Goal: Task Accomplishment & Management: Use online tool/utility

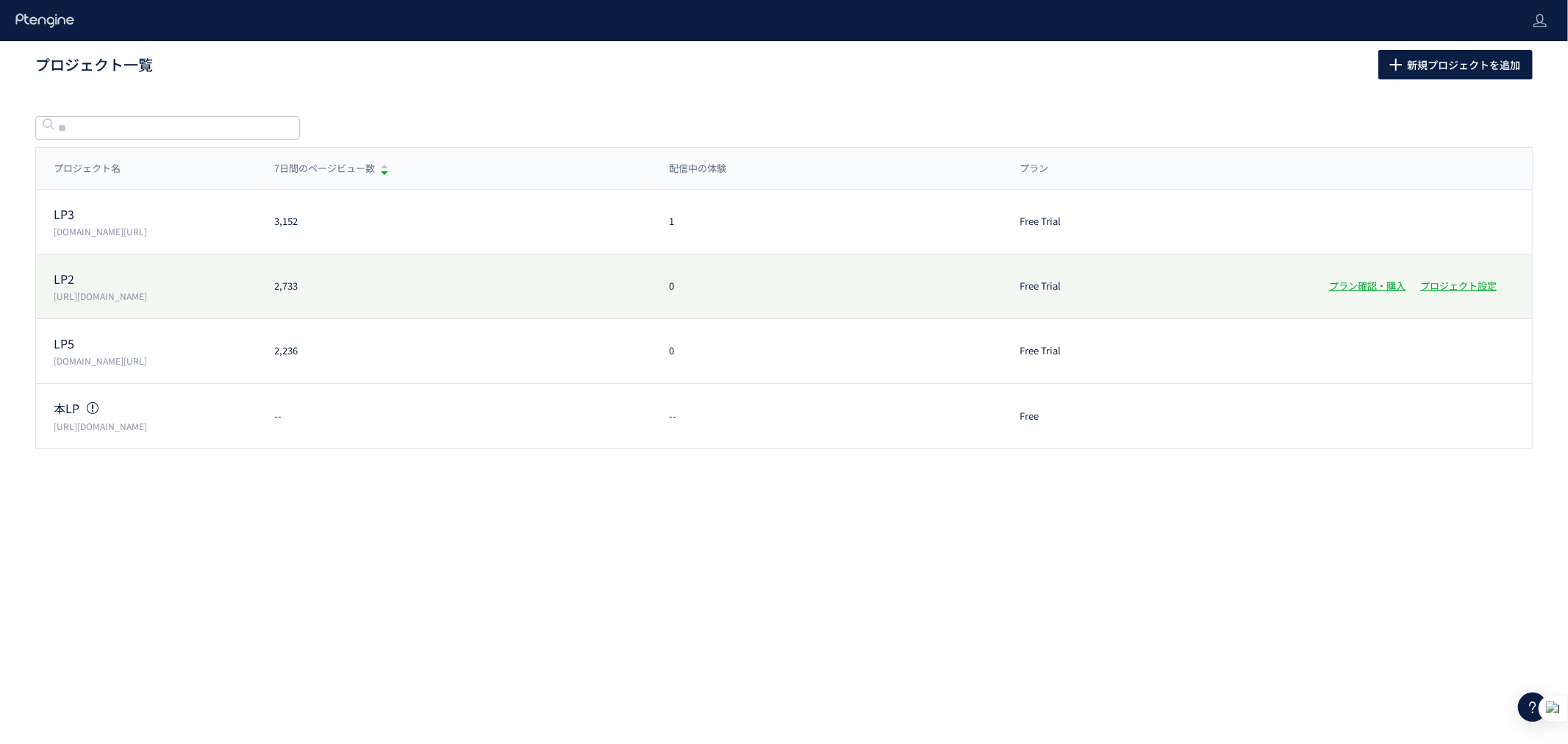
click at [319, 260] on div "LP2 https://lp.ishitsuku.com/02 2,733 0 Free Trial プラン確認・購入 プロジェクト設定" at bounding box center [784, 286] width 1496 height 65
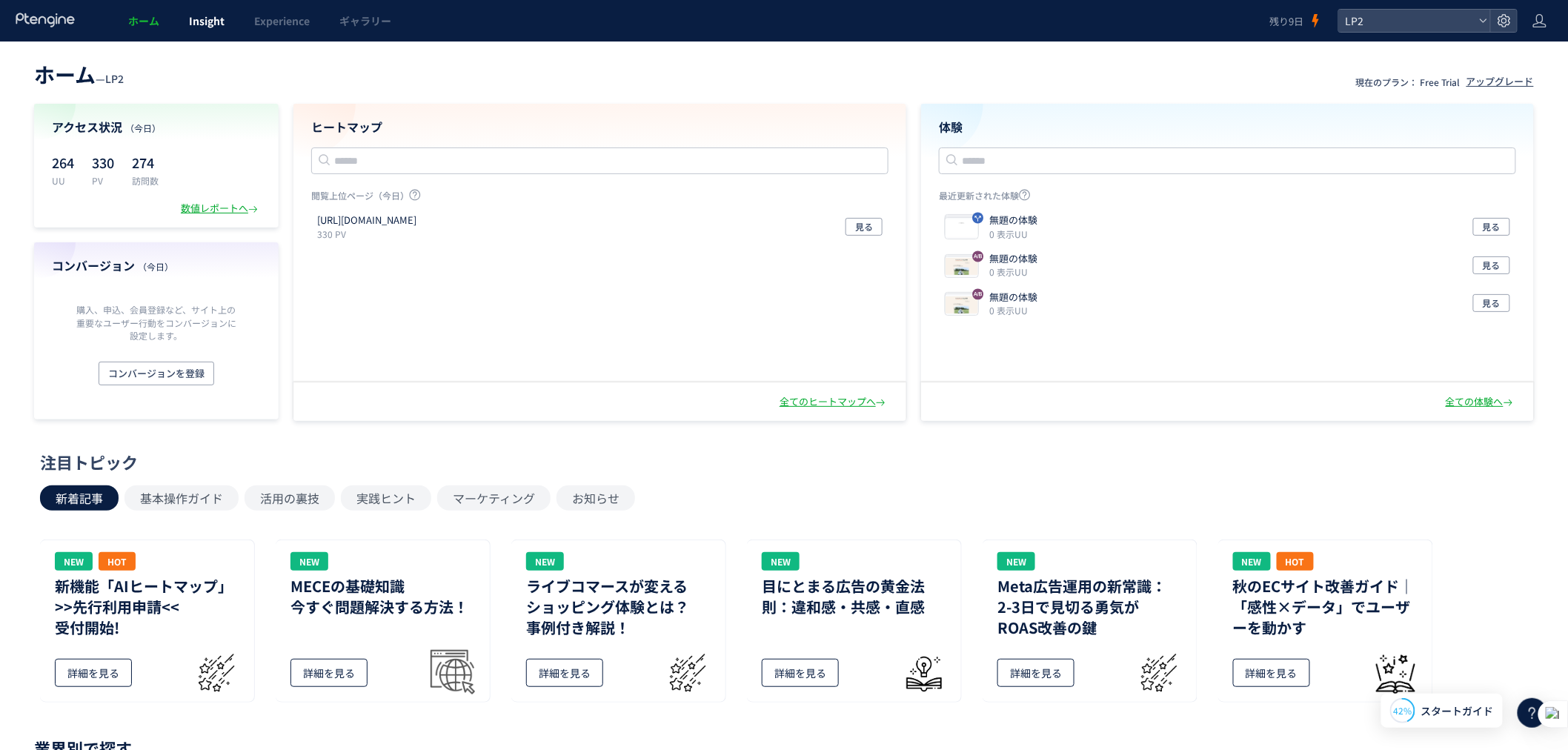
click at [178, 31] on link "Insight" at bounding box center [206, 21] width 65 height 42
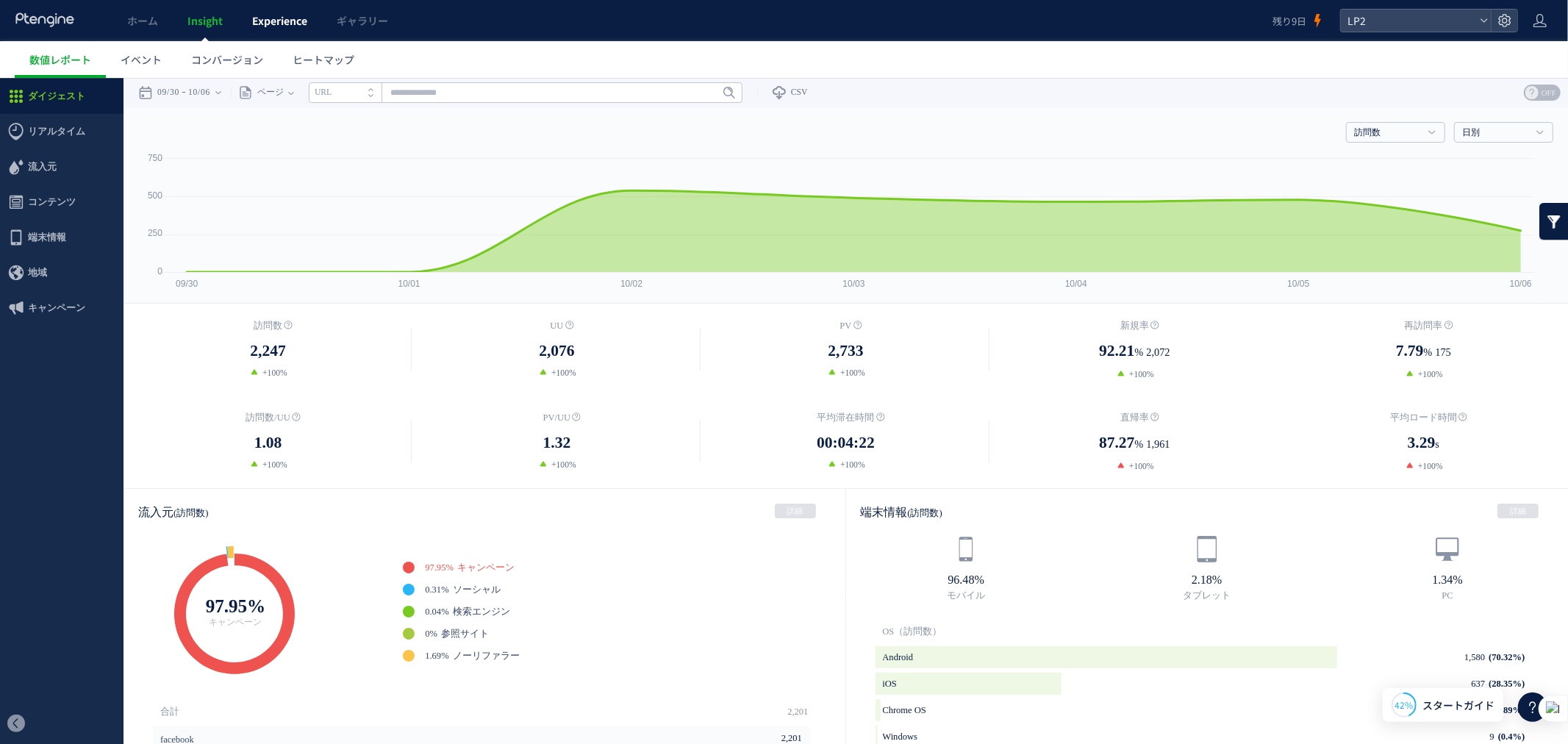
click at [257, 33] on link "Experience" at bounding box center [280, 21] width 84 height 41
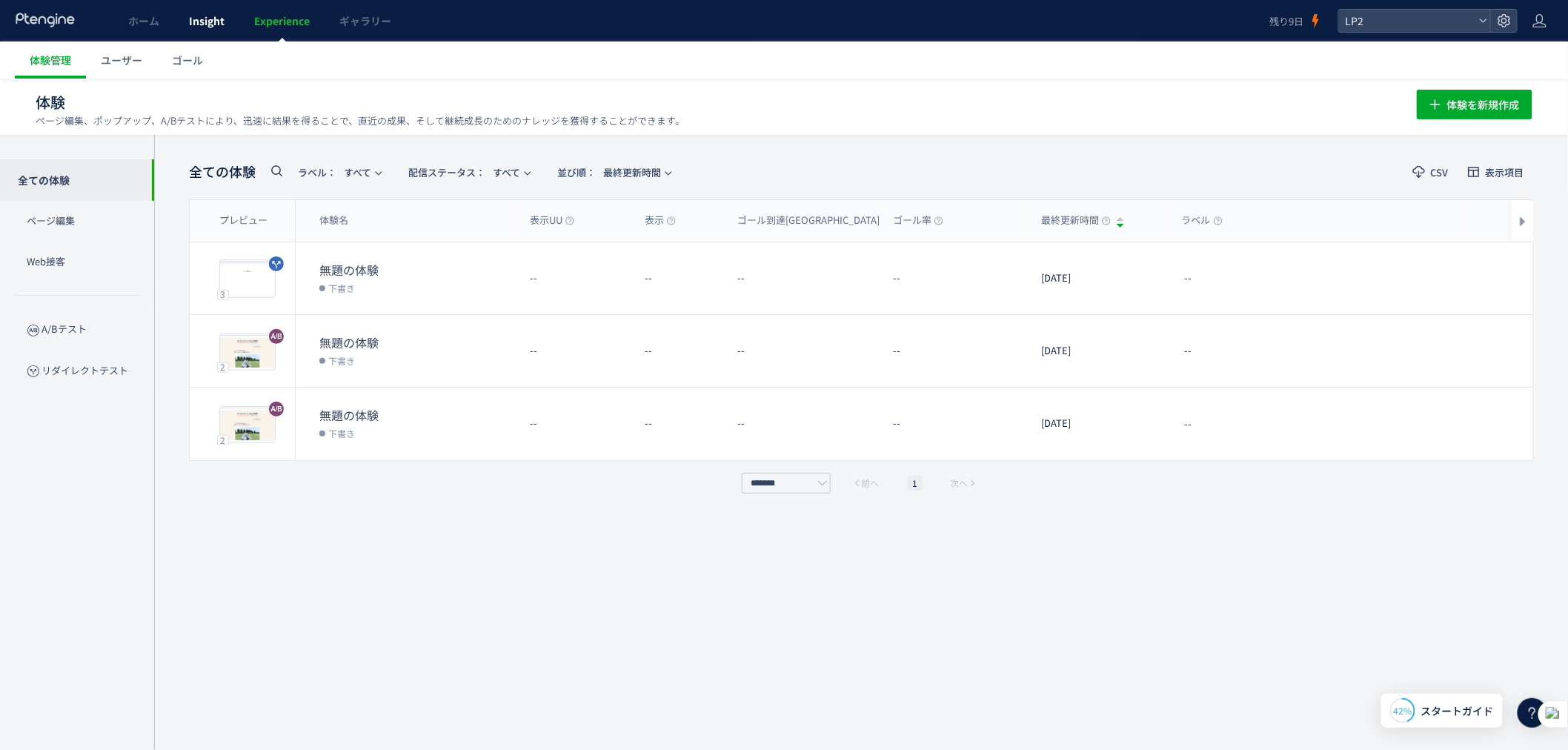
click at [194, 11] on link "Insight" at bounding box center [206, 21] width 65 height 42
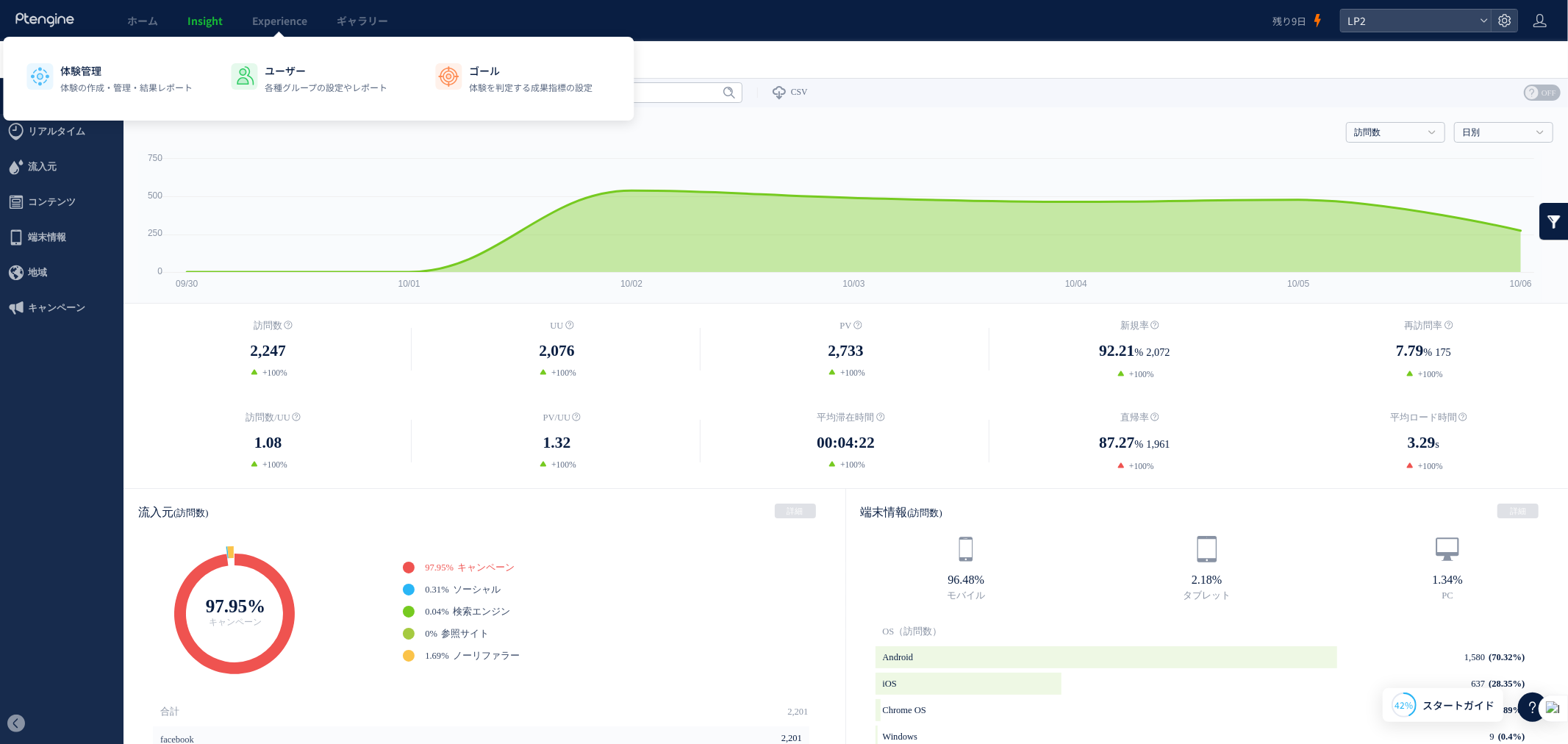
click at [246, 139] on div "訪問数 訪問数 UU PV 新規率 再訪問率 訪問数/UU PV/UU 平均滞在時間 直帰率 平均ロード時間 日別" at bounding box center [845, 128] width 1415 height 44
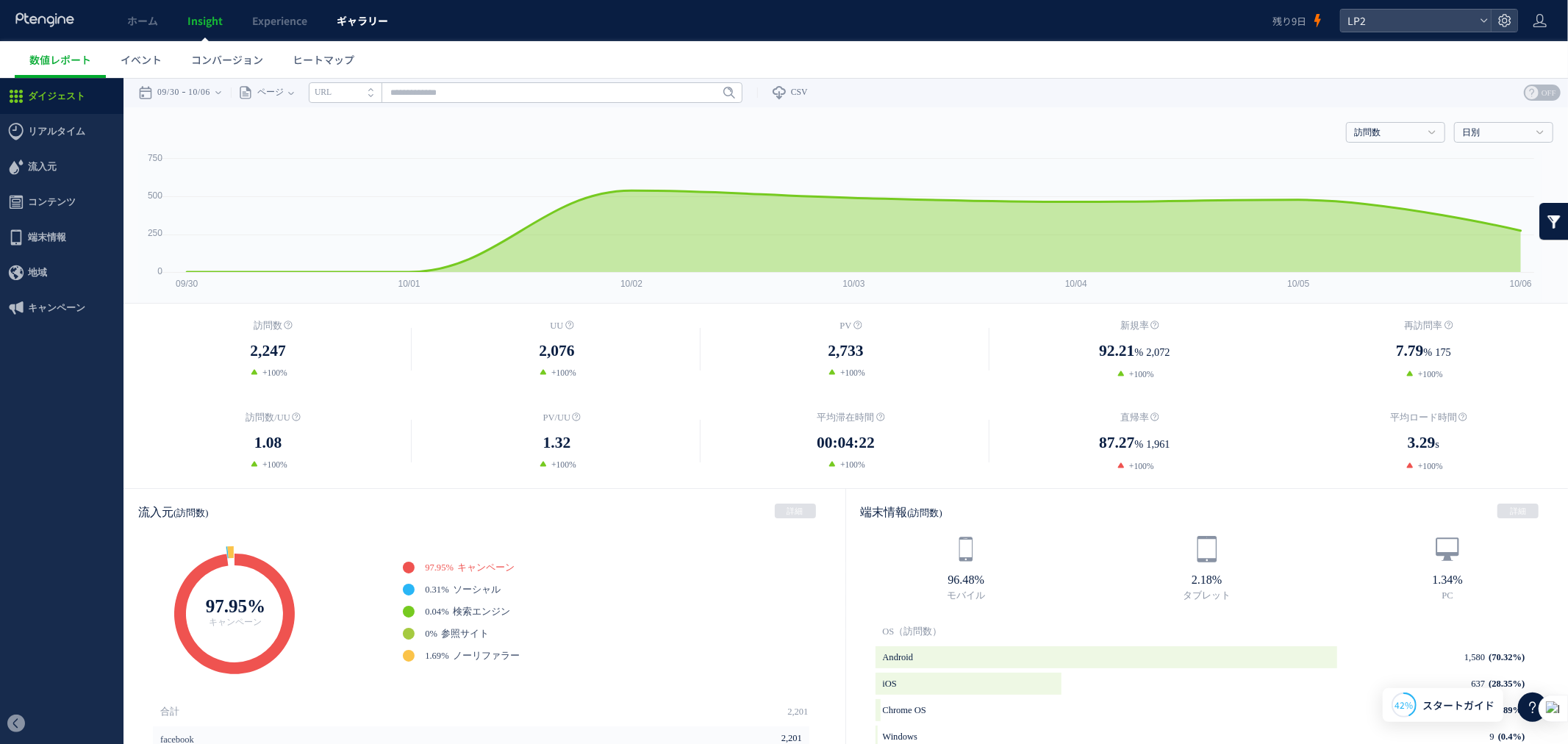
click at [351, 10] on link "ギャラリー" at bounding box center [362, 21] width 80 height 41
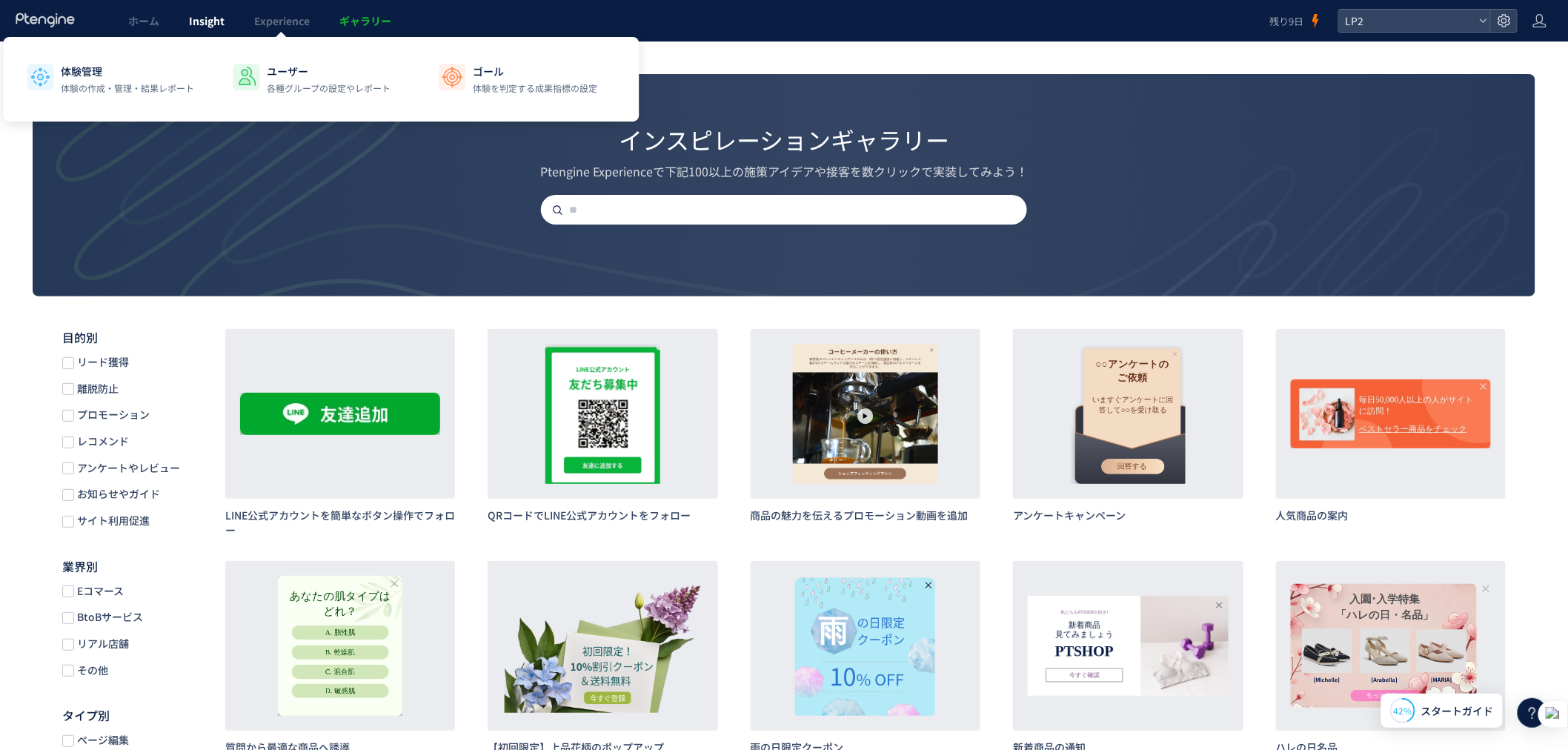
click at [226, 25] on link "Insight" at bounding box center [206, 21] width 65 height 42
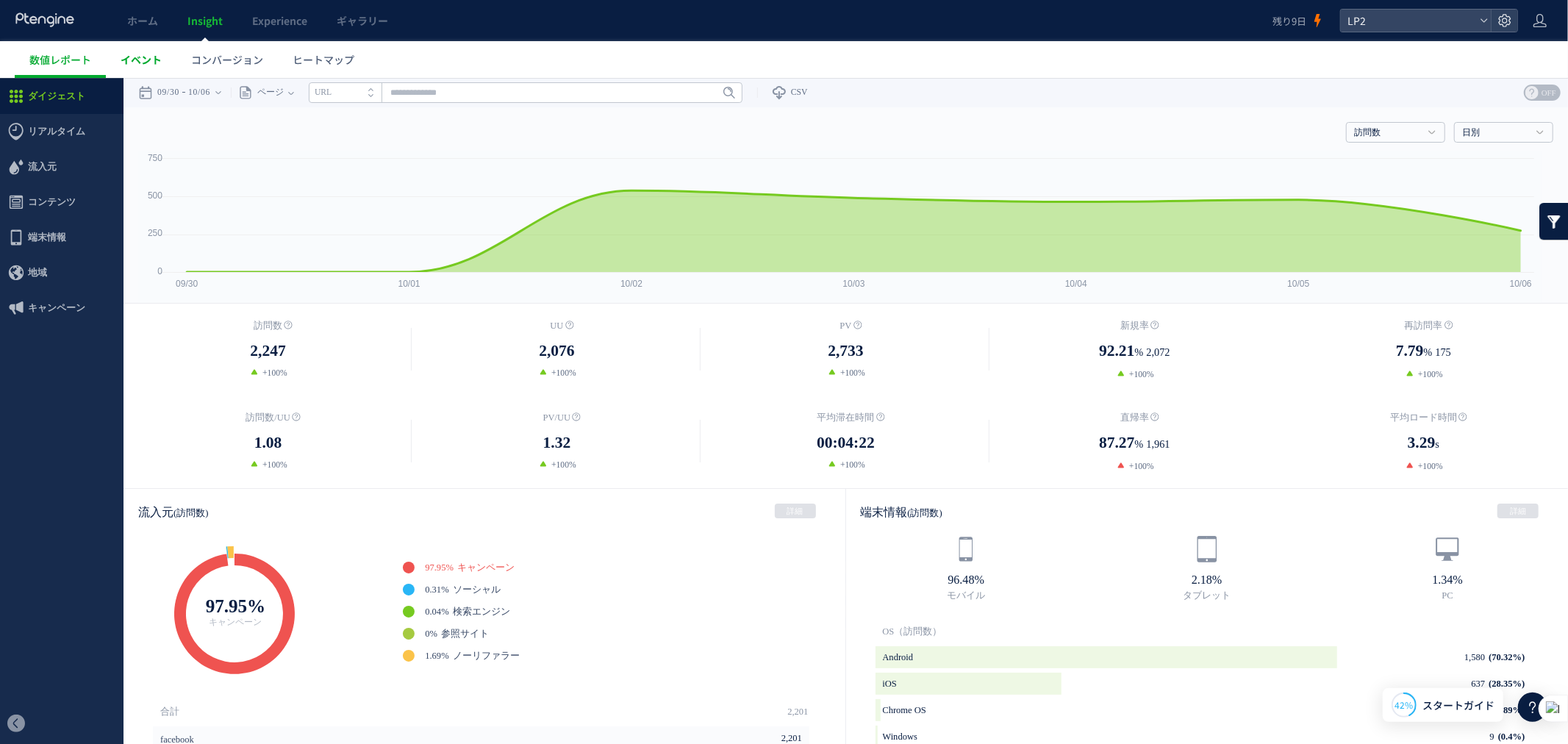
click at [149, 71] on link "イベント" at bounding box center [141, 60] width 71 height 37
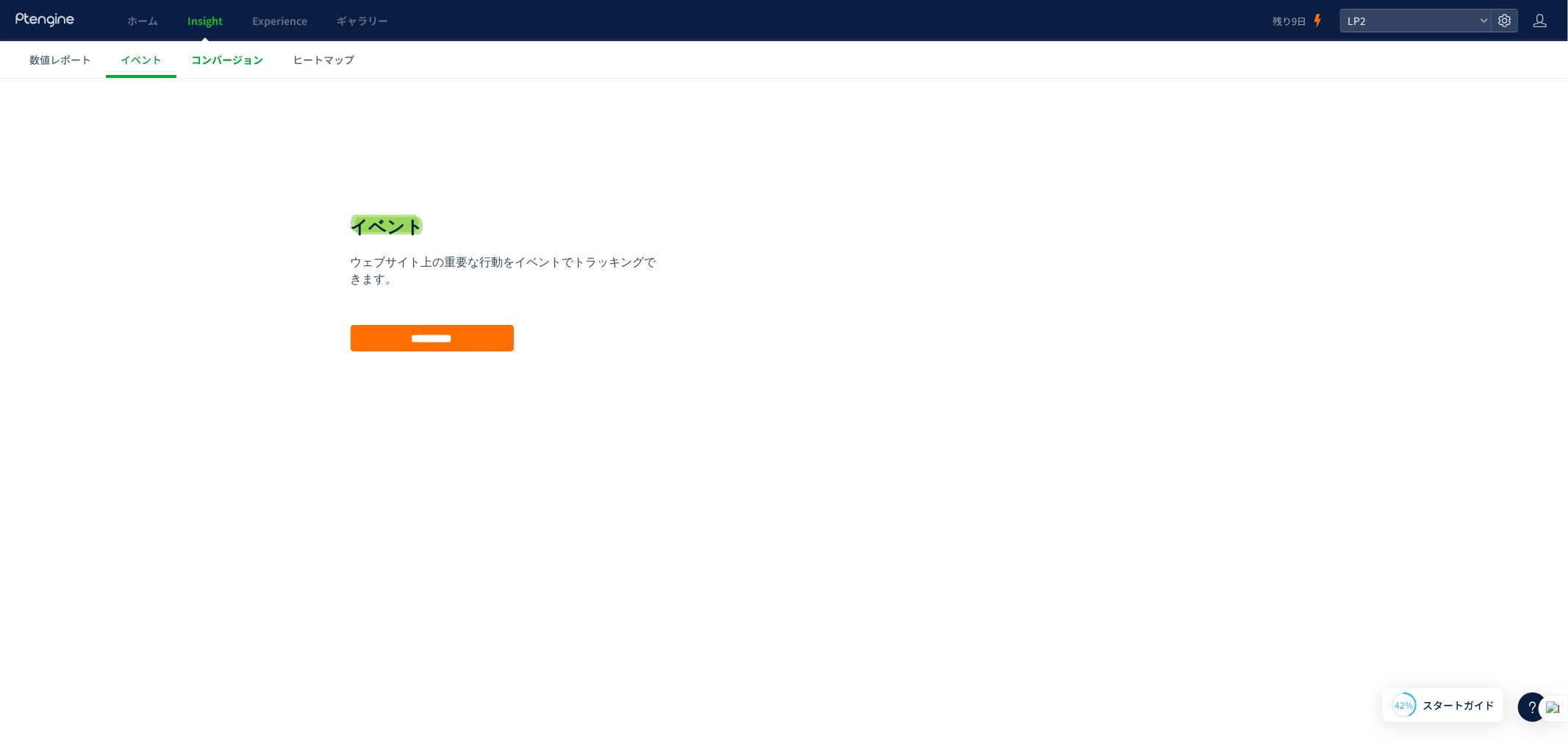
click at [207, 75] on link "コンバージョン" at bounding box center [226, 60] width 101 height 37
click at [37, 57] on span "数値レポート" at bounding box center [61, 60] width 62 height 14
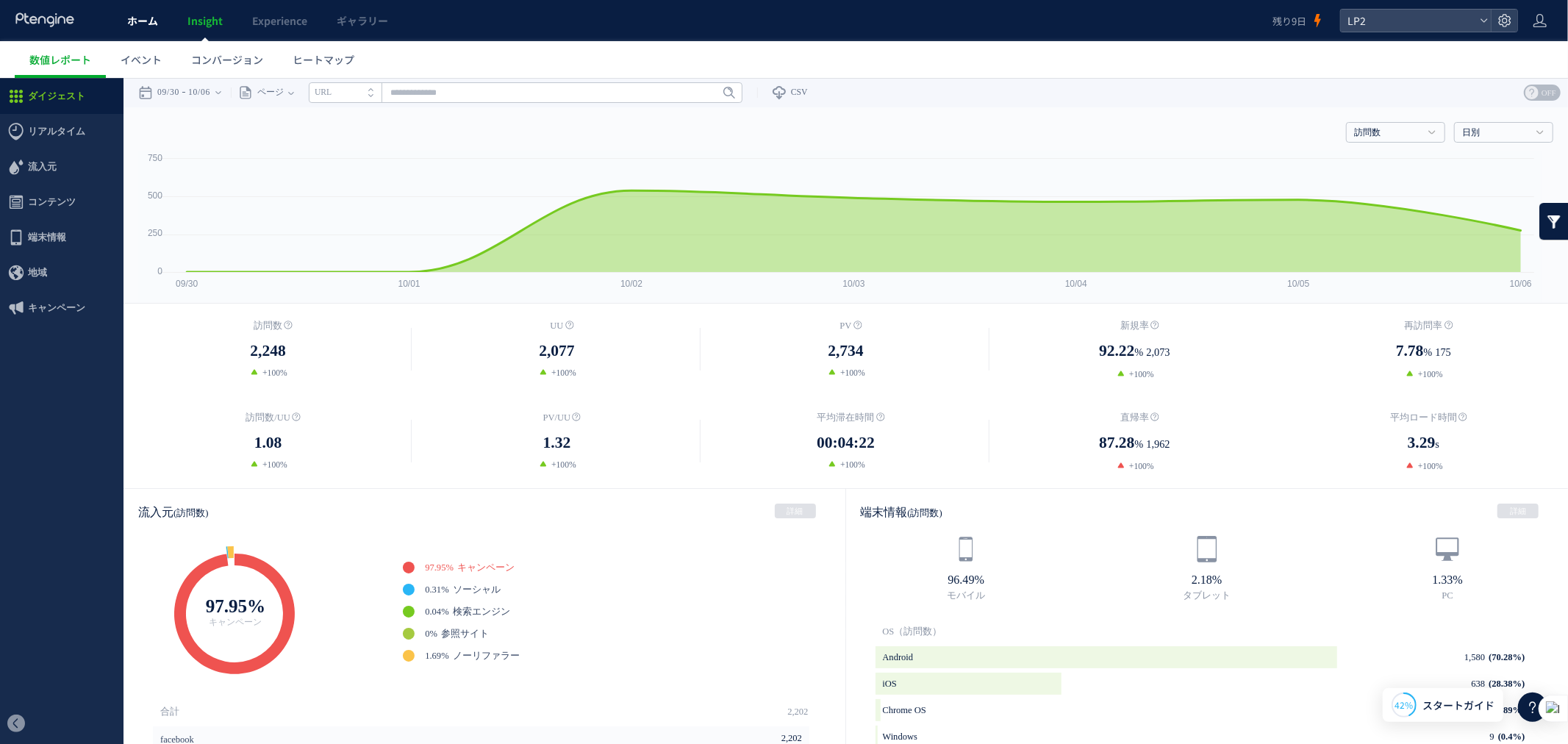
click at [157, 38] on link "ホーム" at bounding box center [143, 21] width 61 height 41
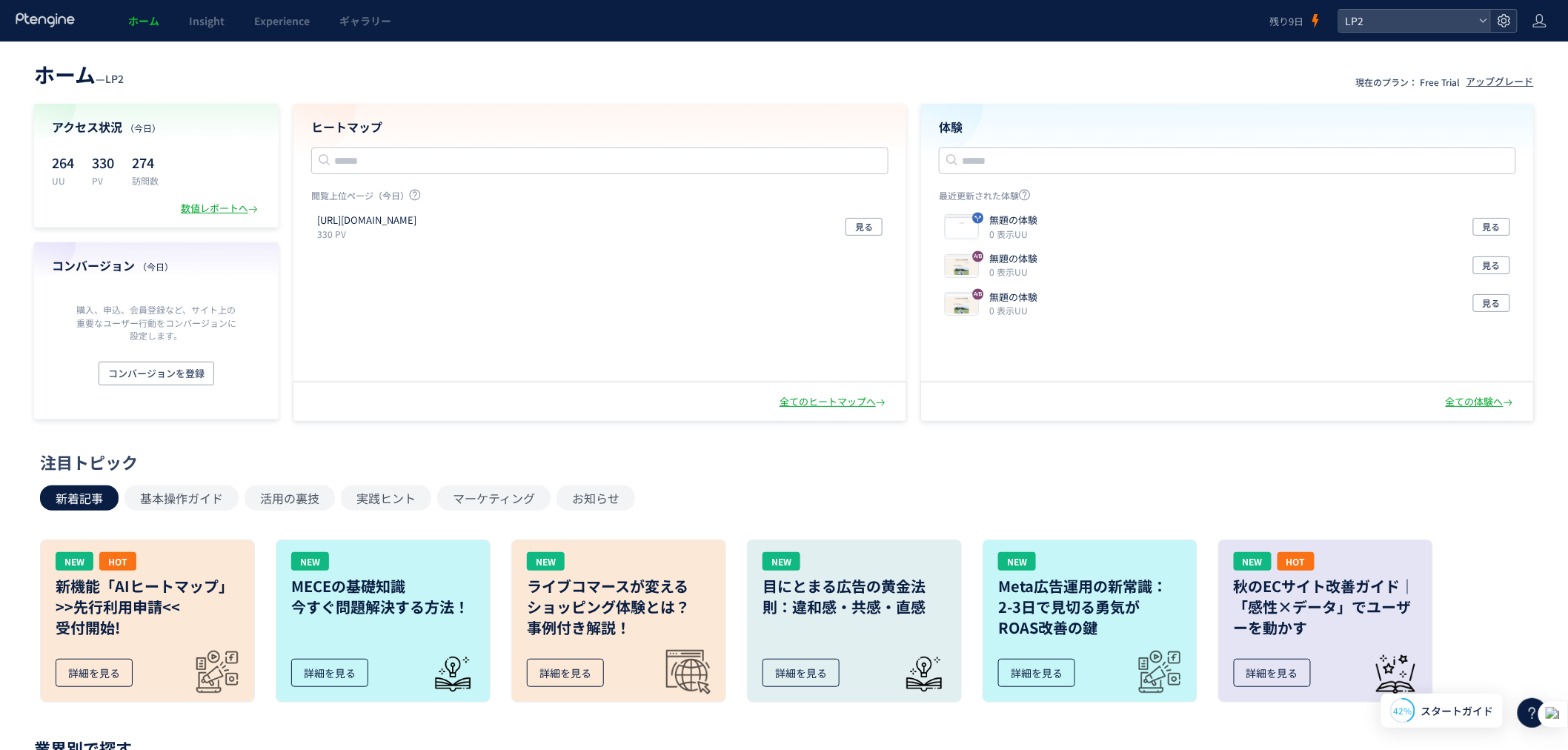
click at [1510, 23] on icon at bounding box center [1505, 21] width 14 height 14
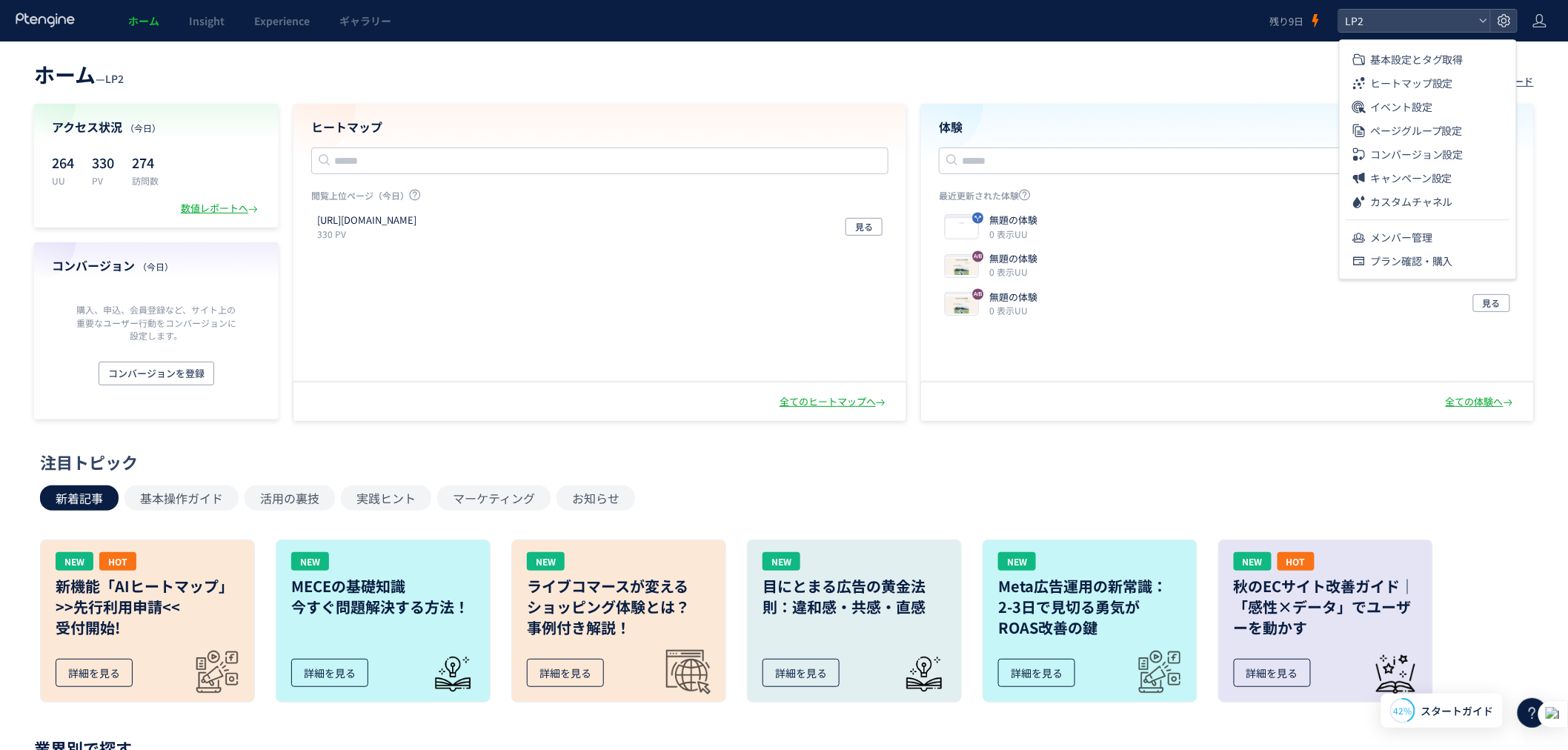
drag, startPoint x: 781, startPoint y: 85, endPoint x: 663, endPoint y: 95, distance: 118.4
click at [751, 78] on header "ホーム — LP2 現在のプラン： Free Trial アップグレード" at bounding box center [784, 72] width 1501 height 33
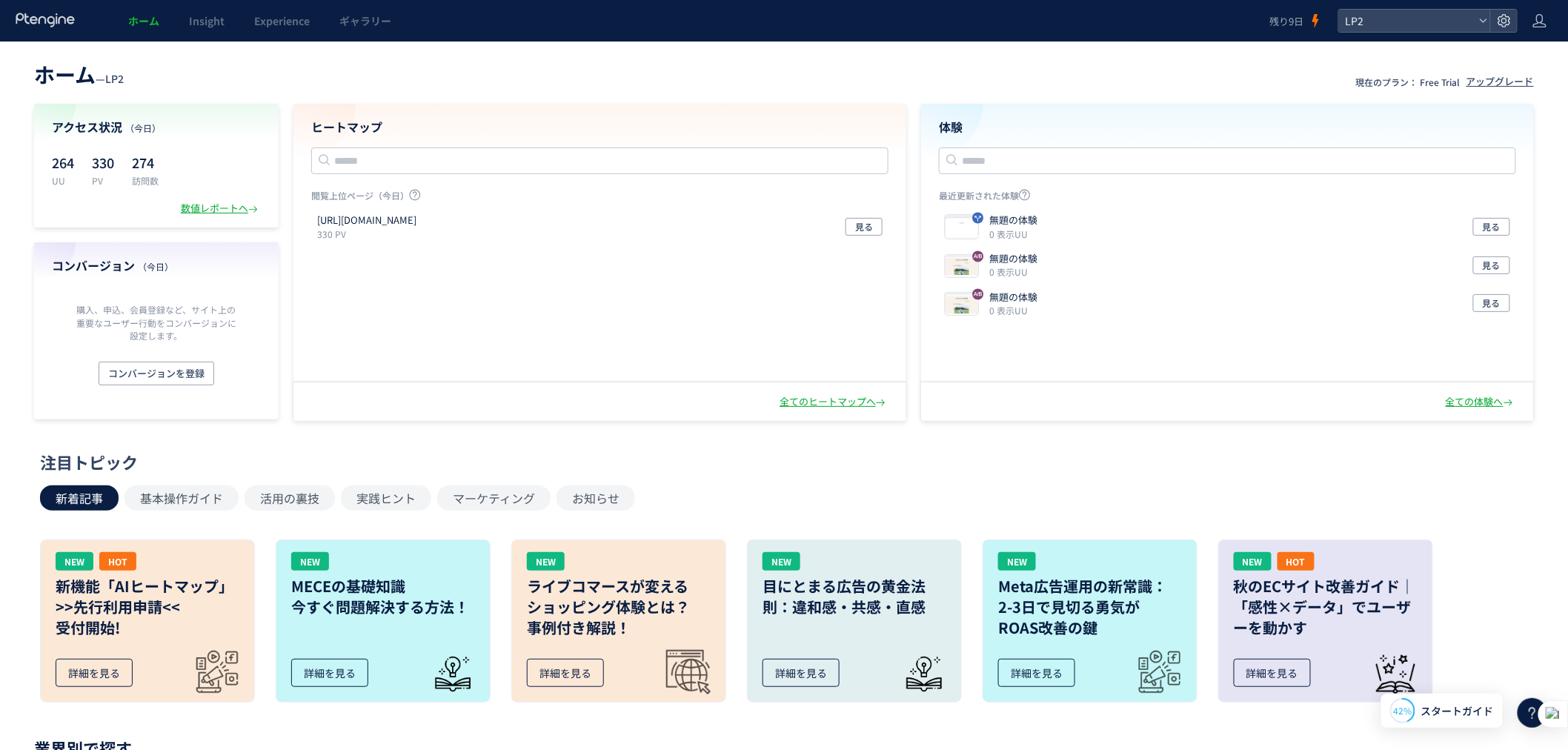
click at [44, 91] on div "ホーム — LP2 現在のプラン： Free Trial アップグレード アクセス状況 （今日） 264 UU 330 PV 274 訪問数 数値レポートへ …" at bounding box center [784, 238] width 1568 height 365
click at [106, 84] on div "ホーム — LP2" at bounding box center [79, 74] width 90 height 30
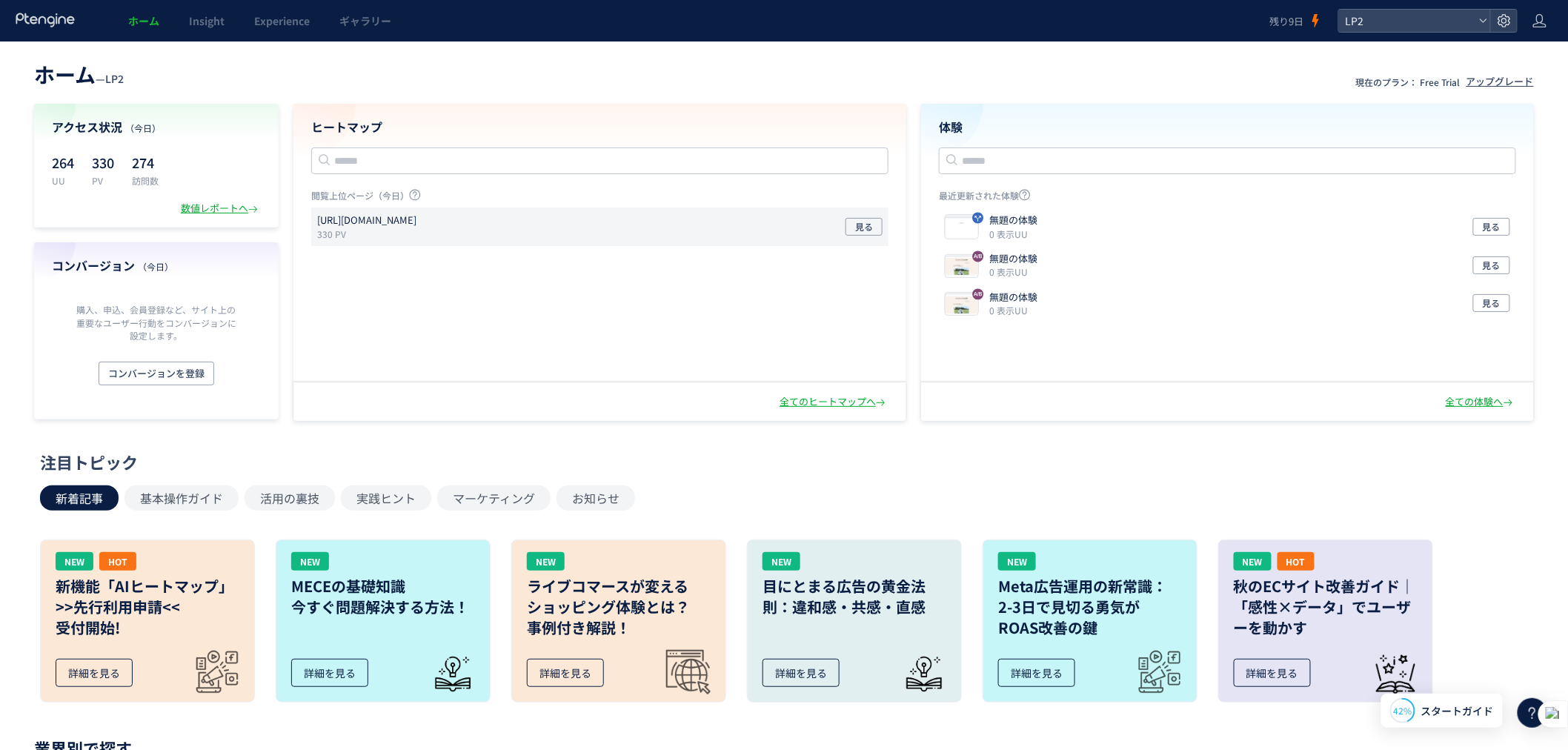
click at [468, 239] on div "https://lp.ishitsuku.com/02 330 PV 見る" at bounding box center [600, 226] width 578 height 39
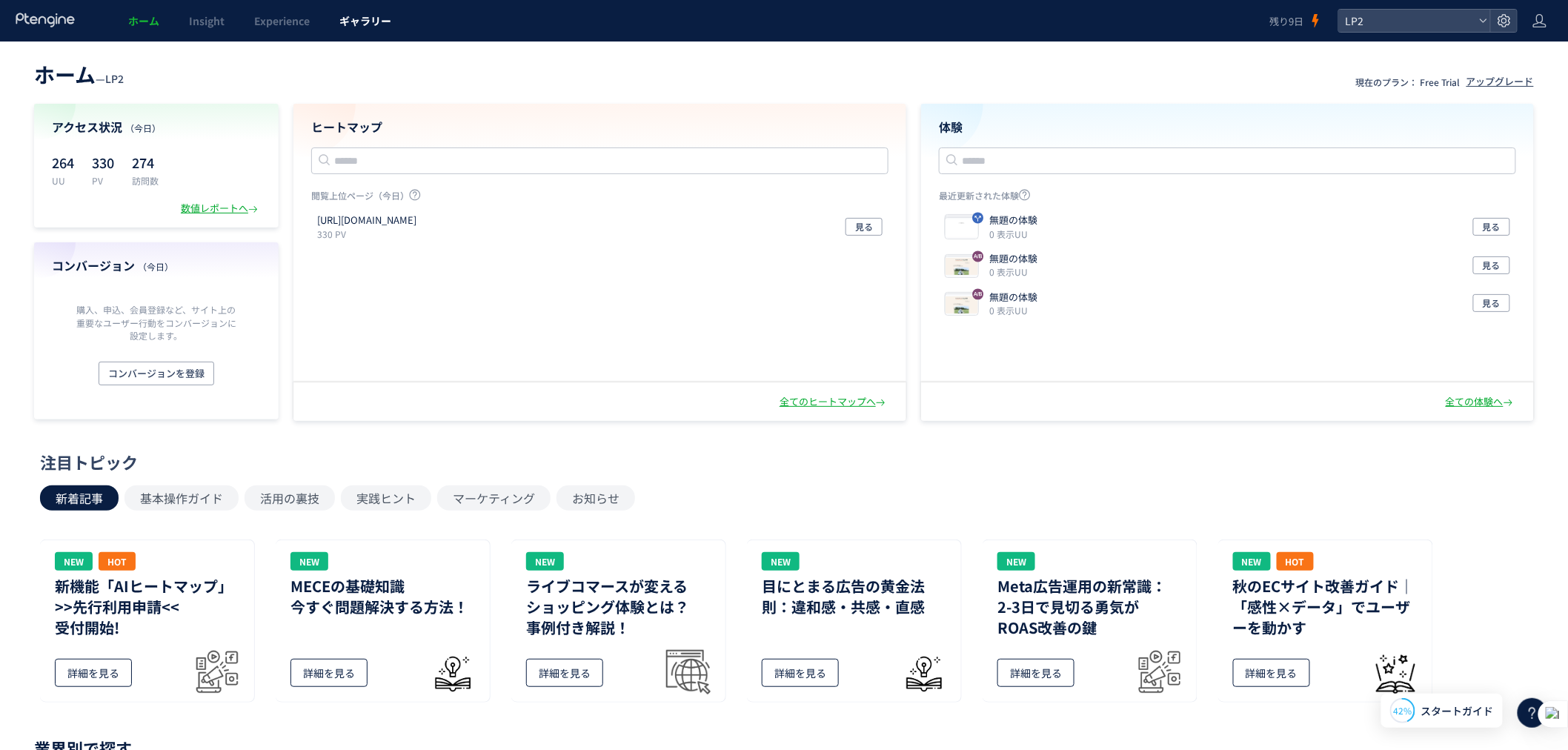
click at [325, 14] on link "ギャラリー" at bounding box center [365, 21] width 81 height 42
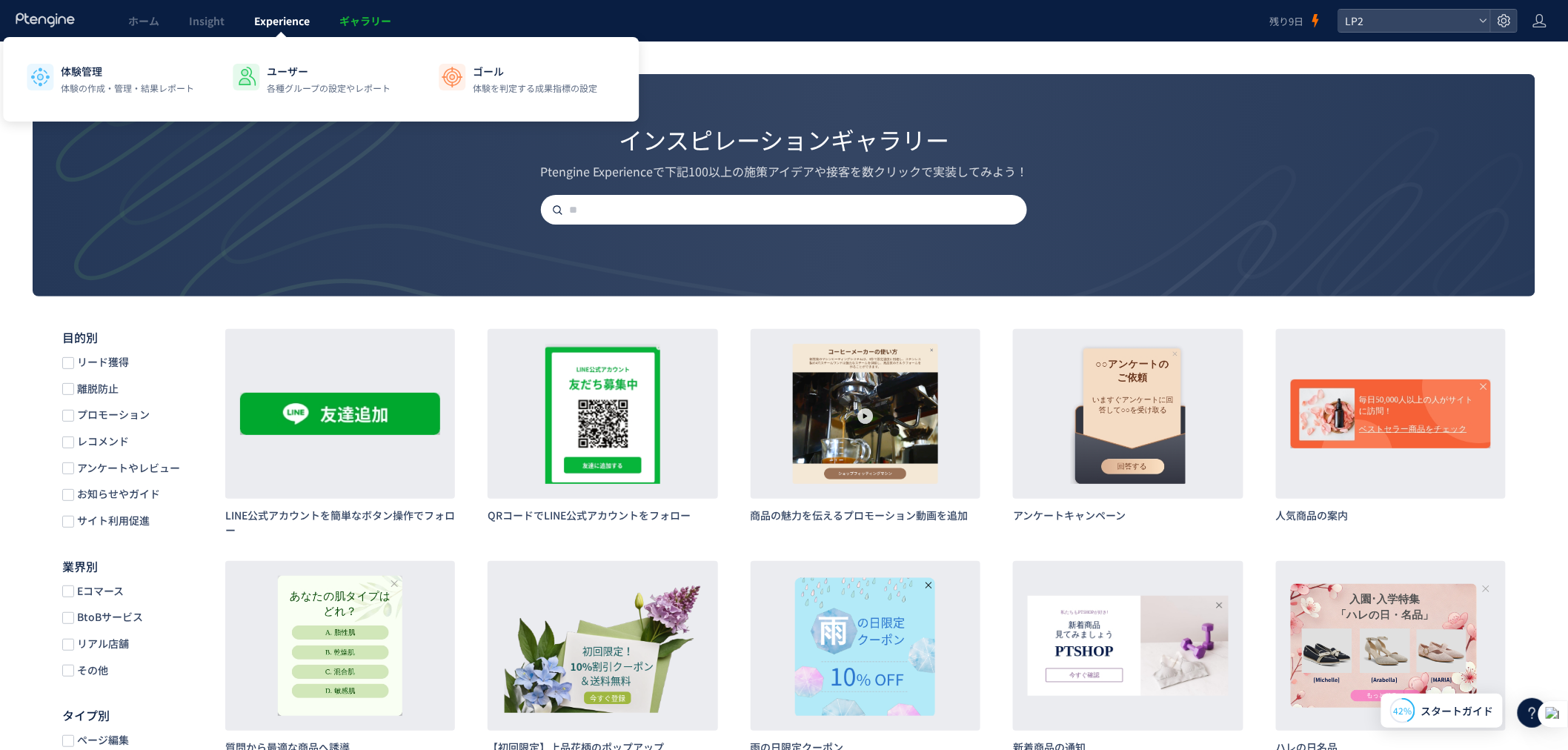
click at [295, 21] on span "Experience" at bounding box center [281, 21] width 55 height 14
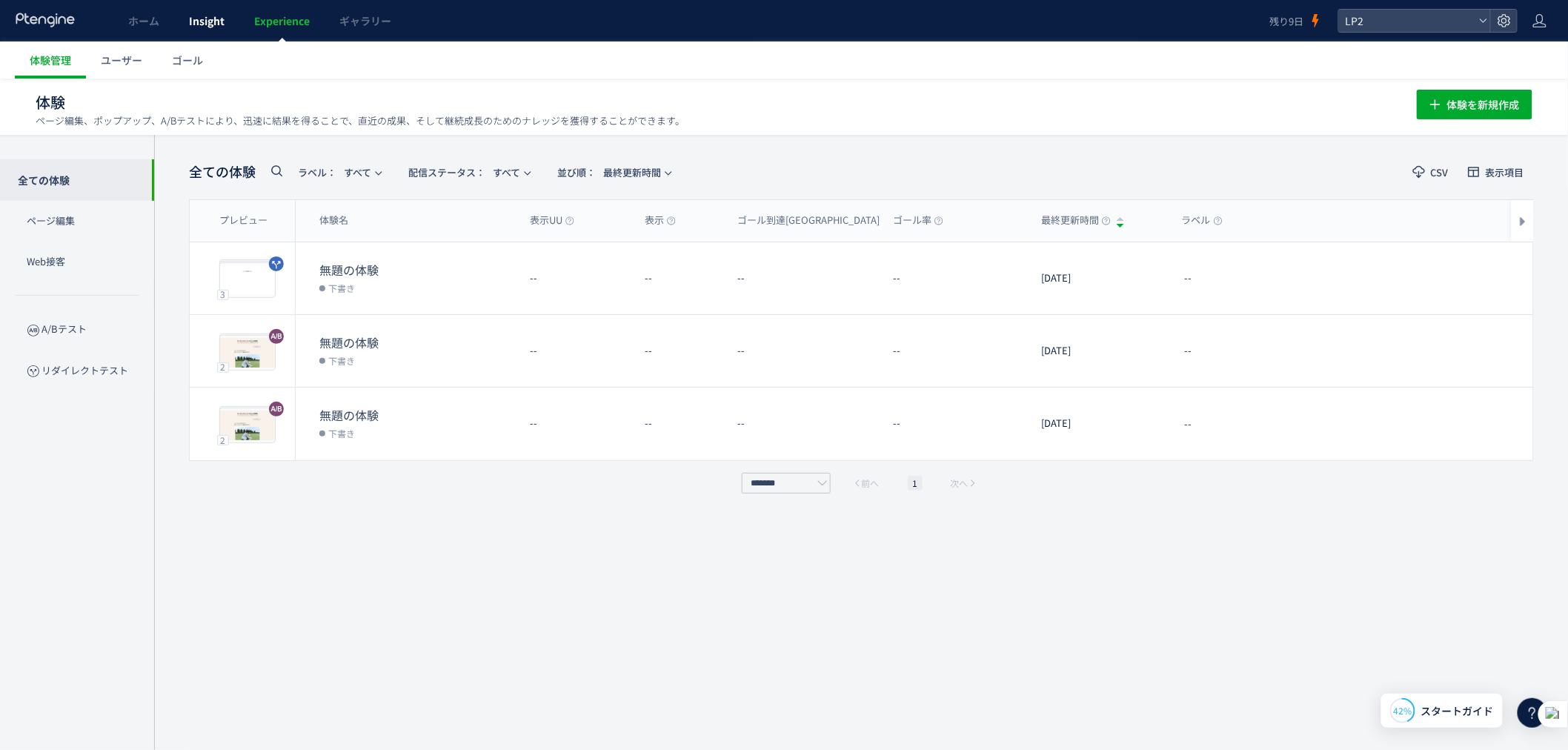
click at [215, 22] on span "Insight" at bounding box center [206, 21] width 35 height 14
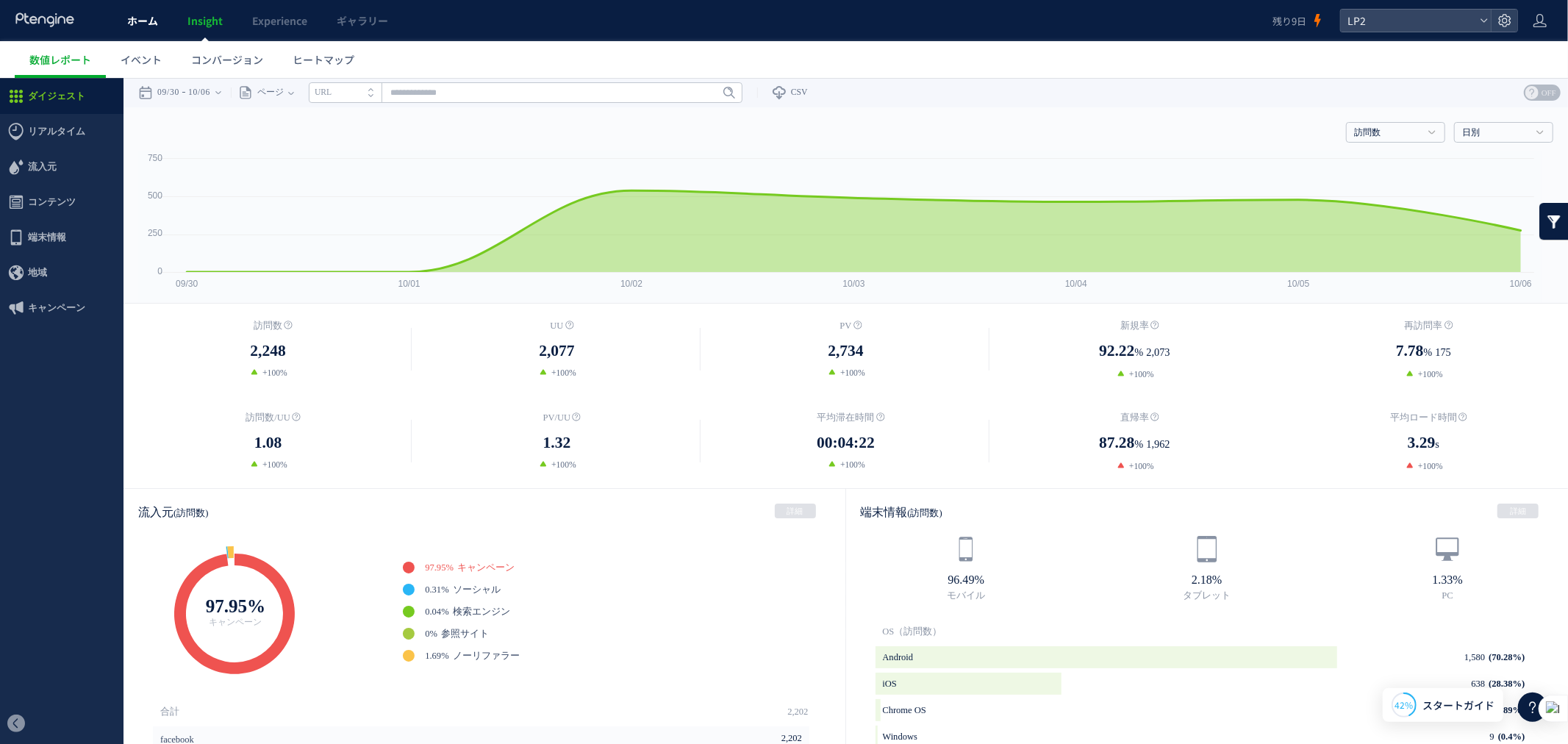
click at [147, 26] on span "ホーム" at bounding box center [143, 21] width 31 height 14
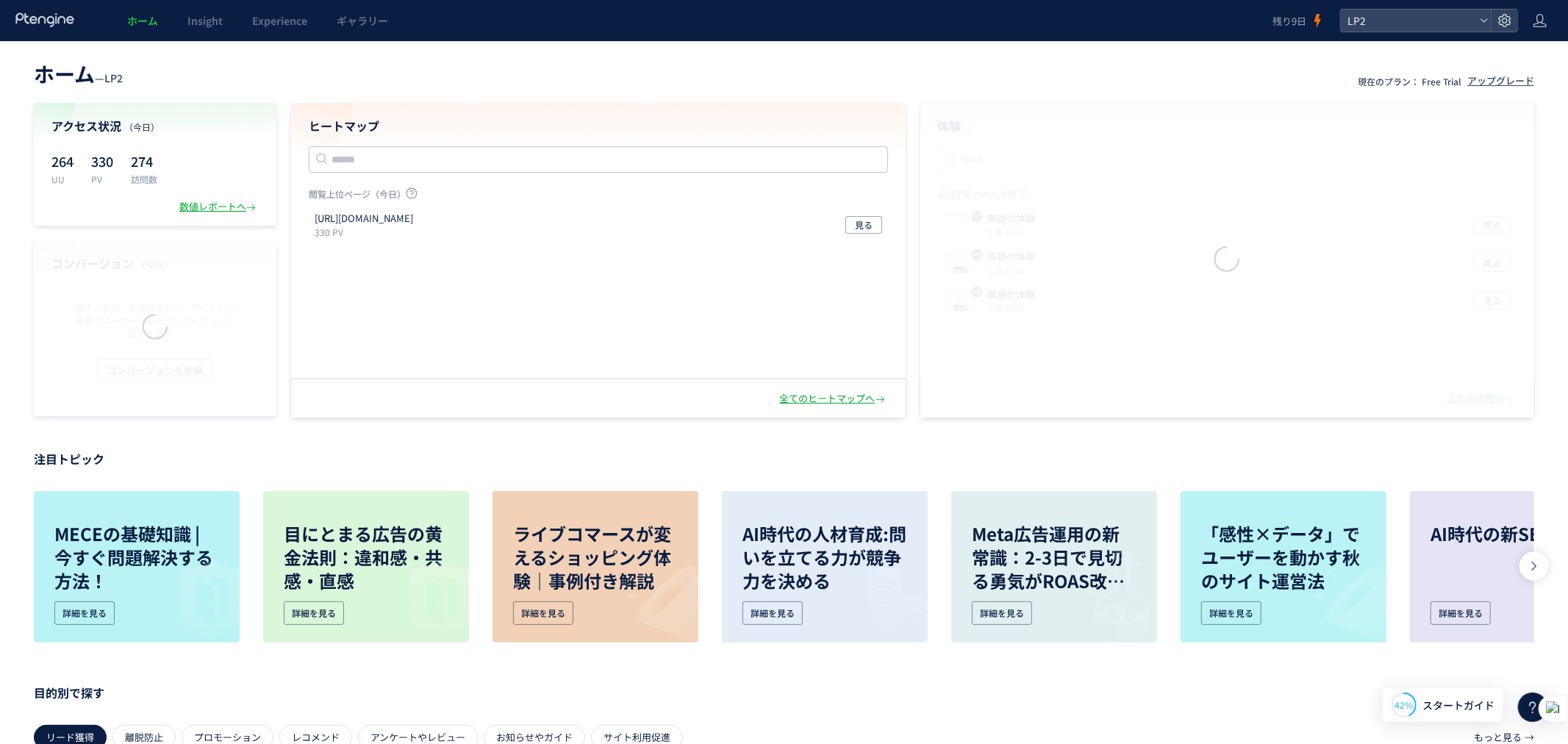
click at [69, 26] on link at bounding box center [45, 21] width 61 height 16
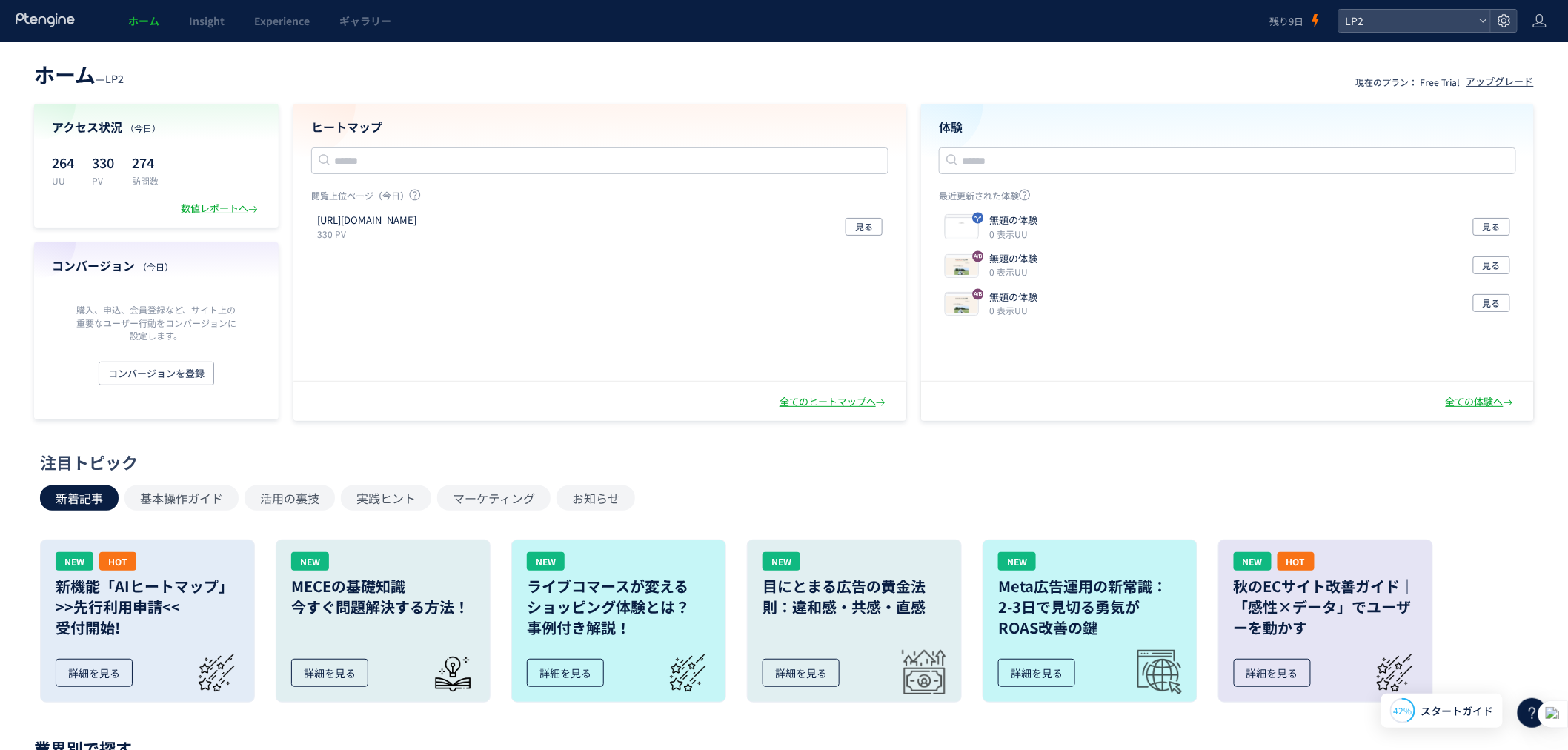
click at [63, 24] on icon at bounding box center [45, 20] width 62 height 14
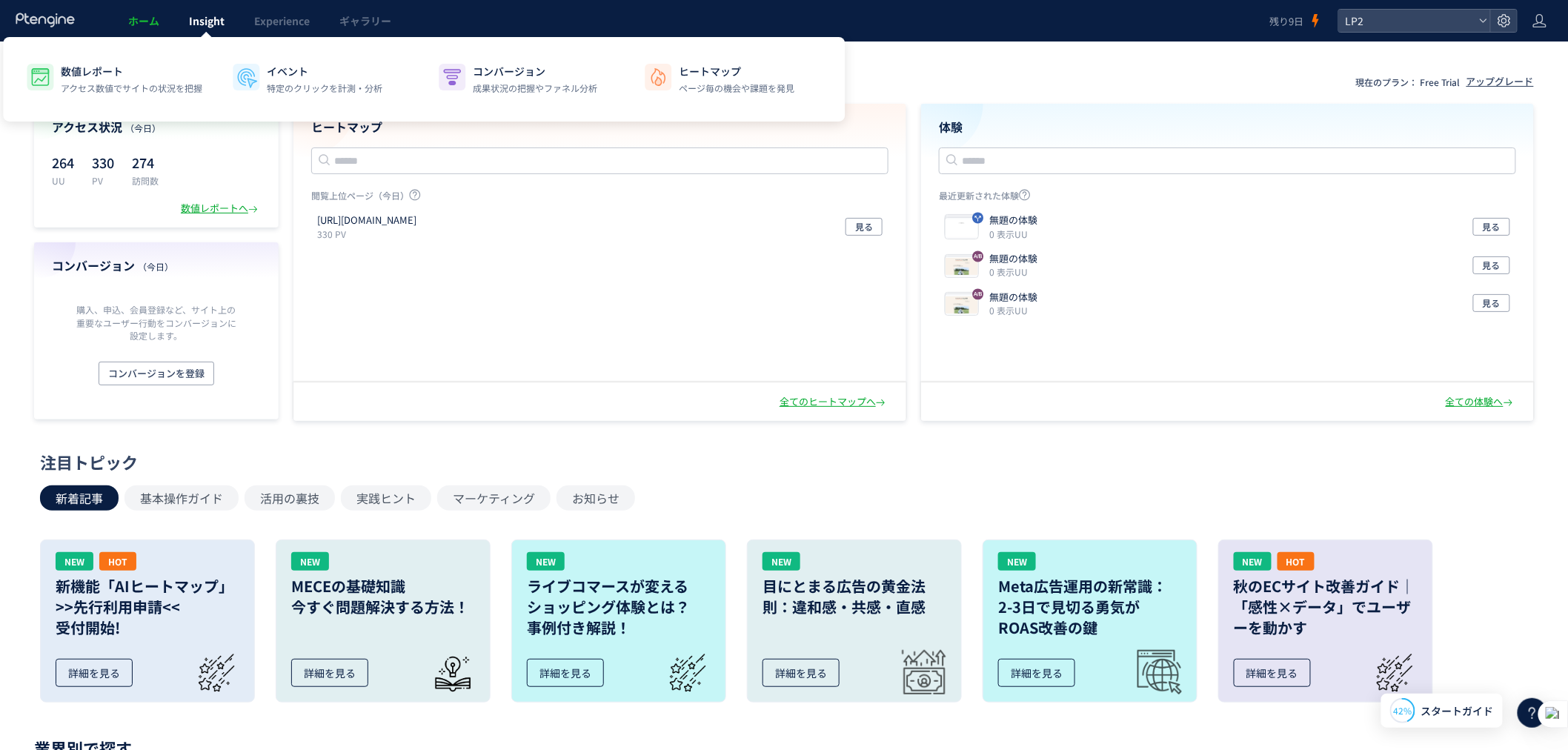
click at [198, 25] on span "Insight" at bounding box center [206, 21] width 35 height 14
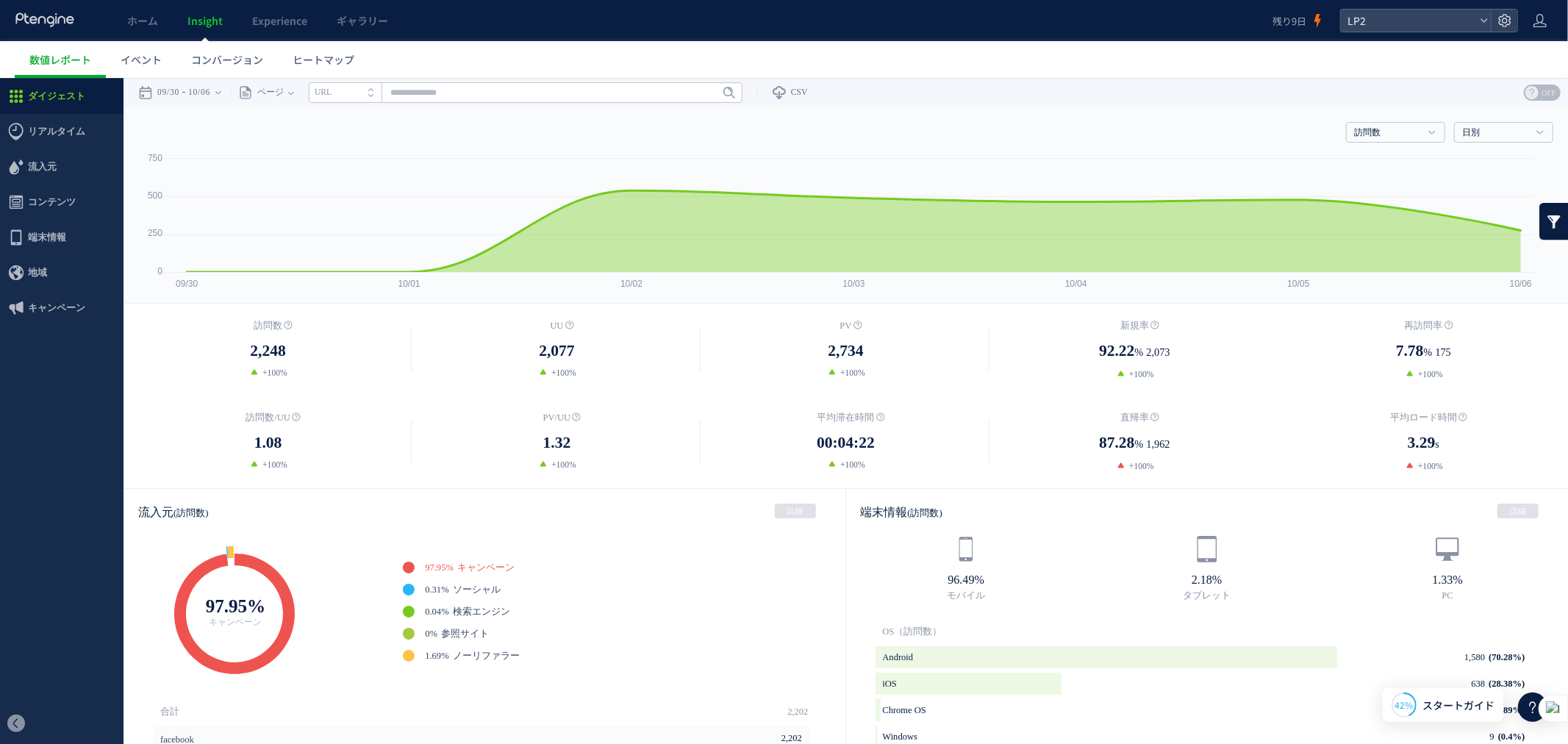
click at [195, 22] on span "Insight" at bounding box center [205, 21] width 35 height 14
click at [138, 61] on span "イベント" at bounding box center [141, 60] width 41 height 14
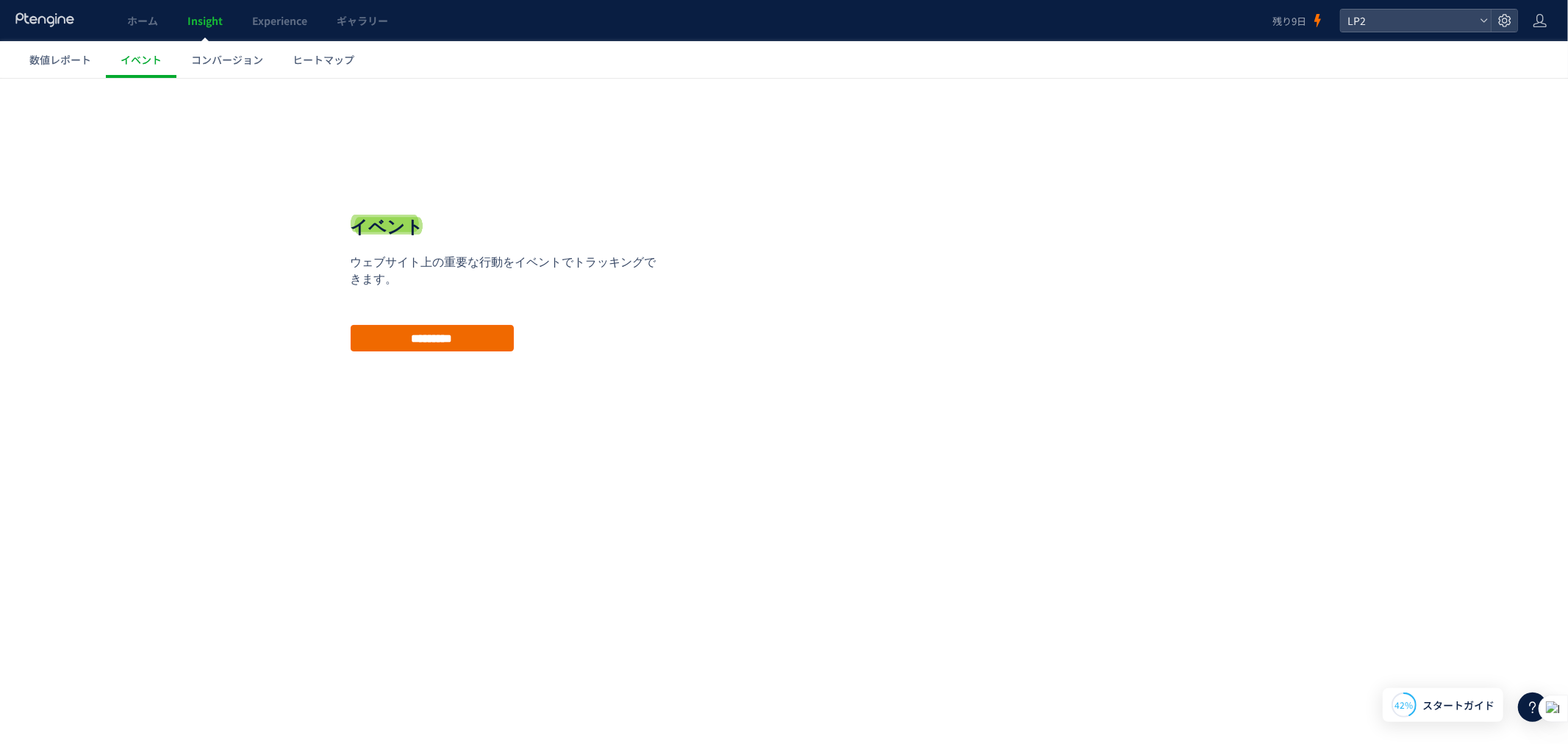
click at [394, 336] on input "*********" at bounding box center [432, 337] width 163 height 26
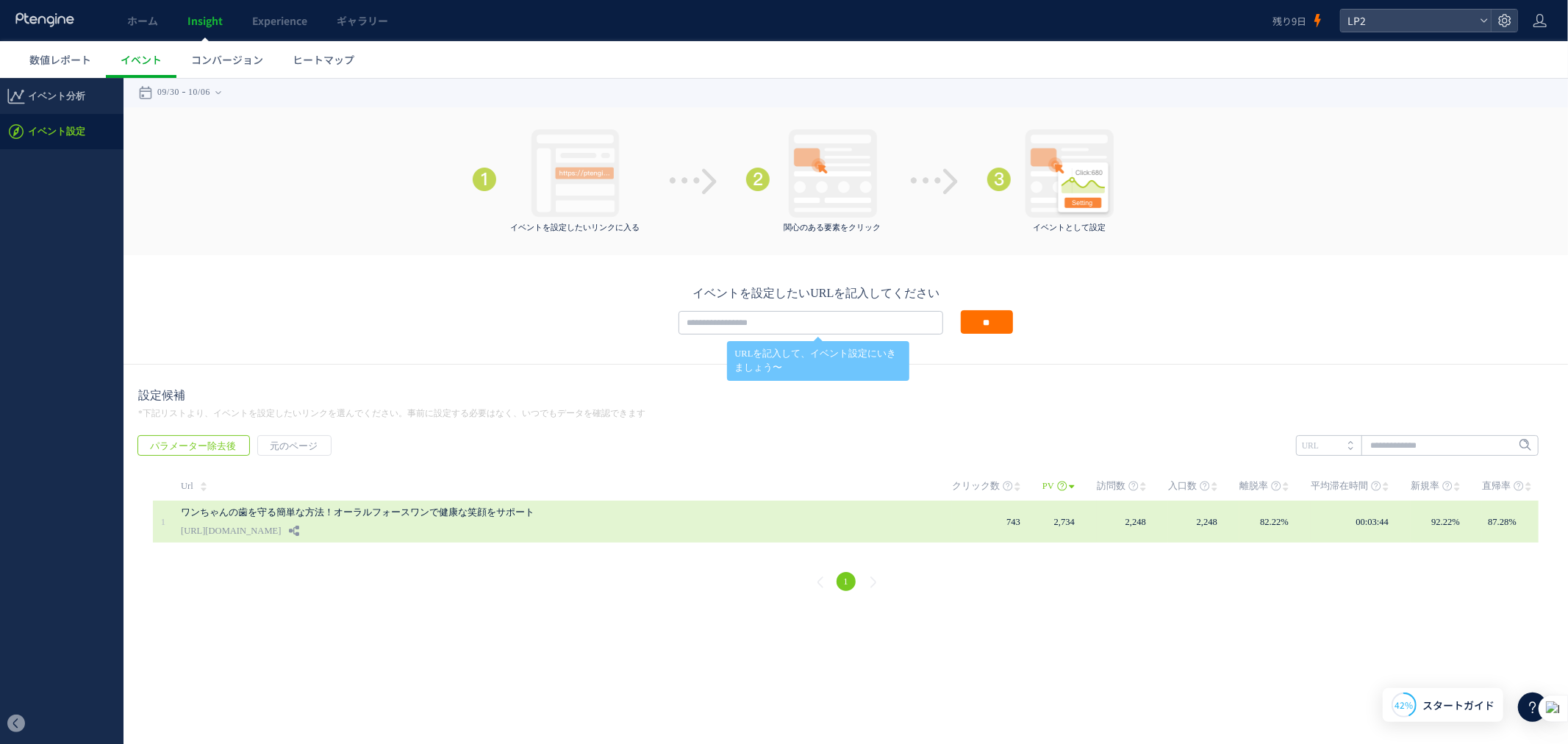
click at [496, 533] on div "ワンちゃんの歯を守る簡単な方法！オーラルフォースワンで健康な笑顔をサポート https://lp.ishitsuku.com/02" at bounding box center [566, 520] width 771 height 42
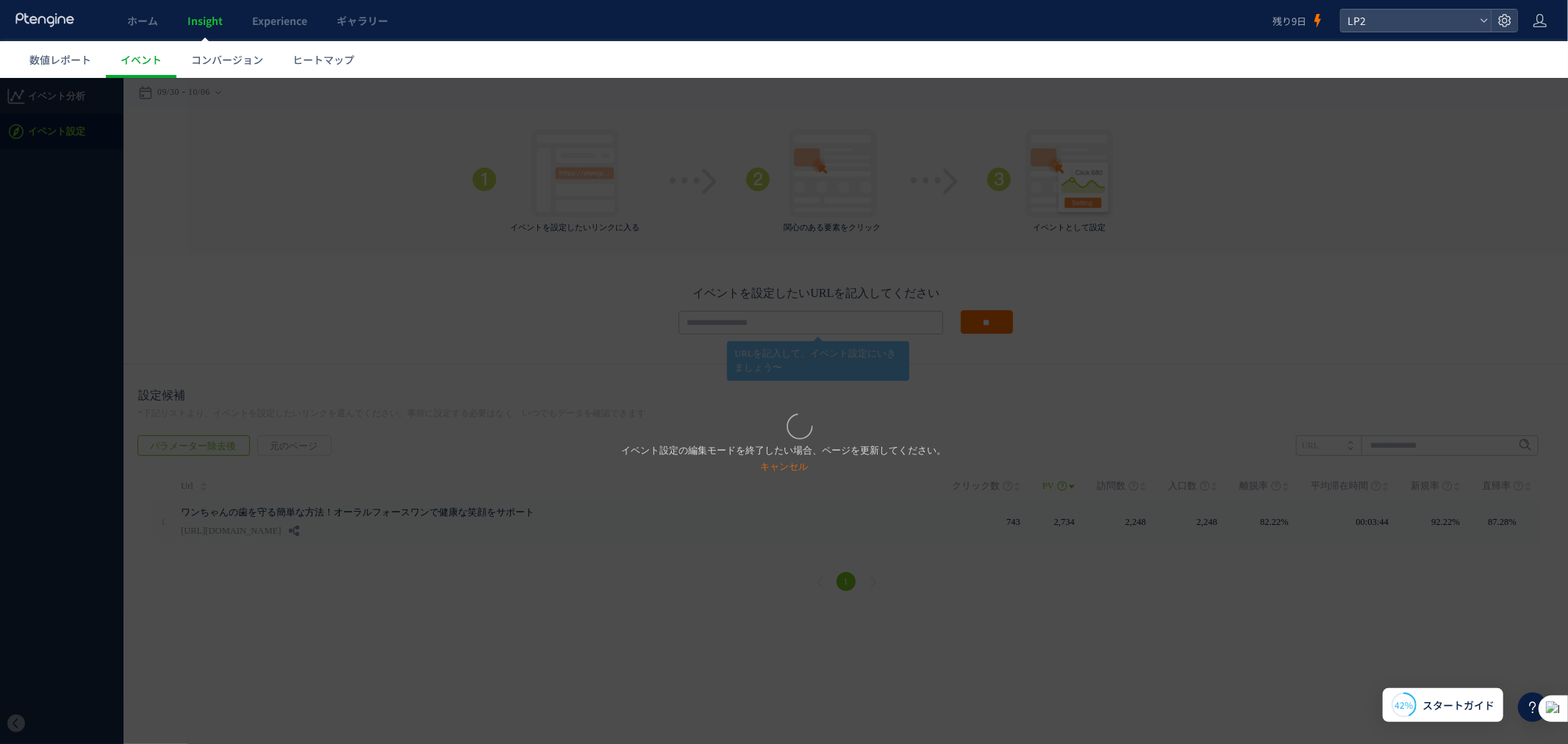
click at [885, 309] on div "イベント設定の編集モードを終了したい場合、ページを更新してください。 キャンセル" at bounding box center [784, 410] width 1568 height 666
click at [1050, 328] on div "イベント設定の編集モードを終了したい場合、ページを更新してください。 キャンセル" at bounding box center [784, 410] width 1568 height 666
click at [249, 62] on span "コンバージョン" at bounding box center [227, 60] width 72 height 14
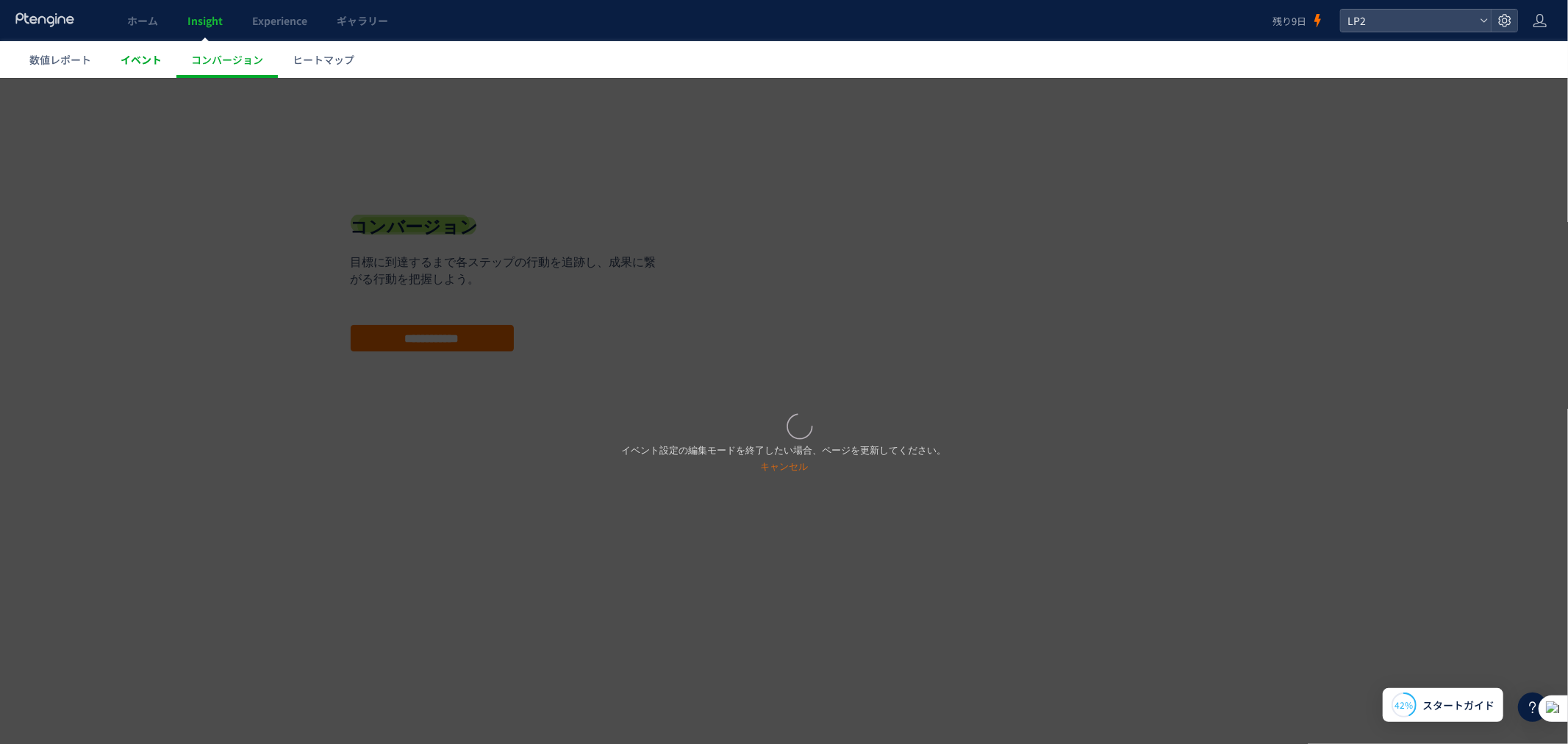
click at [167, 65] on link "イベント" at bounding box center [141, 60] width 71 height 37
click at [157, 69] on link "イベント" at bounding box center [141, 60] width 71 height 37
click at [756, 463] on p "イベント設定の編集モードを終了したい場合、ページを更新してください。 キャンセル" at bounding box center [785, 458] width 325 height 33
click at [776, 465] on link "キャンセル" at bounding box center [784, 466] width 48 height 11
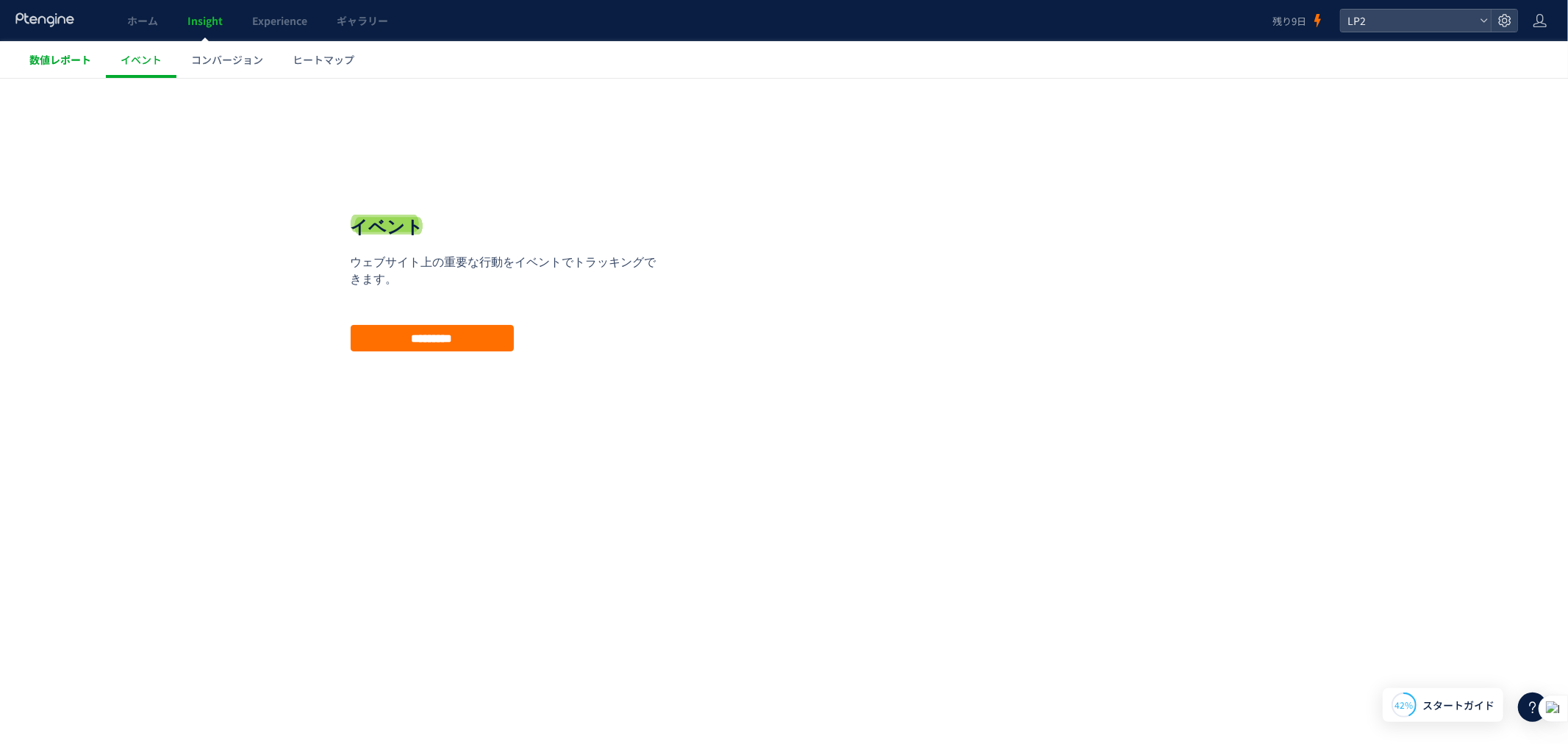
click at [77, 61] on span "数値レポート" at bounding box center [61, 60] width 62 height 14
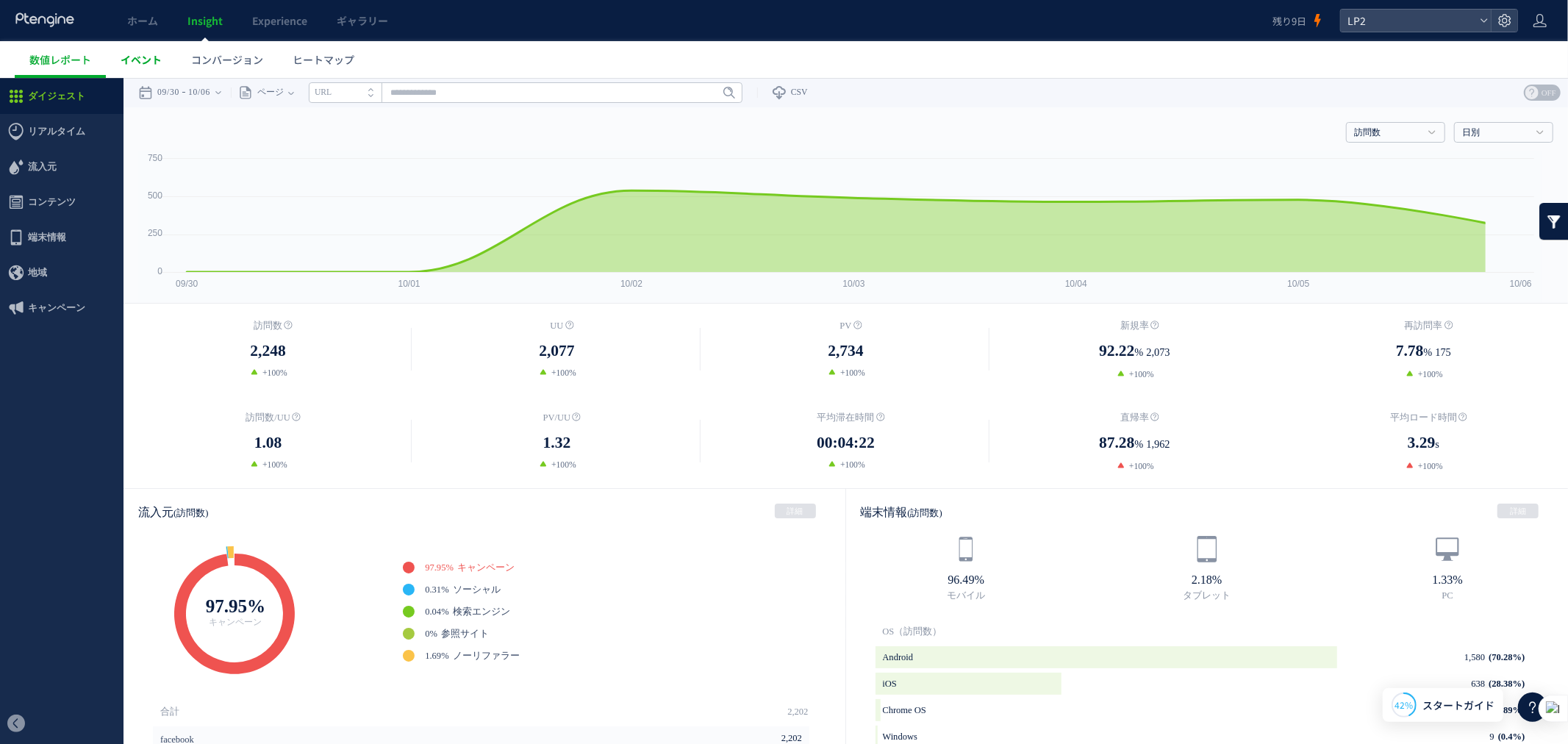
click at [125, 57] on span "イベント" at bounding box center [141, 60] width 41 height 14
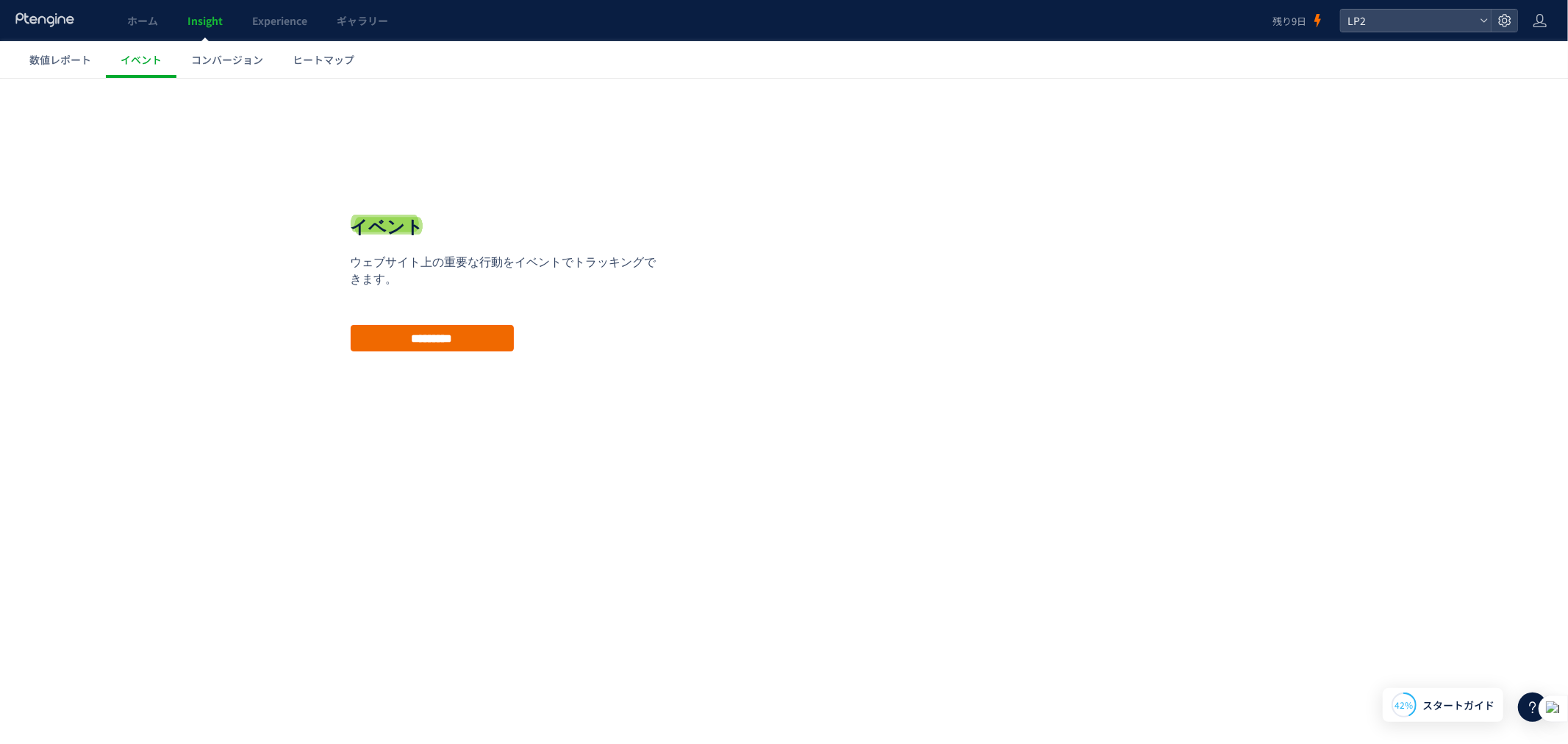
click at [415, 327] on input "*********" at bounding box center [432, 337] width 163 height 26
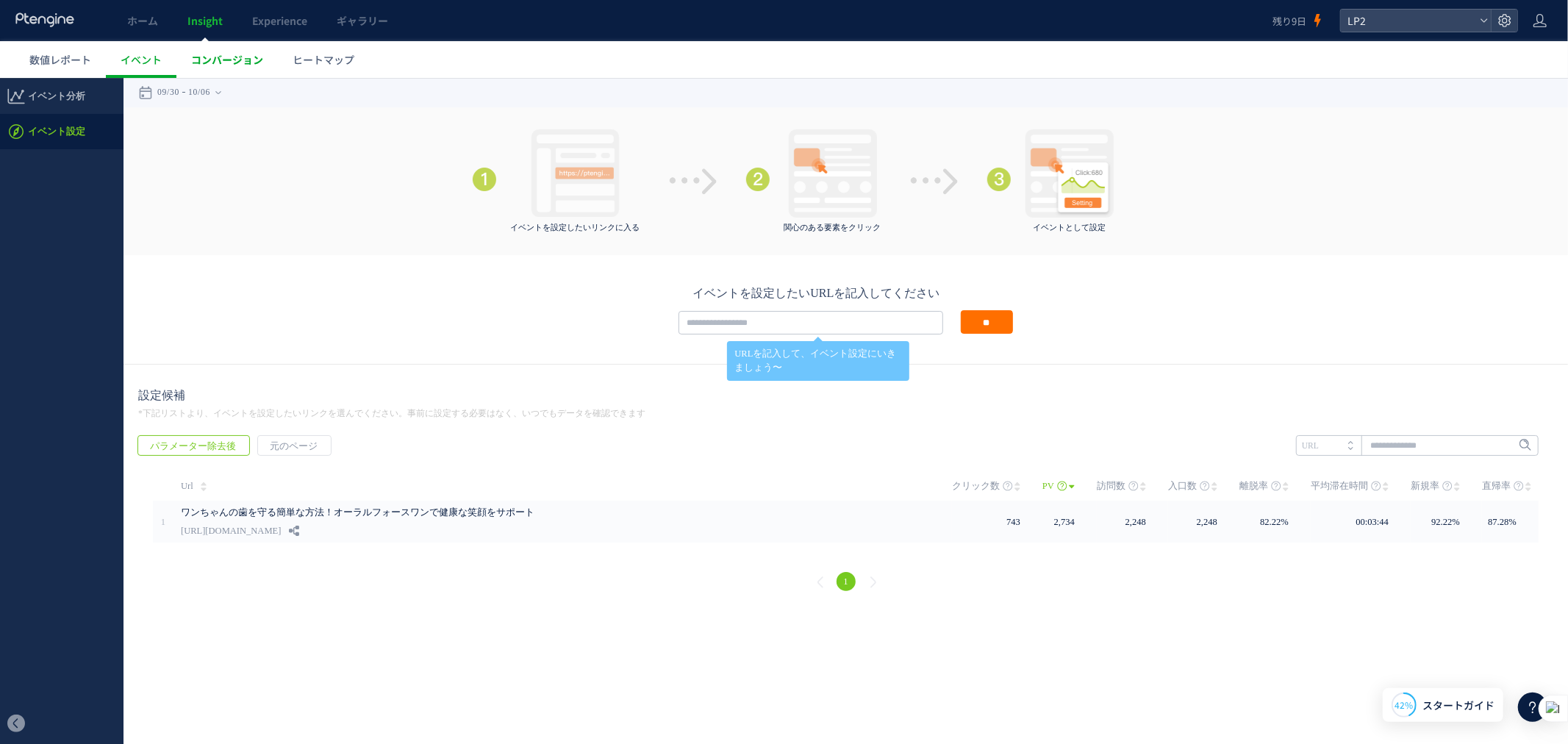
click at [261, 54] on span "コンバージョン" at bounding box center [227, 60] width 72 height 14
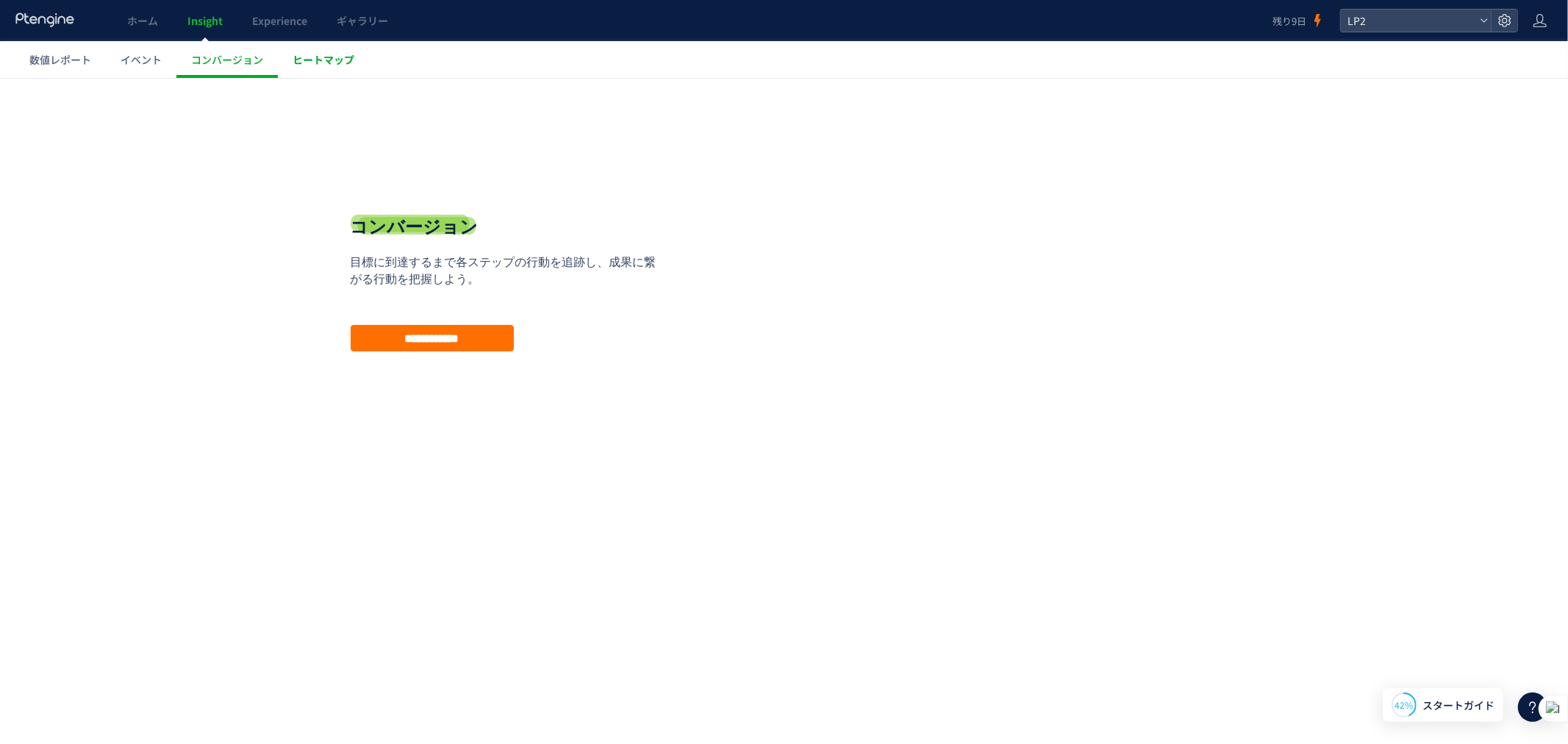
click at [331, 54] on span "ヒートマップ" at bounding box center [323, 60] width 62 height 14
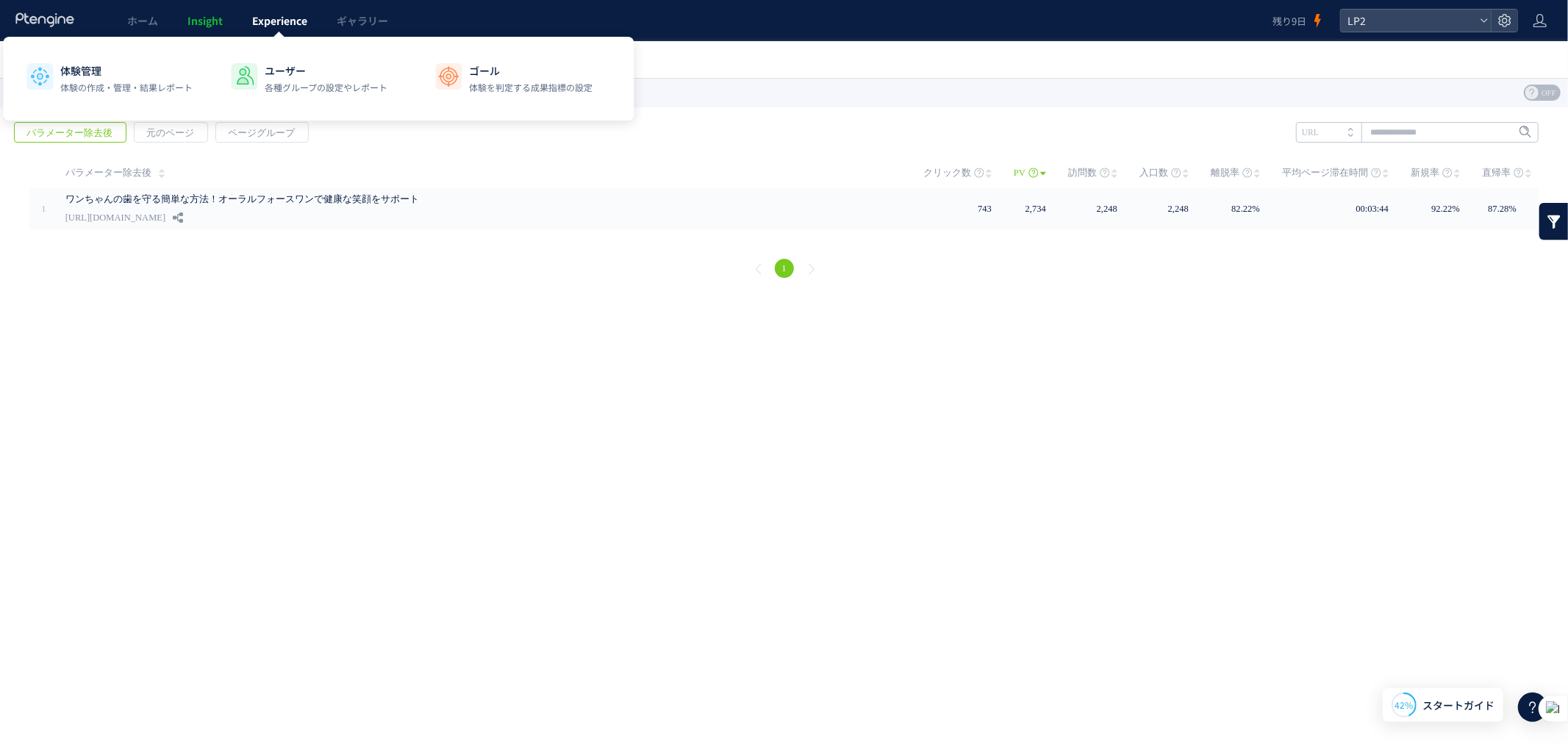
click at [284, 27] on link "Experience" at bounding box center [280, 21] width 84 height 41
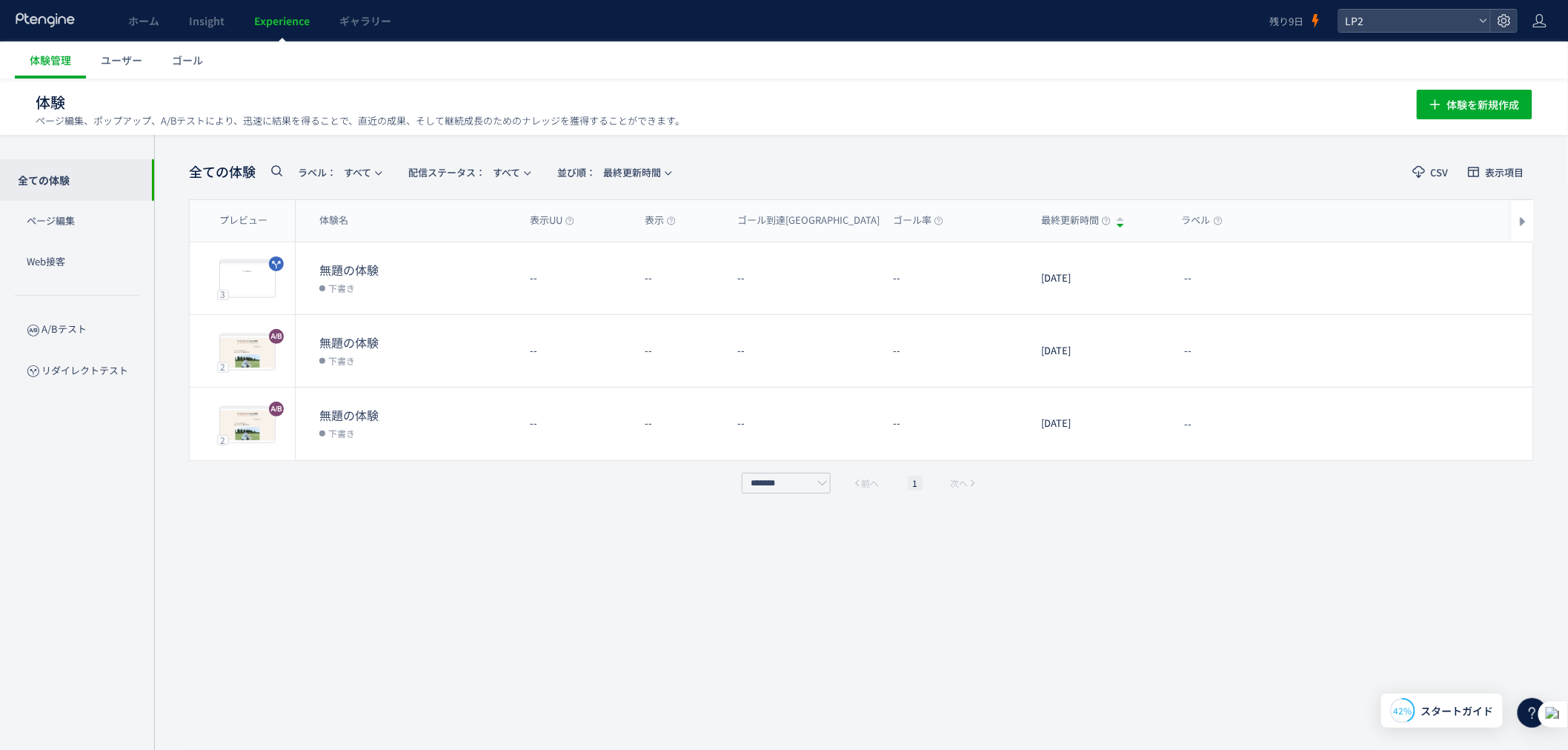
click at [291, 16] on span "Experience" at bounding box center [281, 21] width 55 height 14
drag, startPoint x: 283, startPoint y: 20, endPoint x: 195, endPoint y: 24, distance: 88.1
click at [195, 24] on span "Insight" at bounding box center [206, 21] width 35 height 14
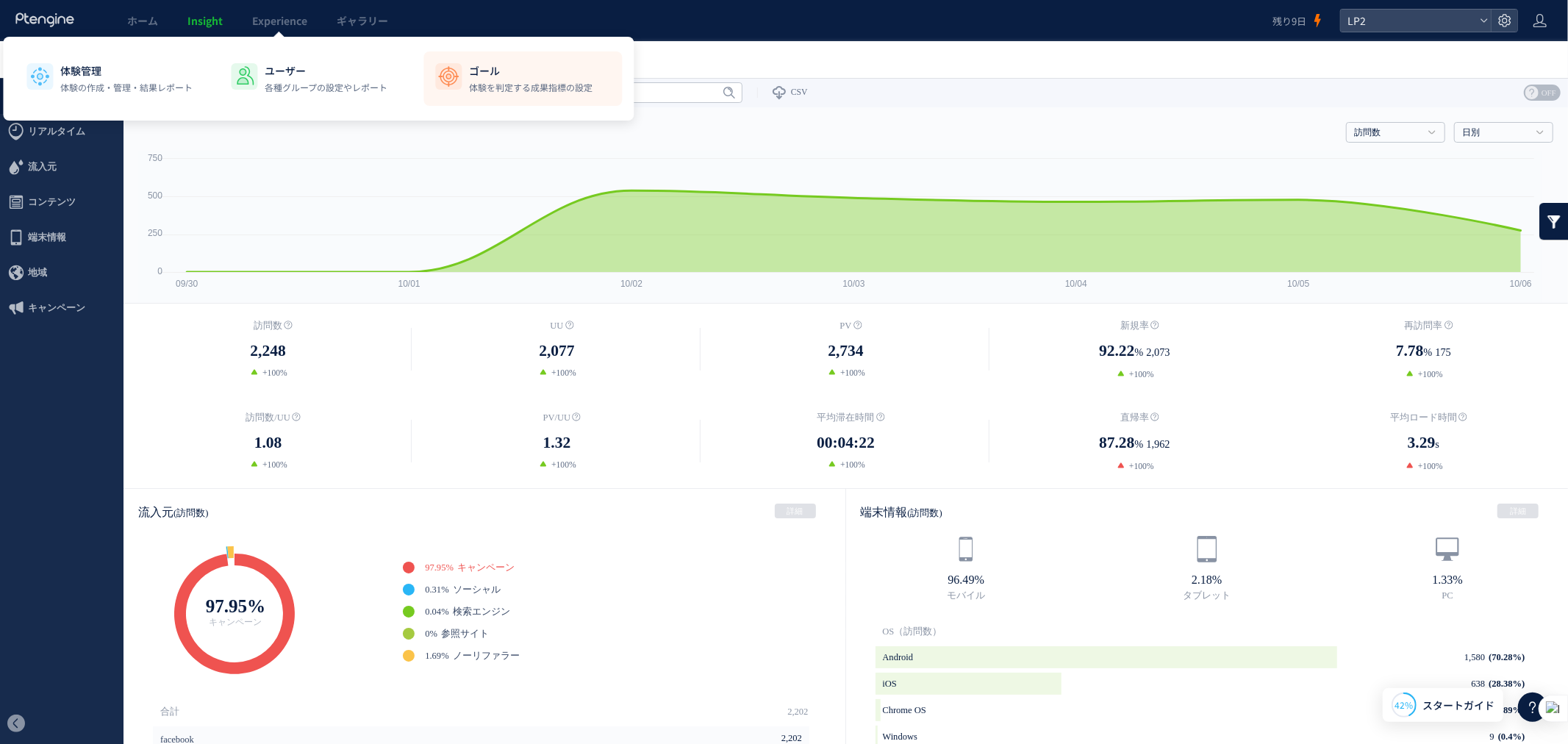
click at [496, 103] on li "ゴール 体験を判定する成果指標の設定" at bounding box center [522, 79] width 198 height 54
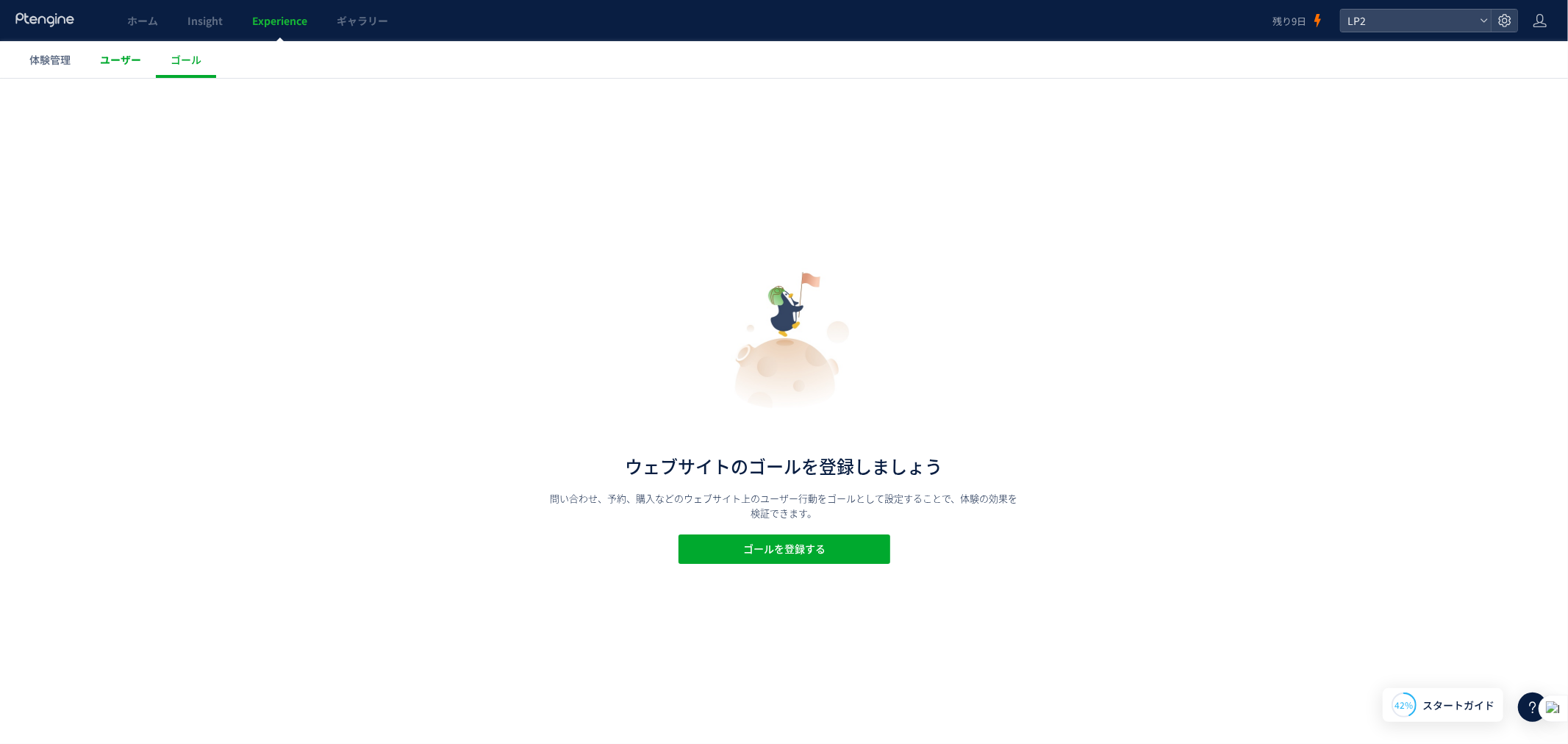
click at [127, 59] on span "ユーザー" at bounding box center [120, 60] width 41 height 14
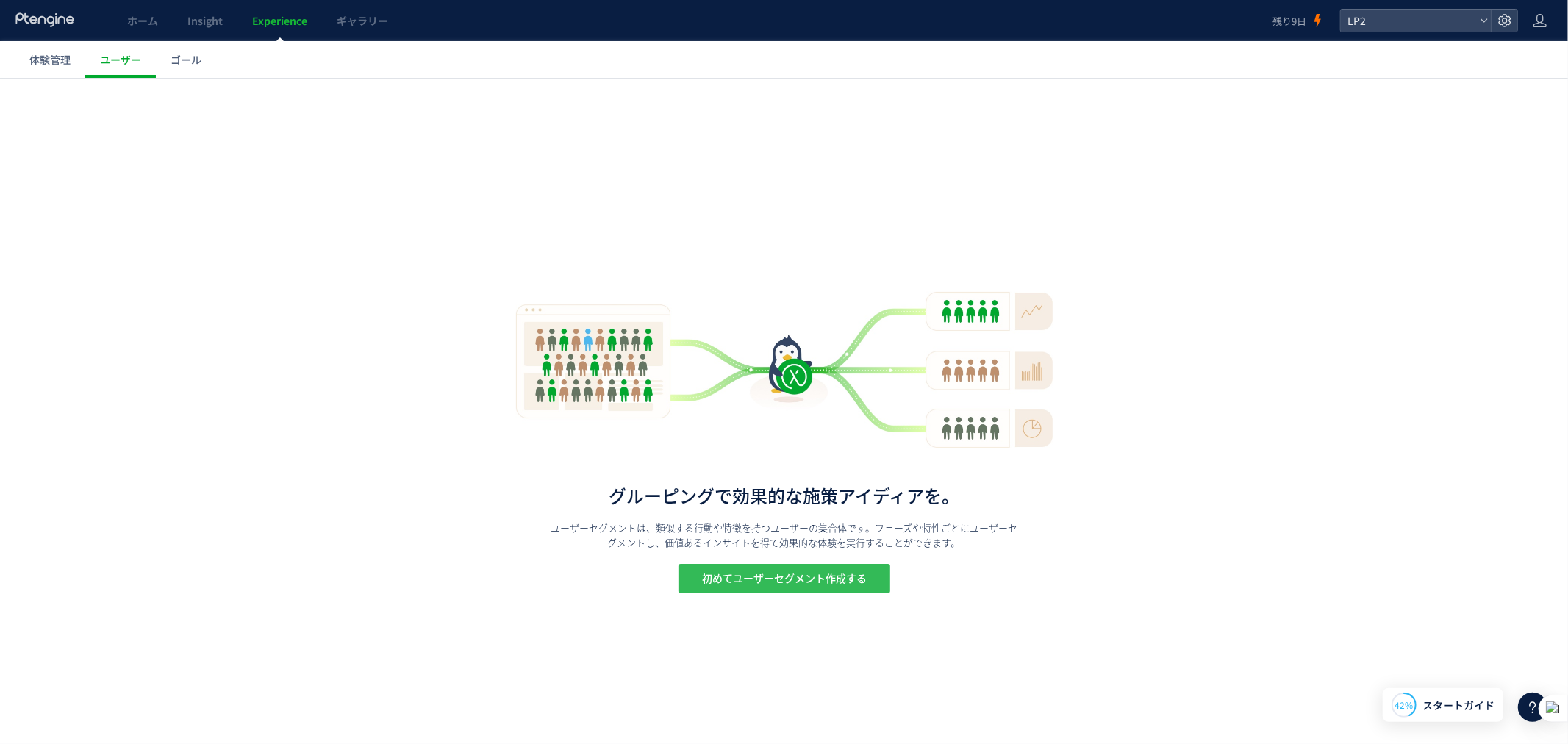
click at [744, 581] on span "初めてユーザーセグメント作成する" at bounding box center [784, 578] width 165 height 29
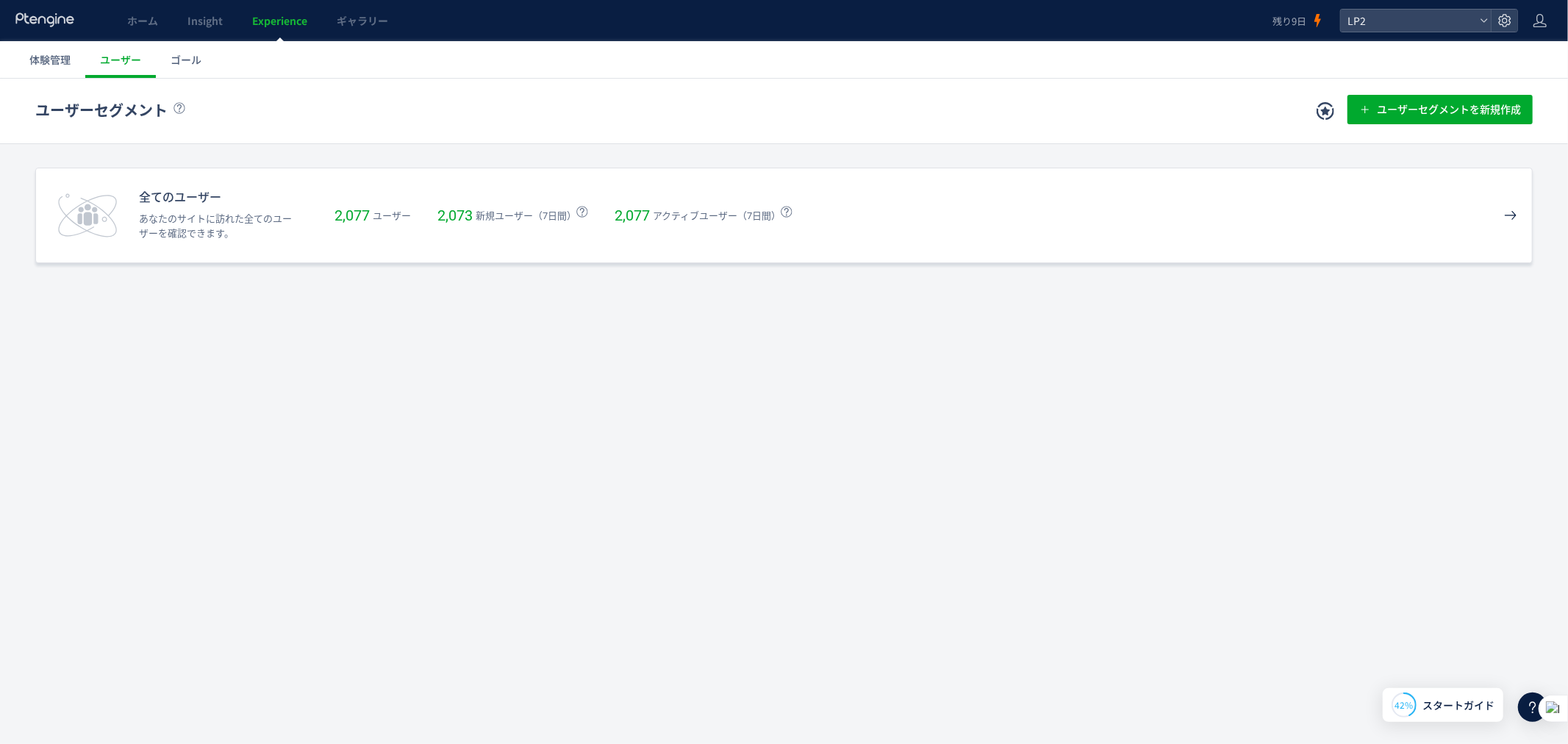
click at [889, 189] on div "全てのユーザー あなたのサイトに訪れた全てのユーザーを確認できます。 2,077 ユーザー 2,073 新規ユーザー（7日間） 2,077 アクティブユーザー…" at bounding box center [784, 214] width 1498 height 96
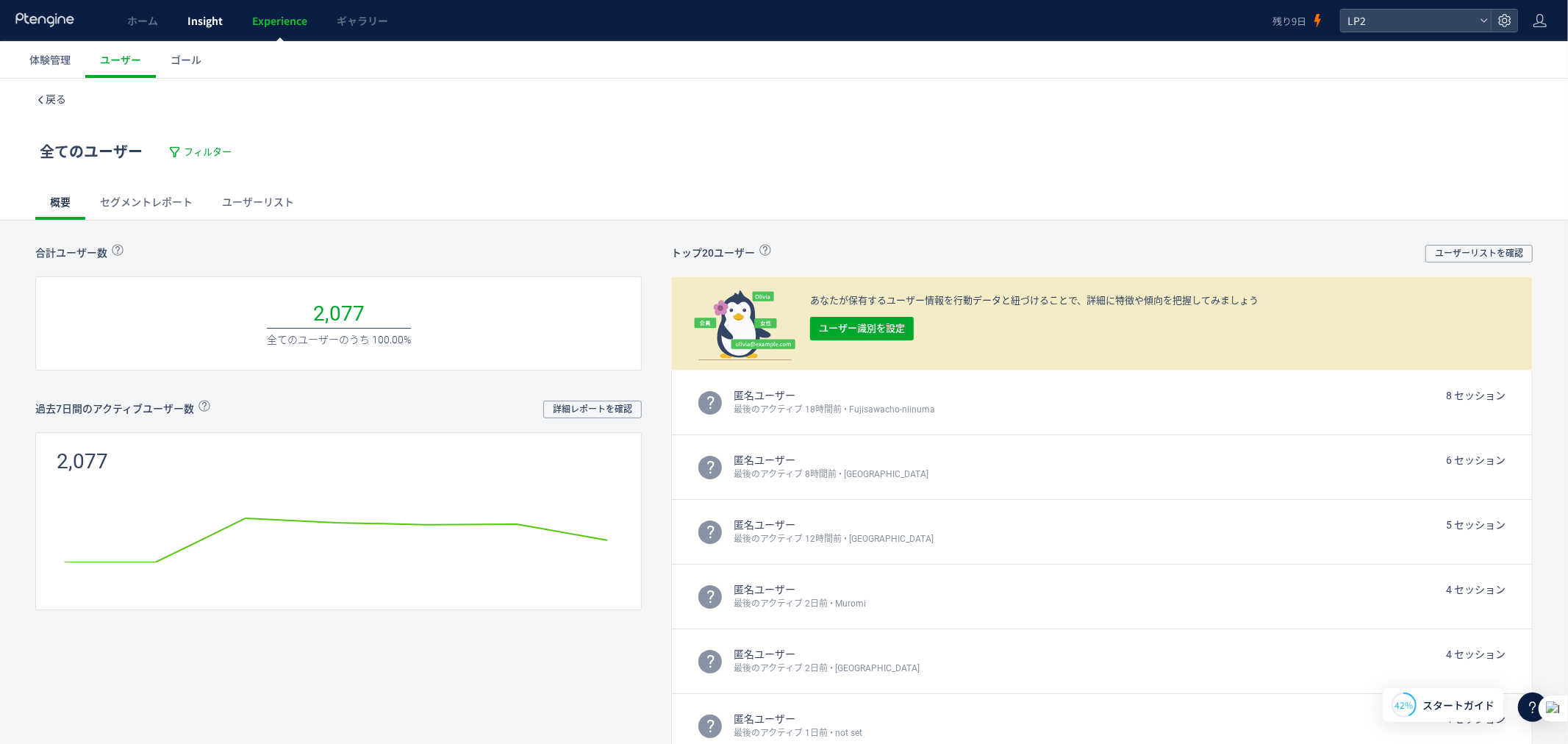
click at [199, 24] on span "Insight" at bounding box center [205, 21] width 35 height 14
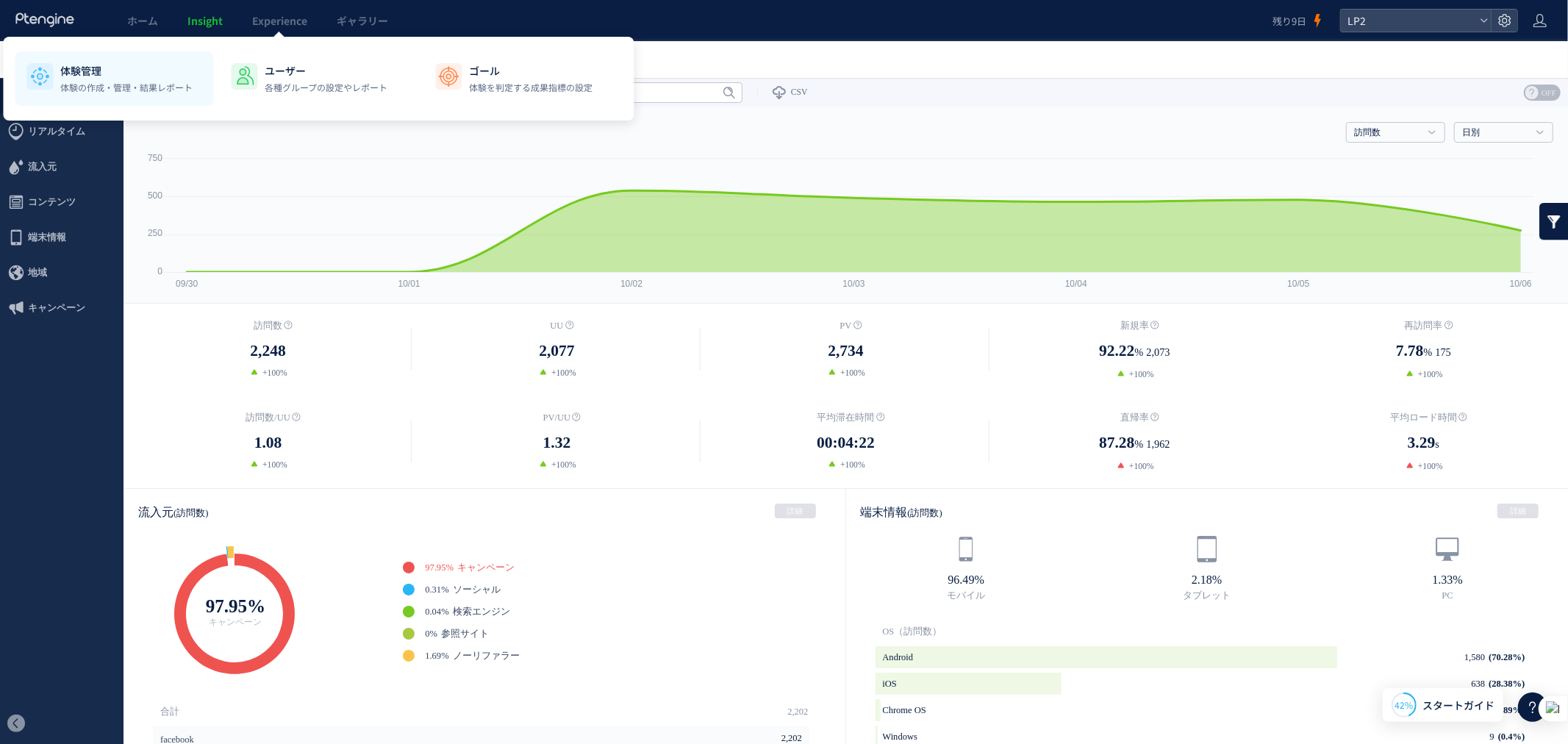
click at [156, 92] on p "体験の作成・管理・結果レポート" at bounding box center [127, 87] width 132 height 14
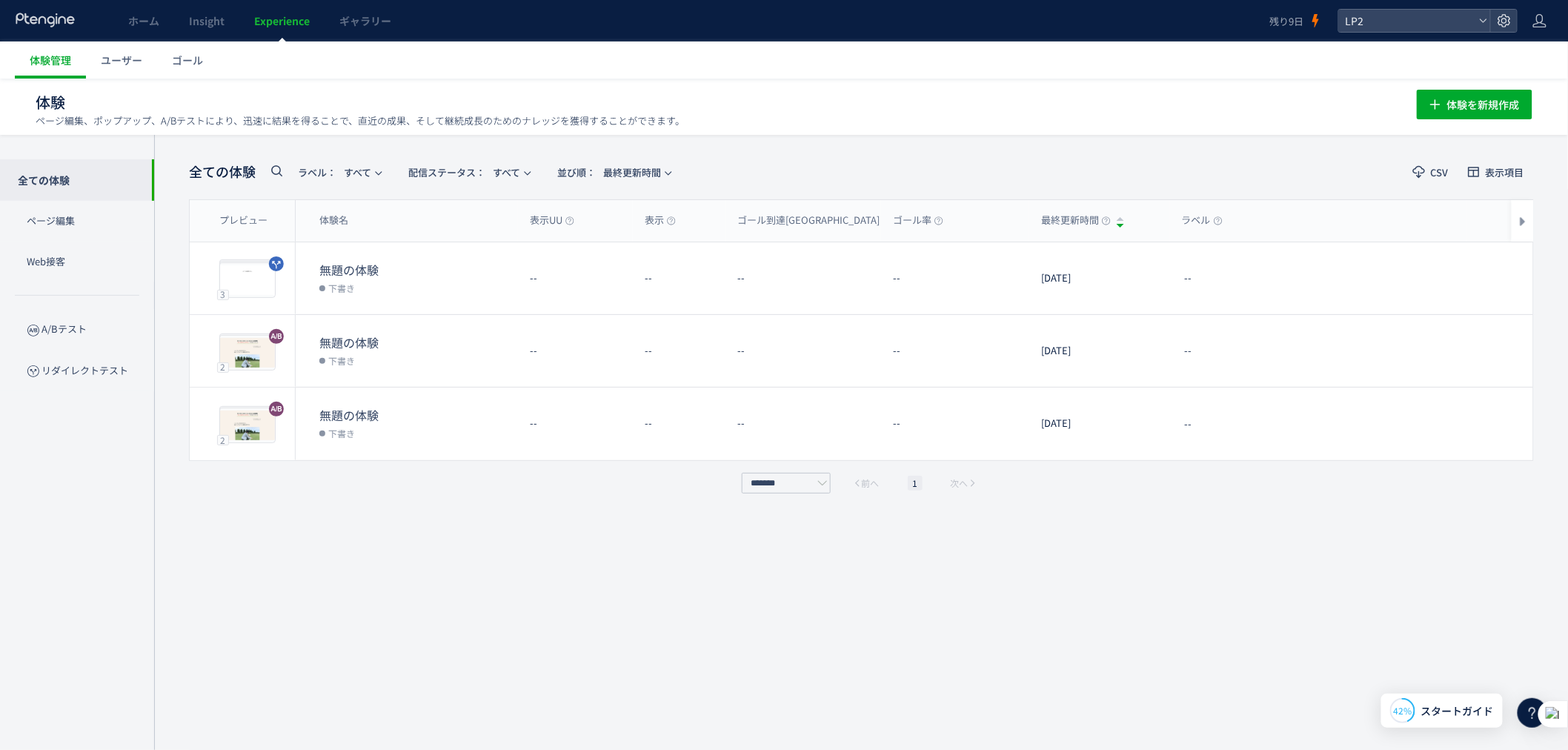
click at [512, 541] on div "全ての体験 ラベル： すべて 配信ステータス​： すべて 並び順： 最終更新時間 CSV 表示項目 プレビュー 体験名 表示UU 表示 ゴール到達UU ゴール…" at bounding box center [861, 442] width 1345 height 570
click at [50, 328] on p "A/Bテスト" at bounding box center [77, 329] width 154 height 41
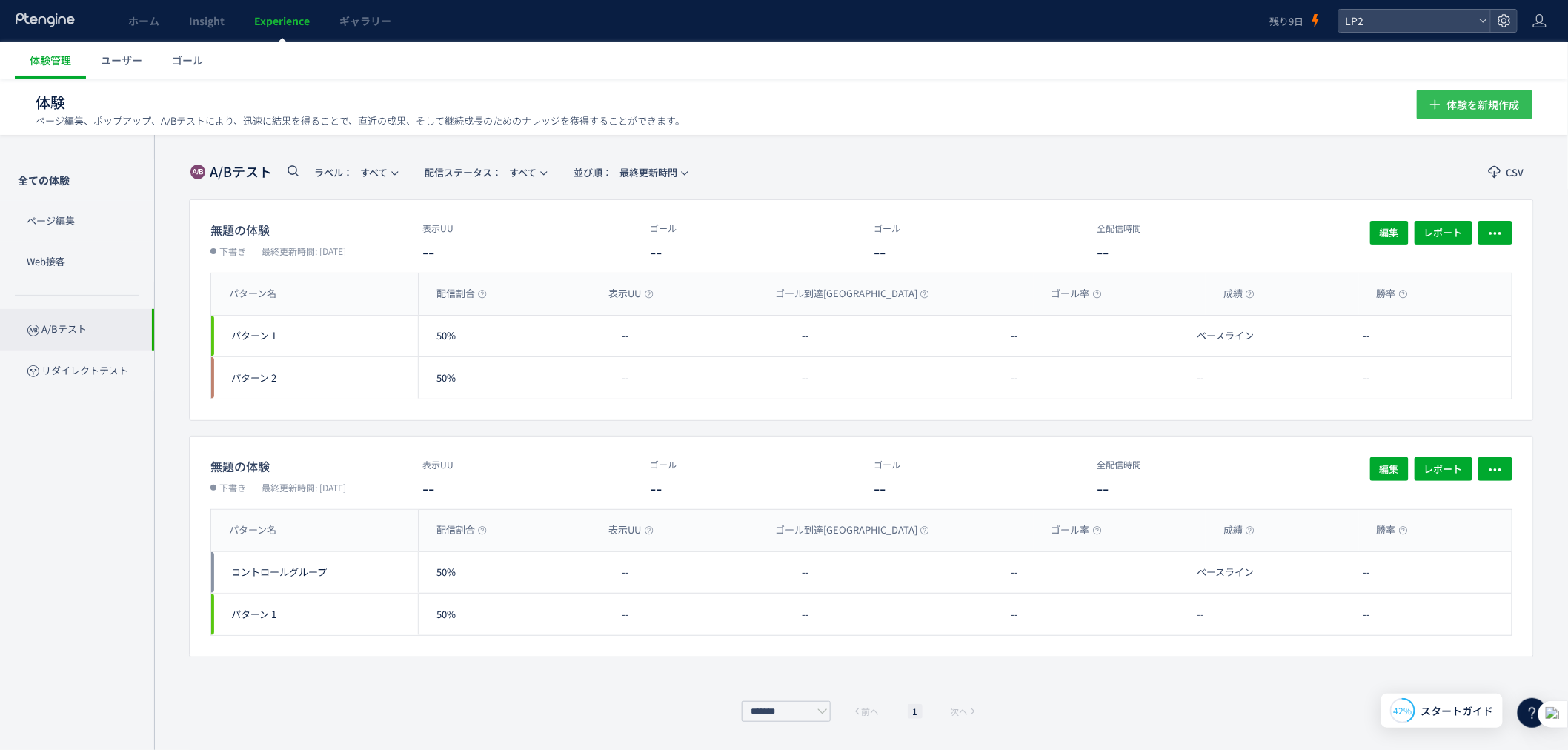
click at [1465, 106] on span "体験を新規作成" at bounding box center [1484, 104] width 72 height 30
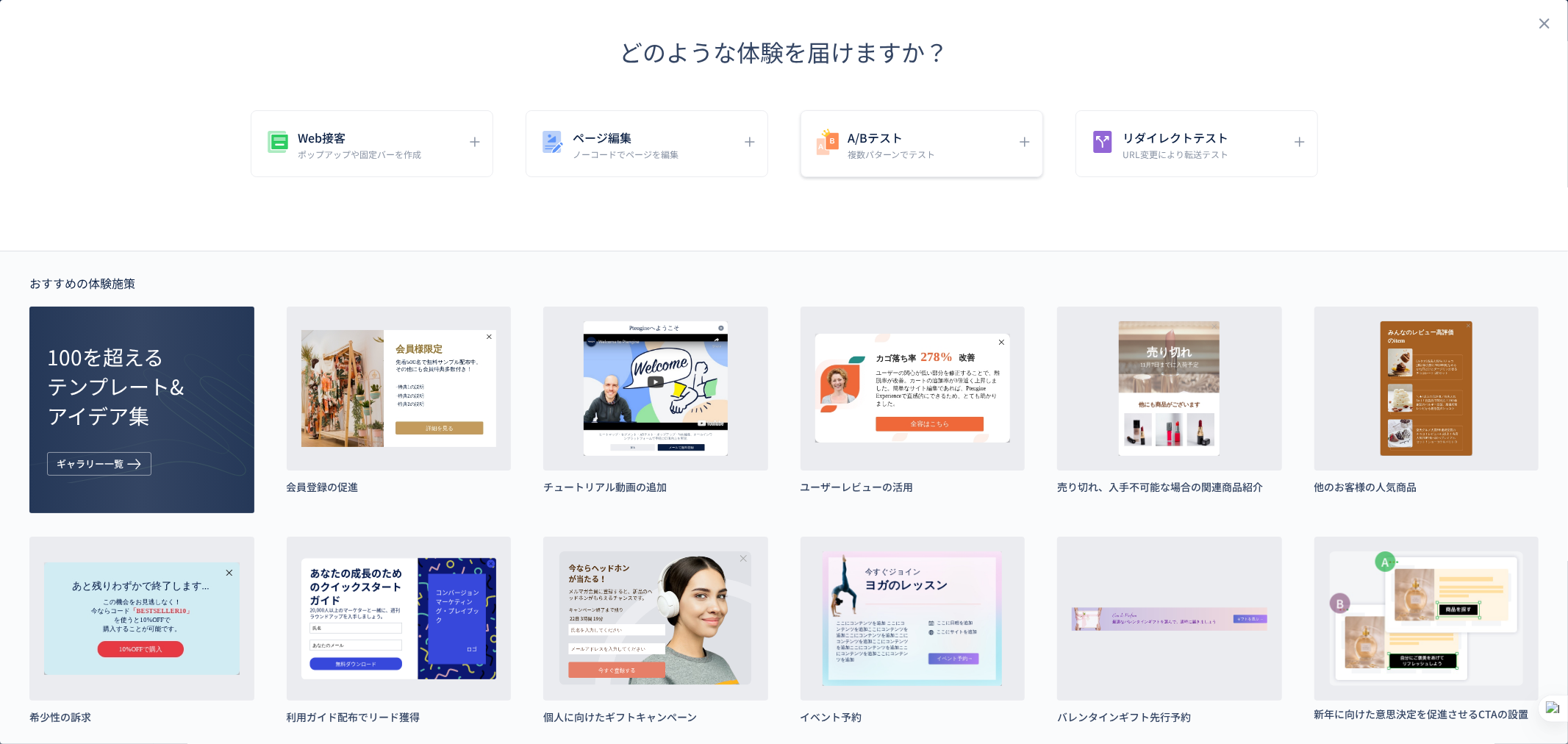
click at [930, 145] on div "A/Bテスト 複数パターンでテスト" at bounding box center [911, 144] width 195 height 33
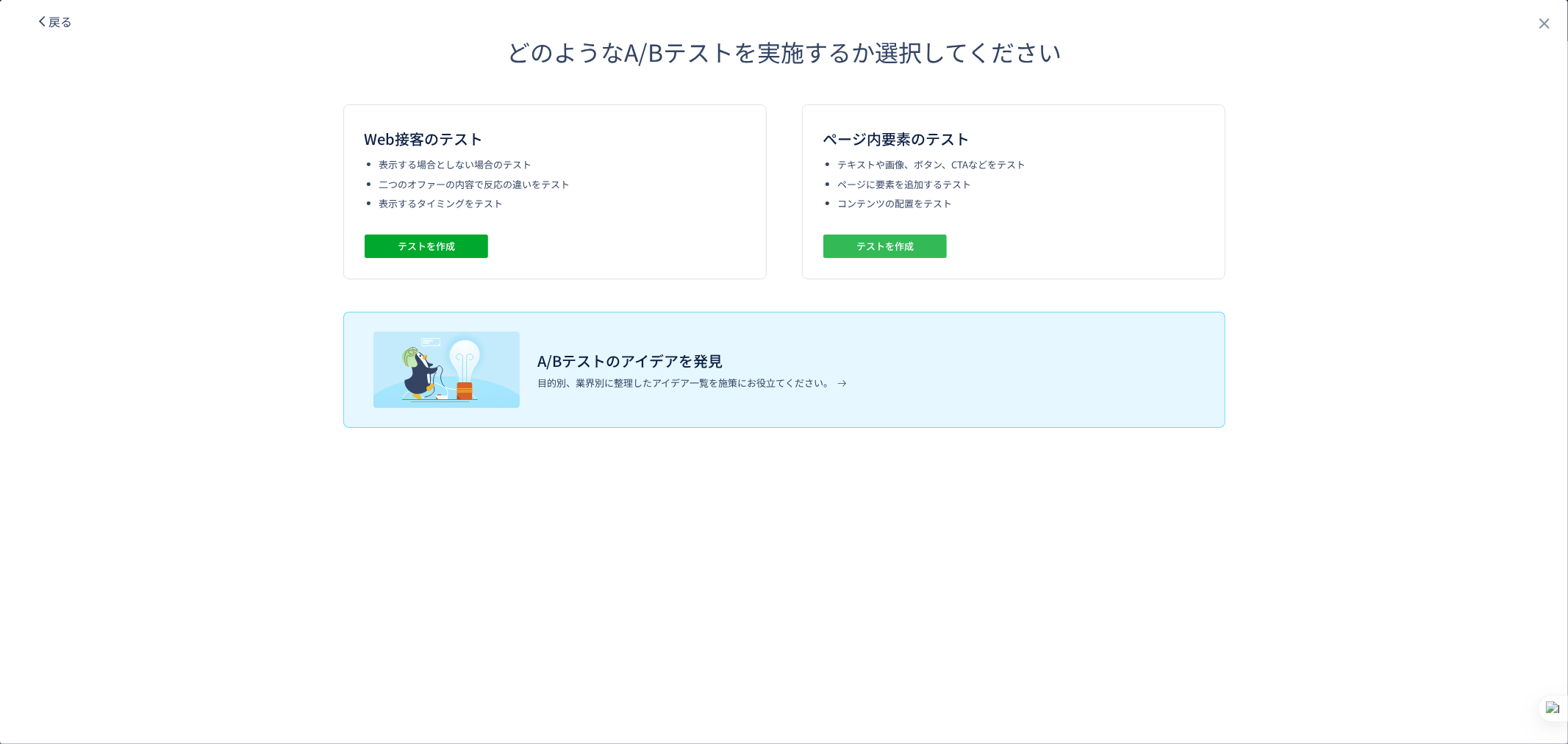
click at [932, 239] on button "テストを作成" at bounding box center [884, 246] width 123 height 24
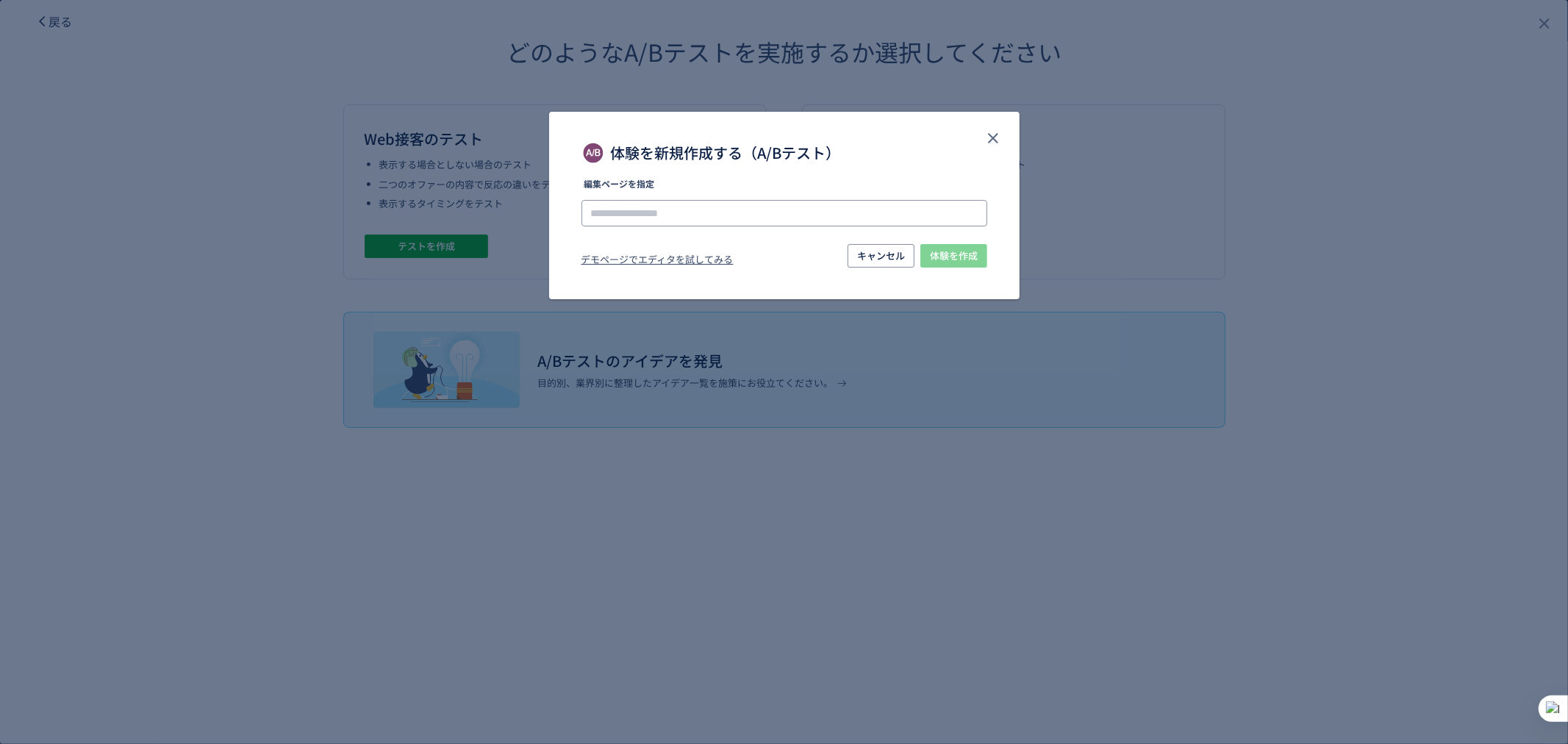
click at [784, 221] on input "体験を新規作成する（A/Bテスト）" at bounding box center [784, 213] width 406 height 26
click at [784, 217] on input "体験を新規作成する（A/Bテスト）" at bounding box center [784, 213] width 406 height 26
click at [748, 248] on li "https://lp.ishitsuku.com/02" at bounding box center [785, 254] width 394 height 25
type input "**********"
click at [931, 253] on span "体験を作成" at bounding box center [954, 256] width 48 height 24
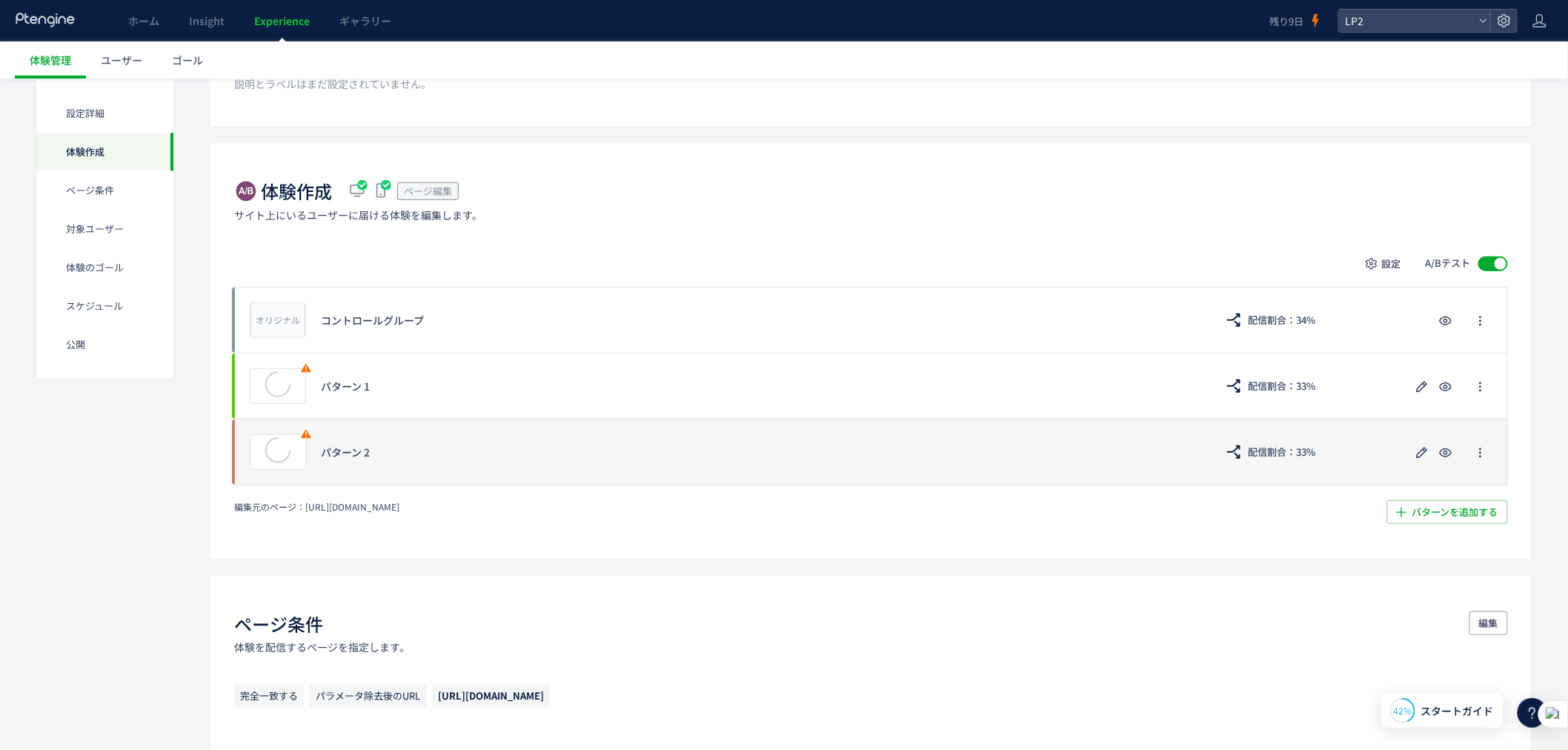
scroll to position [219, 0]
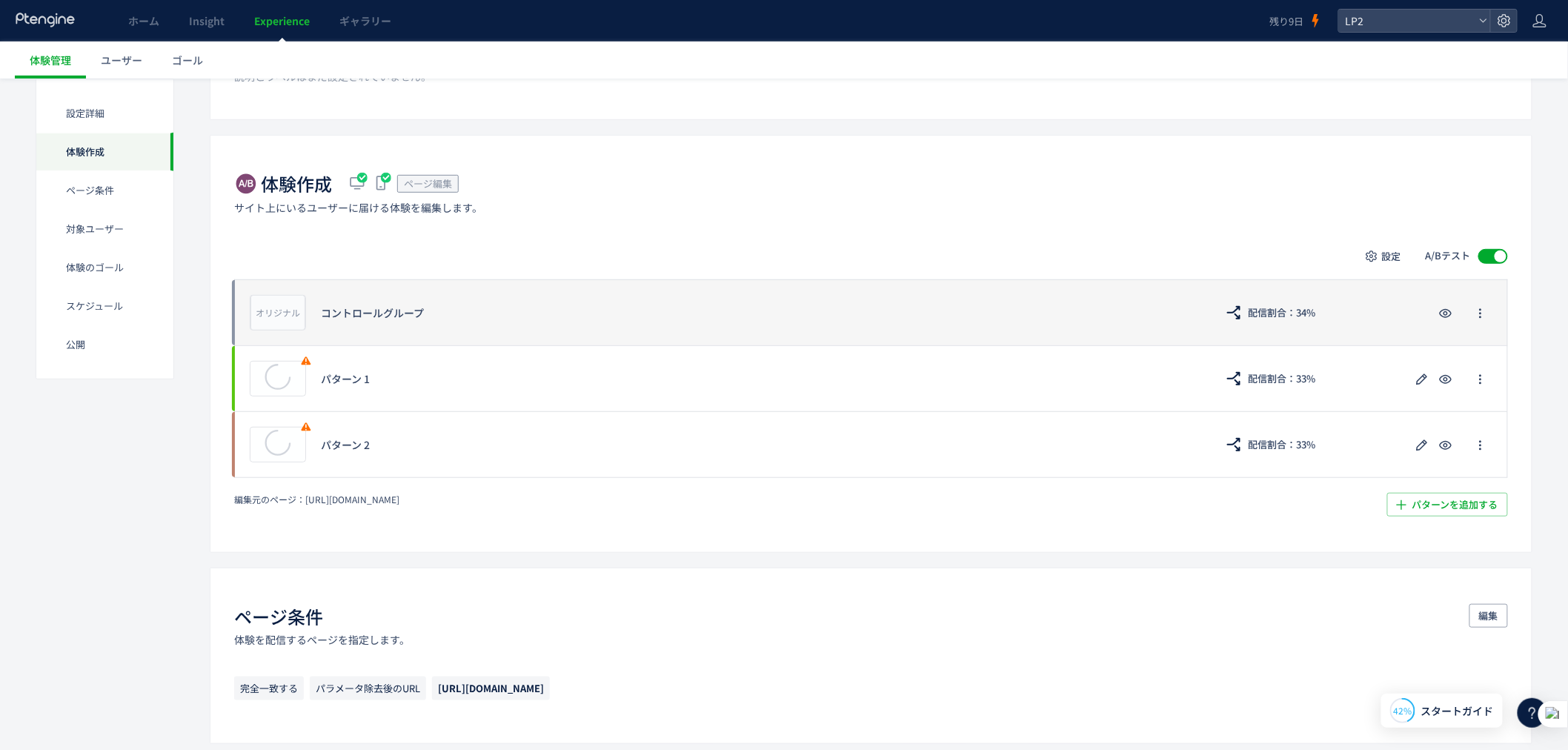
click at [814, 319] on div "コントロールグループ" at bounding box center [761, 312] width 880 height 14
click at [1491, 306] on button "button" at bounding box center [1481, 313] width 24 height 24
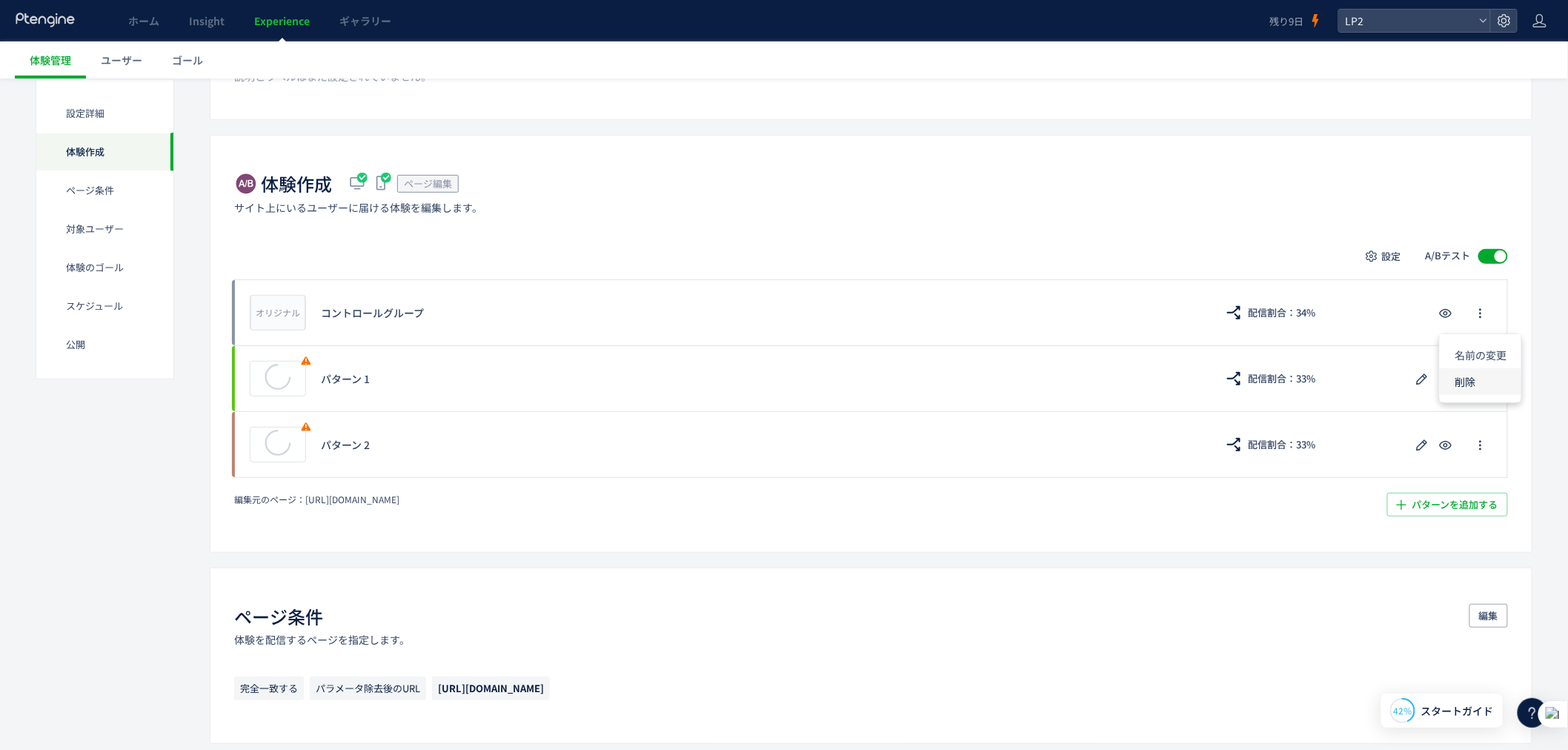
click at [1469, 381] on li "削除" at bounding box center [1480, 381] width 81 height 26
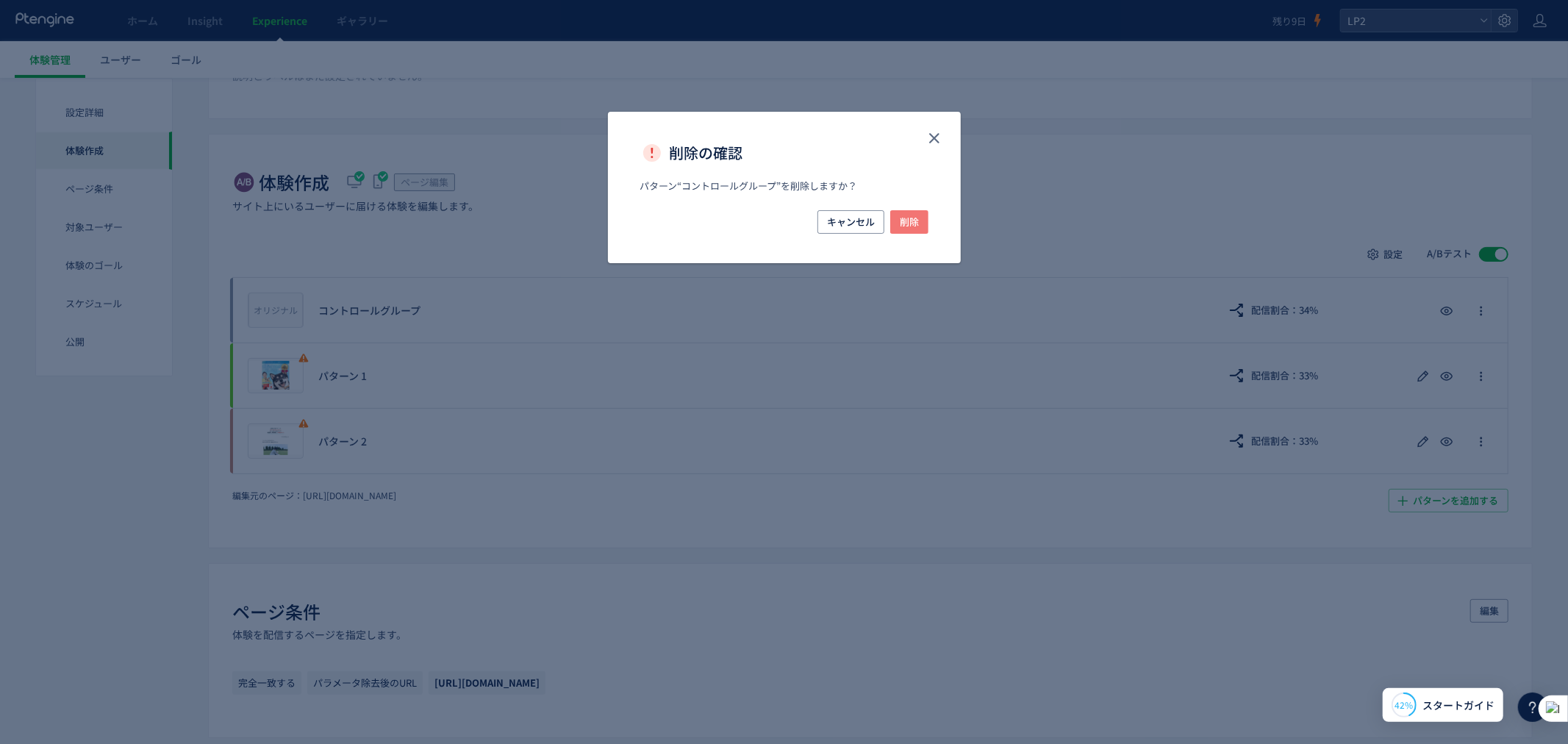
click at [901, 224] on span "削除" at bounding box center [909, 222] width 19 height 24
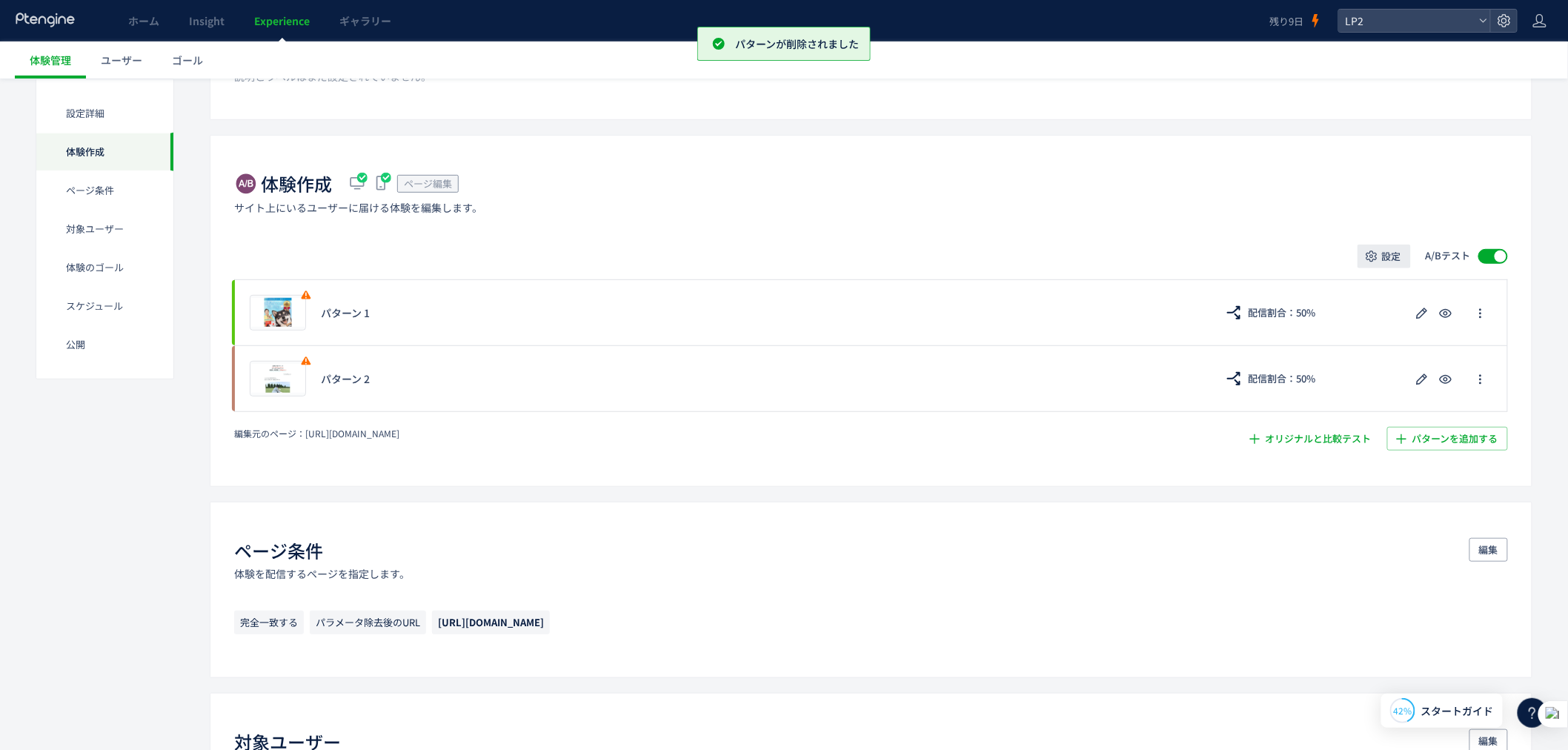
click at [1395, 259] on span "設定" at bounding box center [1392, 256] width 19 height 24
click at [1251, 267] on div "設定 A/Bテスト プレビュー パターン 1 配信割合：50% プレビュー パターン 2 配信割合：50% 削除の確認 パターン“コントロールグループ”を削除…" at bounding box center [872, 347] width 1274 height 206
click at [1379, 250] on span "button" at bounding box center [1372, 256] width 14 height 14
click at [1084, 202] on div "体験作成 ページ編集 サイト上にいるユーザーに届ける体験を編集します。" at bounding box center [872, 193] width 1274 height 43
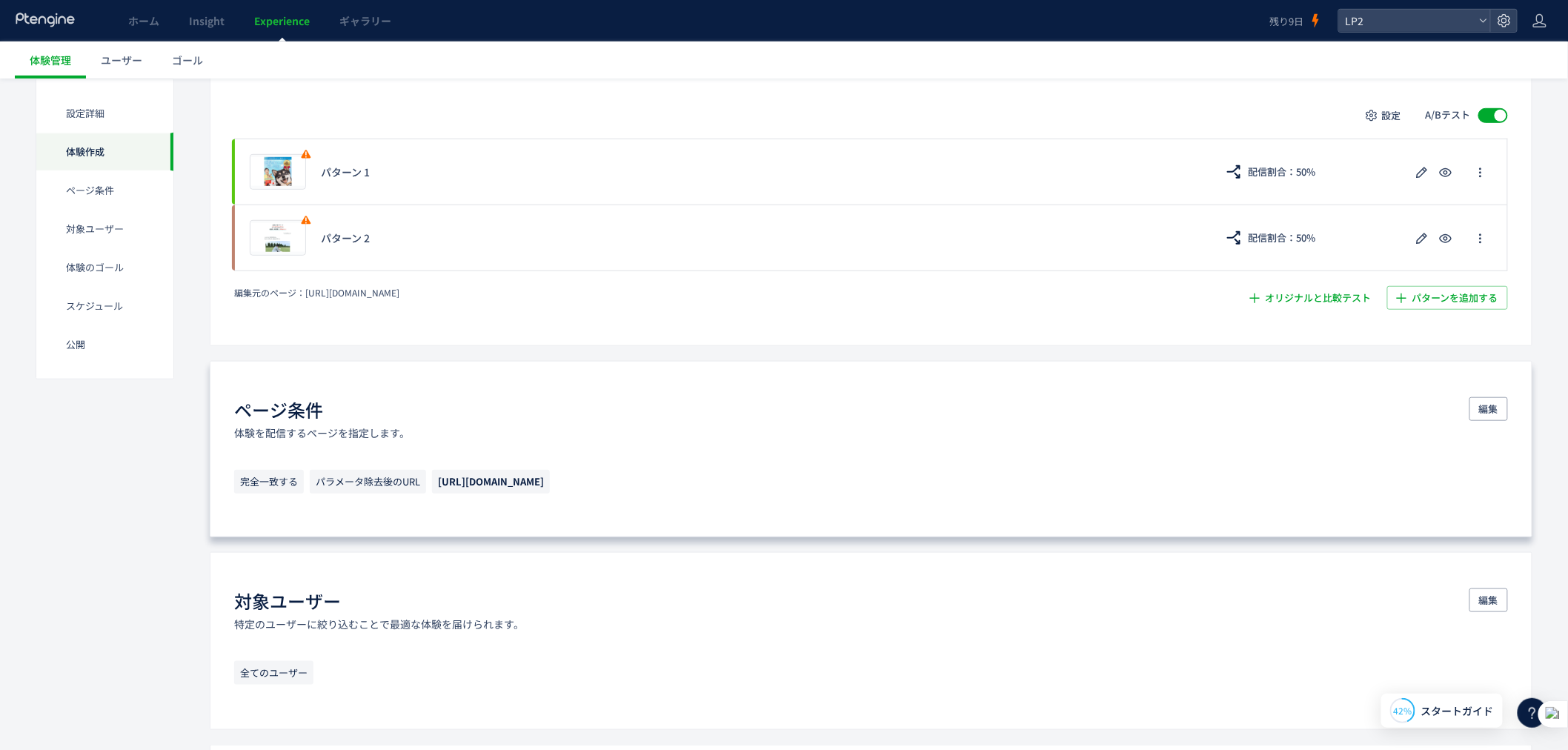
scroll to position [384, 0]
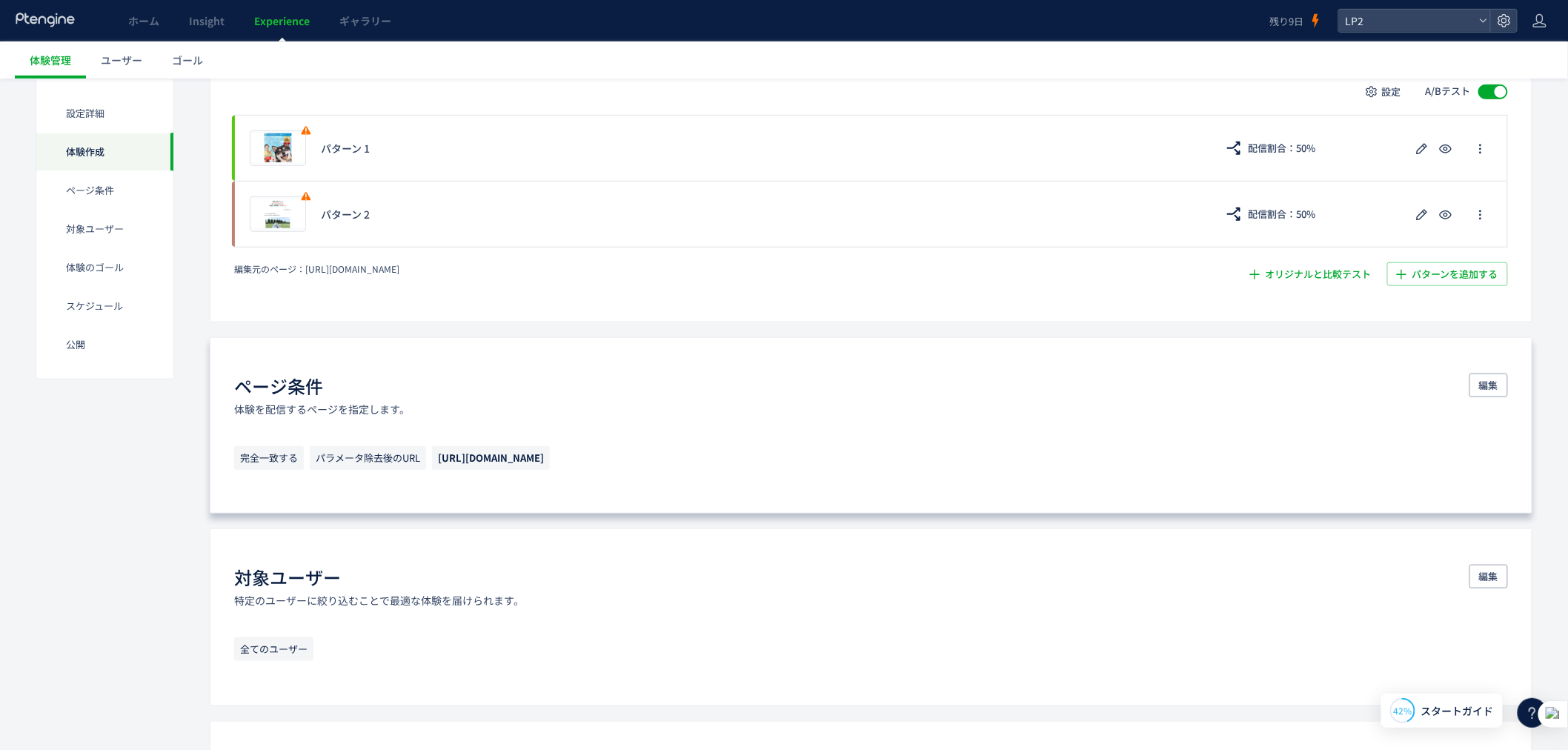
click at [643, 443] on div "ページ条件 体験を配信するページを指定します。 編集 完全一致する パラメータ除去後のURL https://lp.ishitsuku.com/02" at bounding box center [871, 426] width 1323 height 177
click at [350, 416] on p "体験を配信するページを指定します。" at bounding box center [322, 409] width 176 height 14
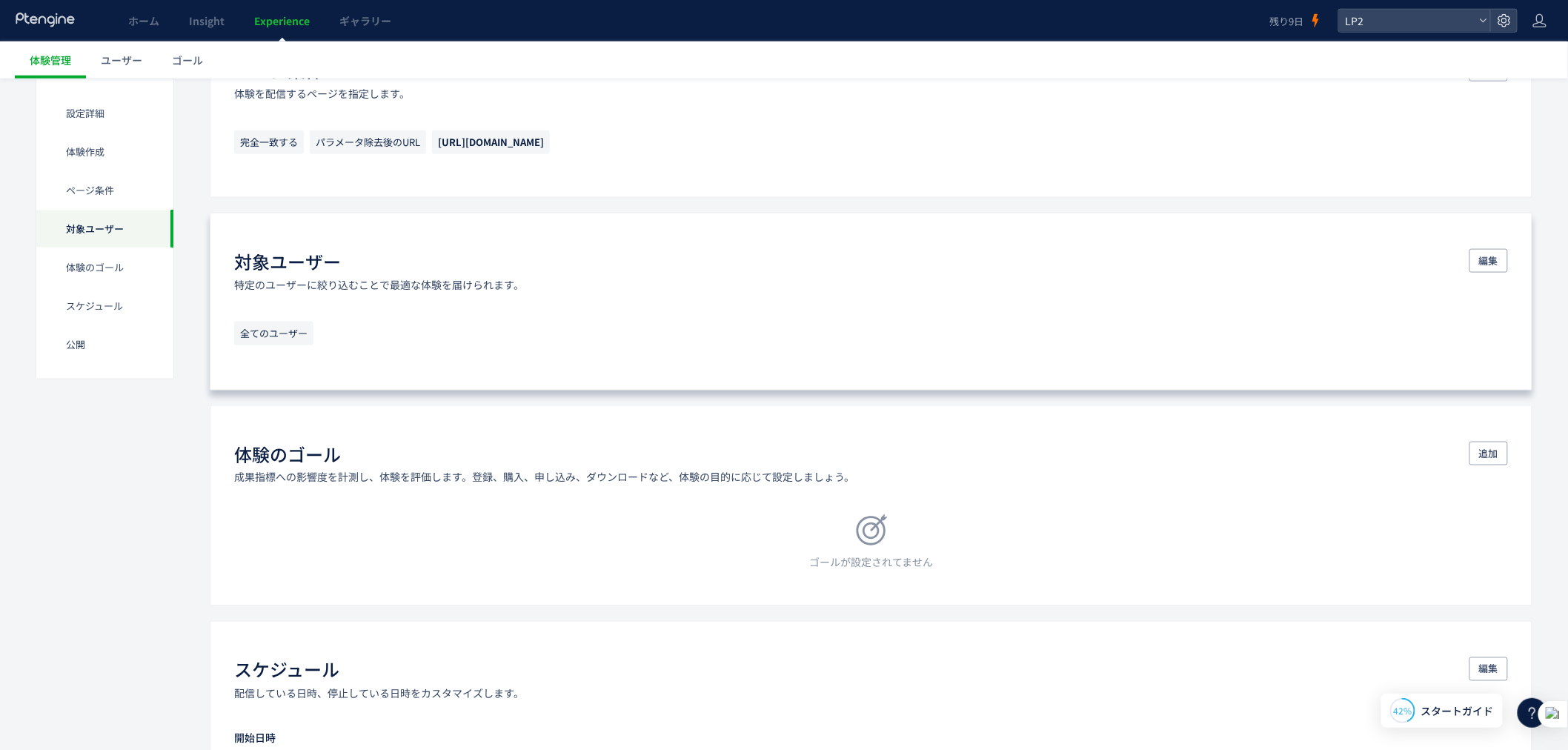
scroll to position [714, 0]
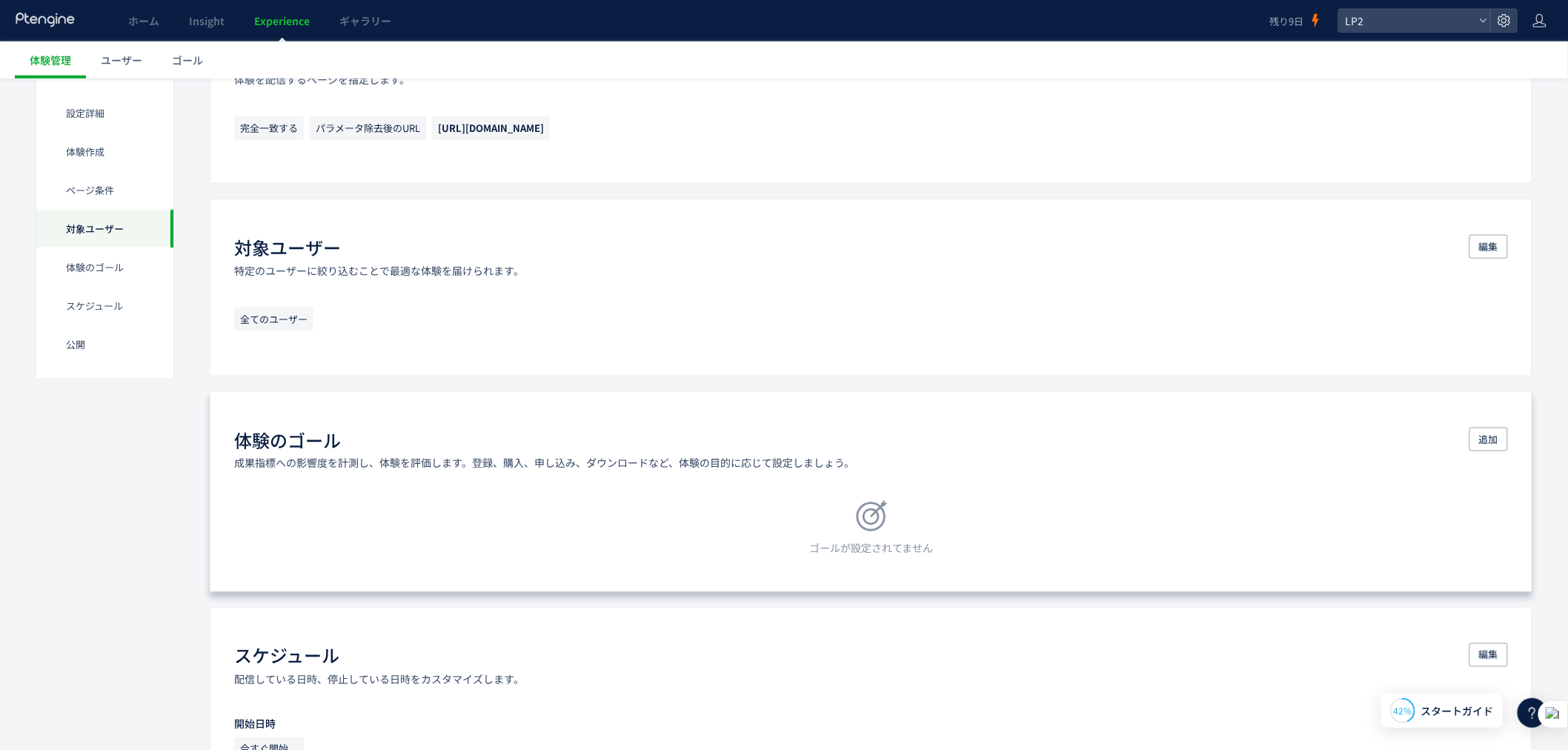
click at [357, 475] on div "体験のゴール 成果指標への影響度を計測し、体験を評価します。登録、購入、申し込み、ダウンロードなど、体験の目的に応じて設定しましょう。 追加 ゴールが設定され…" at bounding box center [871, 491] width 1323 height 201
click at [841, 503] on div "ゴールが設定されてません" at bounding box center [872, 528] width 1274 height 55
drag, startPoint x: 1520, startPoint y: 427, endPoint x: 1502, endPoint y: 446, distance: 26.2
click at [1520, 431] on div "体験のゴール 成果指標への影響度を計測し、体験を評価します。登録、購入、申し込み、ダウンロードなど、体験の目的に応じて設定しましょう。 追加 ゴールが設定され…" at bounding box center [871, 491] width 1323 height 201
click at [1499, 448] on span "追加" at bounding box center [1489, 439] width 19 height 24
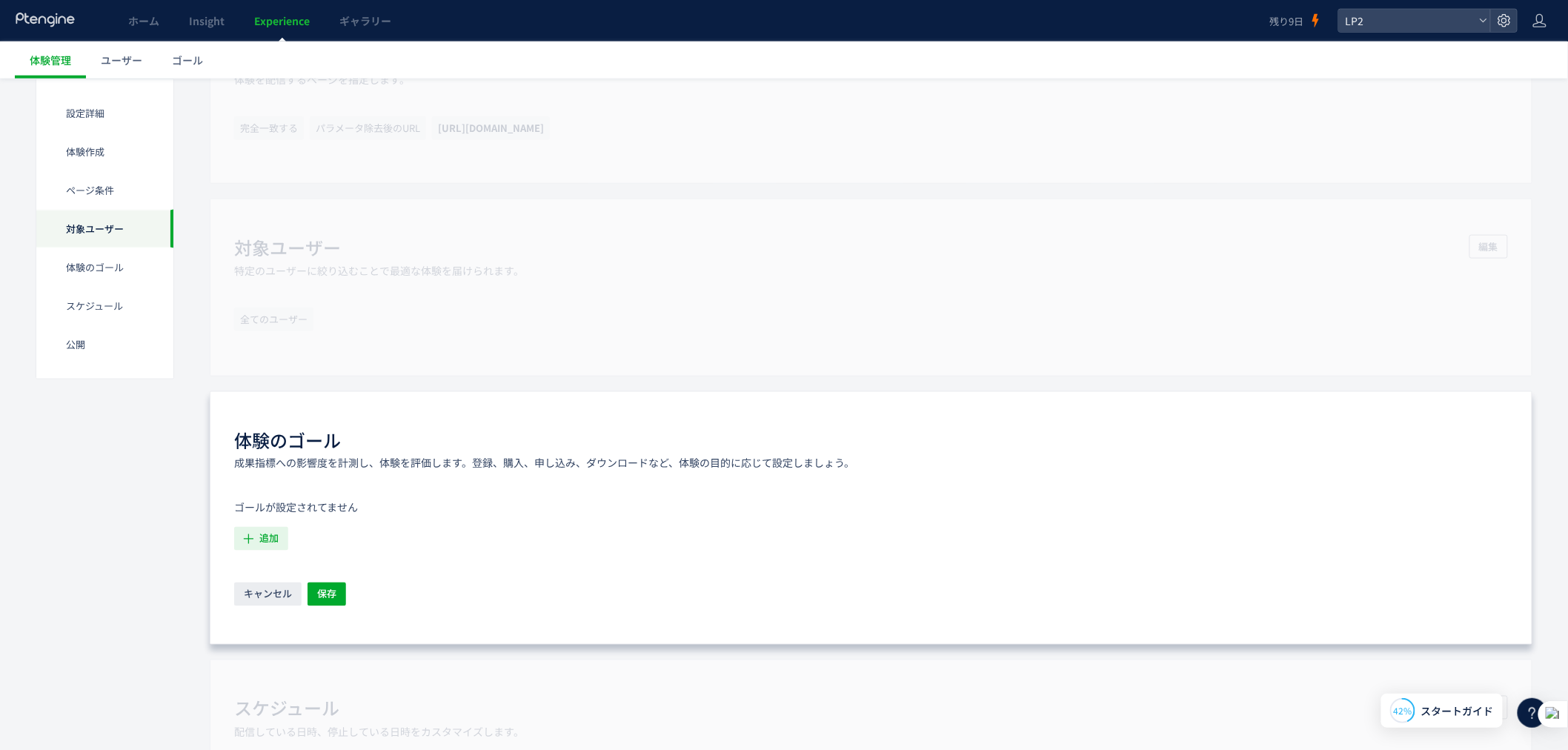
click at [269, 543] on span "追加" at bounding box center [269, 539] width 19 height 24
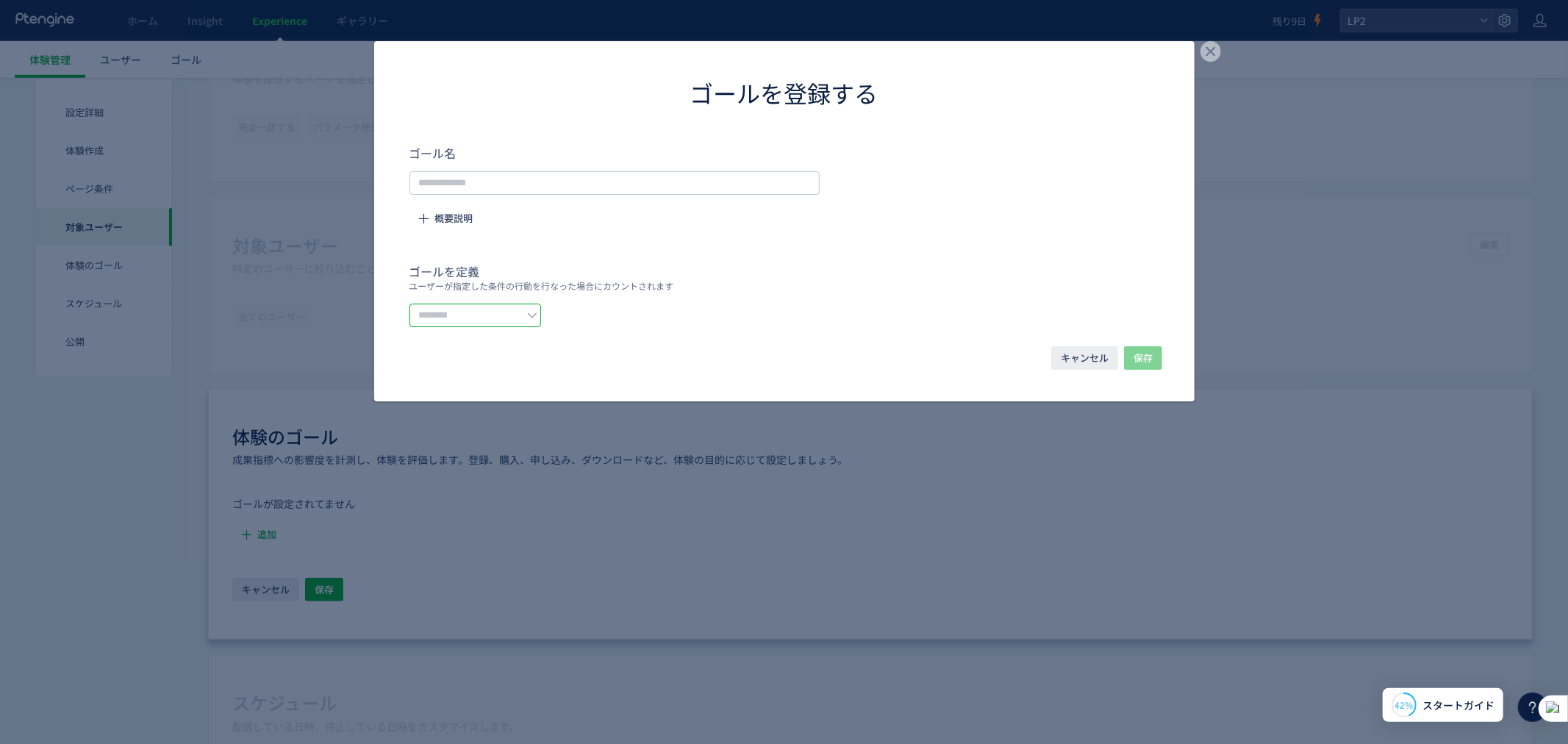
click at [534, 319] on input "dialog" at bounding box center [475, 315] width 131 height 24
click at [534, 354] on li "URLで指定する" at bounding box center [493, 351] width 167 height 25
type input "********"
click at [664, 202] on form "ゴール名 概要説明 ゴールを定義 ユーザーが指定した条件の行動を行なった場合にカウントされます ******** ** URLを1つずつ入力または複数貼り付け" at bounding box center [784, 236] width 750 height 183
click at [664, 185] on input "dialog" at bounding box center [614, 183] width 410 height 24
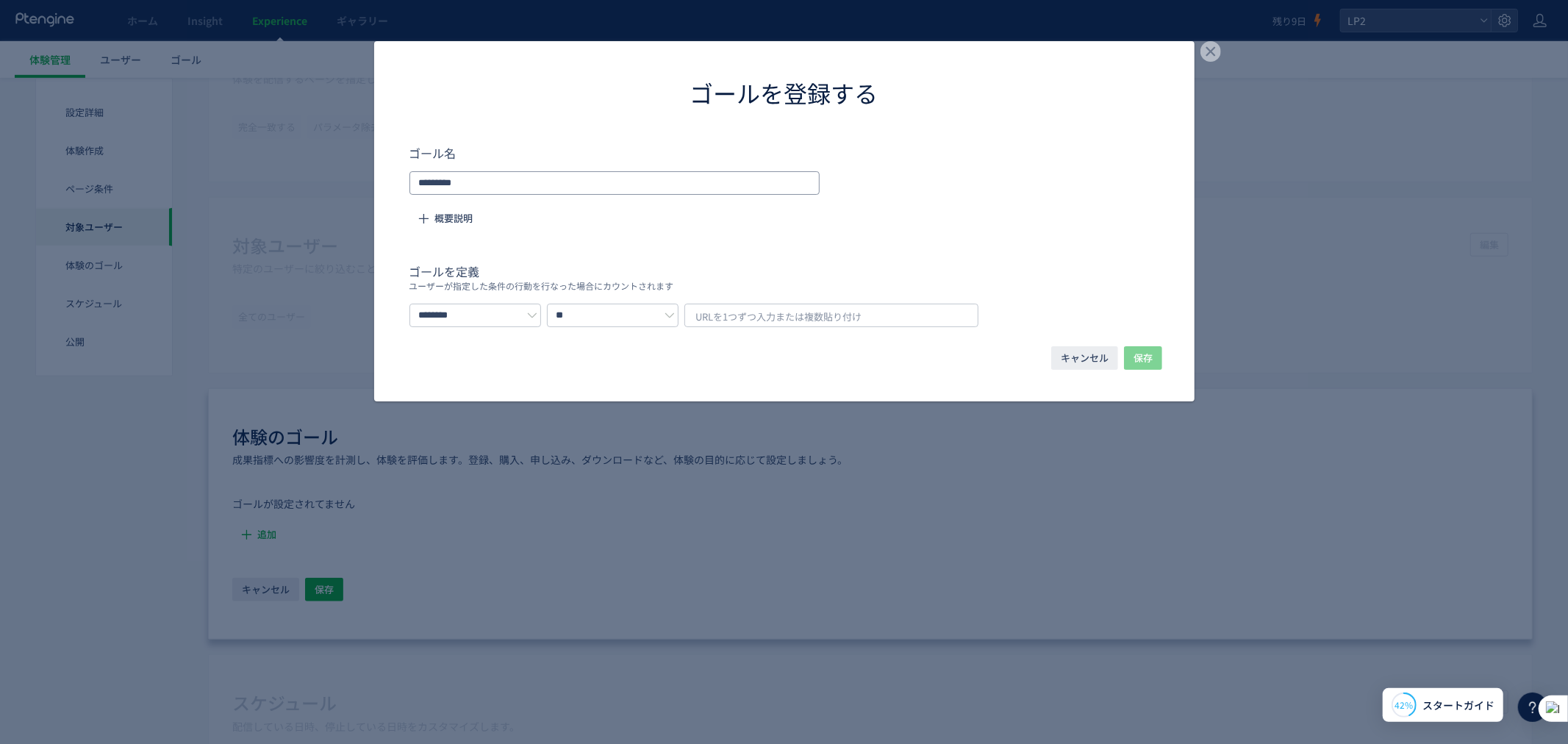
click at [664, 180] on input "*********" at bounding box center [614, 183] width 410 height 24
type input "********"
click at [688, 244] on form "ゴール名 ******** 概要説明 ゴールを定義 ユーザーが指定した条件の行動を行なった場合にカウントされます ******** ** URLを1つずつ入力…" at bounding box center [784, 236] width 750 height 183
click at [745, 184] on input "********" at bounding box center [614, 183] width 410 height 24
click at [819, 316] on span "URLを1つずつ入力または複数貼り付け" at bounding box center [779, 317] width 167 height 22
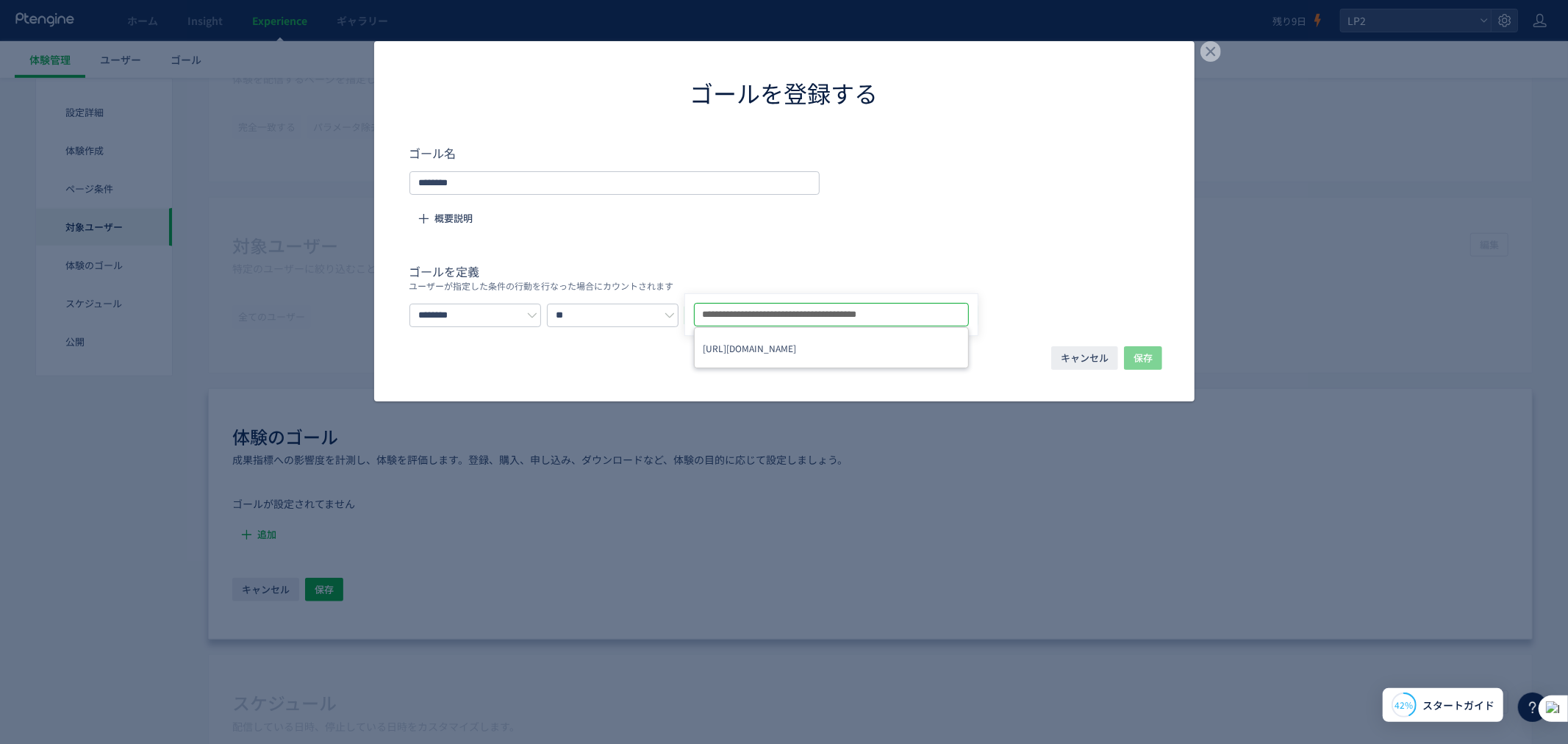
type input "**********"
click at [1049, 263] on h4 "ゴールを定義" at bounding box center [784, 271] width 750 height 18
click at [1128, 262] on h4 "ゴールを定義" at bounding box center [784, 271] width 750 height 18
click at [753, 347] on div "キャンセル 保存" at bounding box center [785, 370] width 821 height 62
click at [760, 233] on form "ゴール名 ******** 概要説明 ゴールを定義 ユーザーが指定した条件の行動を行なった場合にカウントされます ******** ** URLを1つずつ入力…" at bounding box center [784, 236] width 750 height 183
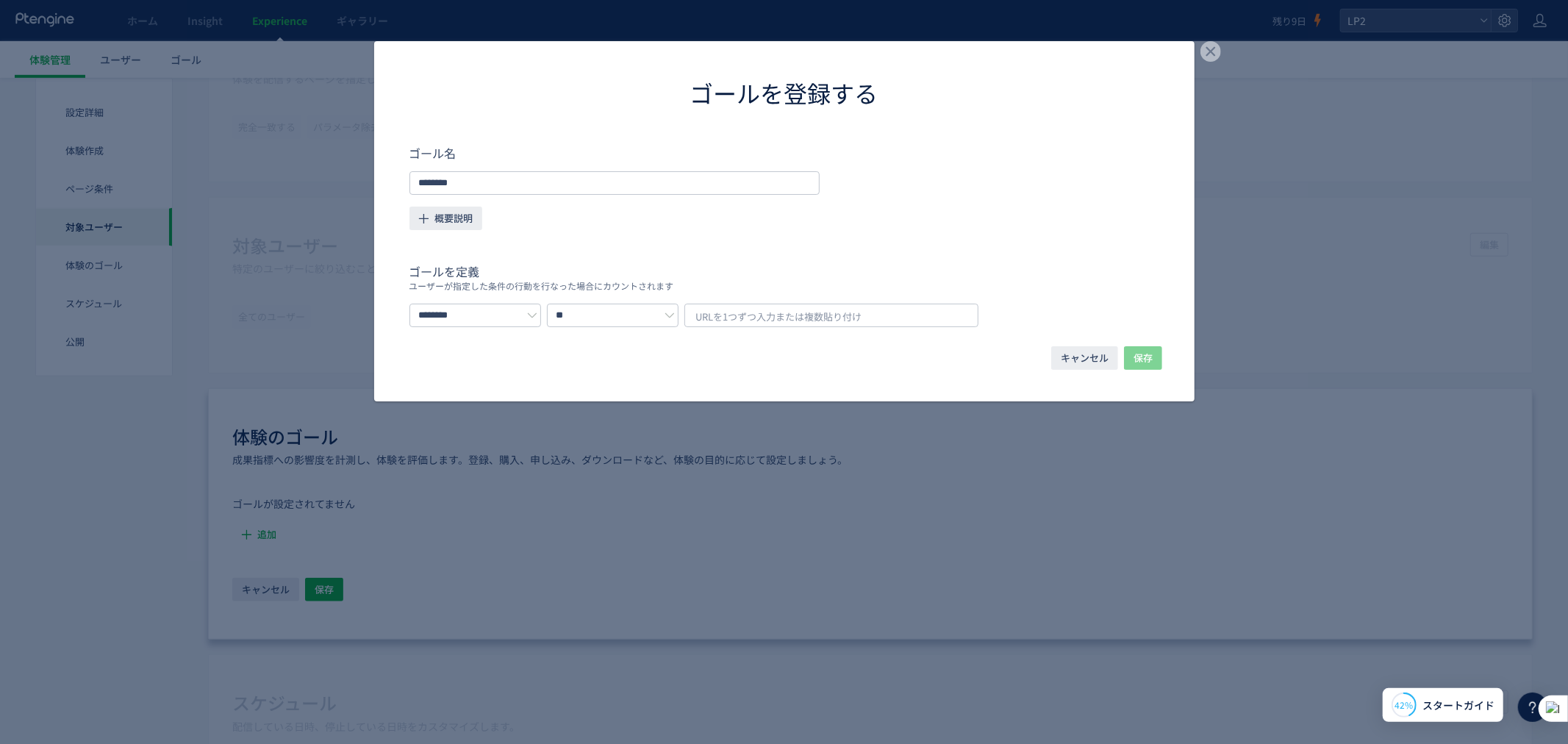
click at [429, 218] on icon "dialog" at bounding box center [423, 218] width 15 height 15
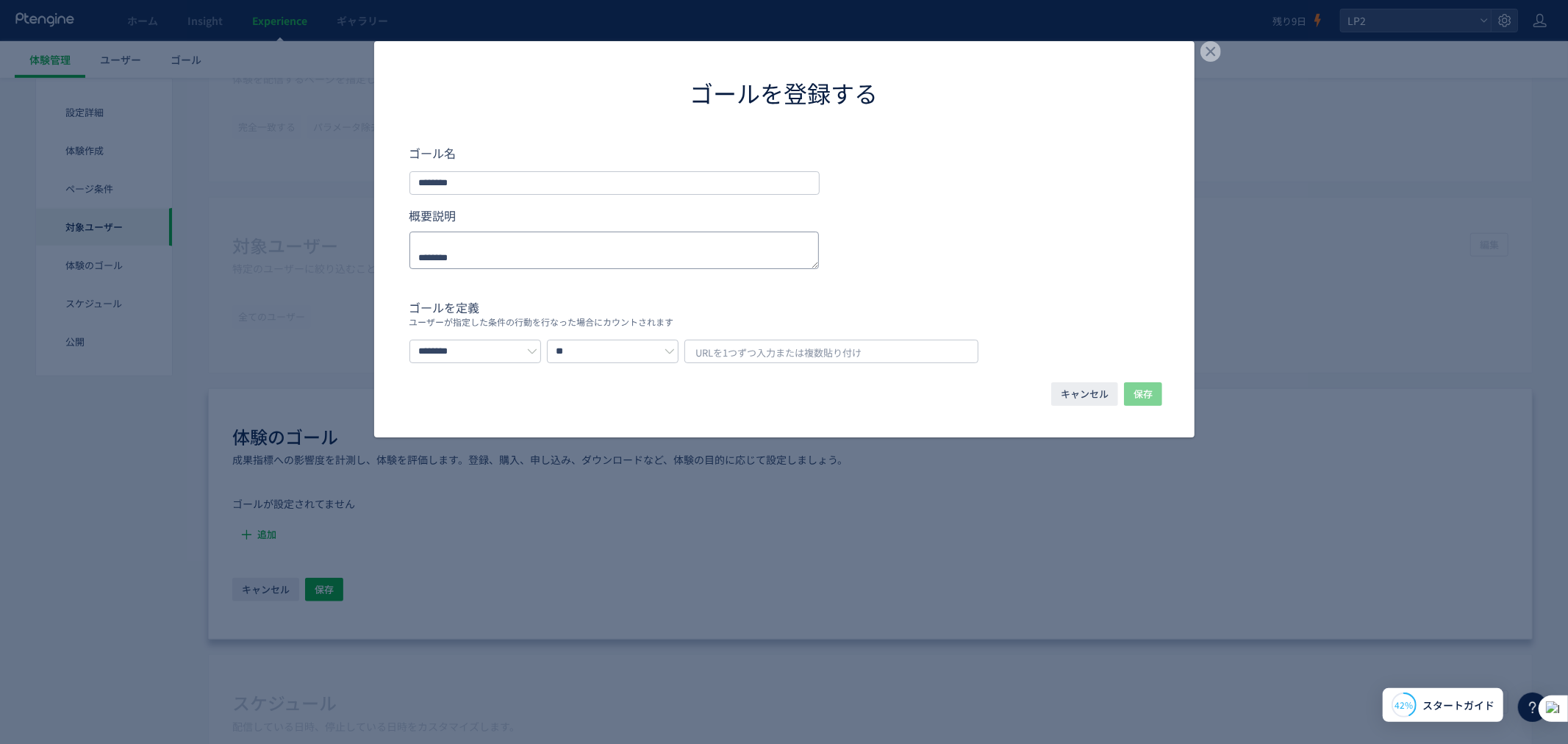
click at [457, 235] on textarea "dialog" at bounding box center [614, 250] width 410 height 37
click at [854, 353] on span "URLを1つずつ入力または複数貼り付け" at bounding box center [779, 353] width 167 height 22
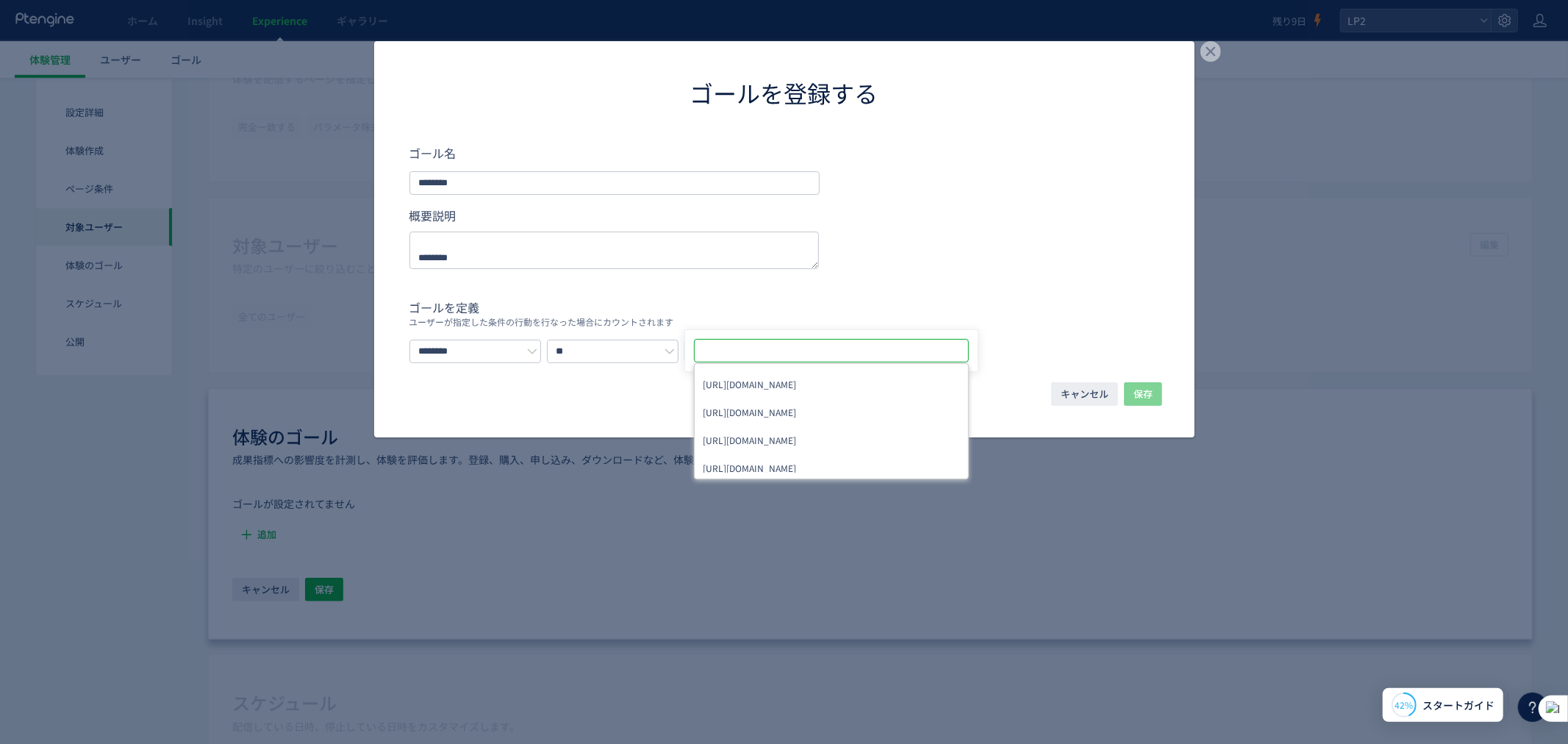
type input "**********"
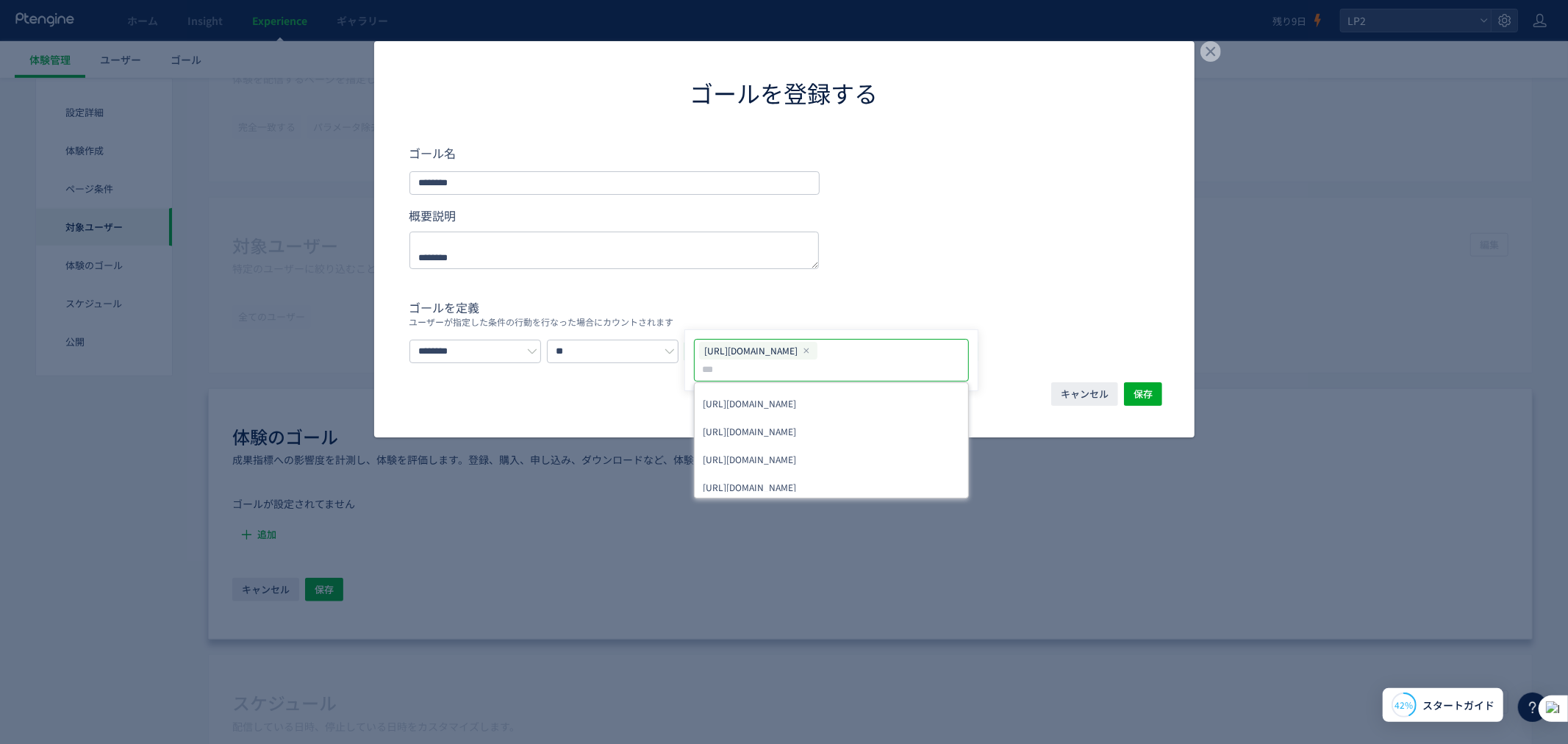
click at [838, 273] on form "ゴール名 ******** 概要説明 ゴールを定義 ユーザーが指定した条件の行動を行なった場合にカウントされます ******** ** https://d-…" at bounding box center [784, 253] width 750 height 219
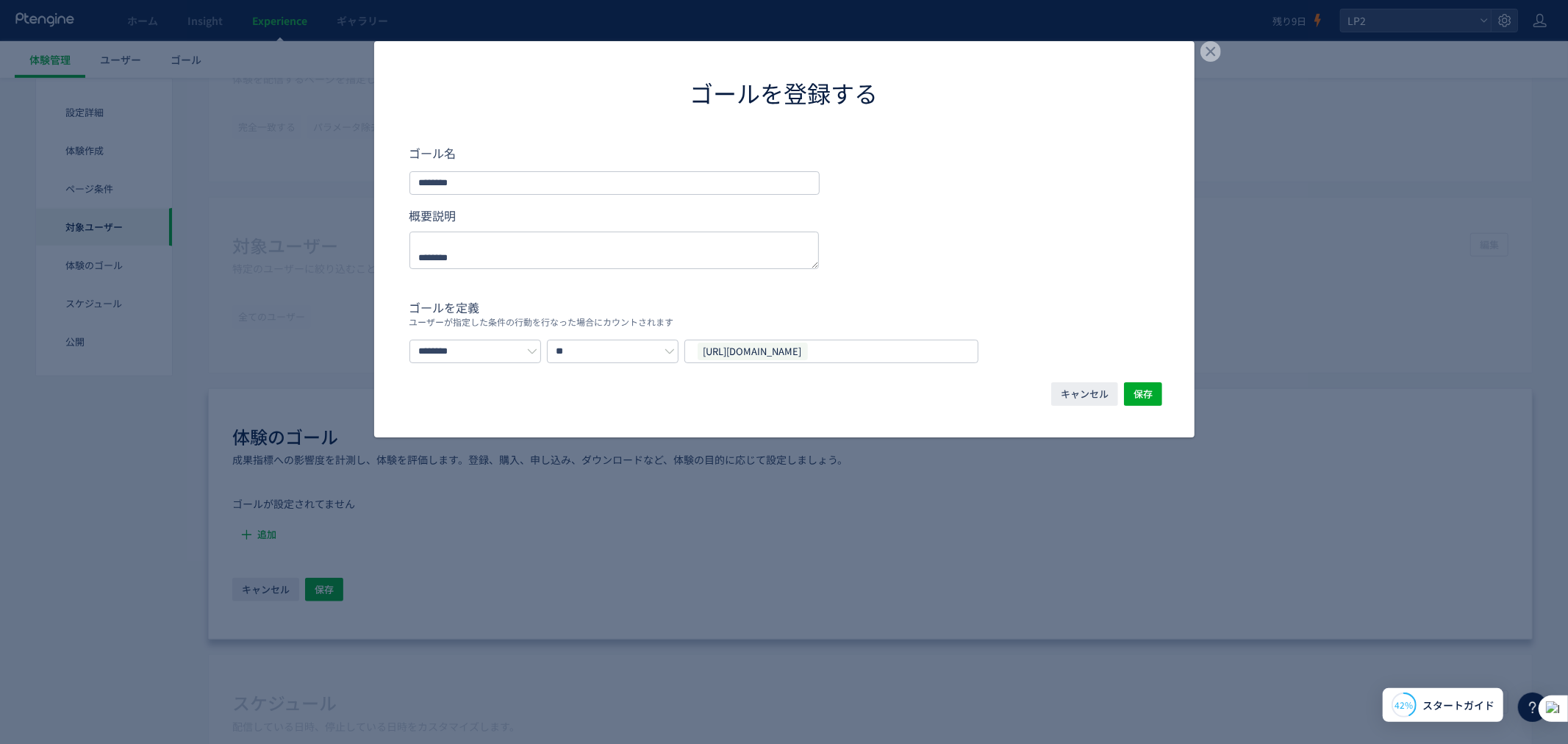
click at [637, 209] on label "概要説明" at bounding box center [614, 218] width 410 height 25
click at [563, 236] on textarea "dialog" at bounding box center [614, 250] width 410 height 37
click at [556, 253] on textarea "dialog" at bounding box center [614, 250] width 410 height 37
click at [553, 263] on textarea "dialog" at bounding box center [614, 250] width 410 height 37
type textarea "*********"
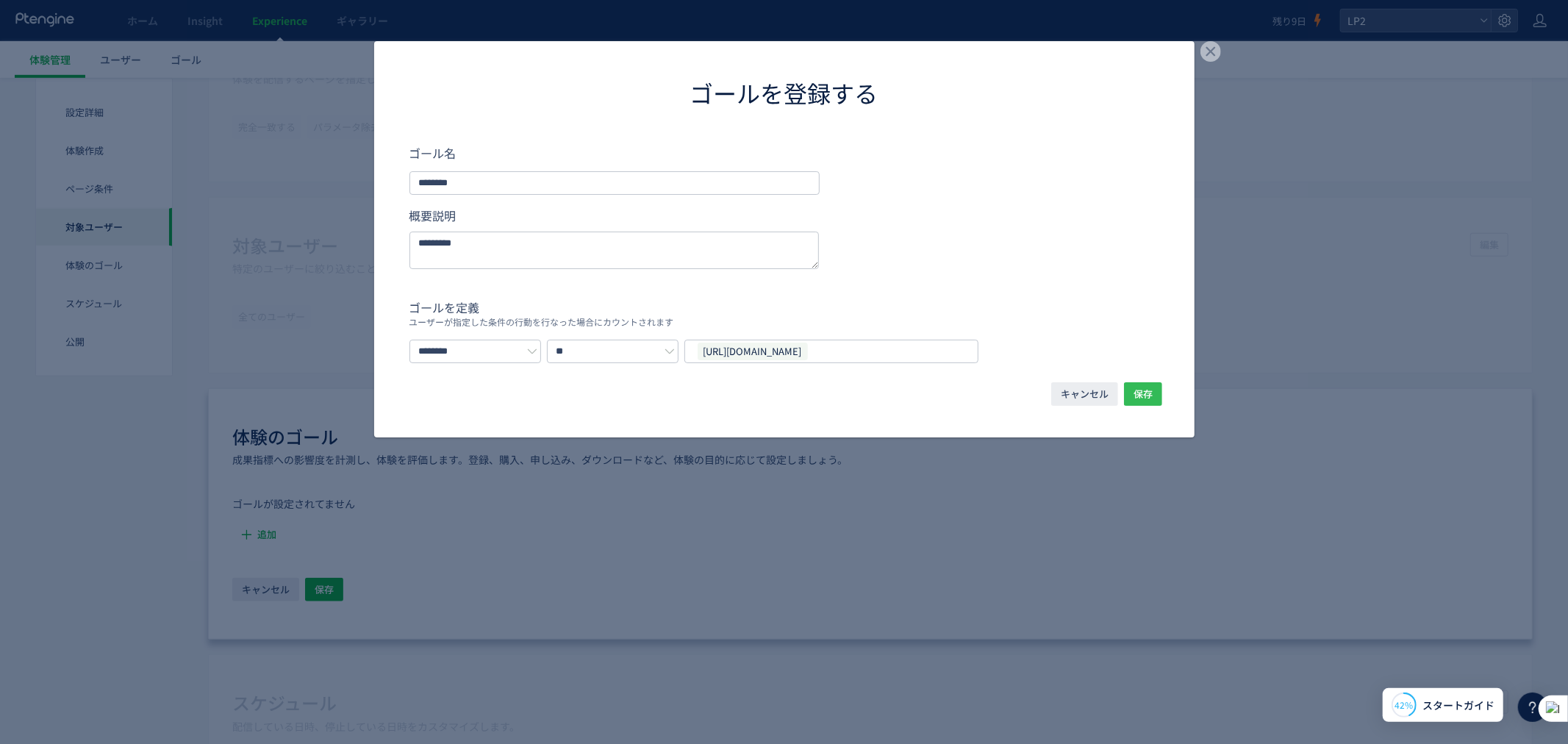
click at [1138, 388] on span "保存" at bounding box center [1143, 394] width 19 height 24
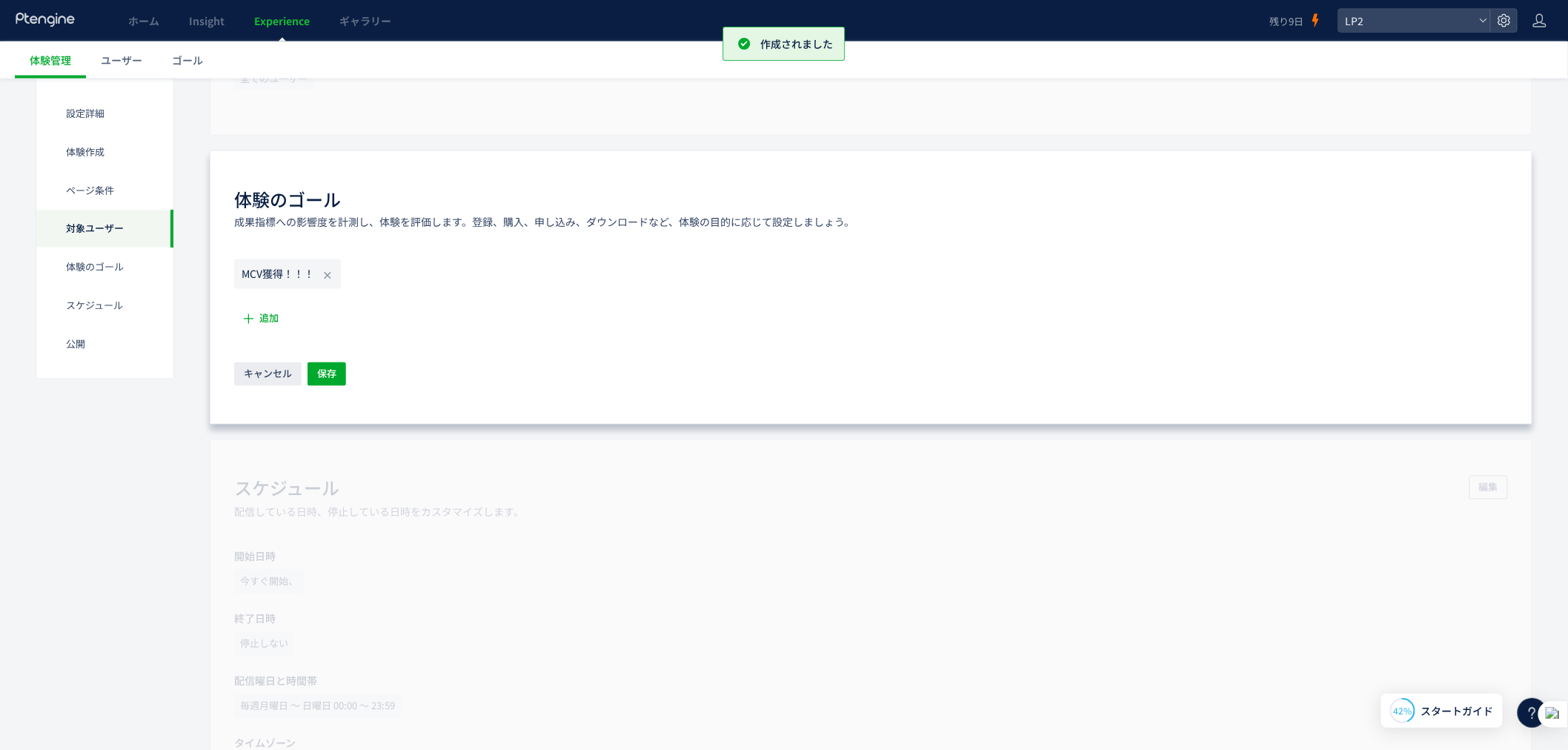
scroll to position [1070, 0]
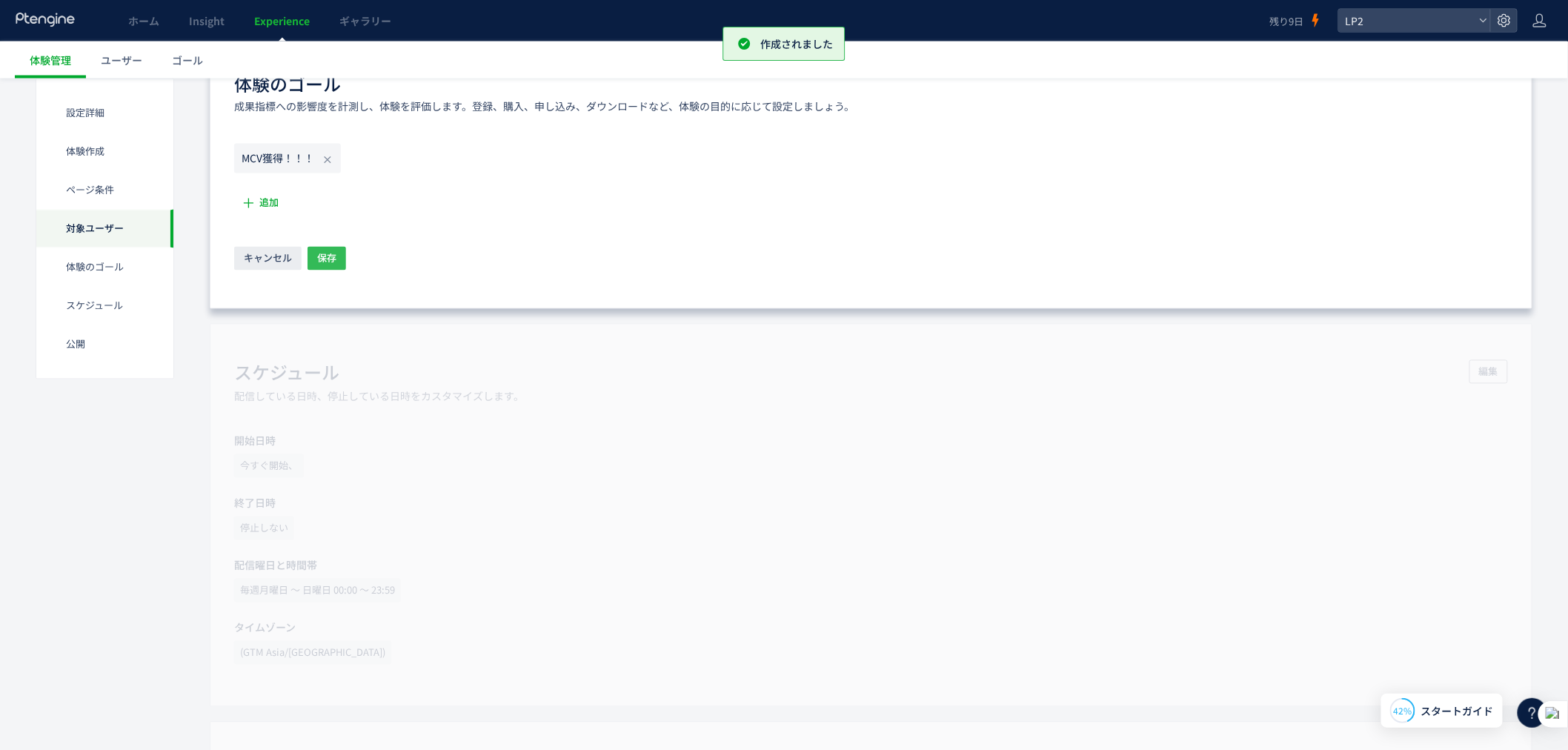
click at [336, 255] on span "保存" at bounding box center [327, 259] width 19 height 24
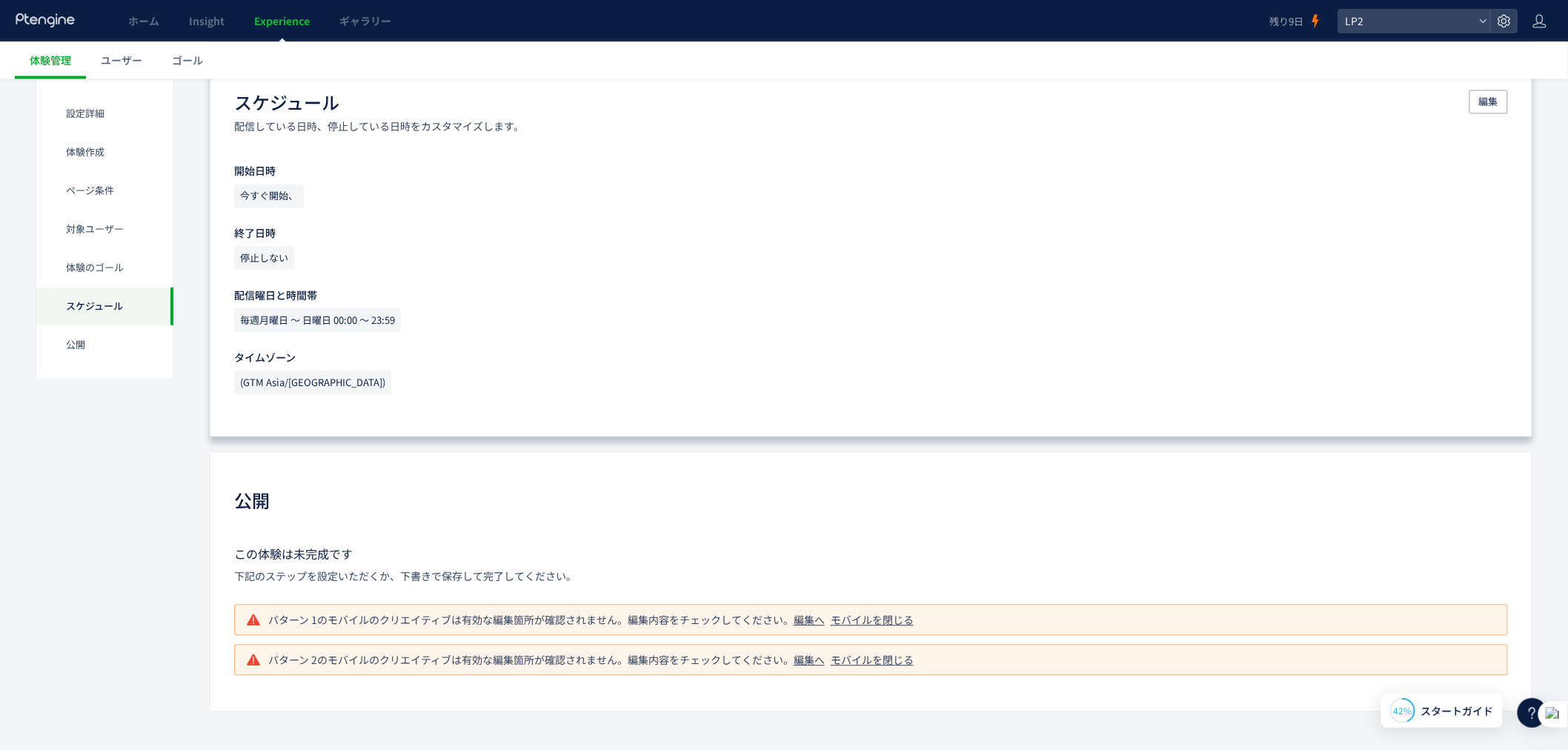
scroll to position [1249, 0]
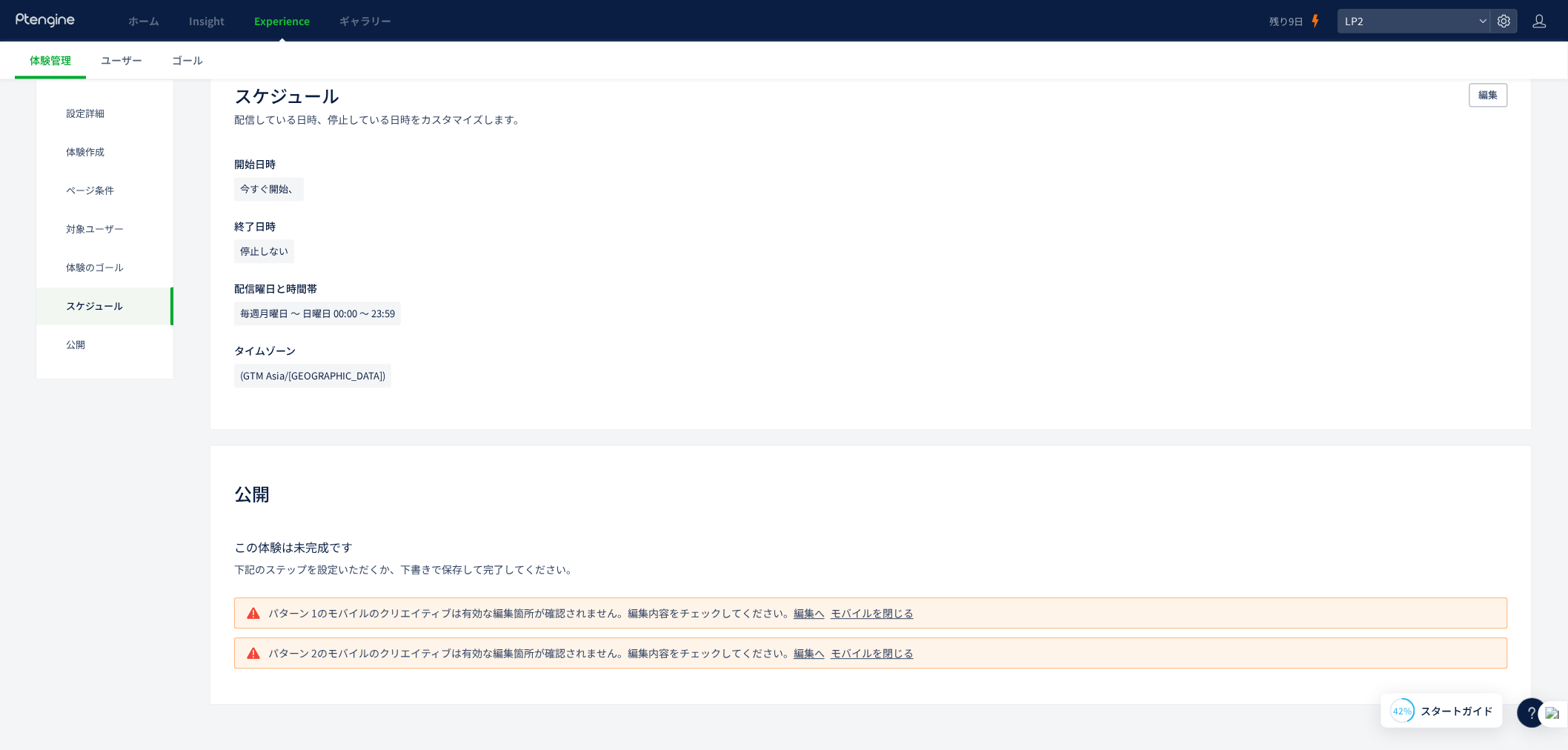
click at [802, 613] on div "編集へ" at bounding box center [809, 613] width 31 height 14
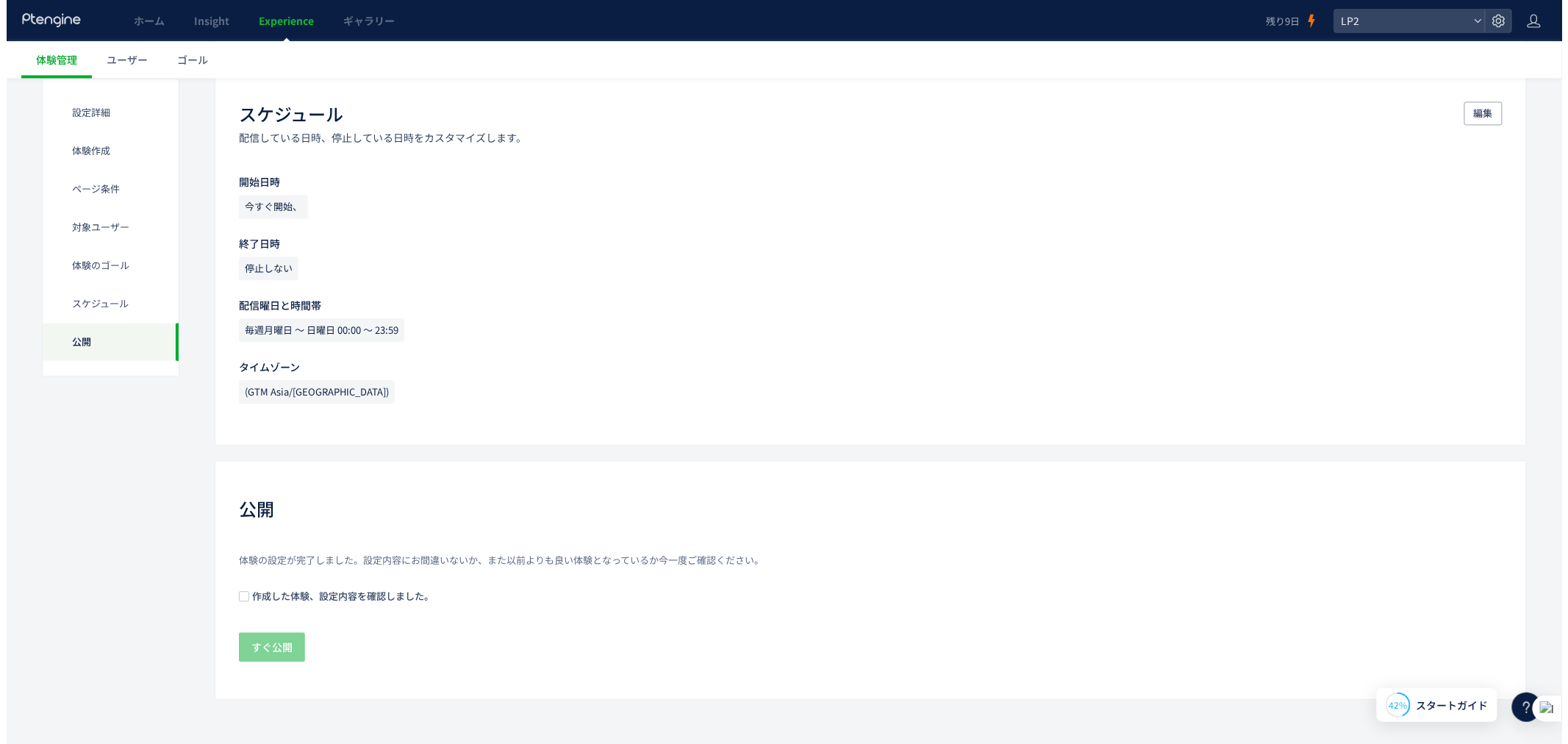
scroll to position [1220, 0]
click at [252, 585] on div "体験の設定が完了しました。設定内容にお間違いないか、また以前よりも良い体験となっているか今一度ご確認ください。 作成した体験、設定内容を確認しました。 すぐ公開" at bounding box center [864, 608] width 1264 height 110
click at [257, 595] on span "作成した体験、設定内容を確認しました。" at bounding box center [335, 595] width 185 height 14
click at [257, 652] on span "すぐ公開" at bounding box center [265, 646] width 41 height 29
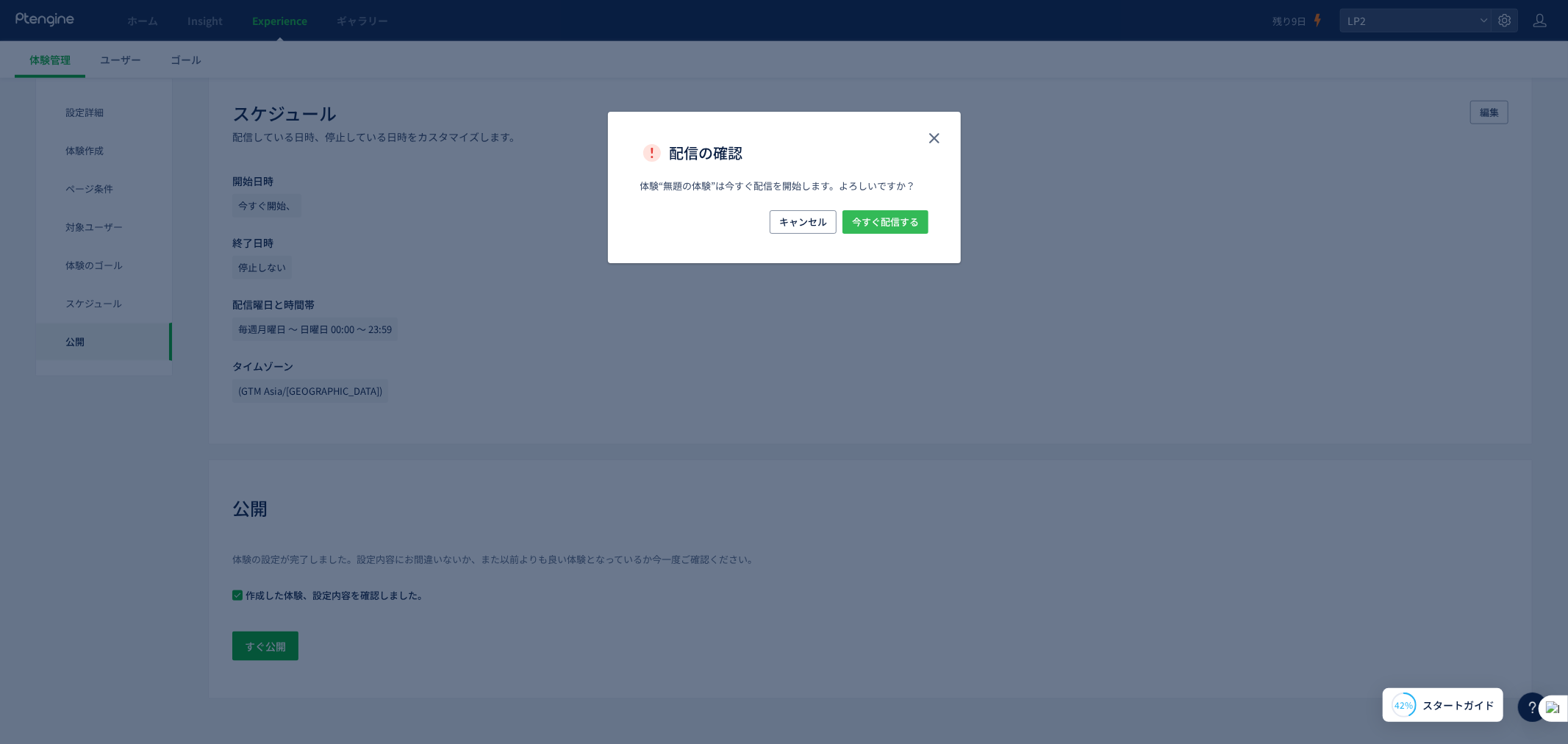
click at [872, 222] on span "今すぐ配信する" at bounding box center [885, 222] width 67 height 24
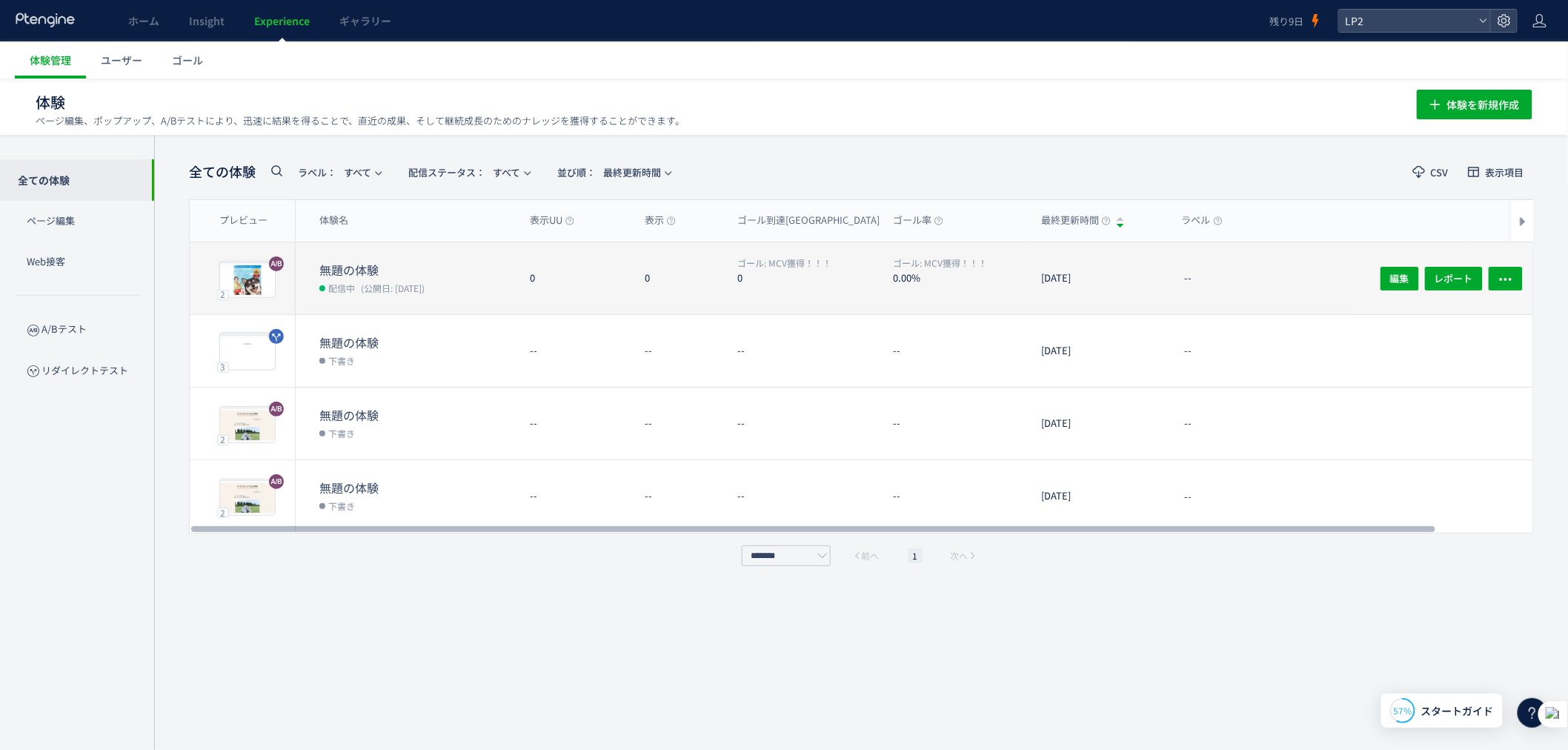
click at [953, 279] on dt "0.00%" at bounding box center [962, 278] width 137 height 14
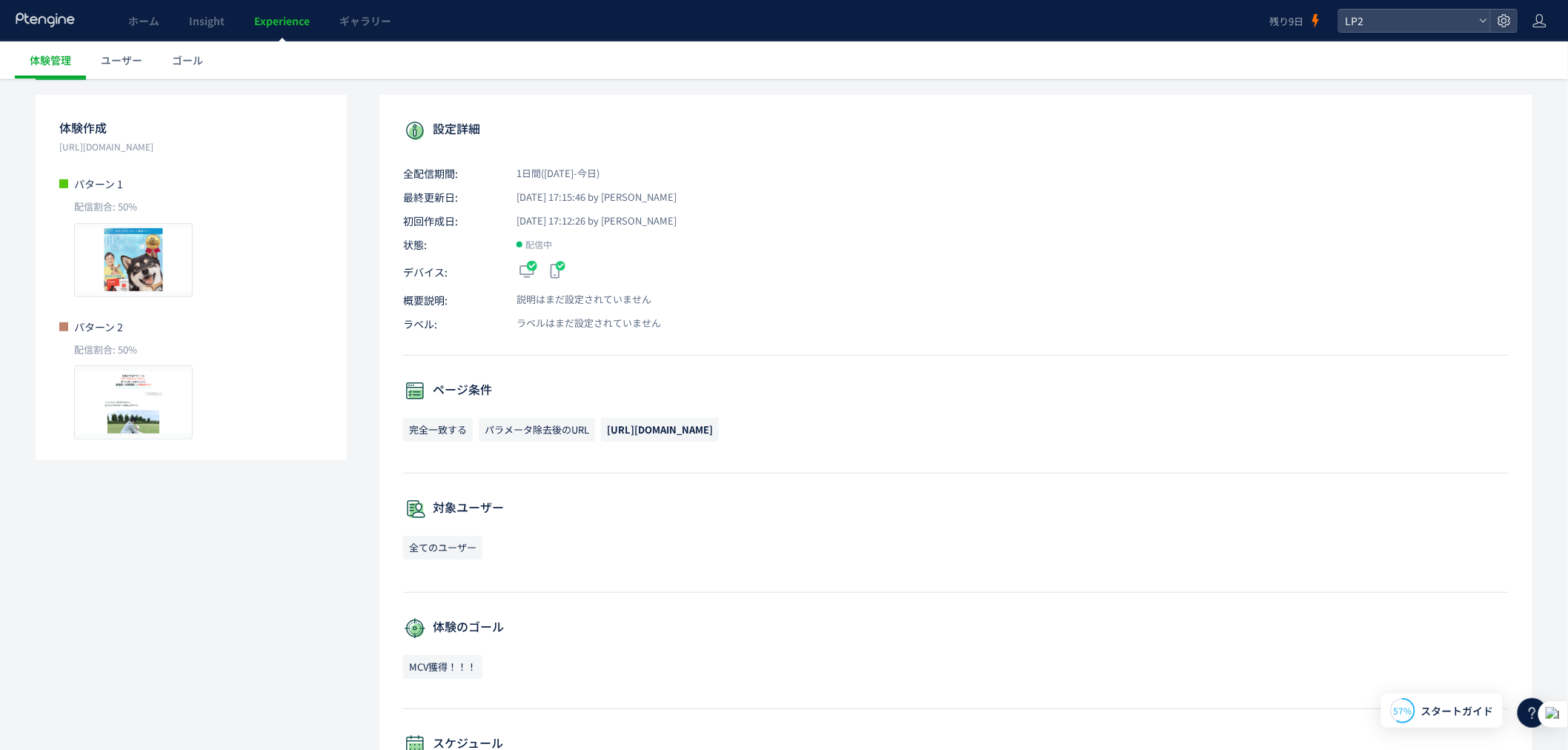
scroll to position [137, 0]
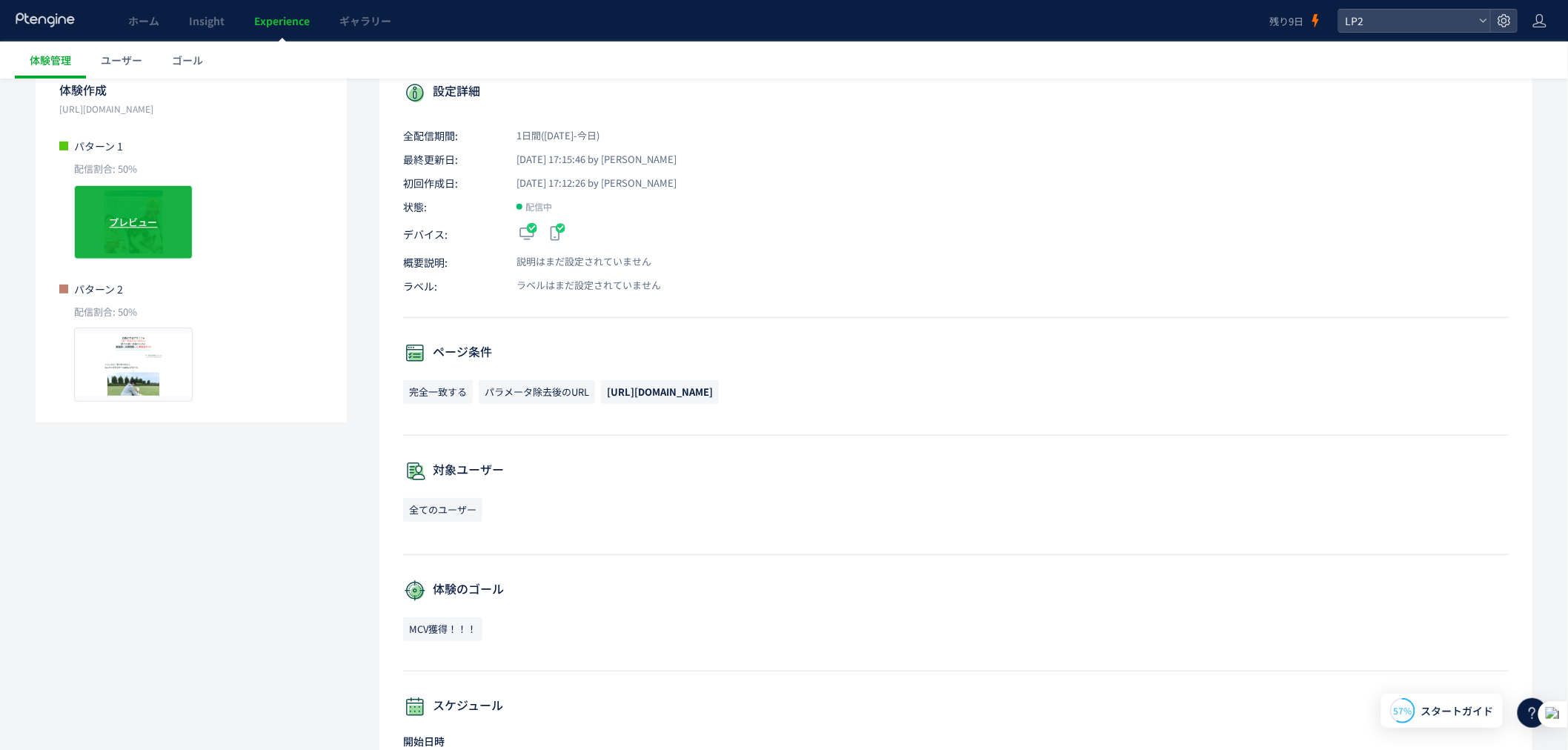
click at [126, 233] on div "プレビュー" at bounding box center [133, 222] width 119 height 74
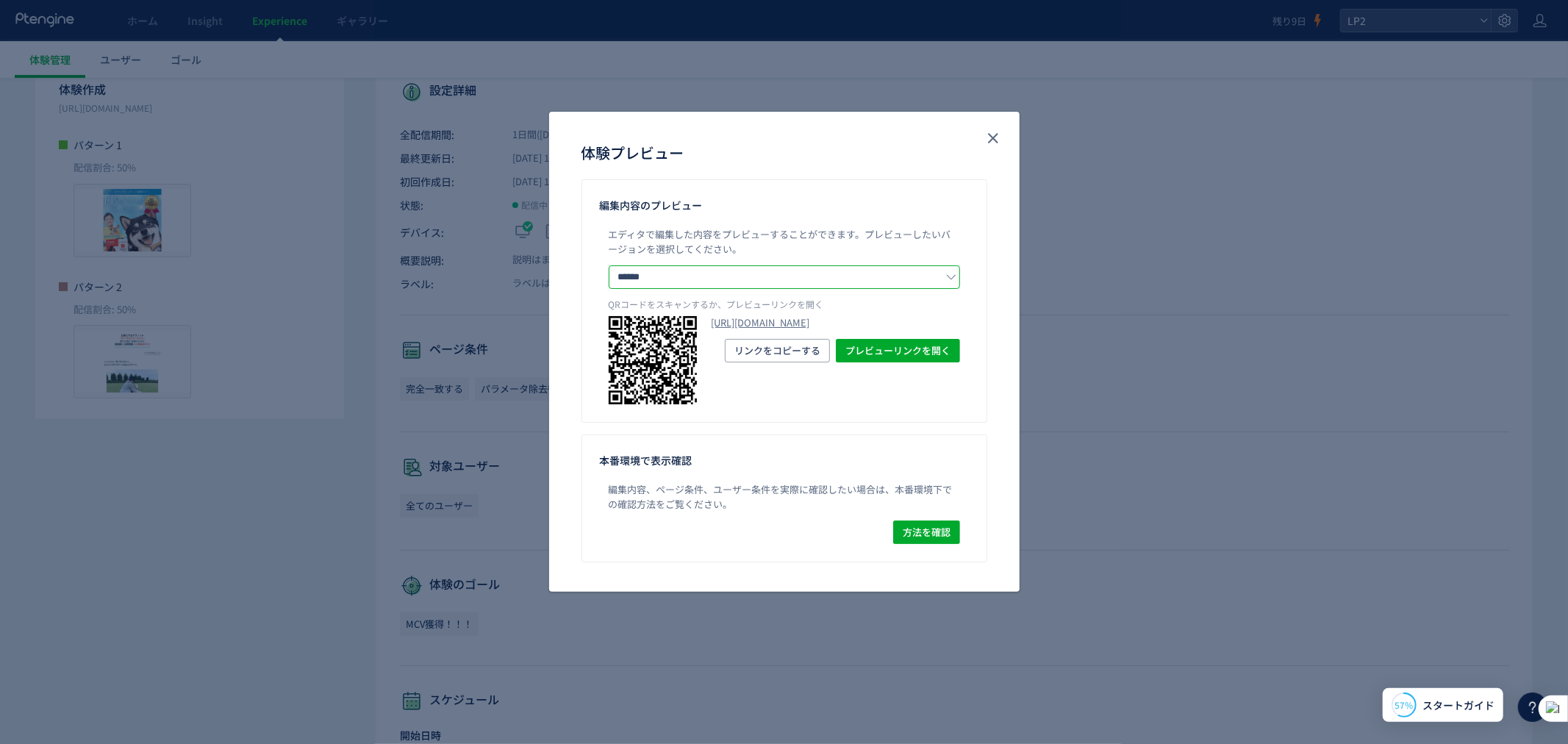
click at [908, 277] on input "******" at bounding box center [784, 277] width 351 height 24
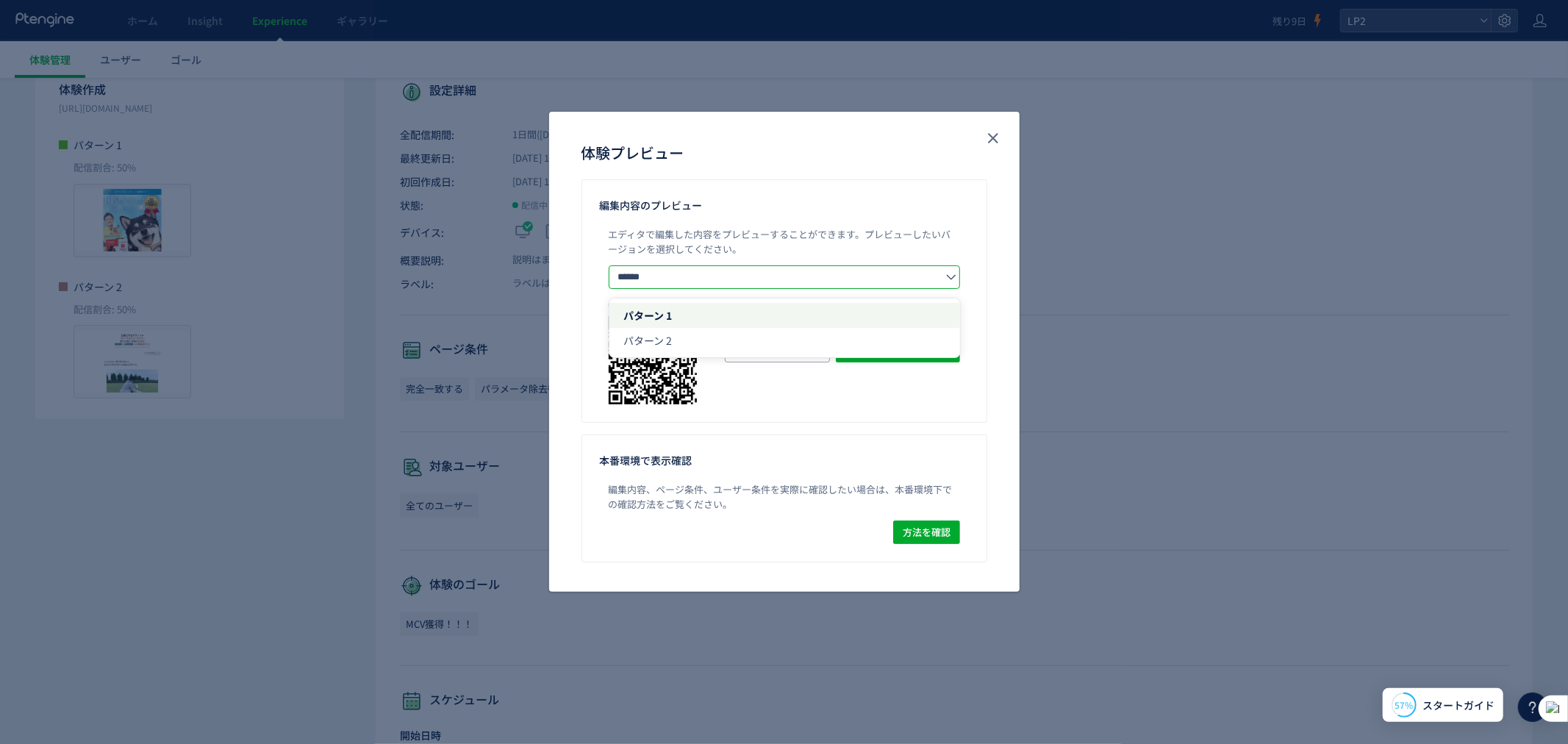
click at [1018, 231] on div "編集内容のプレビュー エディタで編集した内容をプレビューすることができます。 プレビューしたいバージョンを選択してください。 ****** パターン 1 パタ…" at bounding box center [784, 379] width 471 height 401
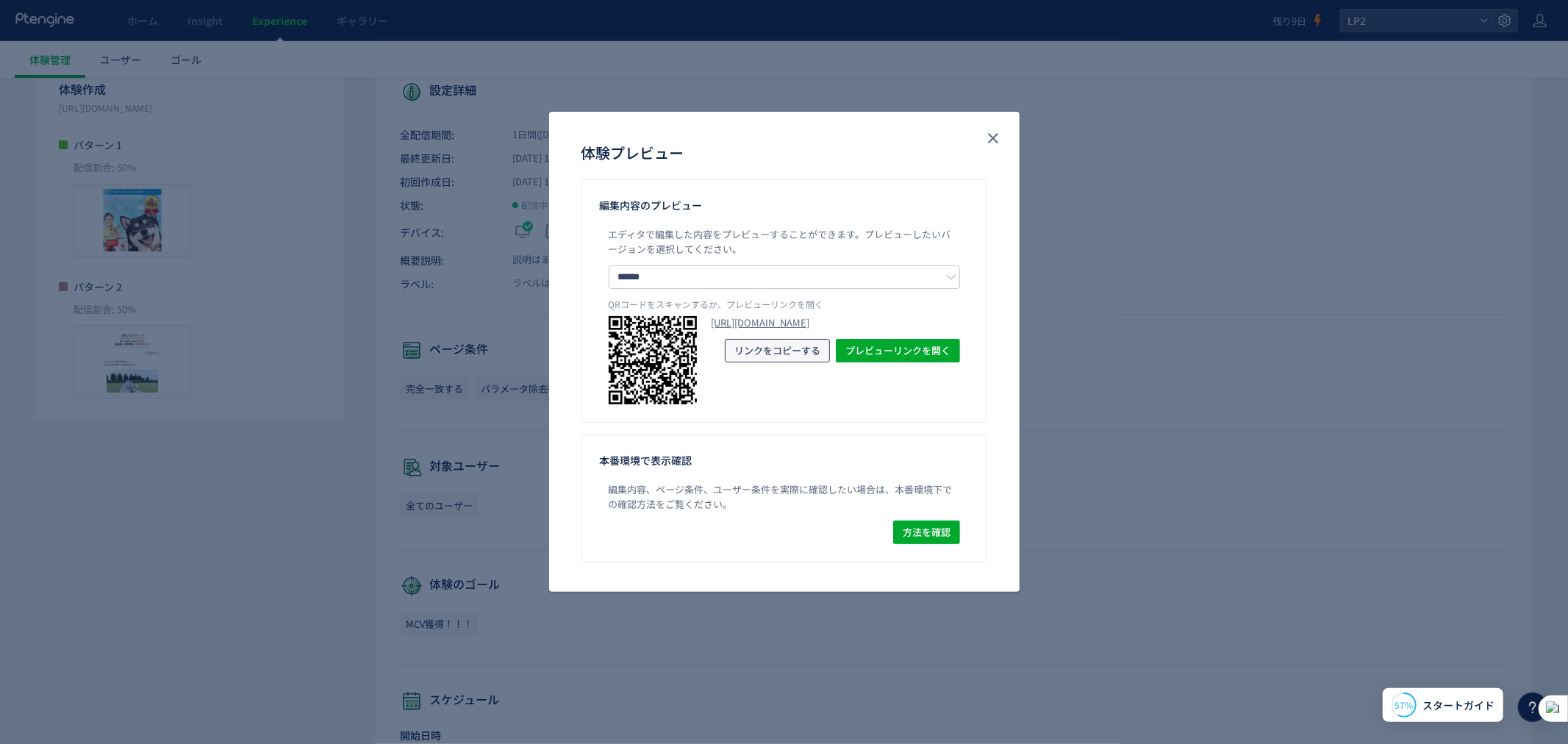
click at [776, 362] on span "リンクをコピーする" at bounding box center [778, 350] width 86 height 24
click at [747, 270] on input "******" at bounding box center [784, 277] width 351 height 24
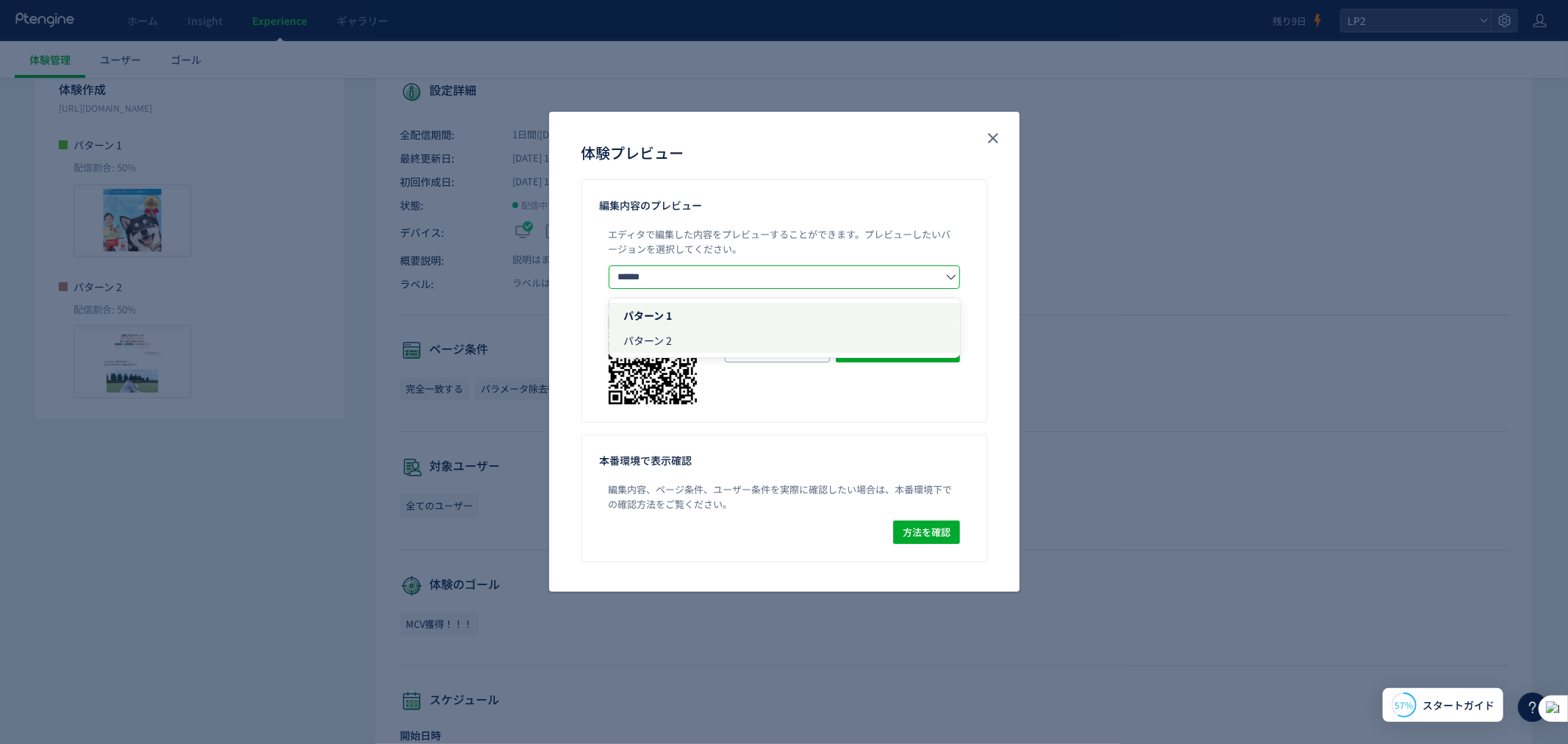
click at [747, 350] on li "パターン 2" at bounding box center [785, 340] width 351 height 25
type input "******"
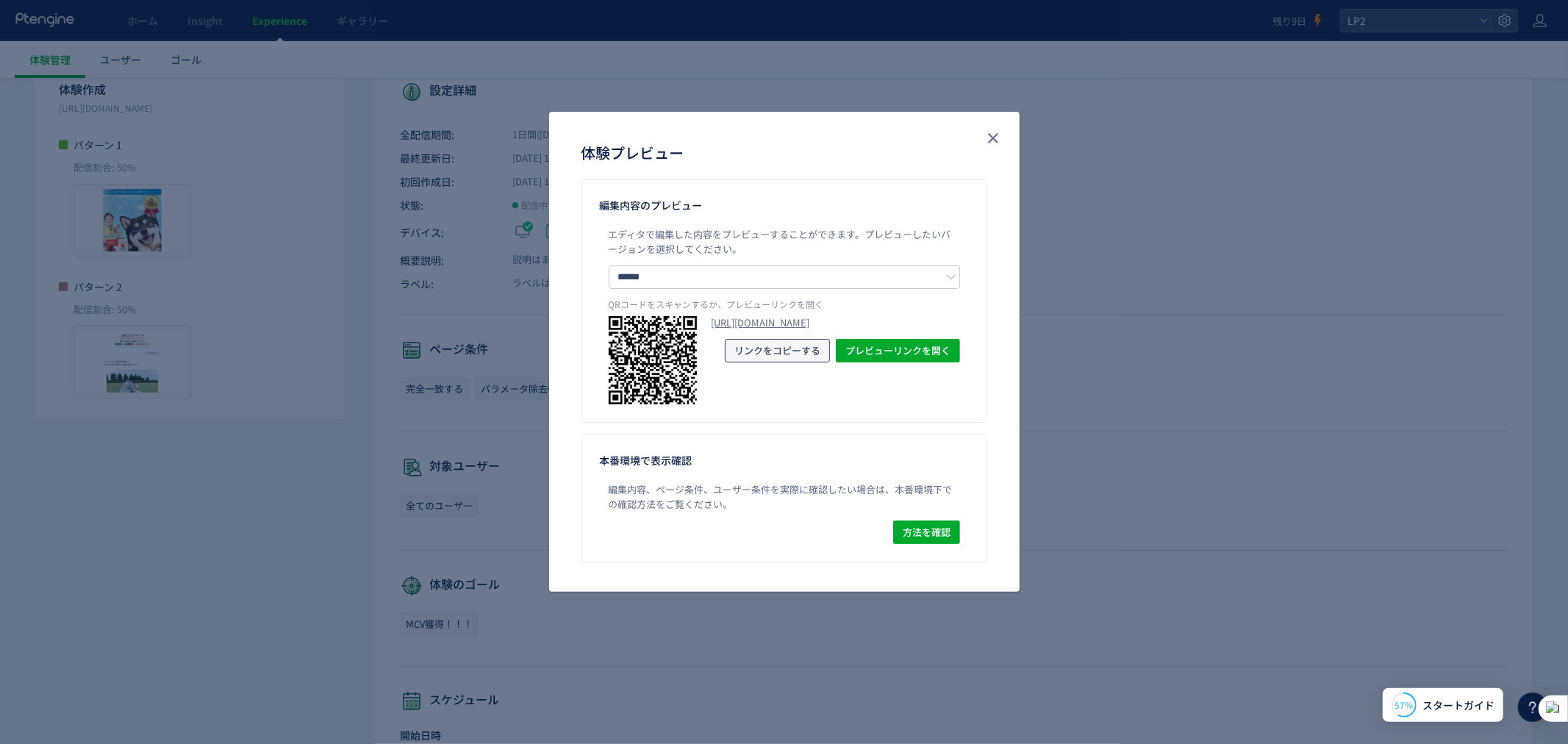
click at [750, 362] on span "リンクをコピーする" at bounding box center [778, 350] width 86 height 24
click at [1114, 261] on div "体験プレビュー 編集内容のプレビュー エディタで編集した内容をプレビューすることができます。 プレビューしたいバージョンを選択してください。 ****** パ…" at bounding box center [784, 372] width 1568 height 744
click at [994, 115] on div "体験プレビュー" at bounding box center [784, 145] width 471 height 68
click at [988, 121] on div "体験プレビュー" at bounding box center [784, 145] width 471 height 68
click at [988, 129] on icon "close" at bounding box center [994, 138] width 18 height 18
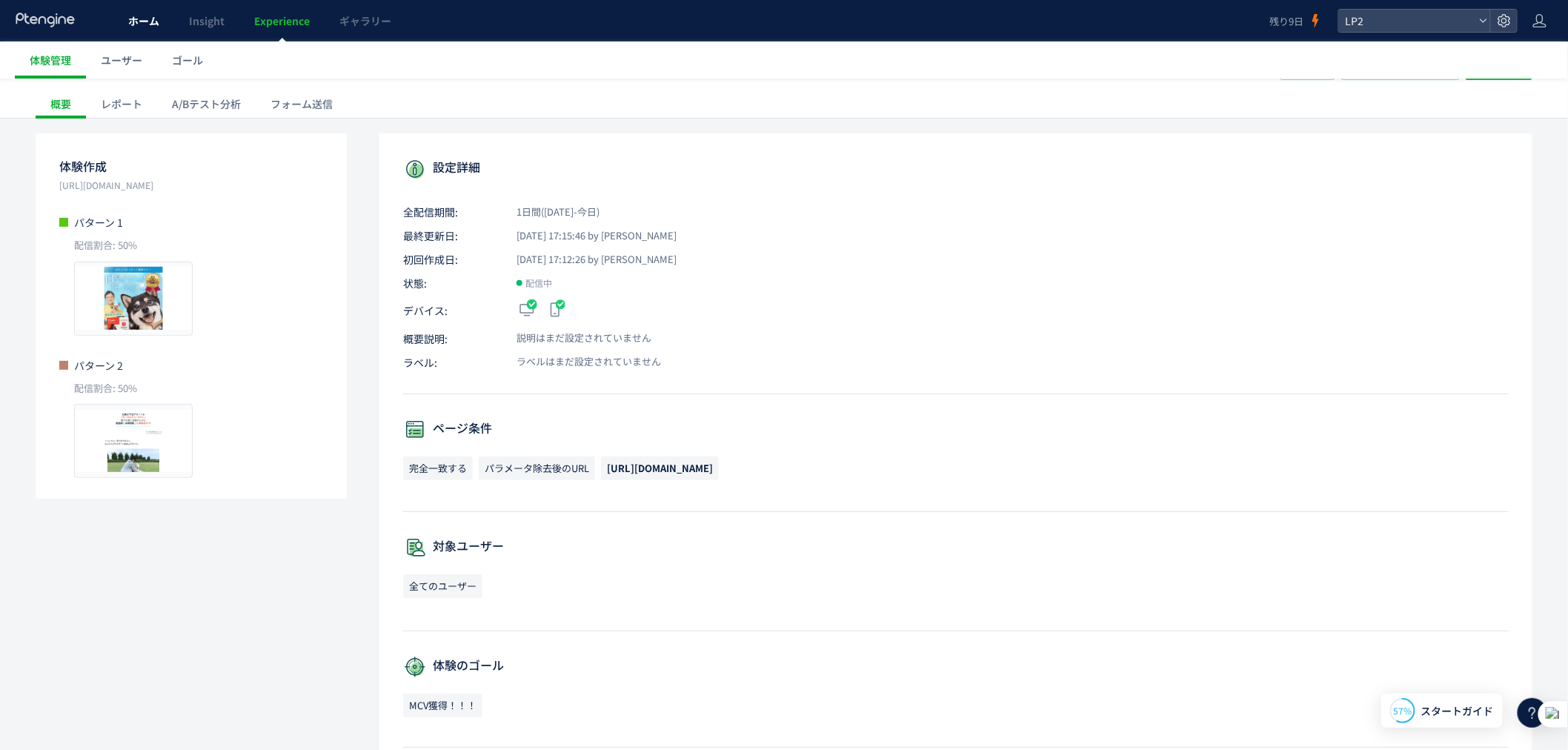
scroll to position [55, 0]
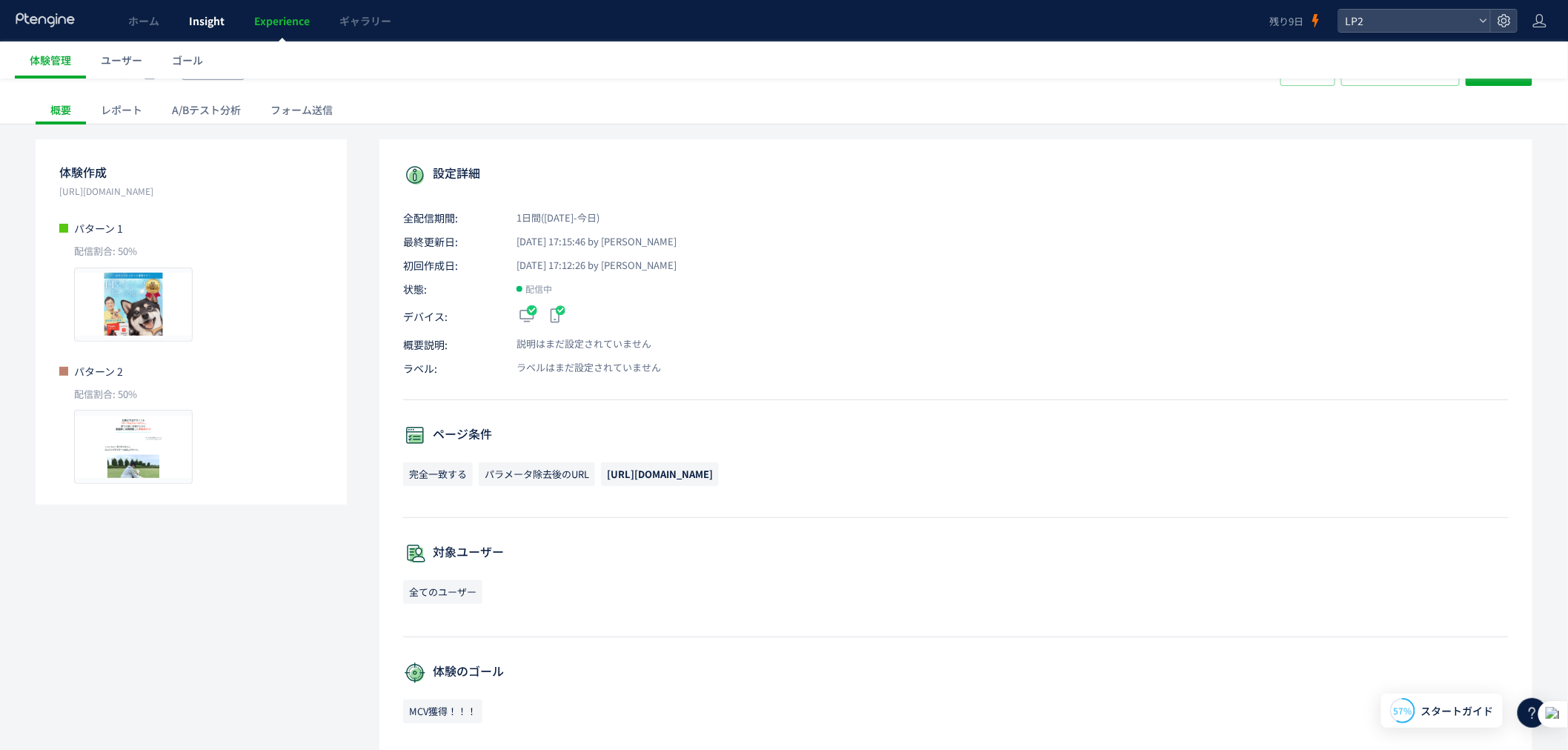
click at [223, 21] on span "Insight" at bounding box center [206, 21] width 35 height 14
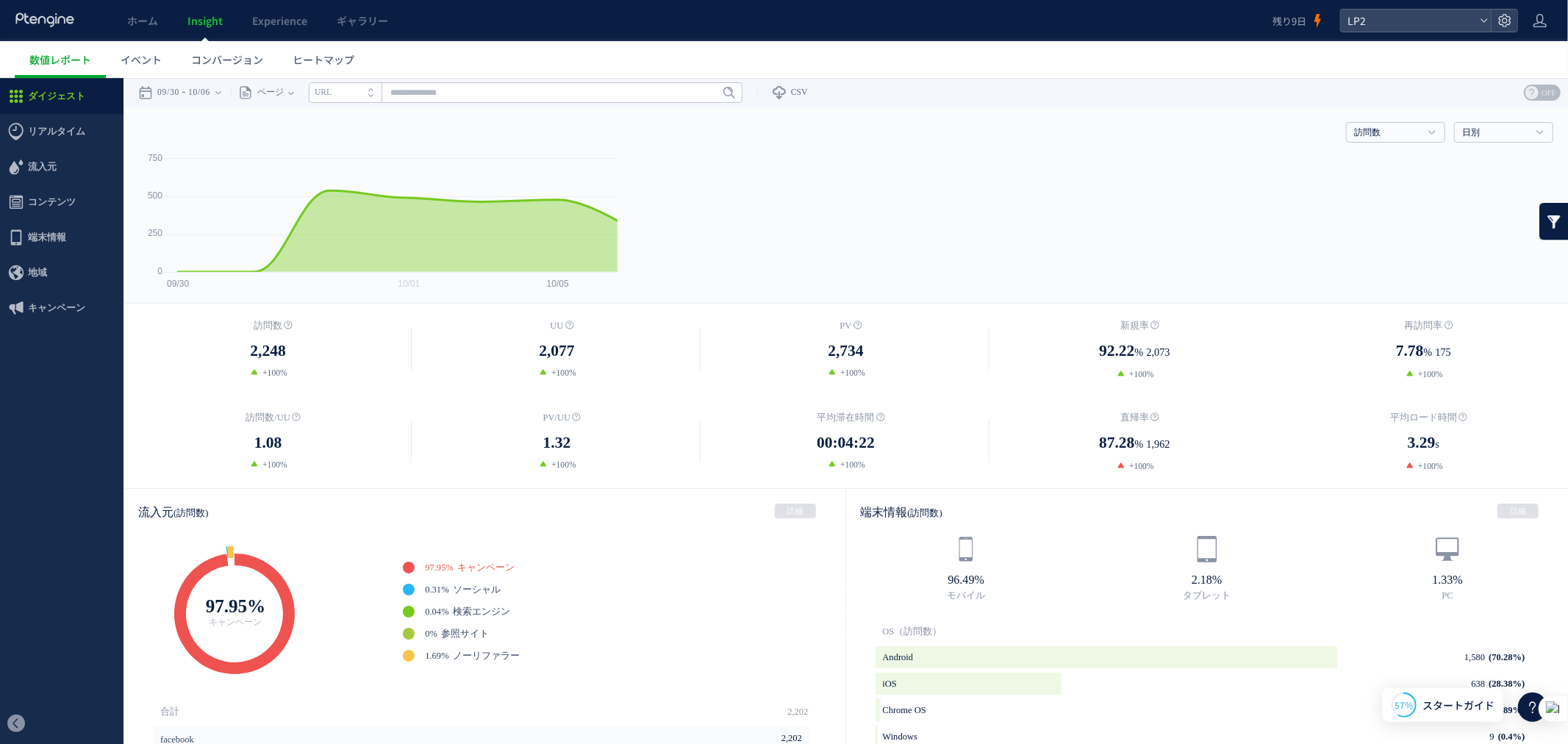
click at [275, 33] on link "Experience" at bounding box center [280, 21] width 84 height 41
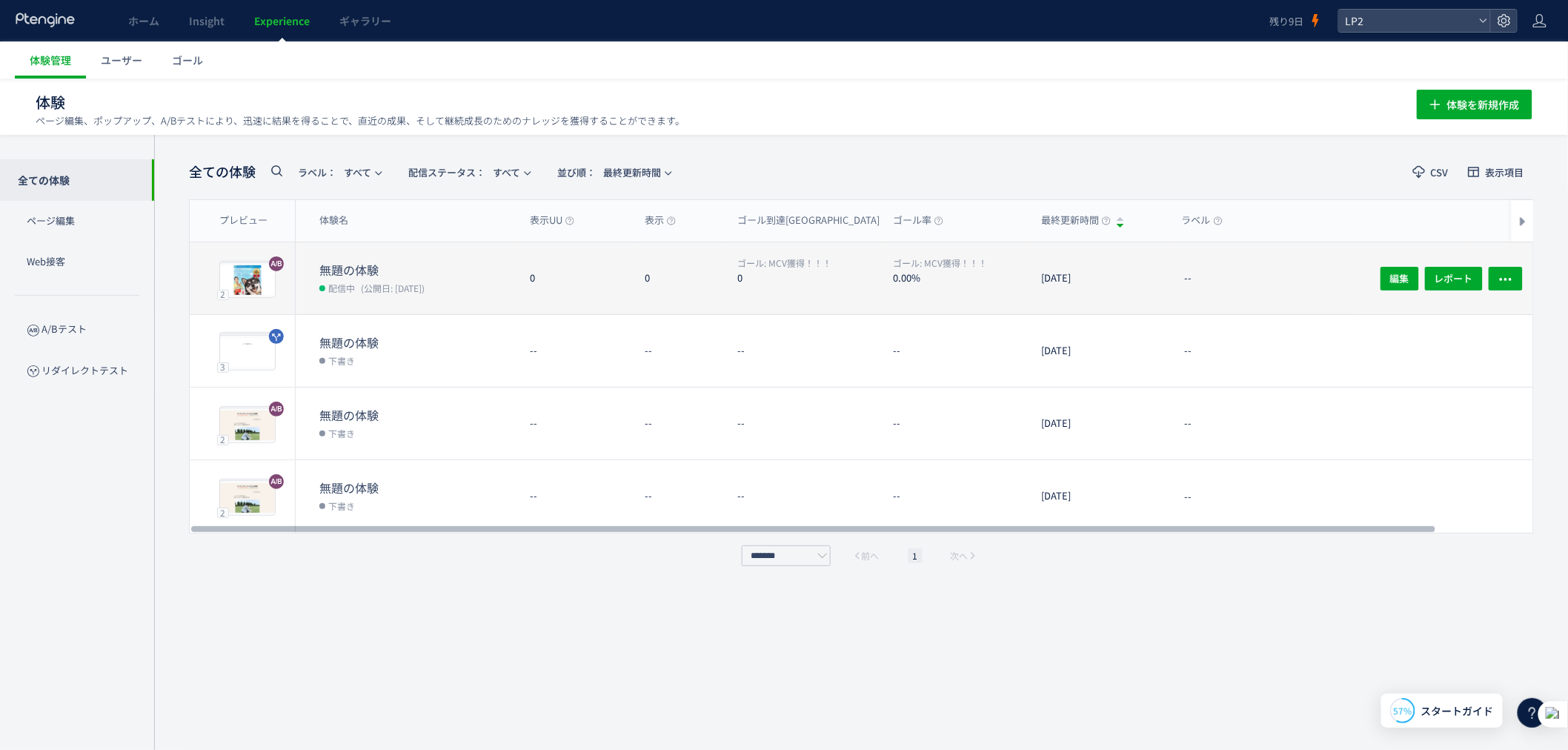
click at [388, 271] on dt "無題の体験" at bounding box center [419, 270] width 198 height 17
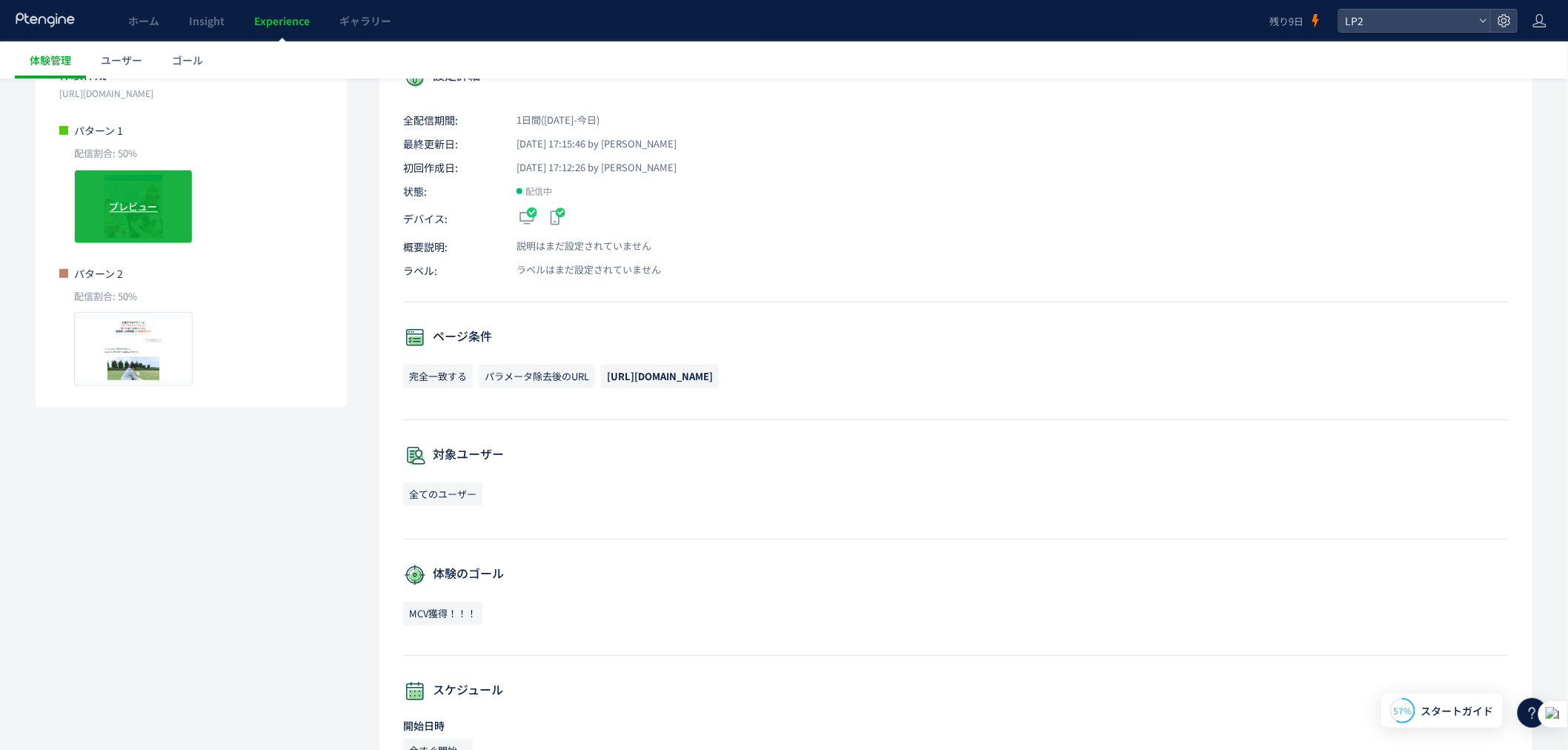
scroll to position [109, 0]
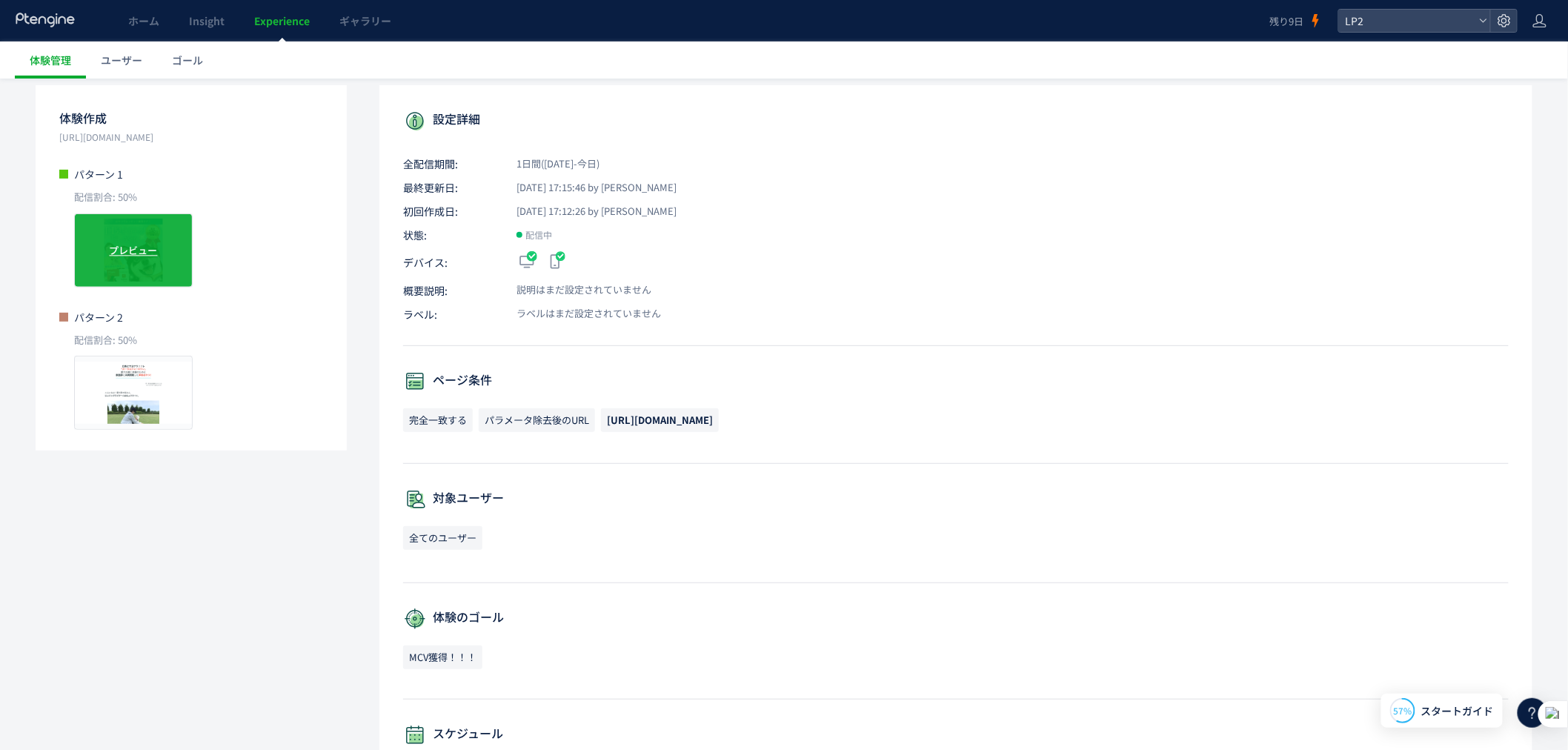
click at [139, 254] on span "プレビュー" at bounding box center [134, 251] width 48 height 14
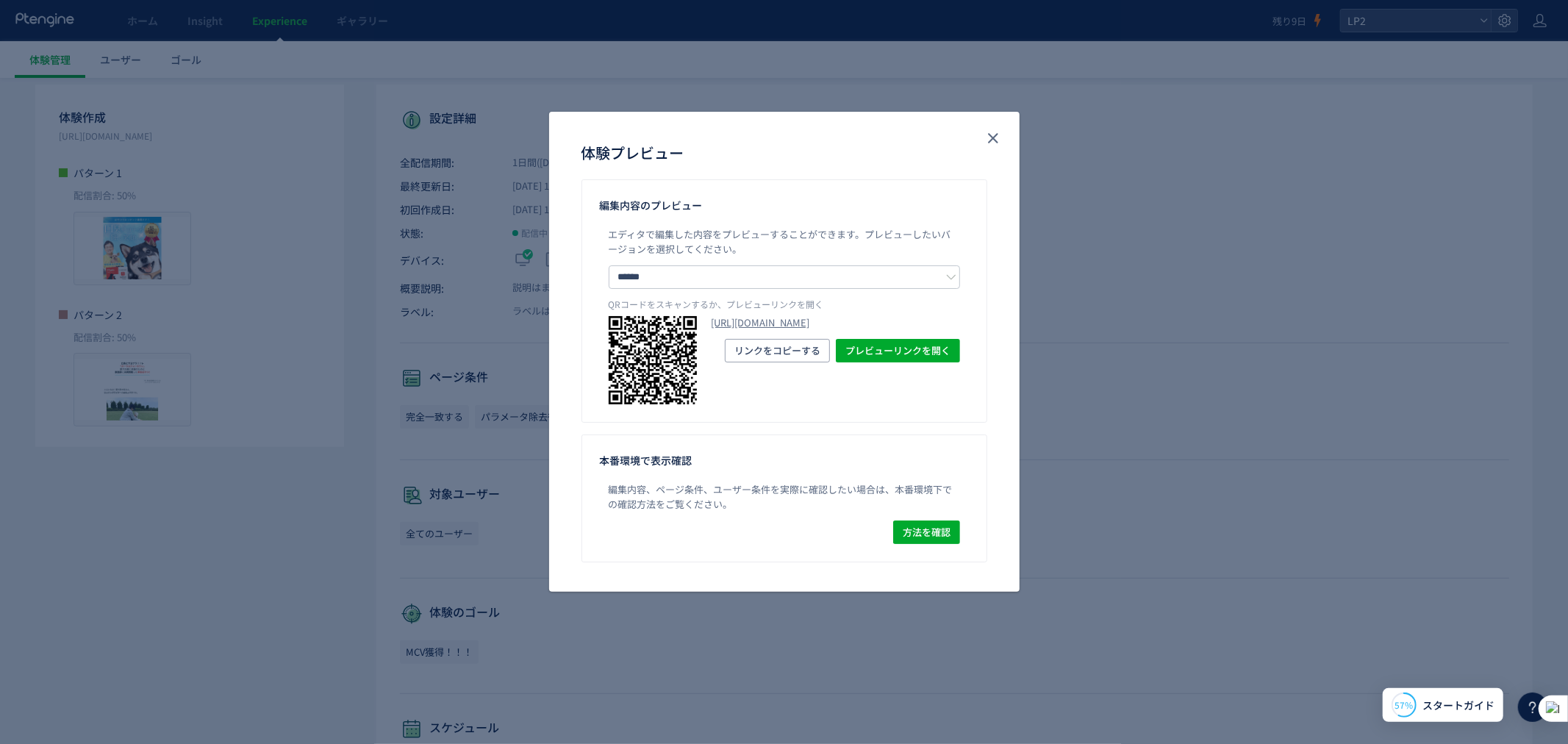
click at [1009, 142] on div "体験プレビュー" at bounding box center [784, 145] width 471 height 68
click at [988, 127] on button "close" at bounding box center [994, 139] width 24 height 24
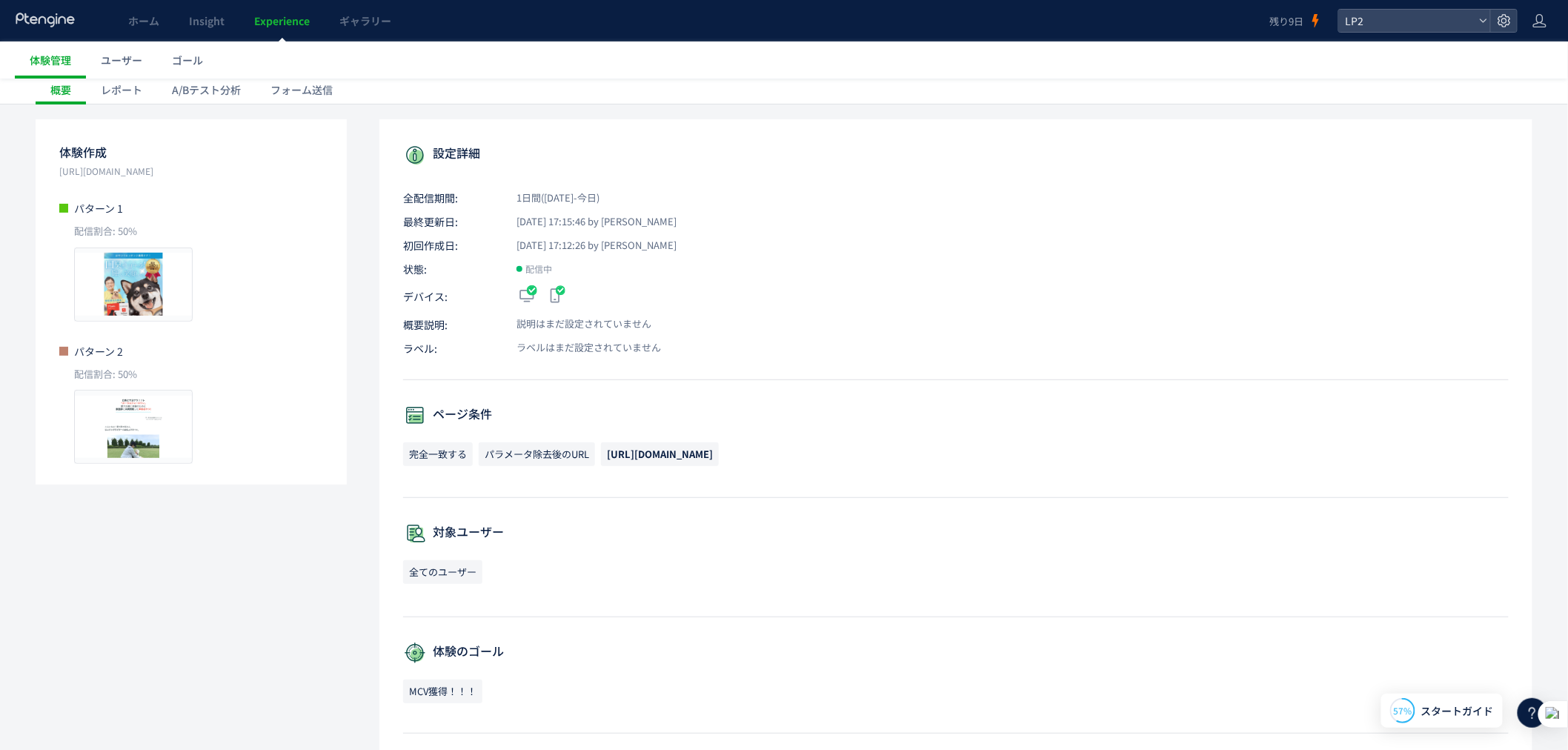
scroll to position [0, 0]
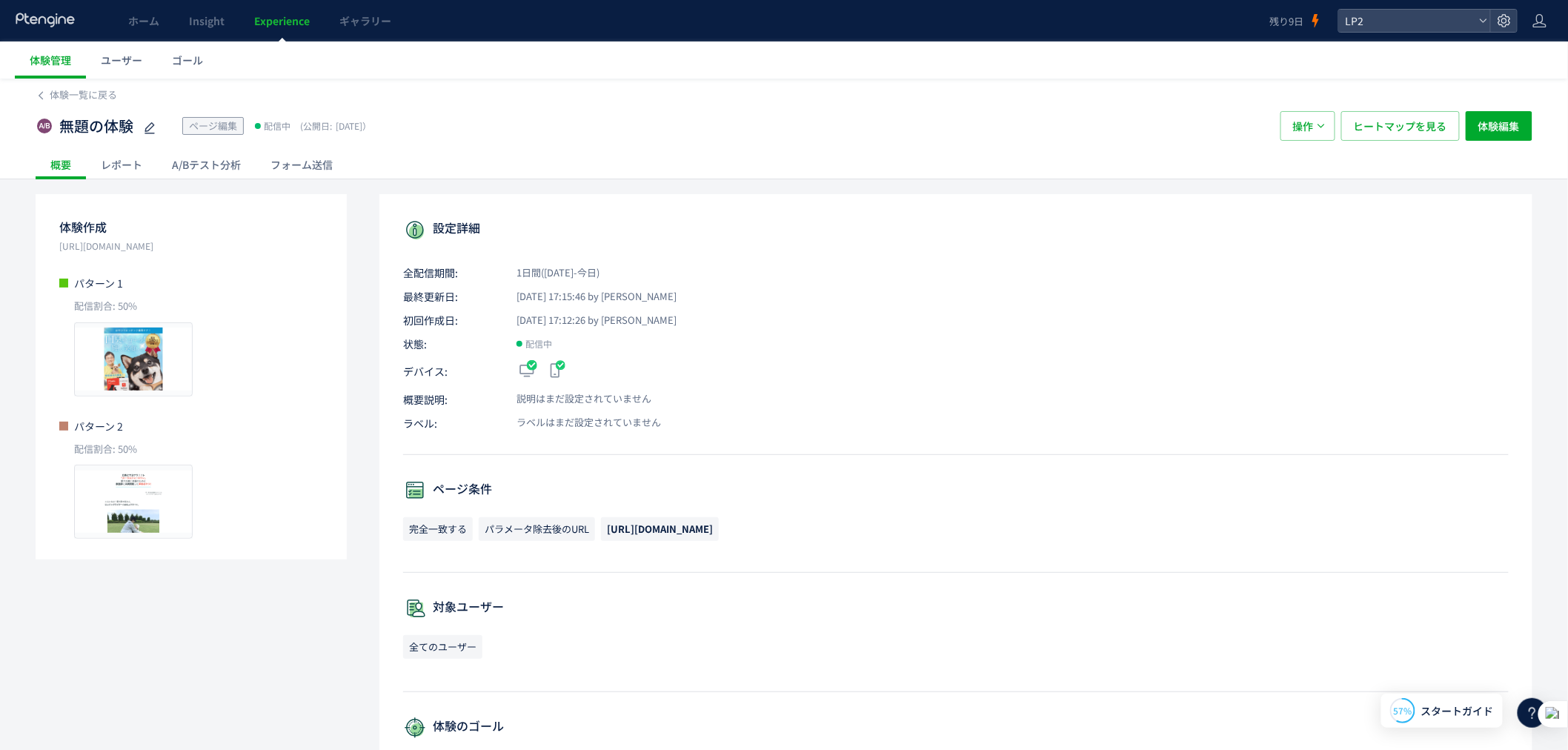
click at [1486, 144] on div "無題の体験 ページ編集 配信中 (公開日: 2025/10/06） 操作 ヒートマップを見る 体験編集" at bounding box center [784, 125] width 1497 height 47
click at [1486, 141] on div "無題の体験 ページ編集 配信中 (公開日: 2025/10/06） 操作 ヒートマップを見る 体験編集" at bounding box center [784, 125] width 1497 height 47
click at [1486, 134] on span "体験編集" at bounding box center [1500, 125] width 42 height 30
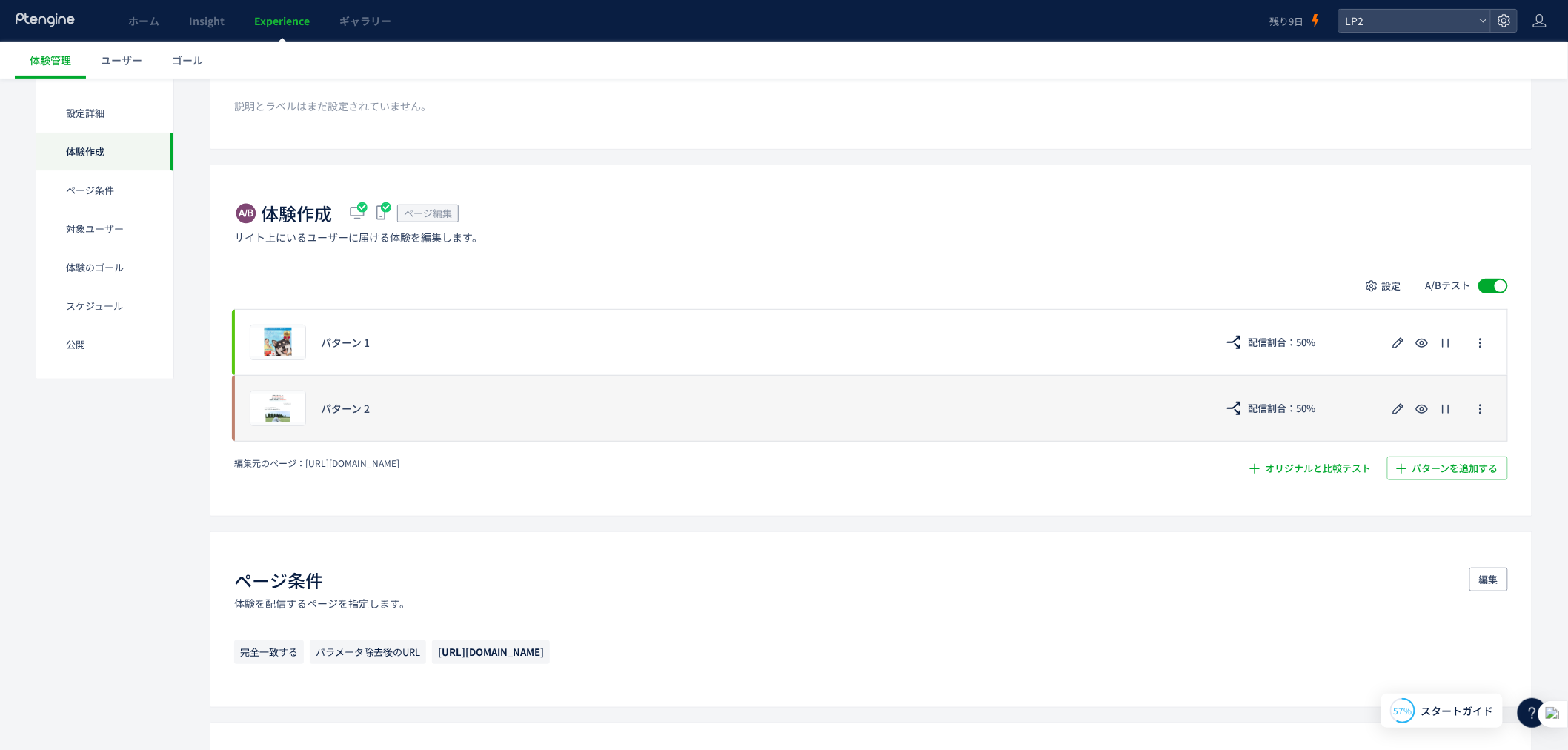
scroll to position [191, 0]
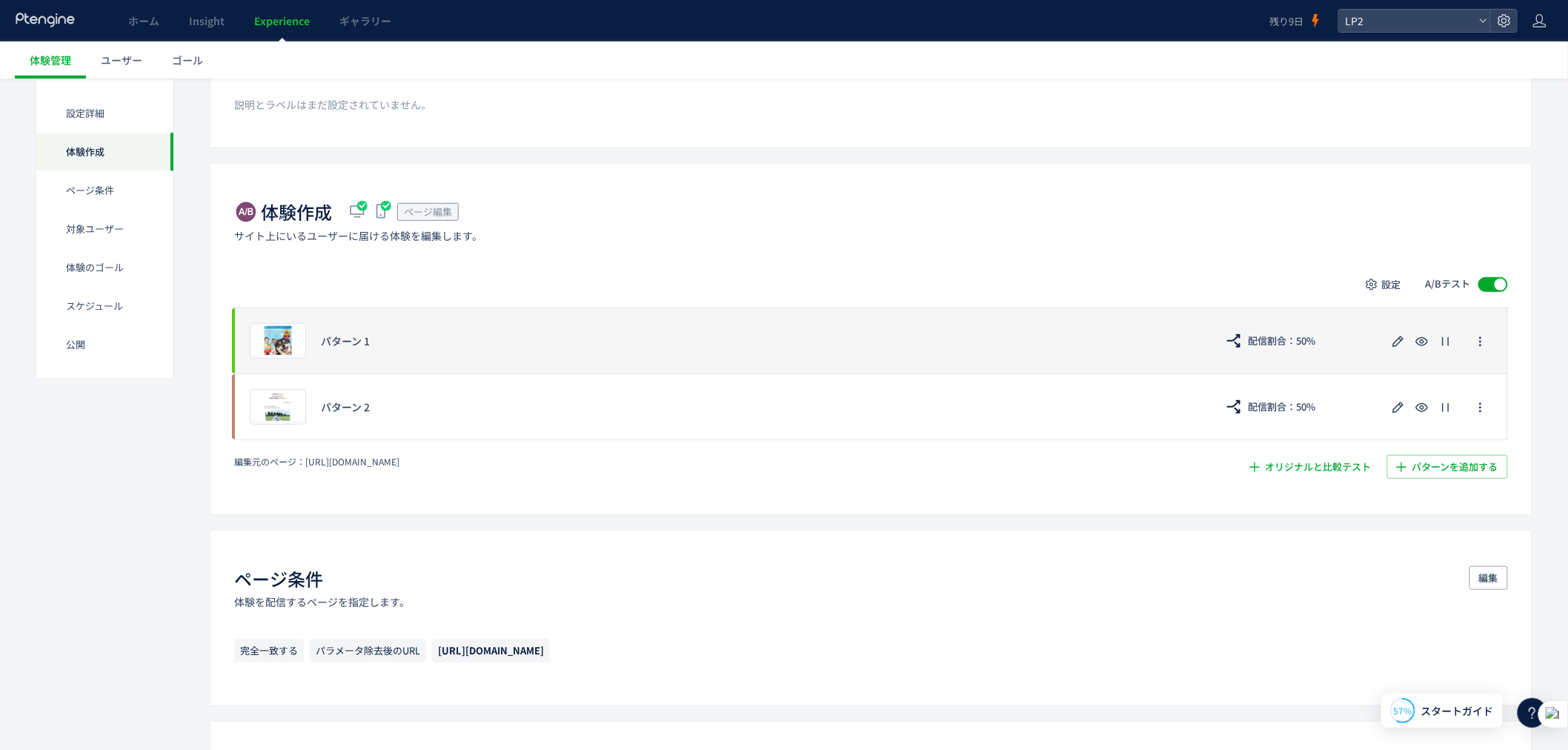
click at [741, 324] on div "プレビュー パターン 1 配信割合：50%" at bounding box center [872, 340] width 1274 height 66
click at [1404, 340] on icon "button" at bounding box center [1399, 341] width 18 height 18
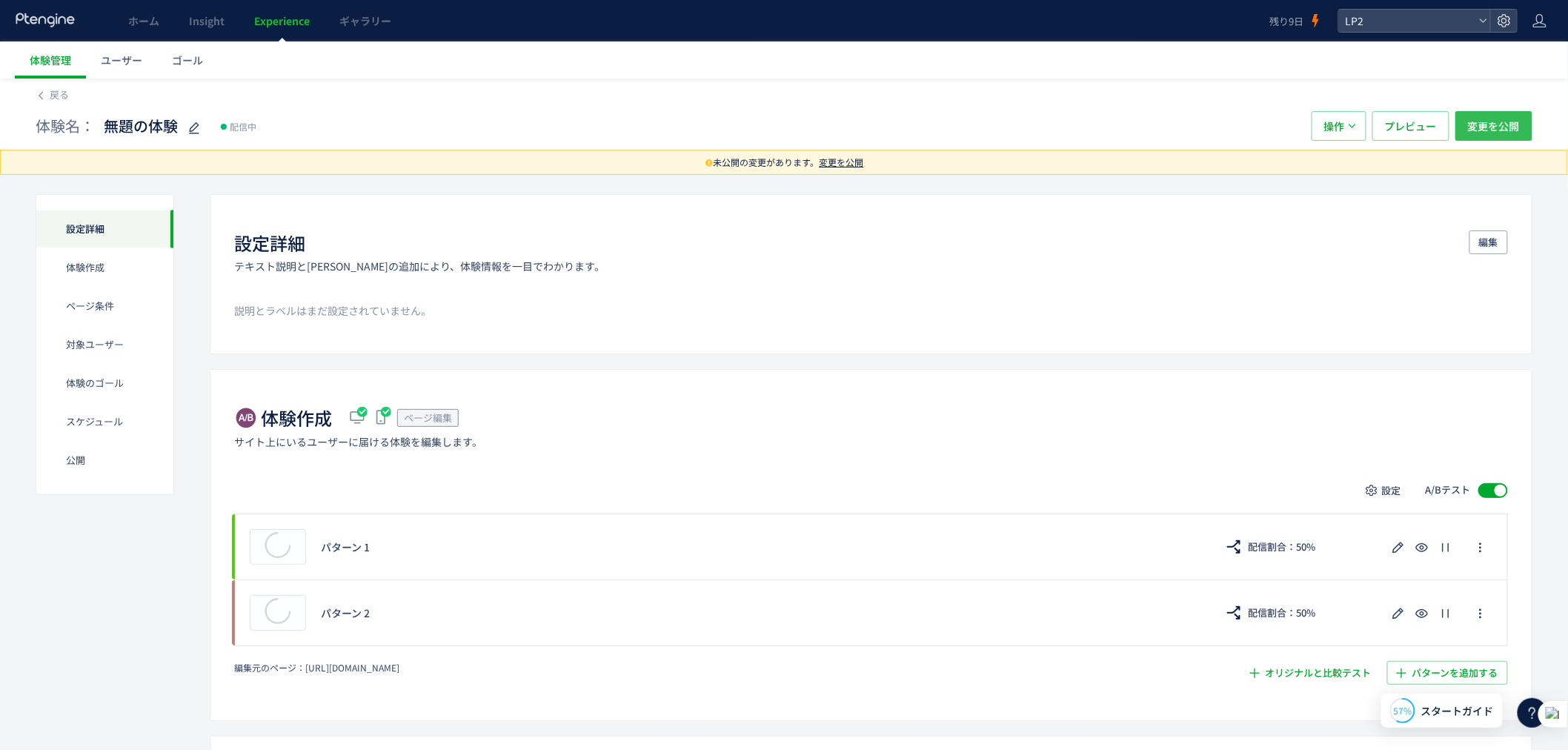
click at [1499, 119] on span "変更を公開" at bounding box center [1494, 125] width 52 height 30
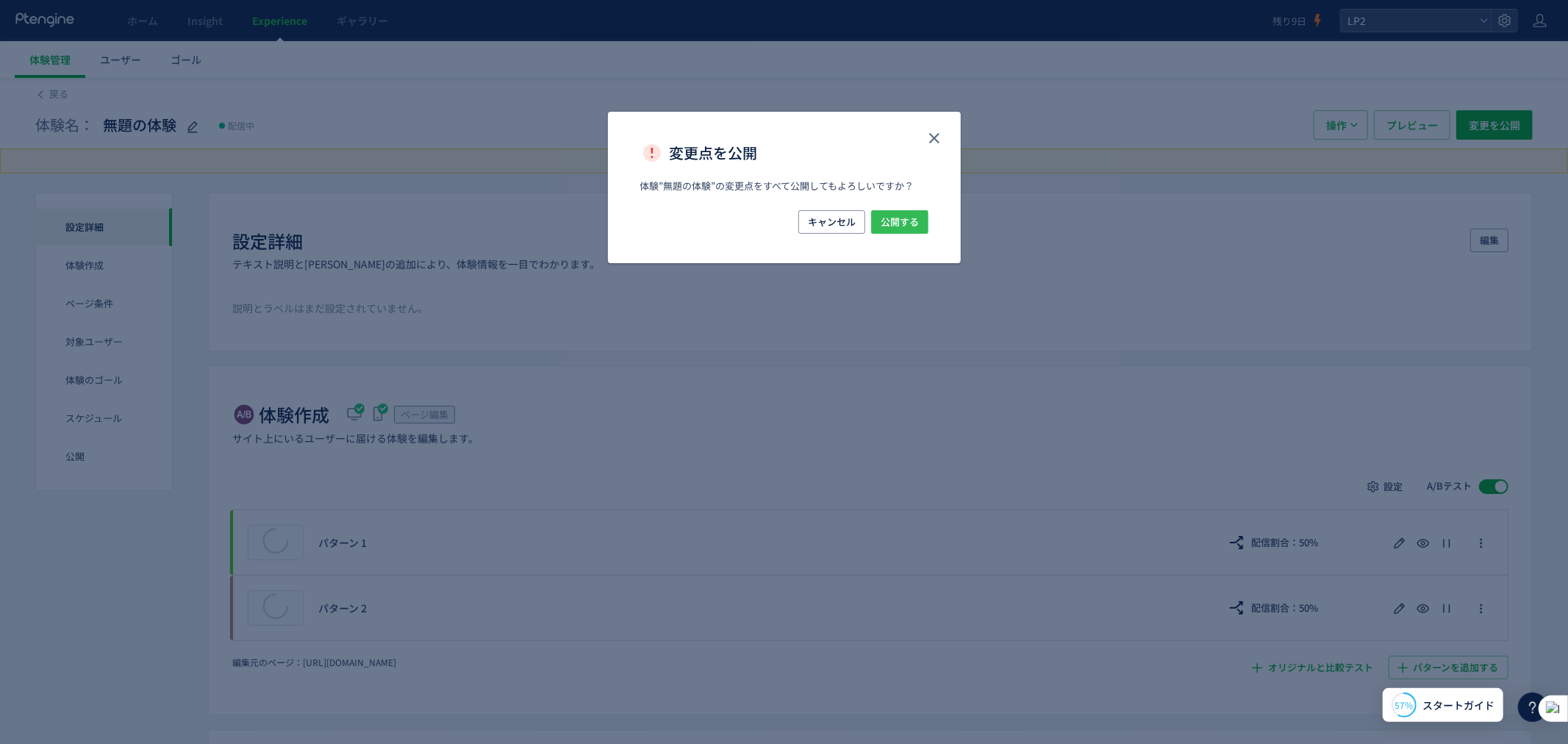
click at [898, 226] on span "公開する" at bounding box center [900, 222] width 38 height 24
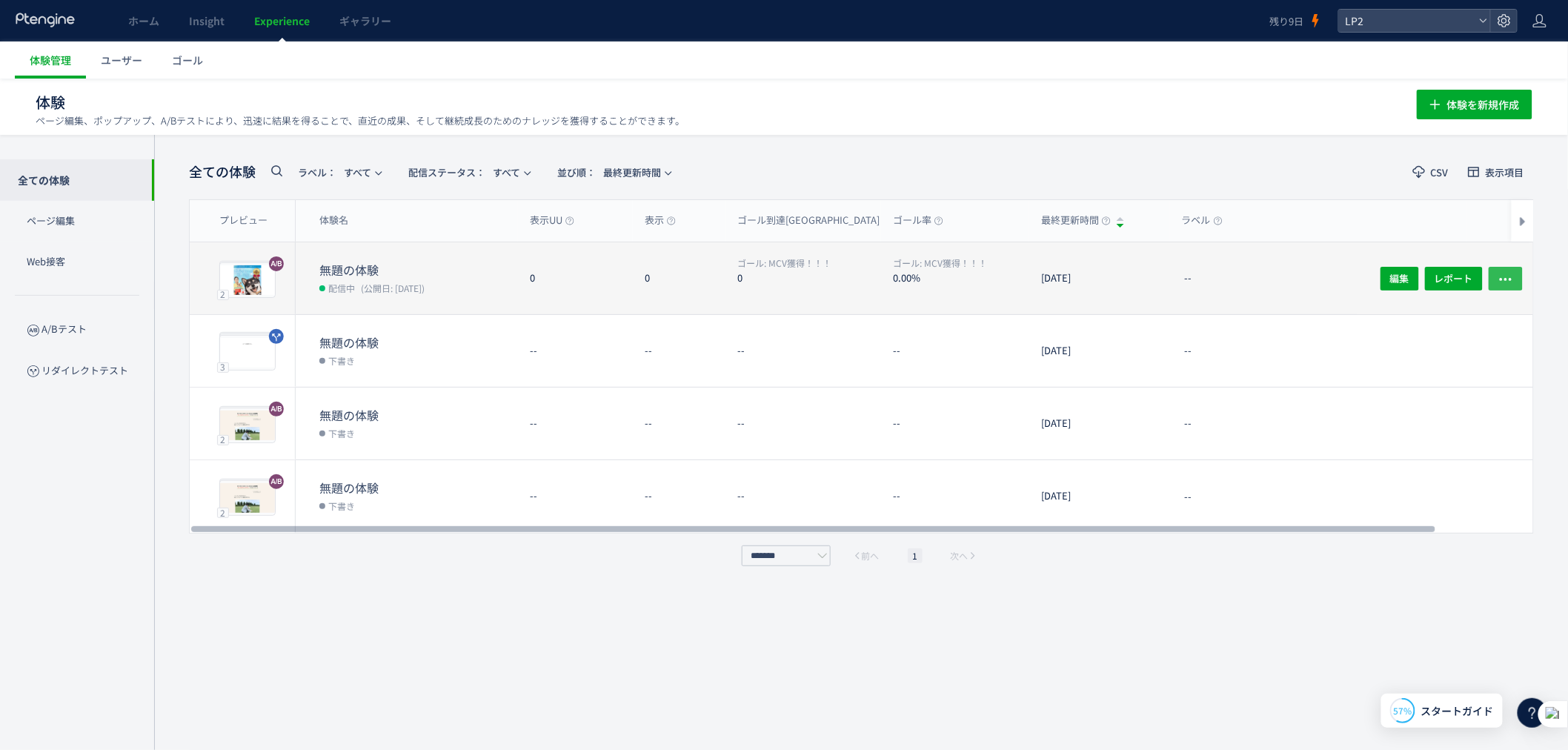
click at [1507, 271] on icon "button" at bounding box center [1506, 279] width 14 height 14
click at [1280, 289] on div "--" at bounding box center [1318, 279] width 296 height 72
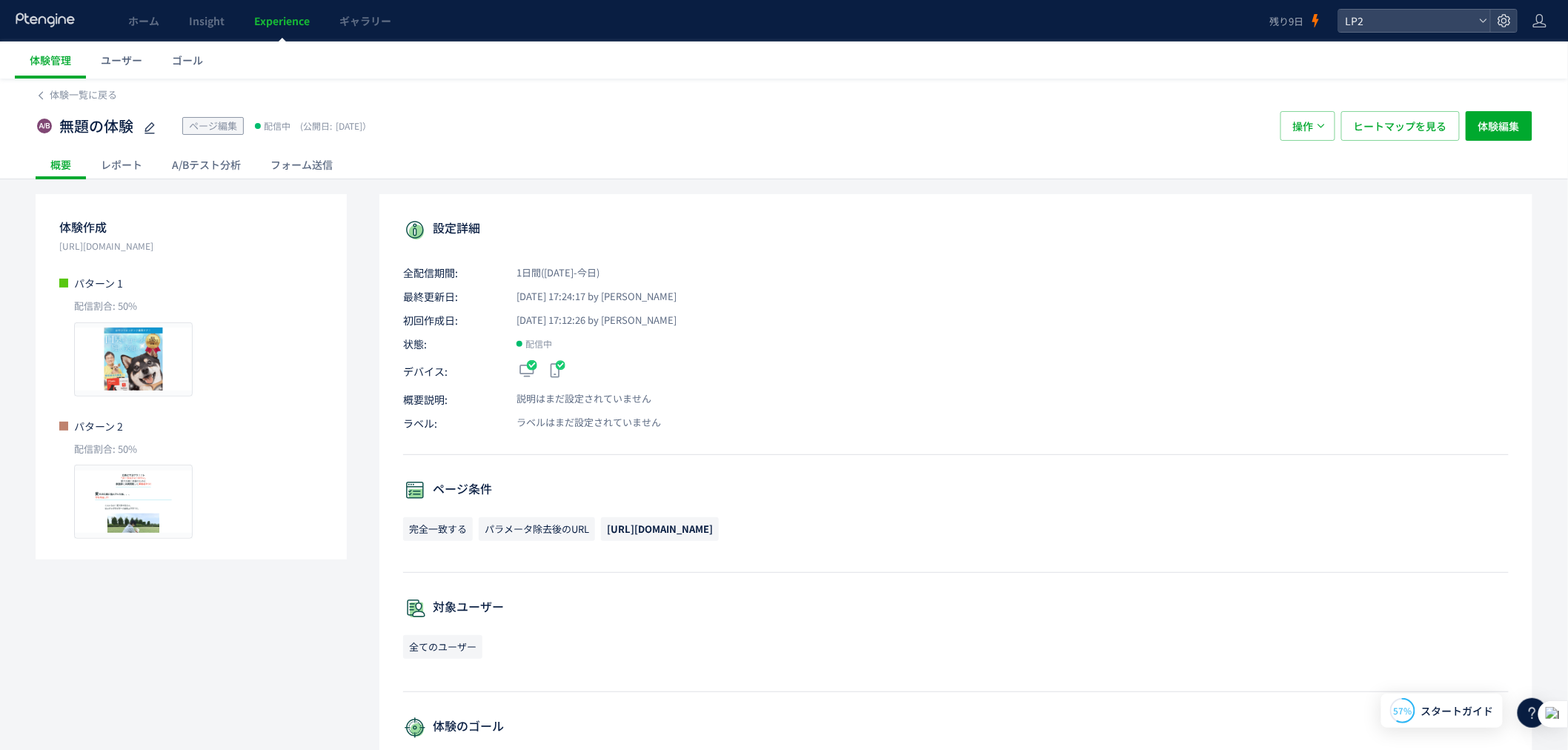
drag, startPoint x: 186, startPoint y: 221, endPoint x: 124, endPoint y: 221, distance: 62.0
click at [181, 221] on p "体験作成" at bounding box center [191, 227] width 263 height 24
click at [96, 221] on p "体験作成" at bounding box center [191, 227] width 263 height 24
click at [157, 128] on icon at bounding box center [149, 128] width 18 height 18
type input "****"
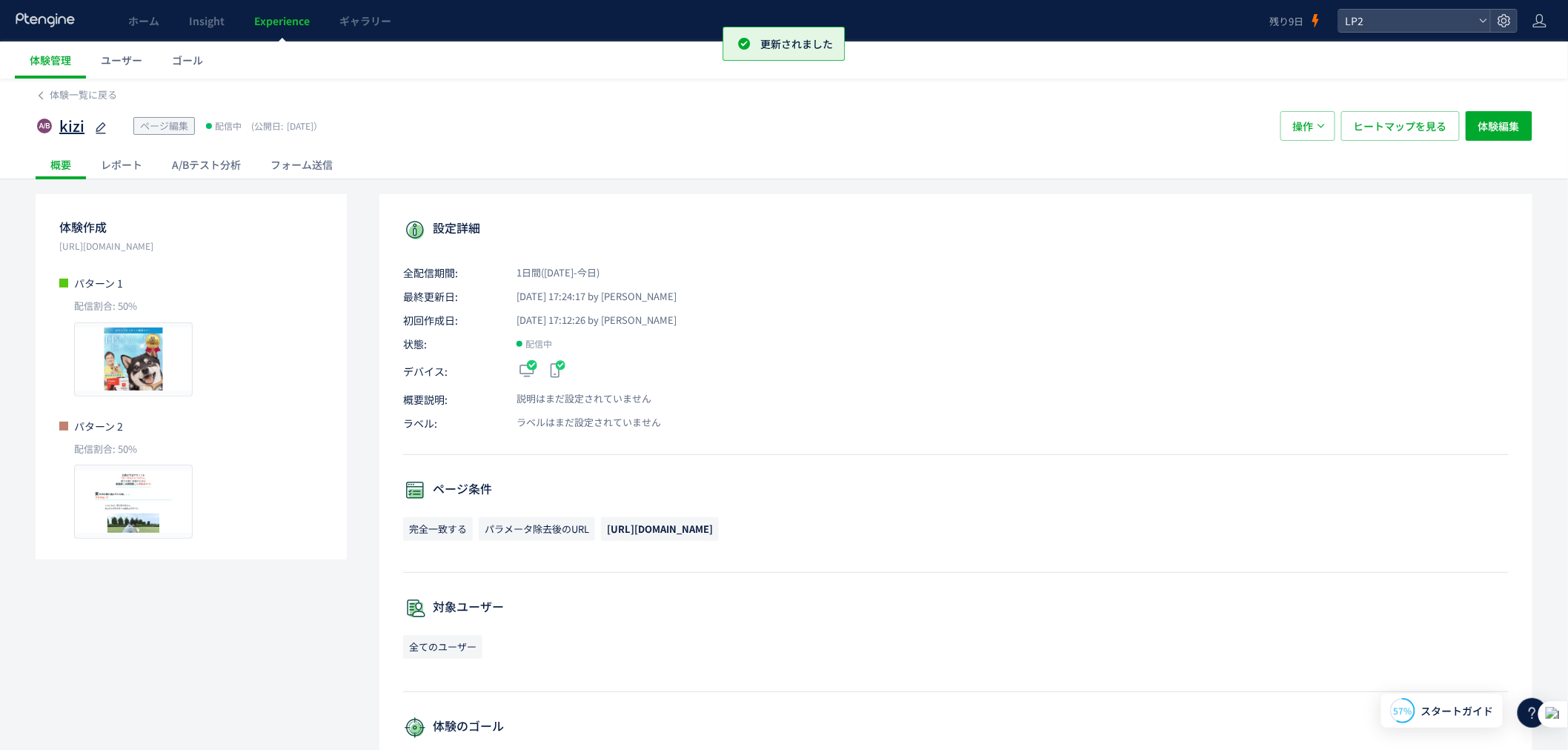
click at [94, 131] on icon at bounding box center [100, 128] width 18 height 18
type input "*"
type input "**********"
click at [595, 177] on div "概要 レポート A/Bテスト分析 フォーム送信" at bounding box center [784, 164] width 1497 height 29
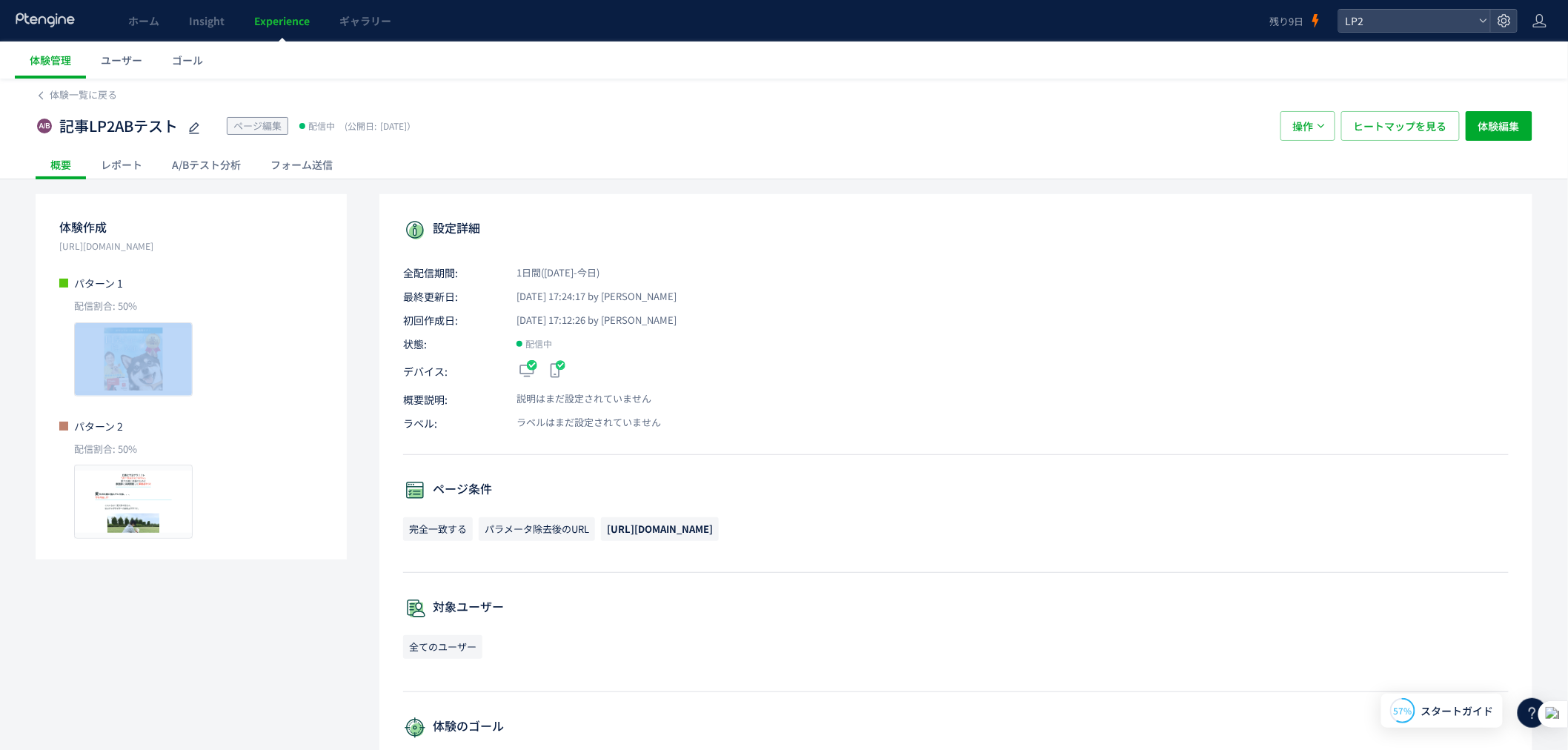
drag, startPoint x: 112, startPoint y: 345, endPoint x: 285, endPoint y: 345, distance: 173.0
click at [285, 345] on div "プレビュー" at bounding box center [198, 359] width 249 height 74
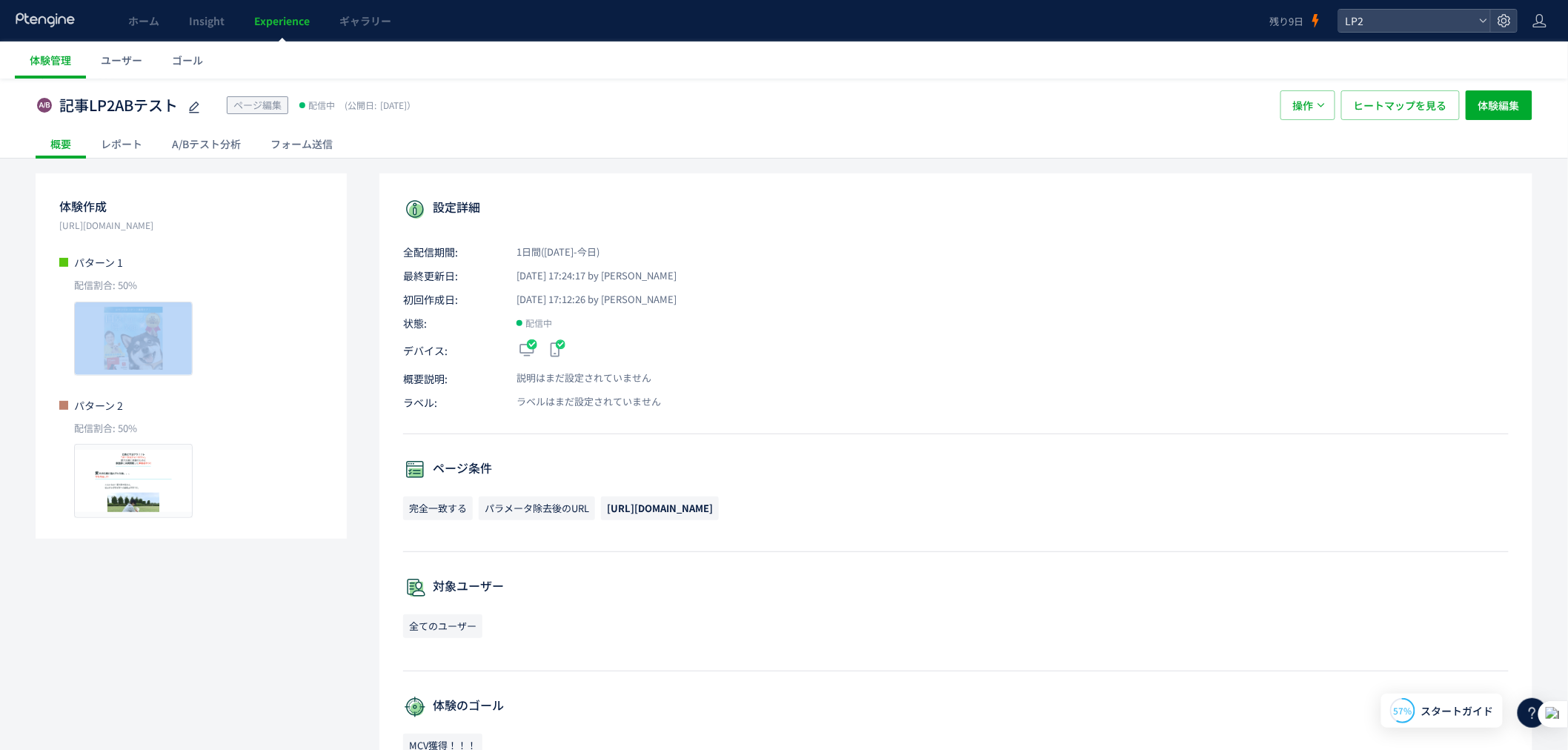
scroll to position [26, 0]
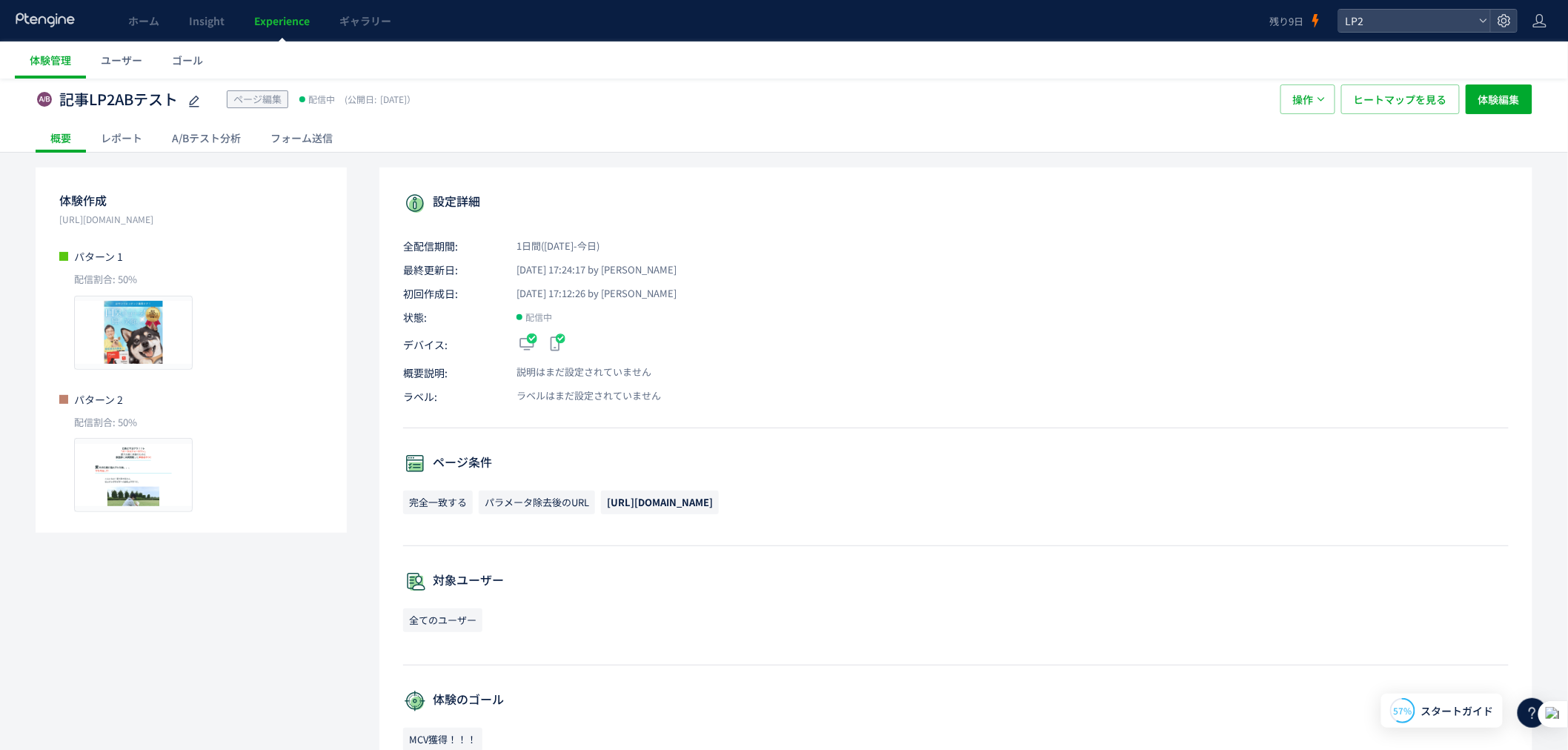
click at [235, 145] on div "A/Bテスト分析" at bounding box center [206, 137] width 99 height 30
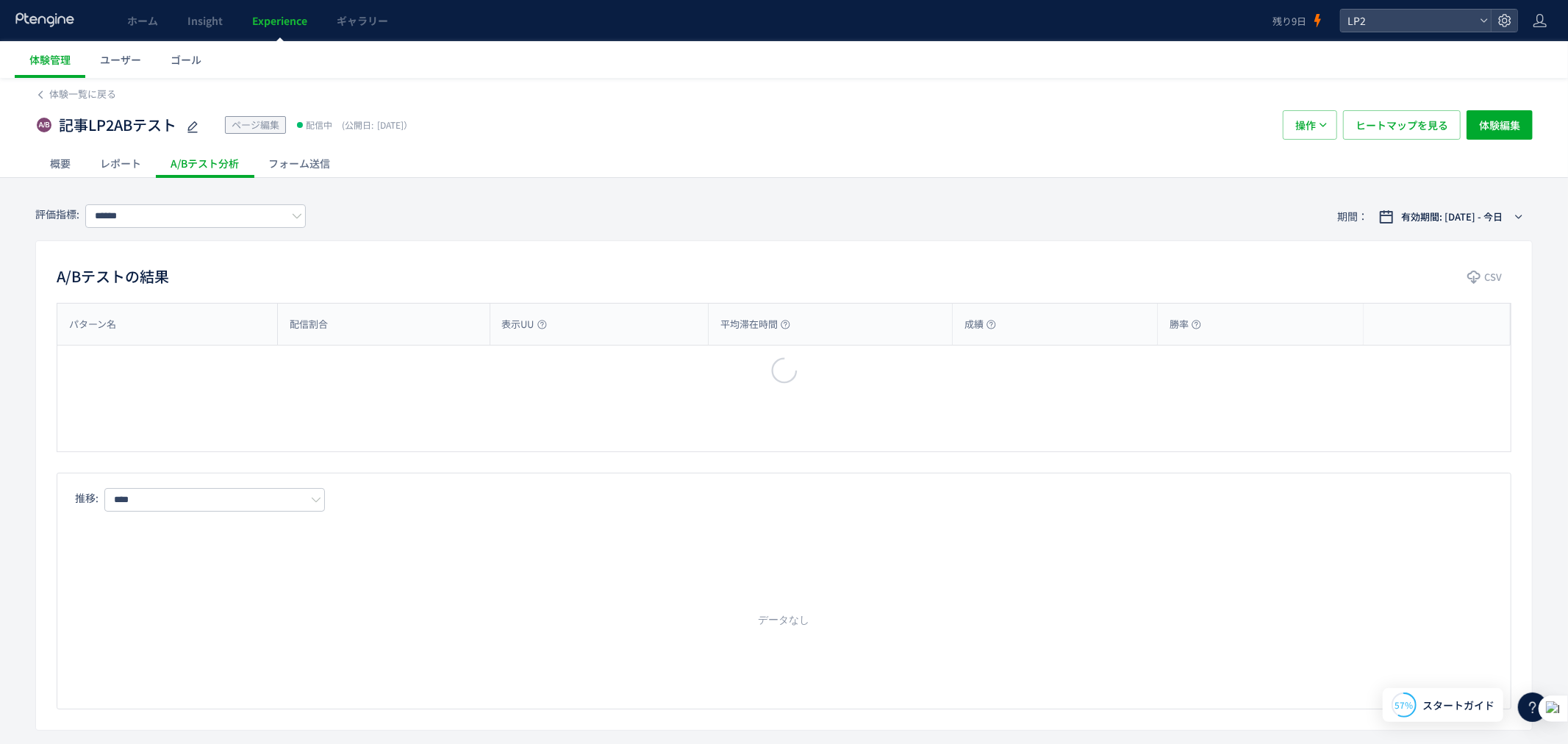
type input "********"
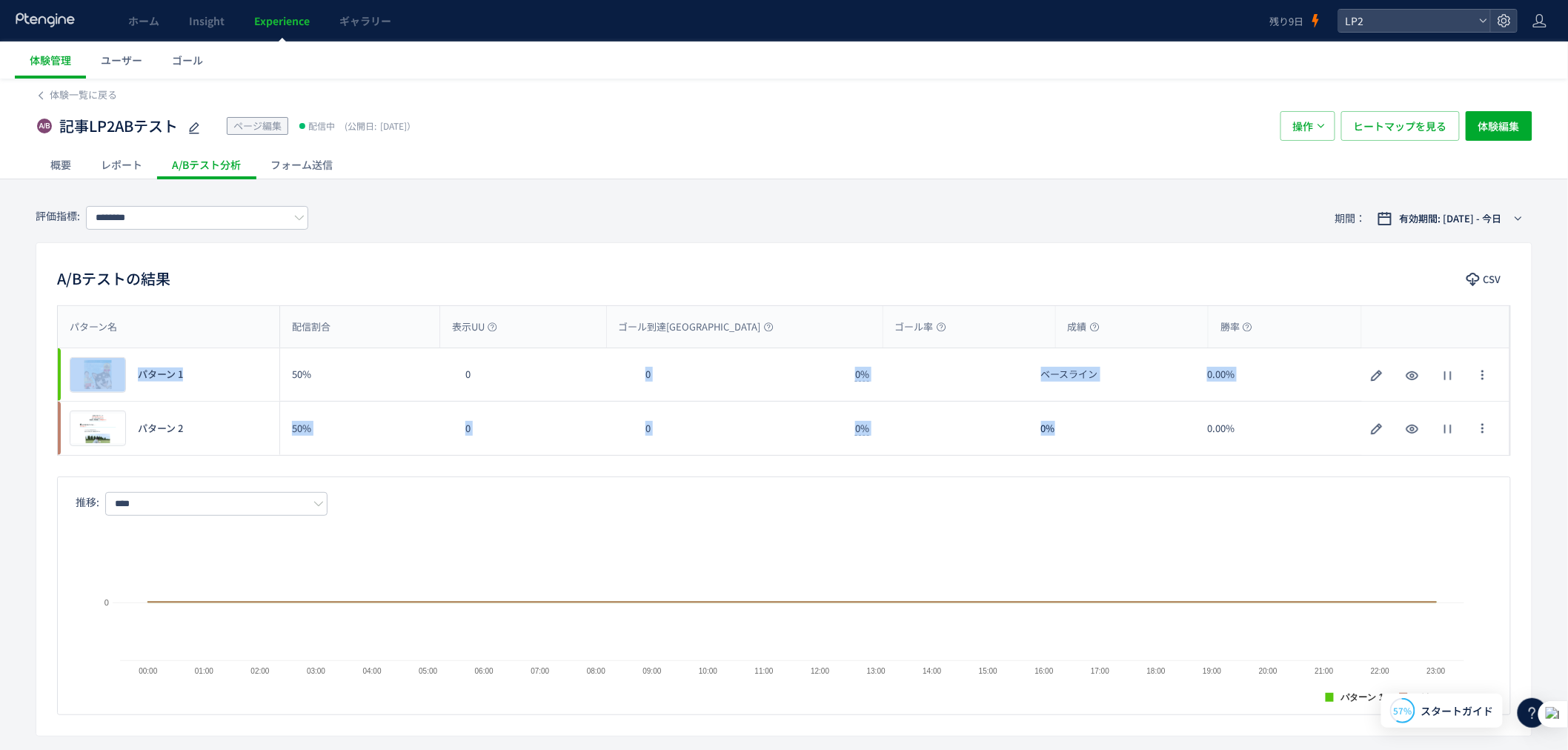
drag, startPoint x: 638, startPoint y: 387, endPoint x: 1068, endPoint y: 441, distance: 433.4
click at [1068, 438] on div "プレビュー パターン 1 50% 0 0 0% ベースライン 0.00% プレビュー パターン 1 プレビュー パターン 2 50% 0 0 0% 0% 0.…" at bounding box center [784, 401] width 1453 height 107
click at [1015, 491] on div "推移: **** ** 日別 週別 月別 Created with Highcharts 9.1.2 パターン 1 パターン 2 00:00 01:00 02…" at bounding box center [784, 595] width 1454 height 238
click at [1405, 376] on icon "button" at bounding box center [1413, 376] width 18 height 18
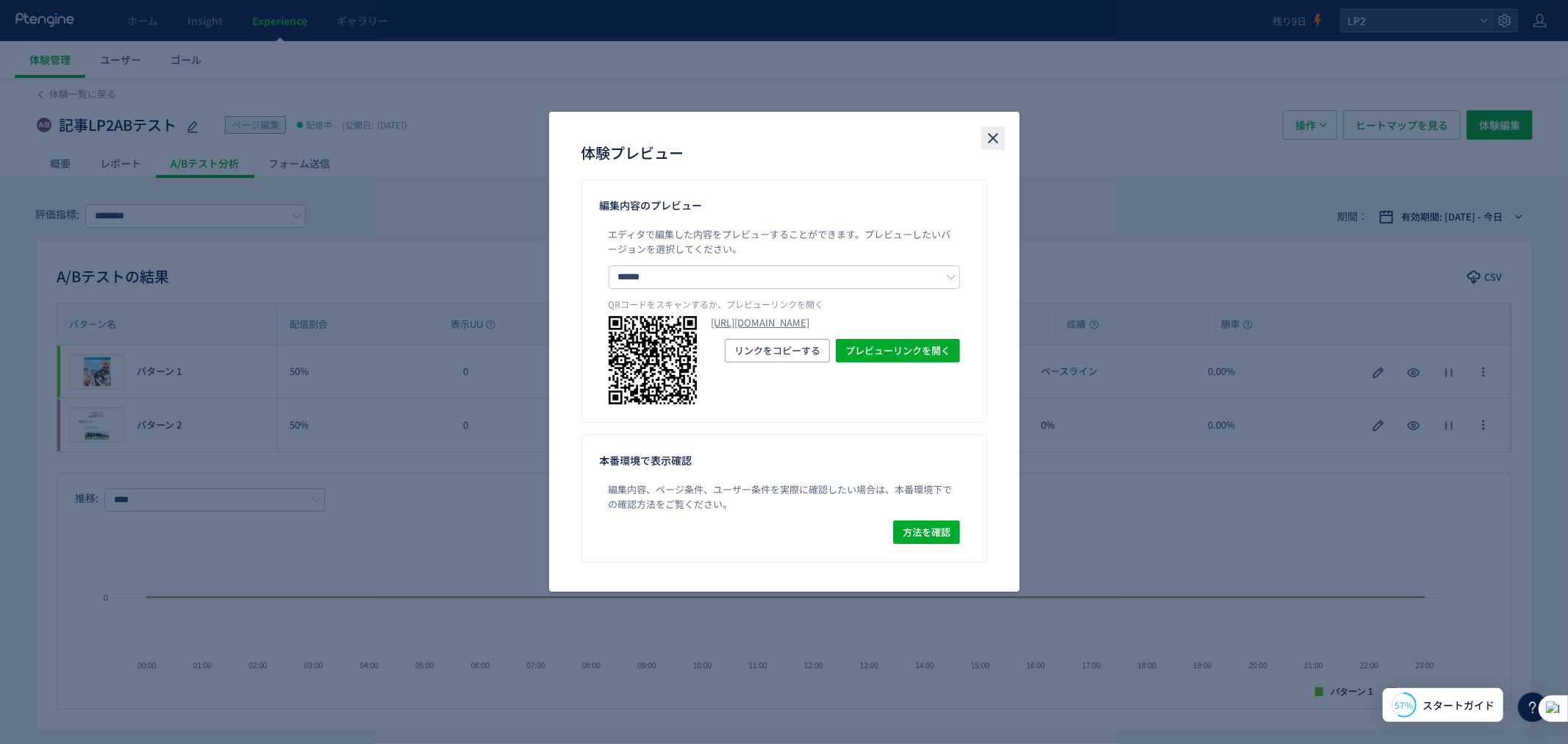
click at [1001, 142] on icon "close" at bounding box center [994, 138] width 18 height 18
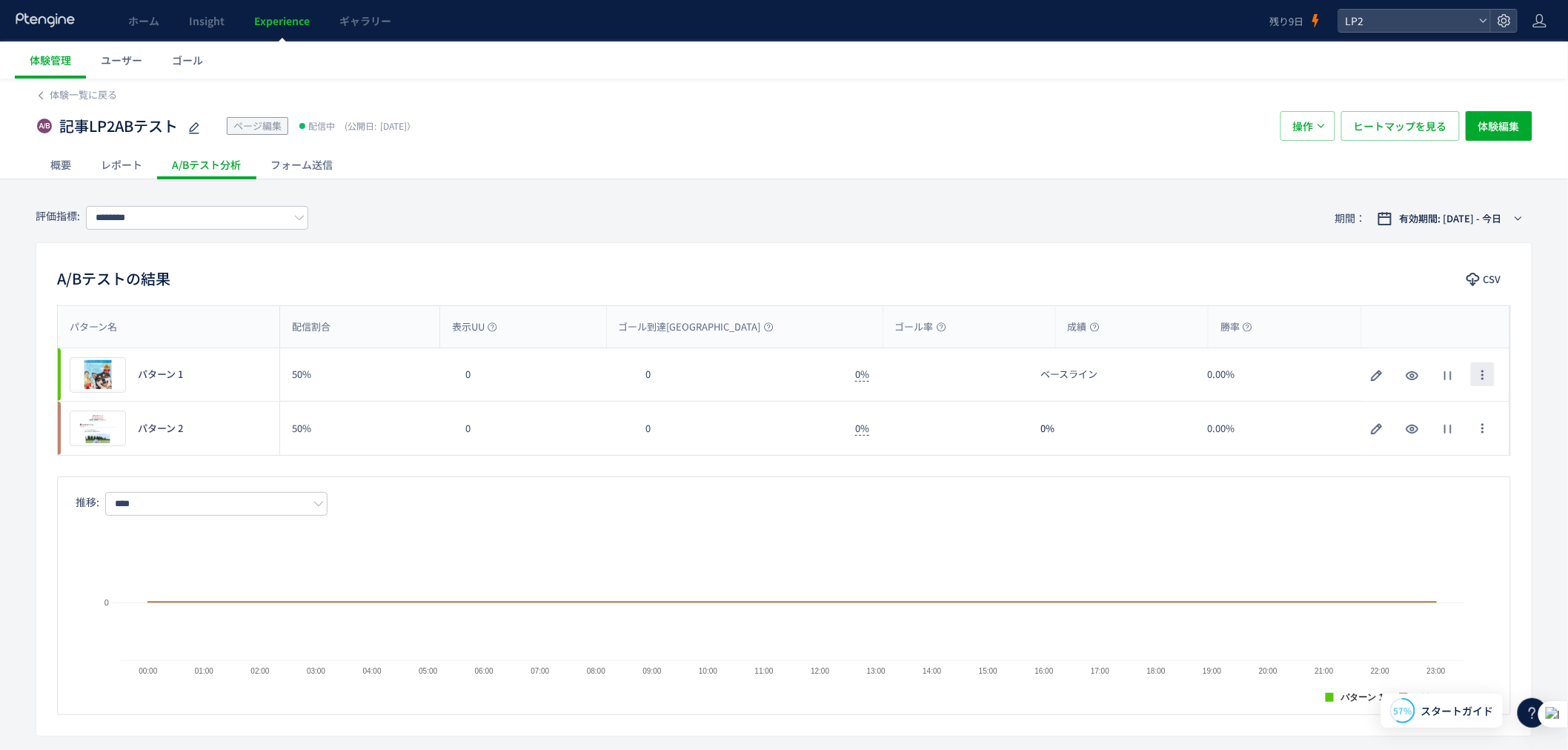
click at [1484, 373] on icon "button" at bounding box center [1483, 375] width 12 height 12
drag, startPoint x: 1285, startPoint y: 475, endPoint x: 1199, endPoint y: 479, distance: 86.1
click at [1282, 475] on div "パターン名 配信割合 表示UU ゴール到達UU ゴール率 成績 勝率 パターン名 プレビュー パターン 1 50% 0 0 0% ベースライン 0.00% プ…" at bounding box center [784, 510] width 1496 height 410
click at [1370, 124] on span "ヒートマップを見る" at bounding box center [1401, 125] width 93 height 30
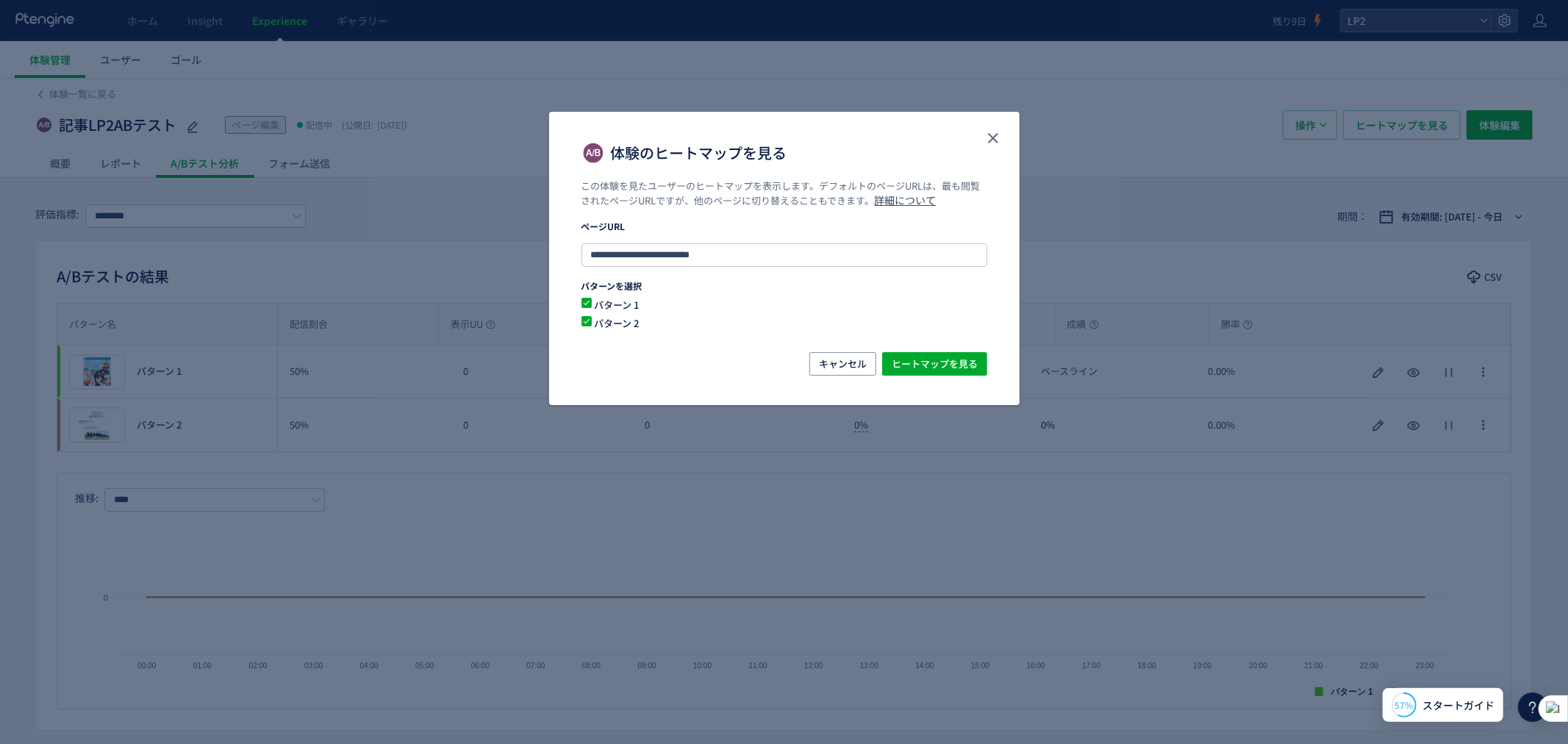
click at [613, 300] on span "パターン 1" at bounding box center [775, 305] width 367 height 14
click at [613, 332] on div "パターン 2" at bounding box center [784, 325] width 406 height 18
click at [613, 337] on div "**********" at bounding box center [784, 265] width 471 height 173
click at [613, 305] on span "パターン 1" at bounding box center [775, 305] width 367 height 14
click at [917, 357] on span "ヒートマップを見る" at bounding box center [935, 364] width 86 height 24
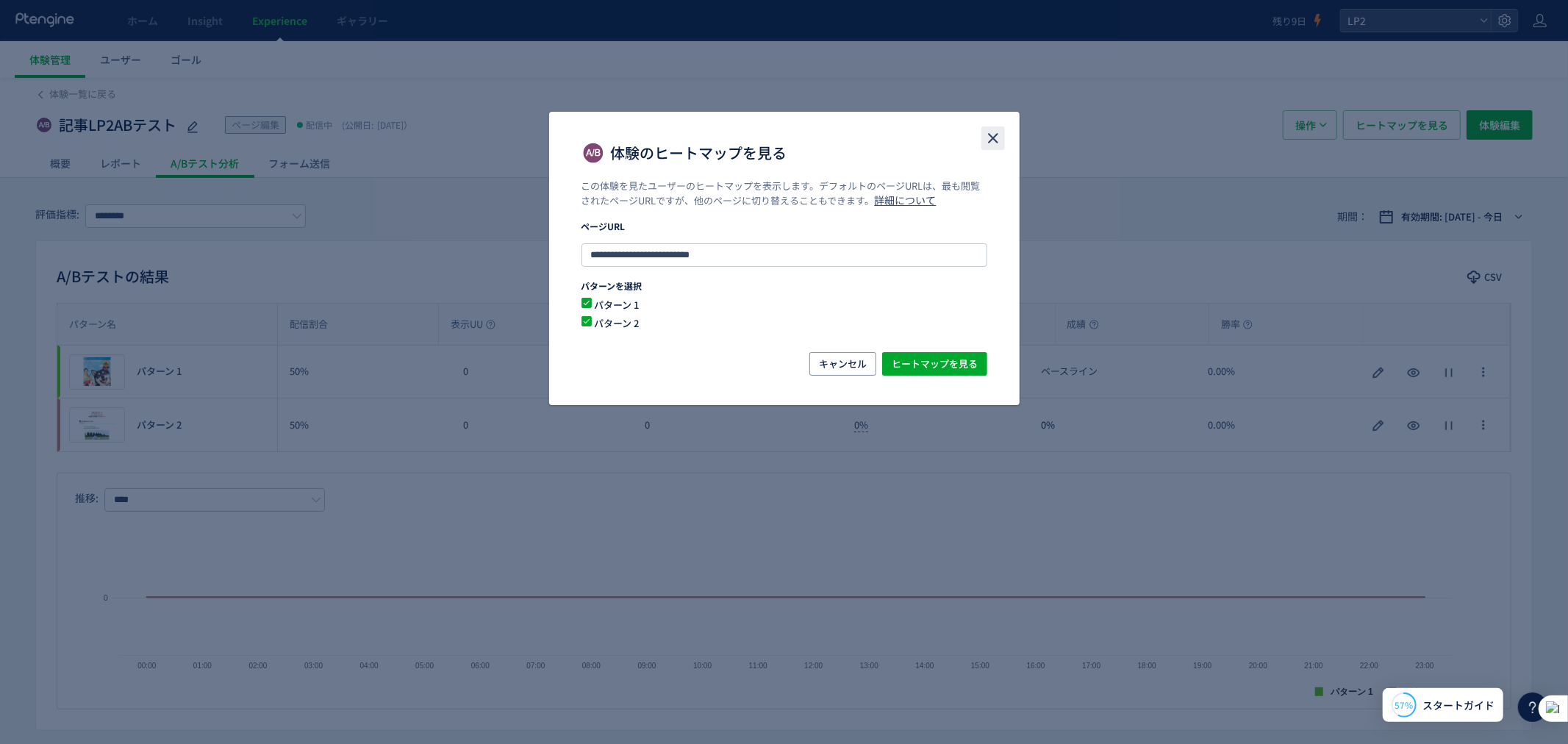
click at [997, 140] on icon "close" at bounding box center [994, 138] width 18 height 18
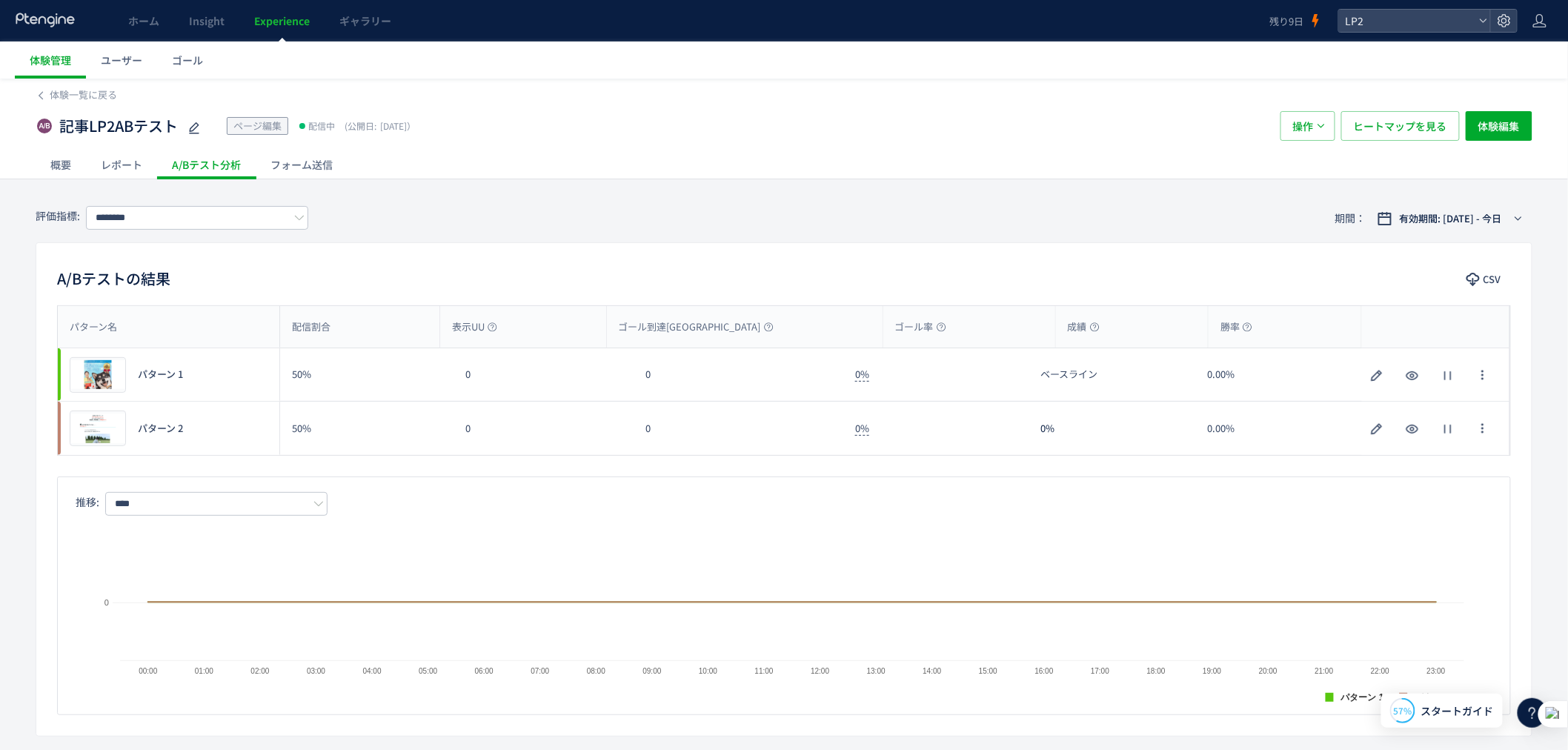
click at [141, 169] on div "レポート" at bounding box center [121, 164] width 71 height 30
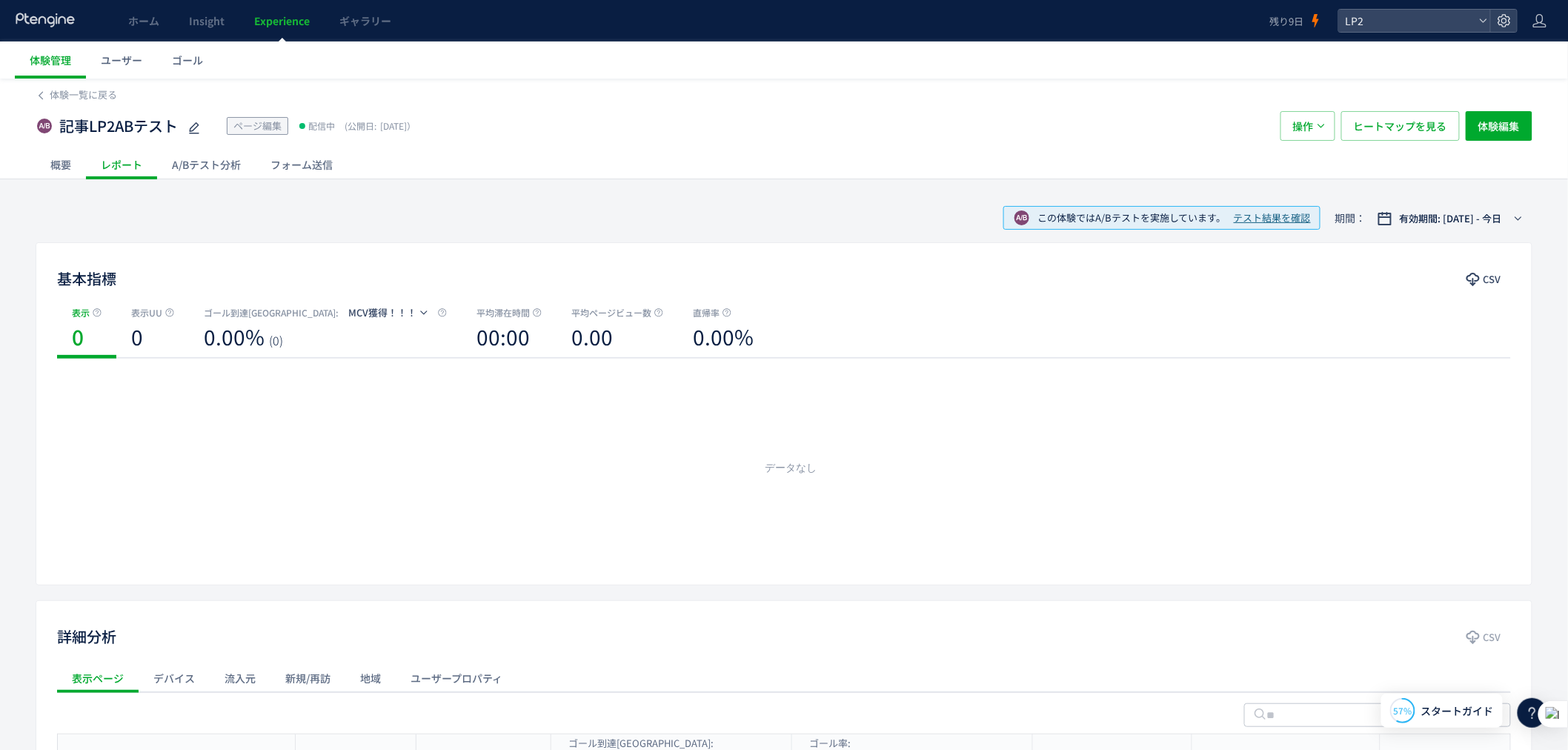
click at [54, 158] on div "概要" at bounding box center [60, 164] width 51 height 30
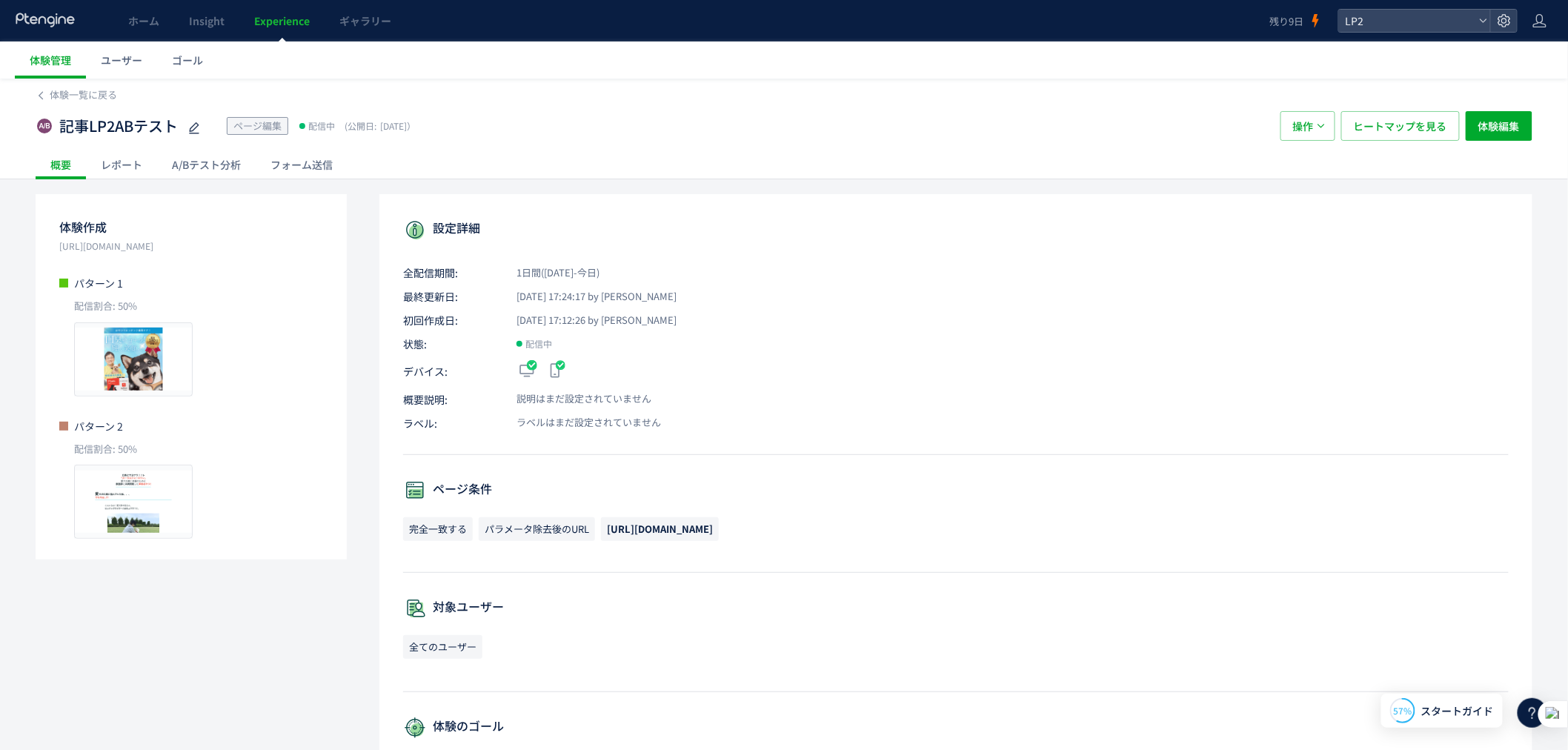
click at [184, 166] on div "A/Bテスト分析" at bounding box center [206, 164] width 99 height 30
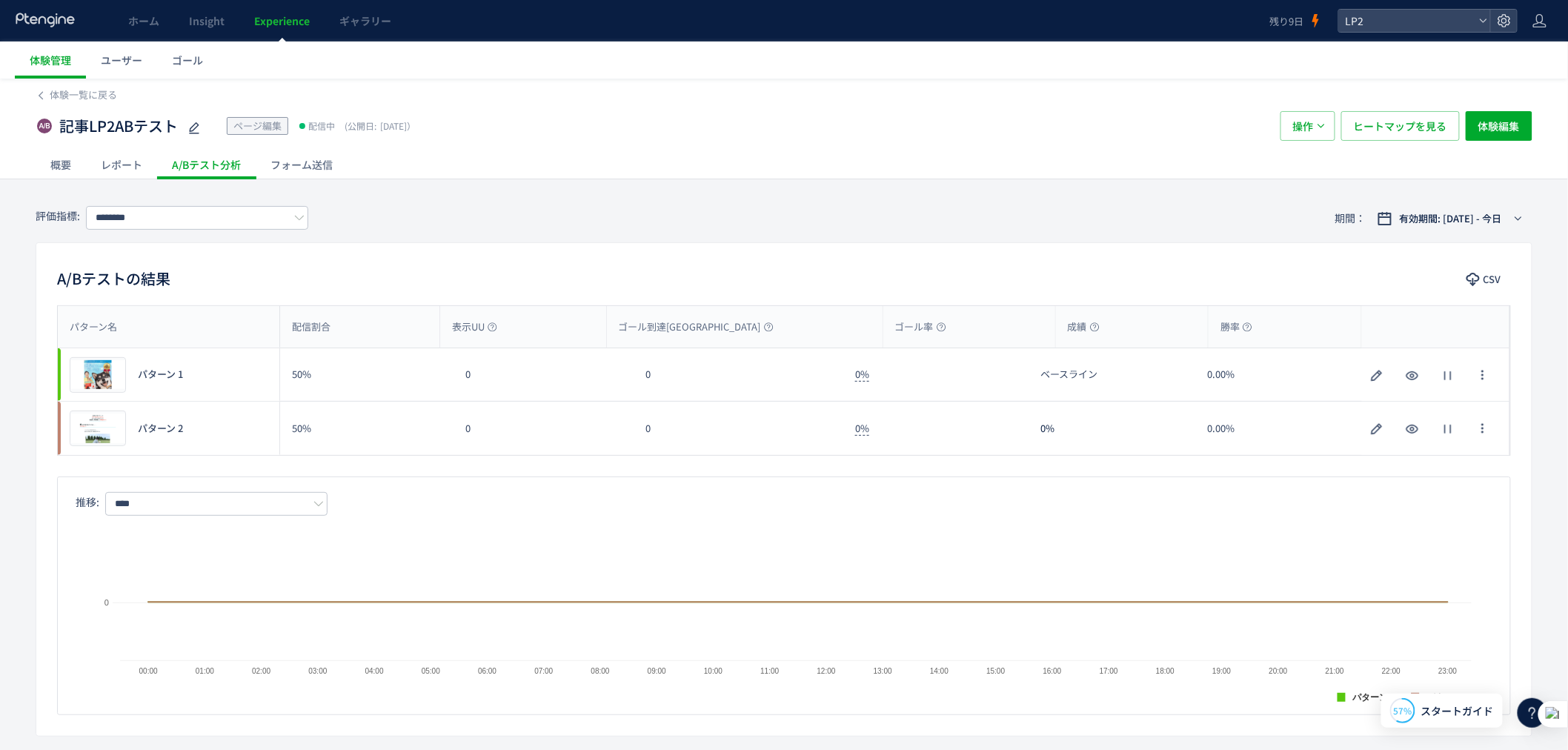
click at [307, 169] on div "フォーム送信" at bounding box center [301, 164] width 92 height 30
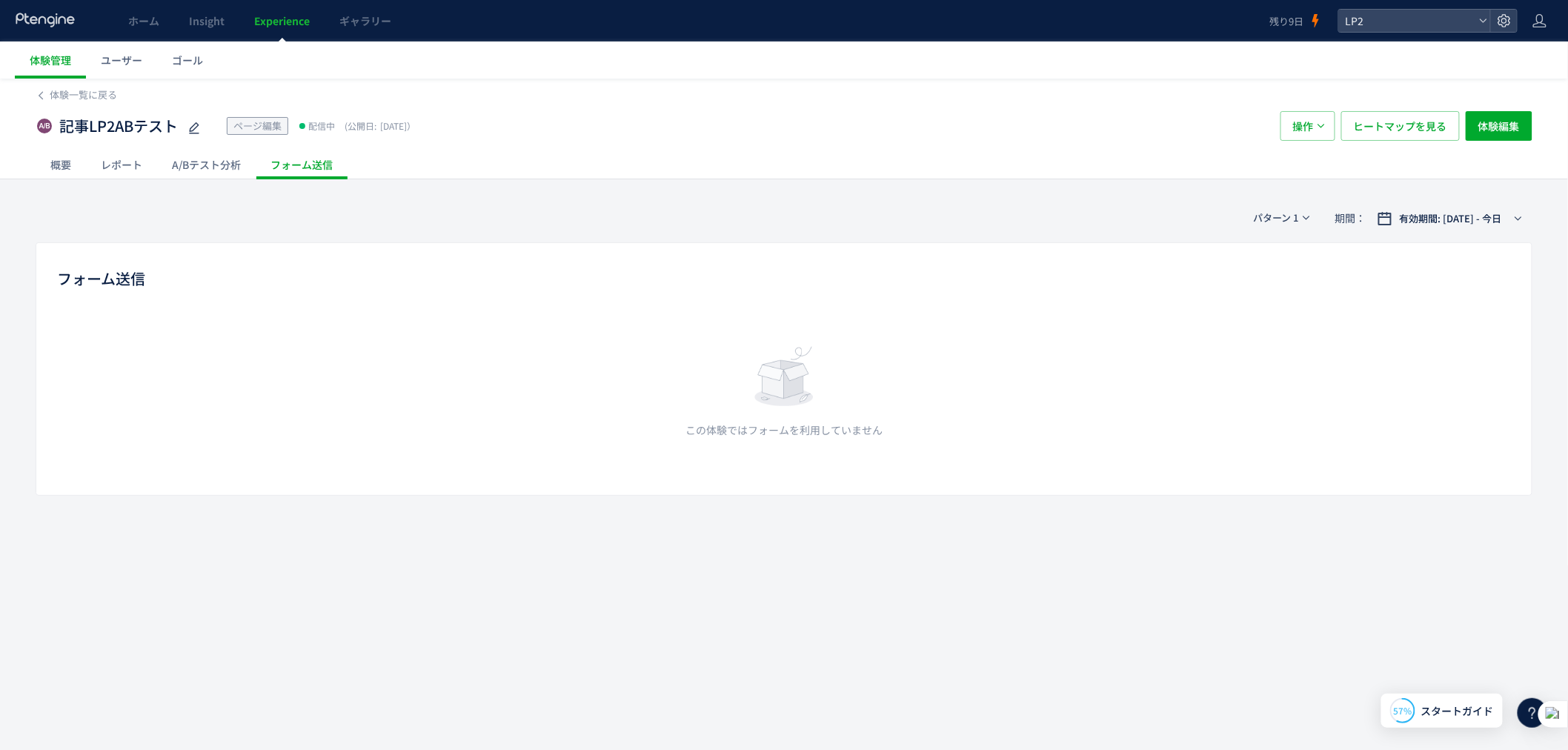
click at [221, 173] on div "A/Bテスト分析" at bounding box center [206, 164] width 99 height 30
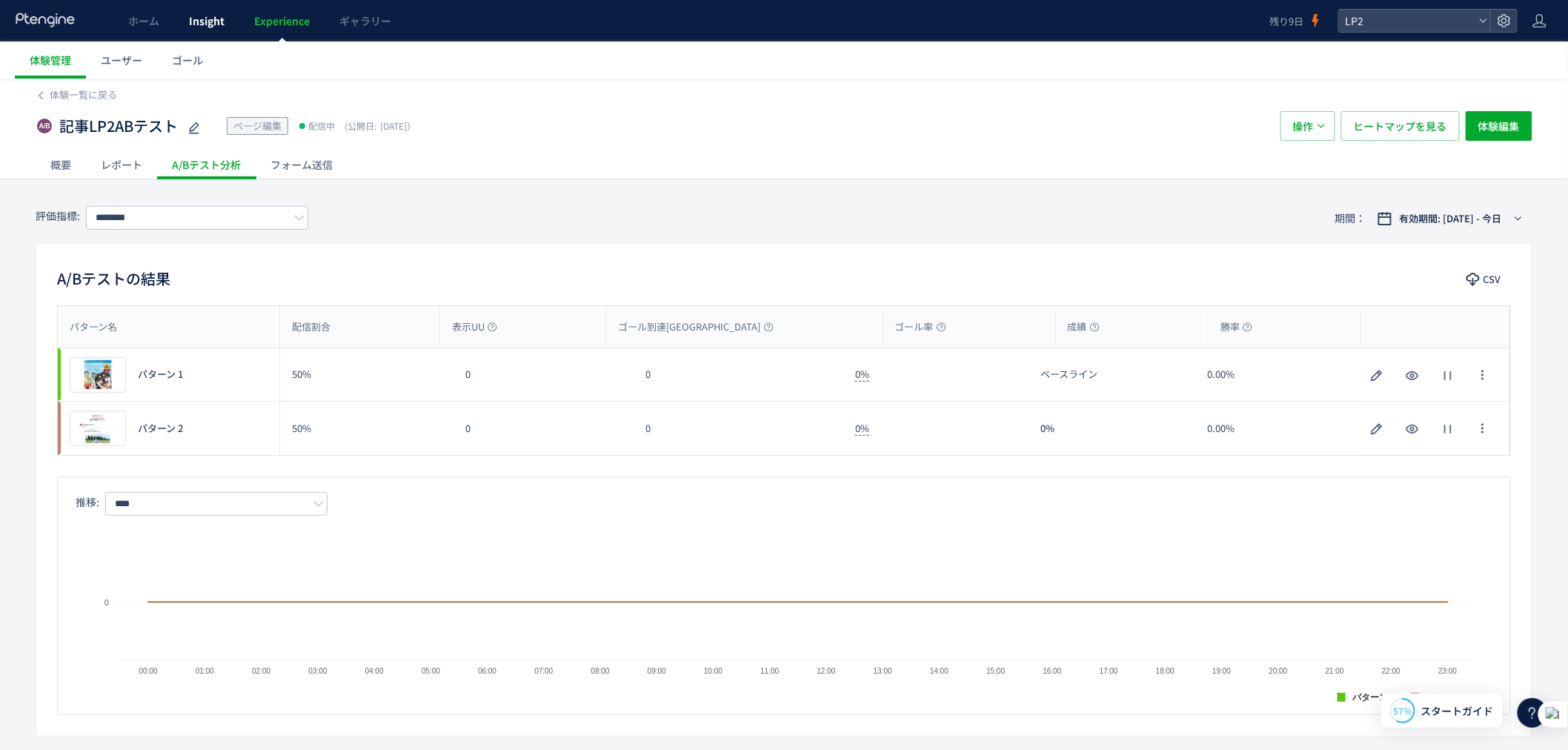
click at [215, 21] on span "Insight" at bounding box center [206, 21] width 35 height 14
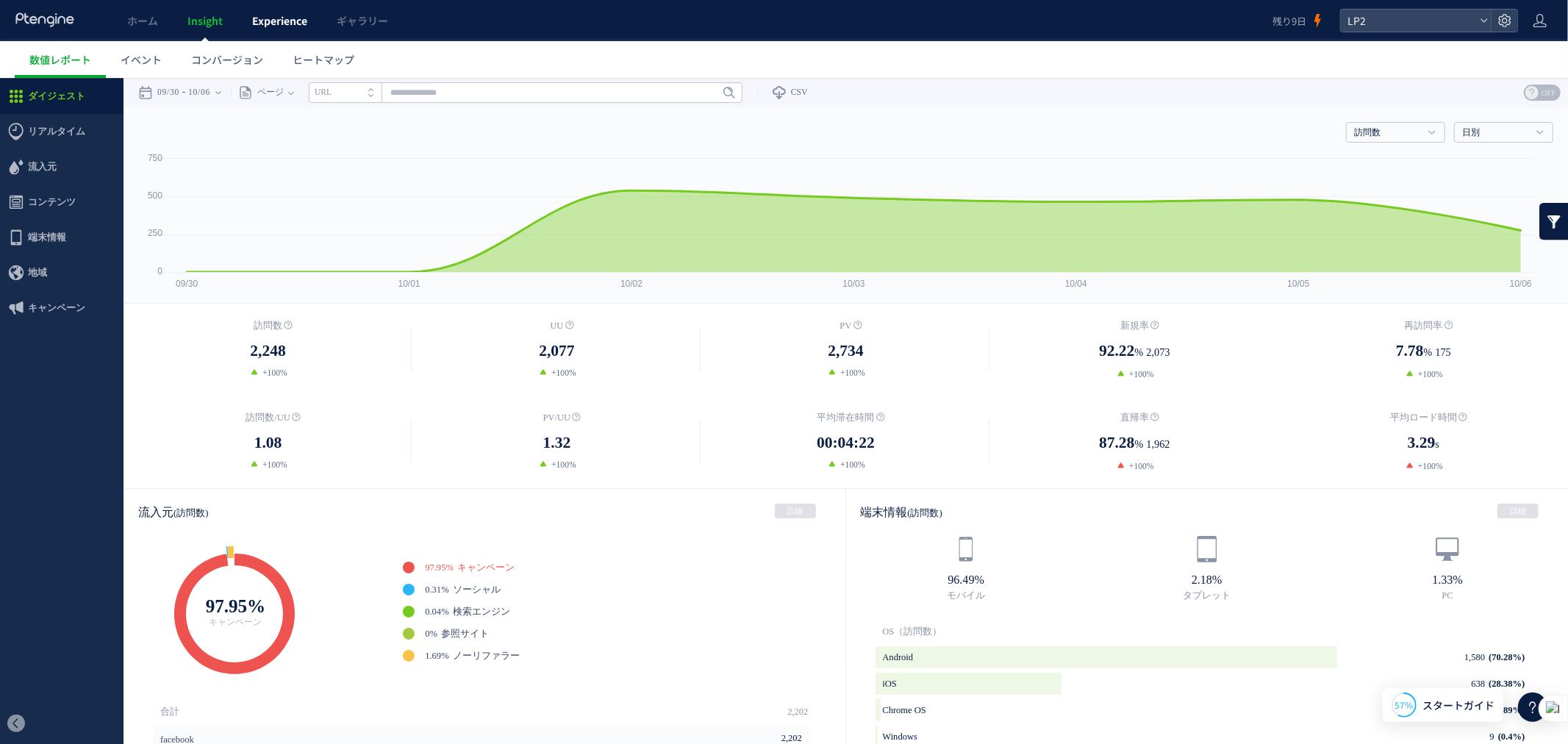
click at [247, 14] on link "Experience" at bounding box center [280, 21] width 84 height 41
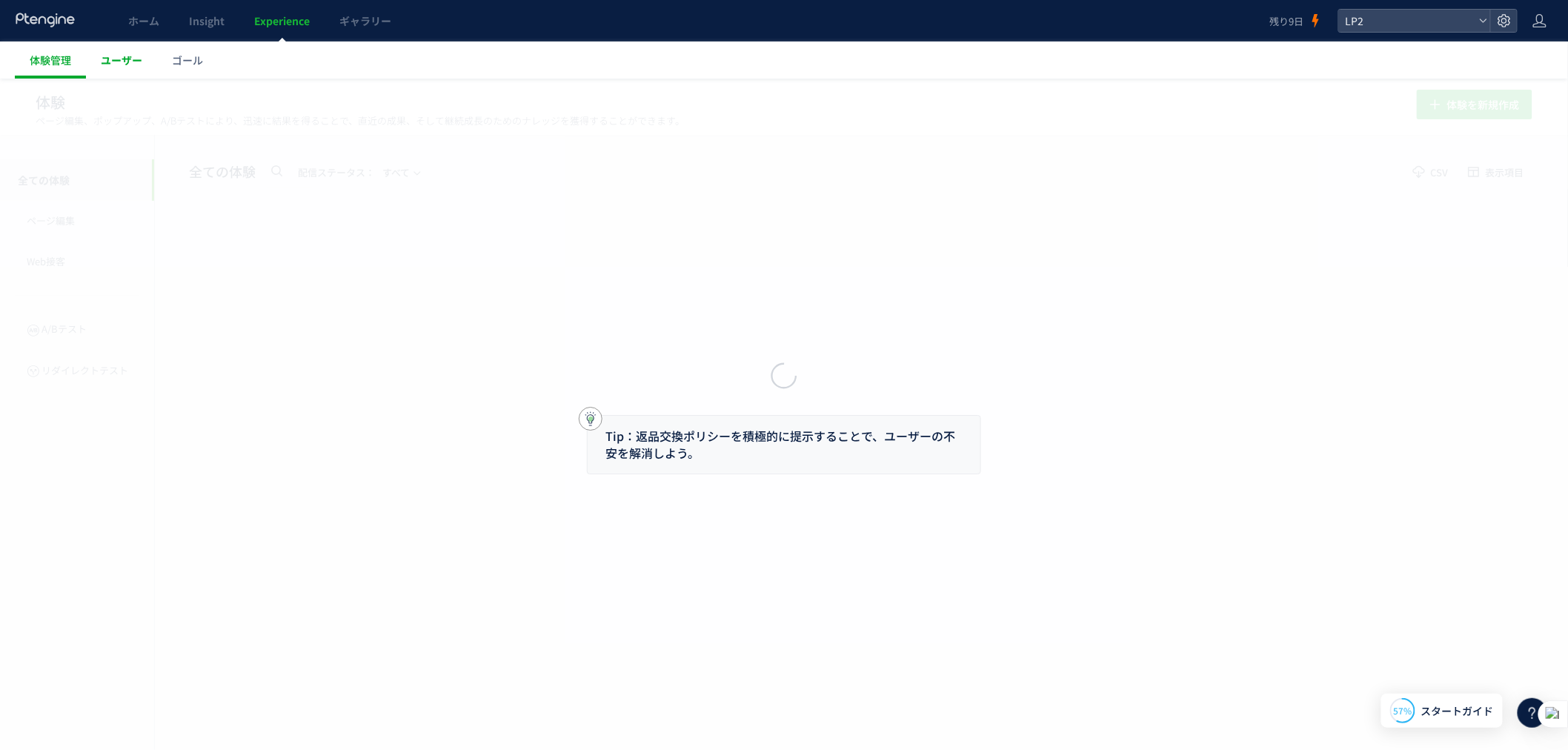
click at [131, 59] on span "ユーザー" at bounding box center [121, 60] width 42 height 14
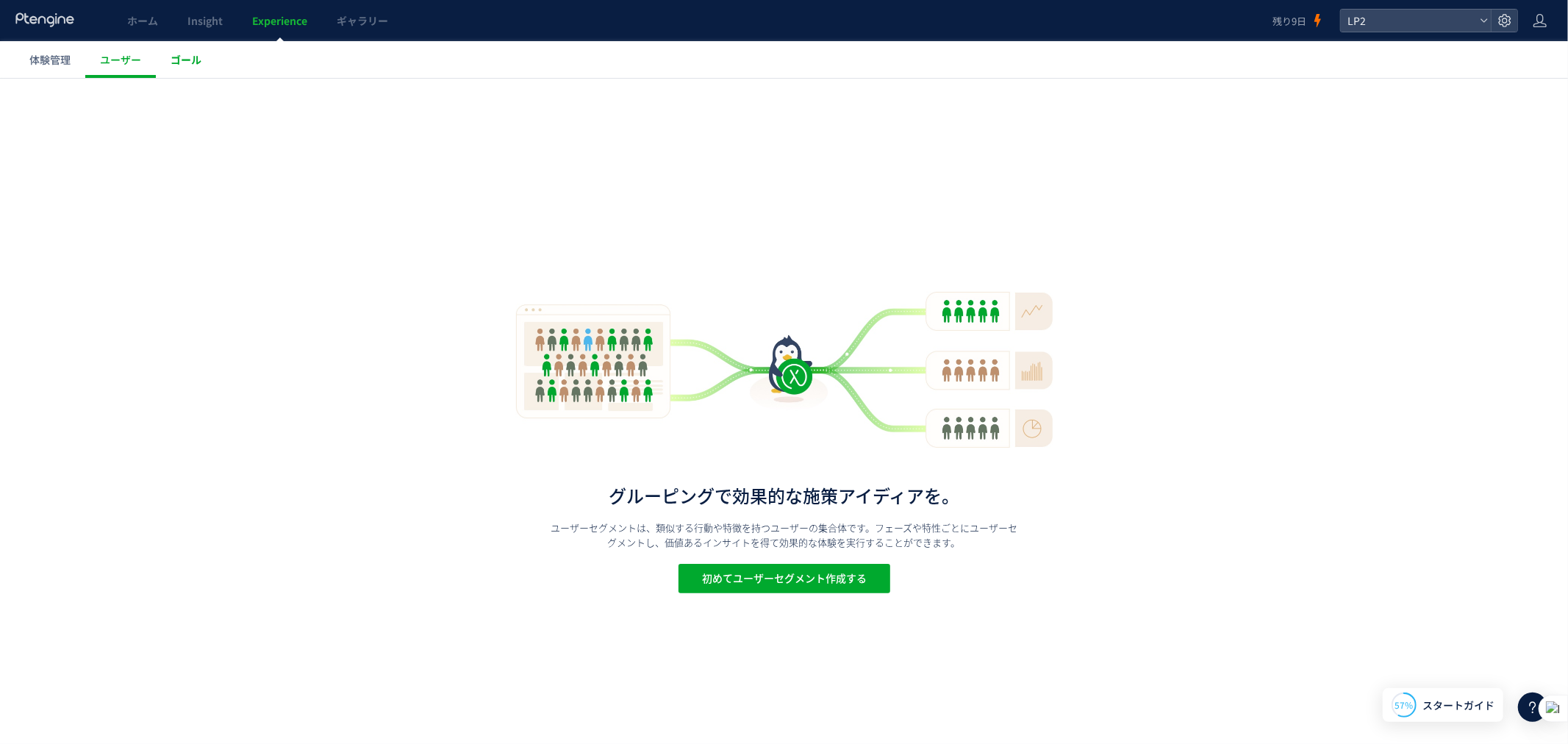
click at [177, 66] on span "ゴール" at bounding box center [186, 60] width 31 height 14
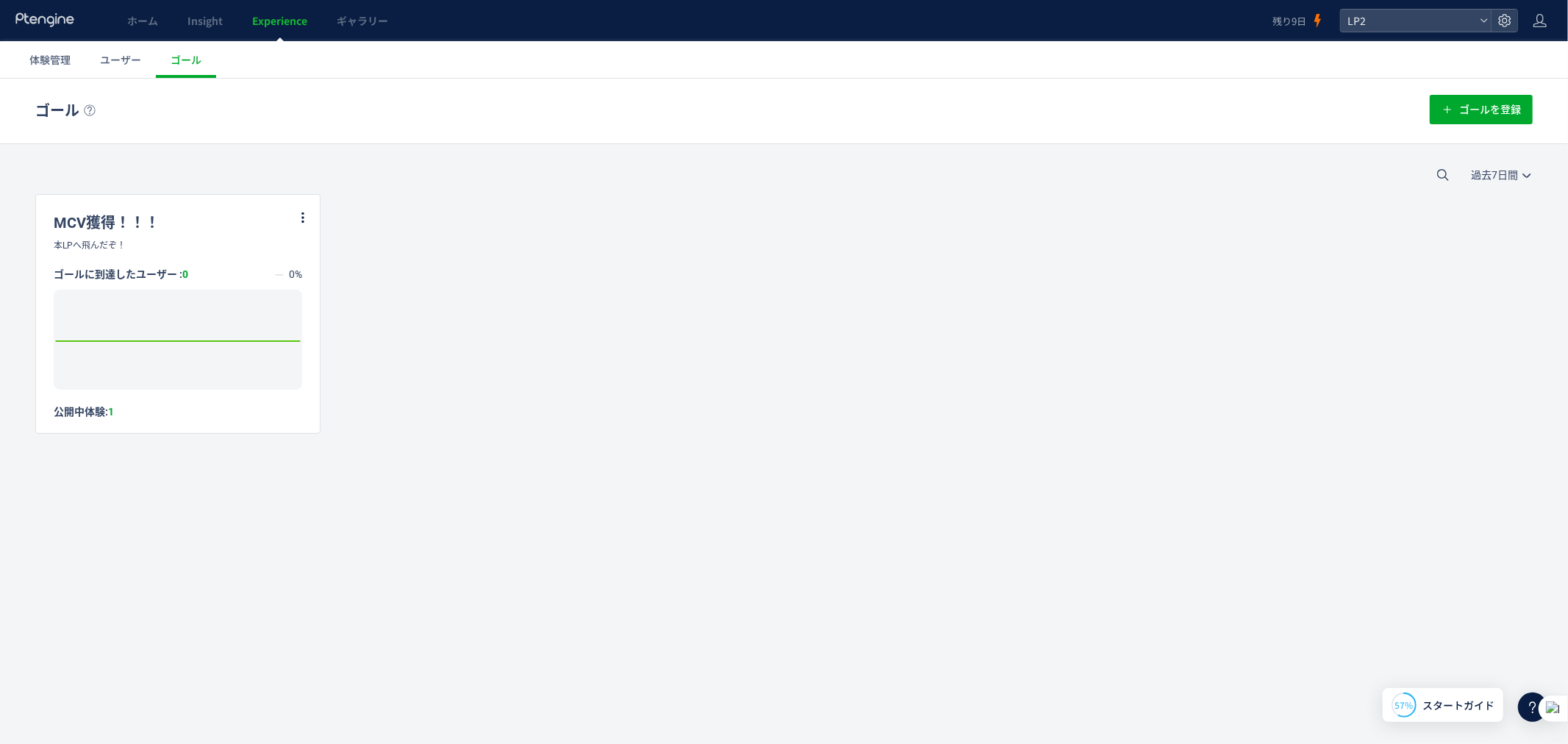
click at [283, 14] on span "Experience" at bounding box center [279, 21] width 55 height 14
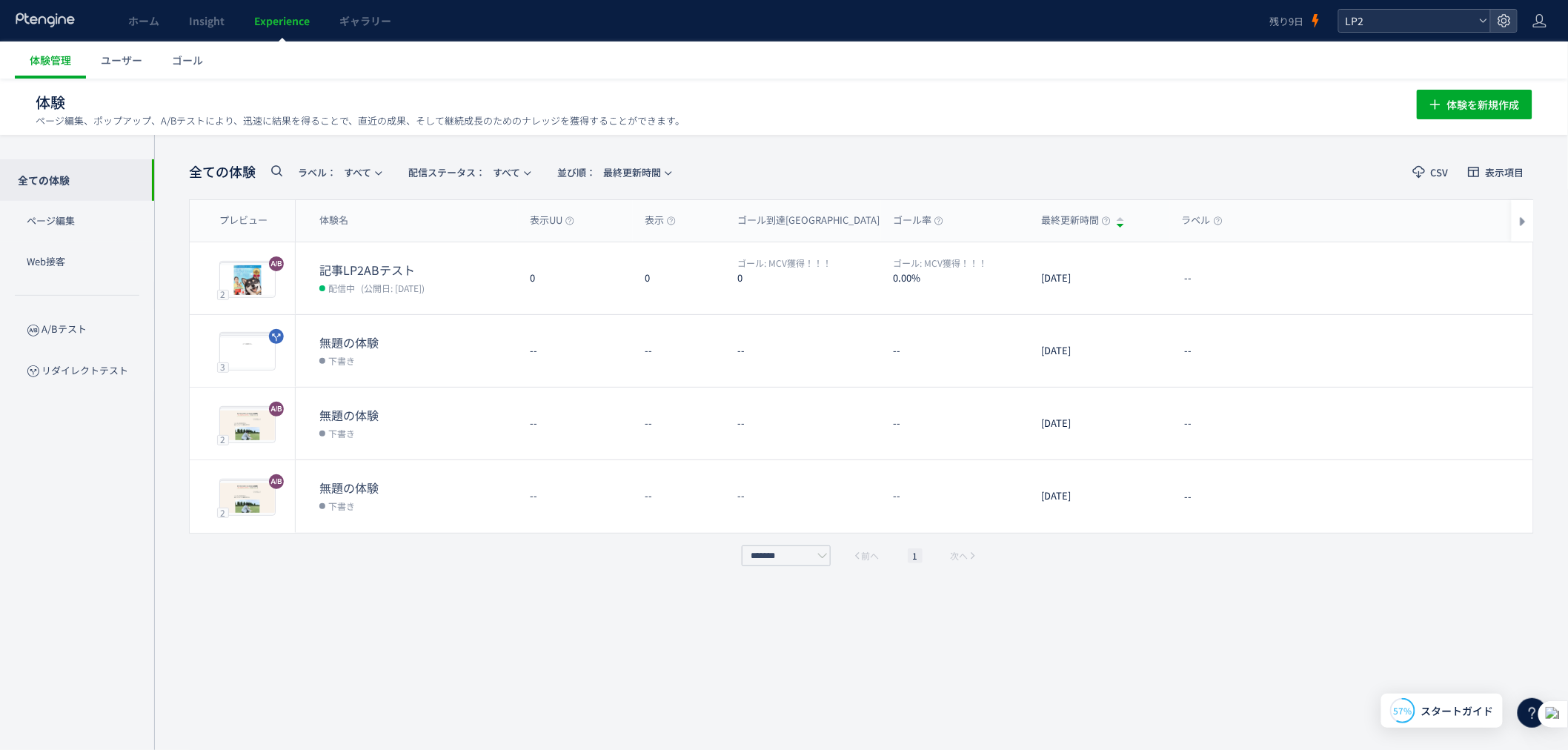
click at [1405, 26] on span "LP2" at bounding box center [1407, 21] width 132 height 22
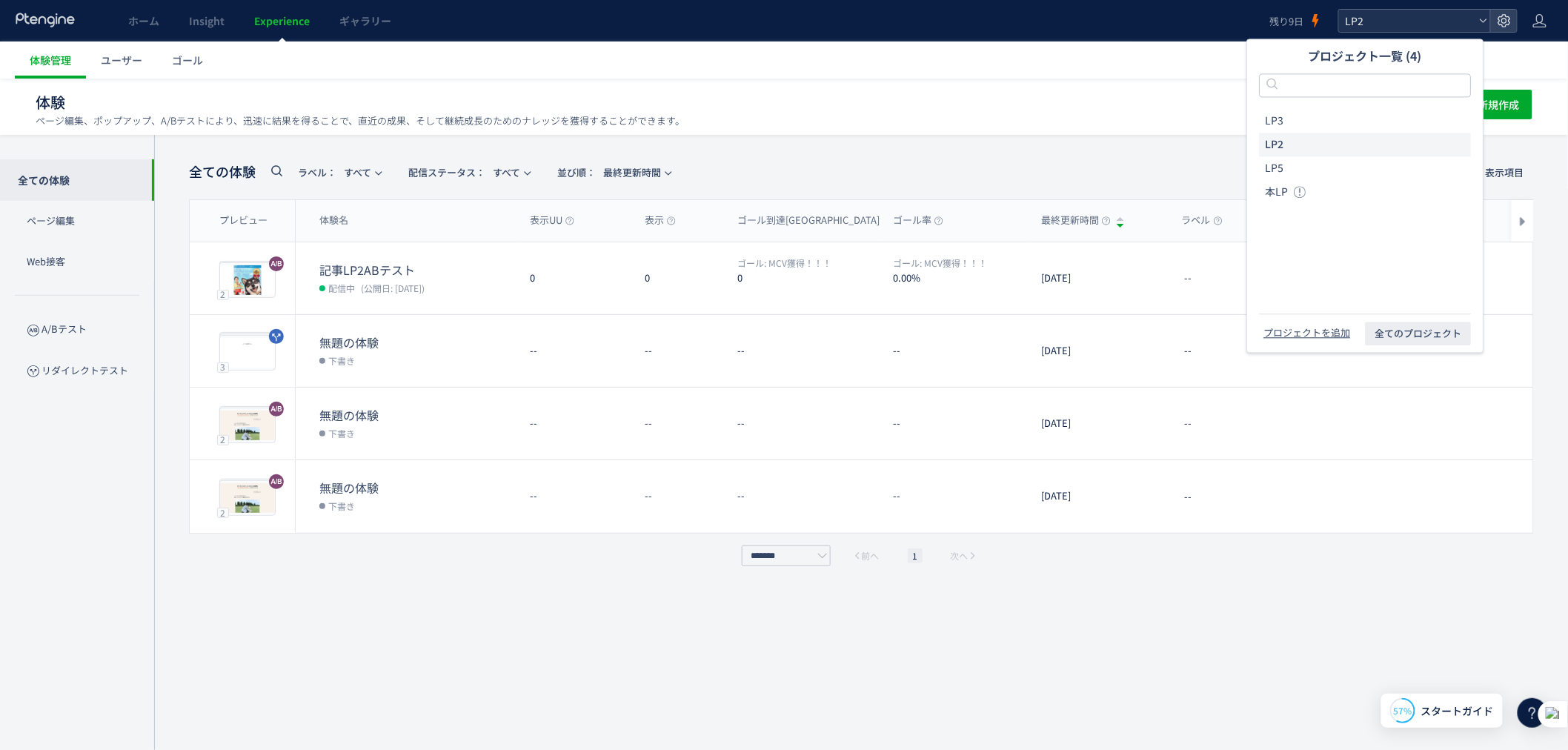
click at [1405, 26] on span "LP2" at bounding box center [1407, 21] width 132 height 22
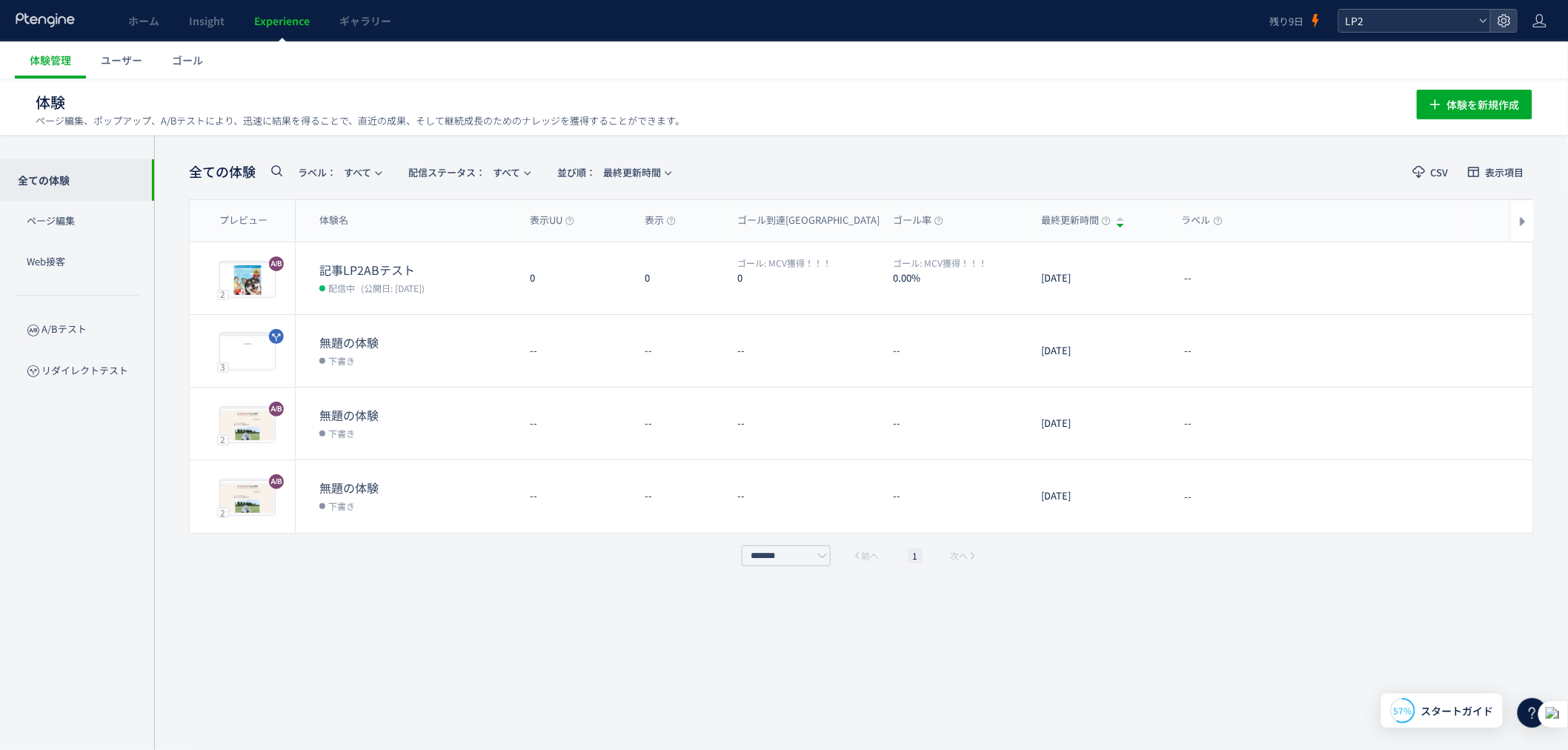
click at [1374, 10] on span "LP2" at bounding box center [1407, 21] width 132 height 22
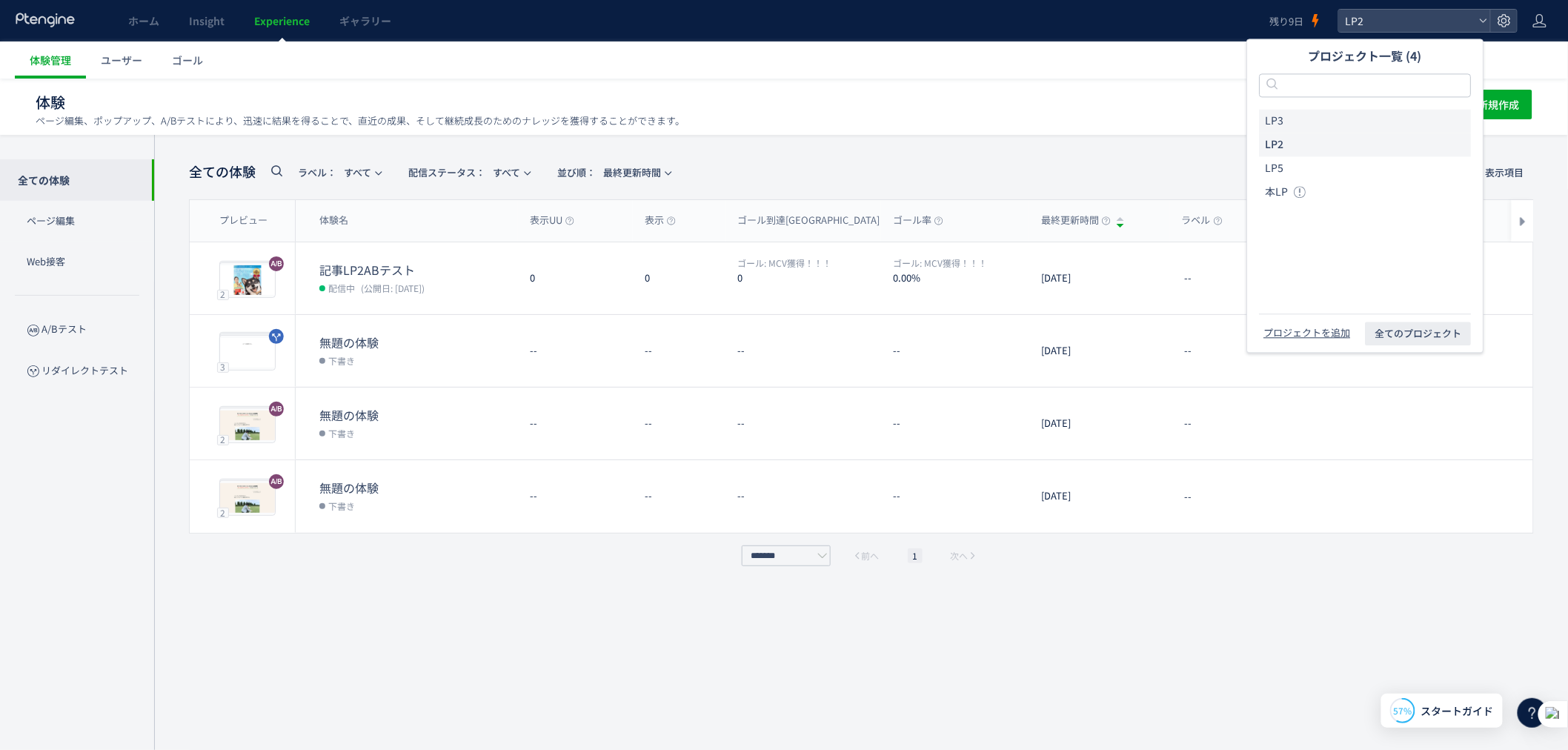
click at [1309, 124] on li "LP3" at bounding box center [1366, 121] width 212 height 24
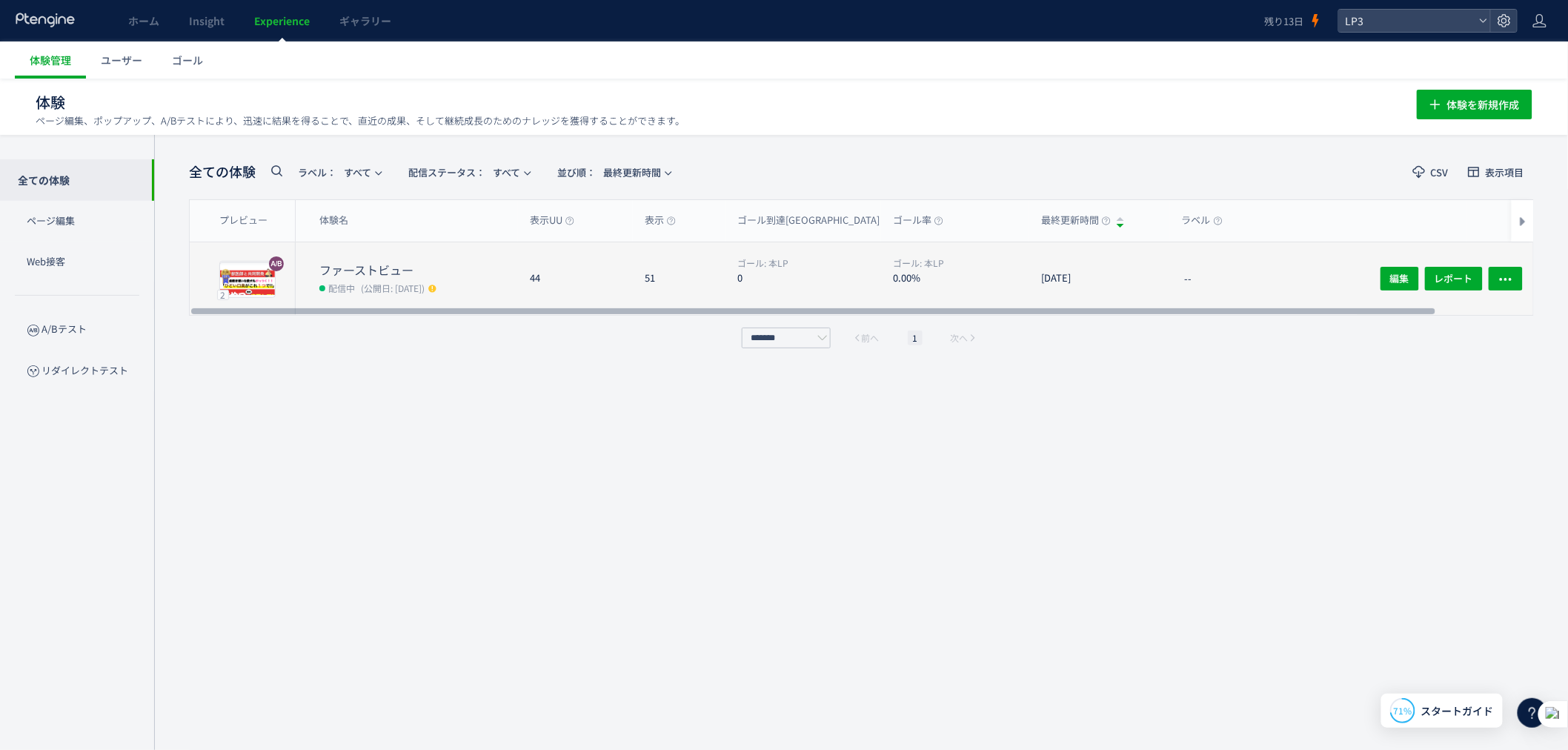
click at [386, 282] on span "(公開日: [DATE])" at bounding box center [392, 288] width 63 height 13
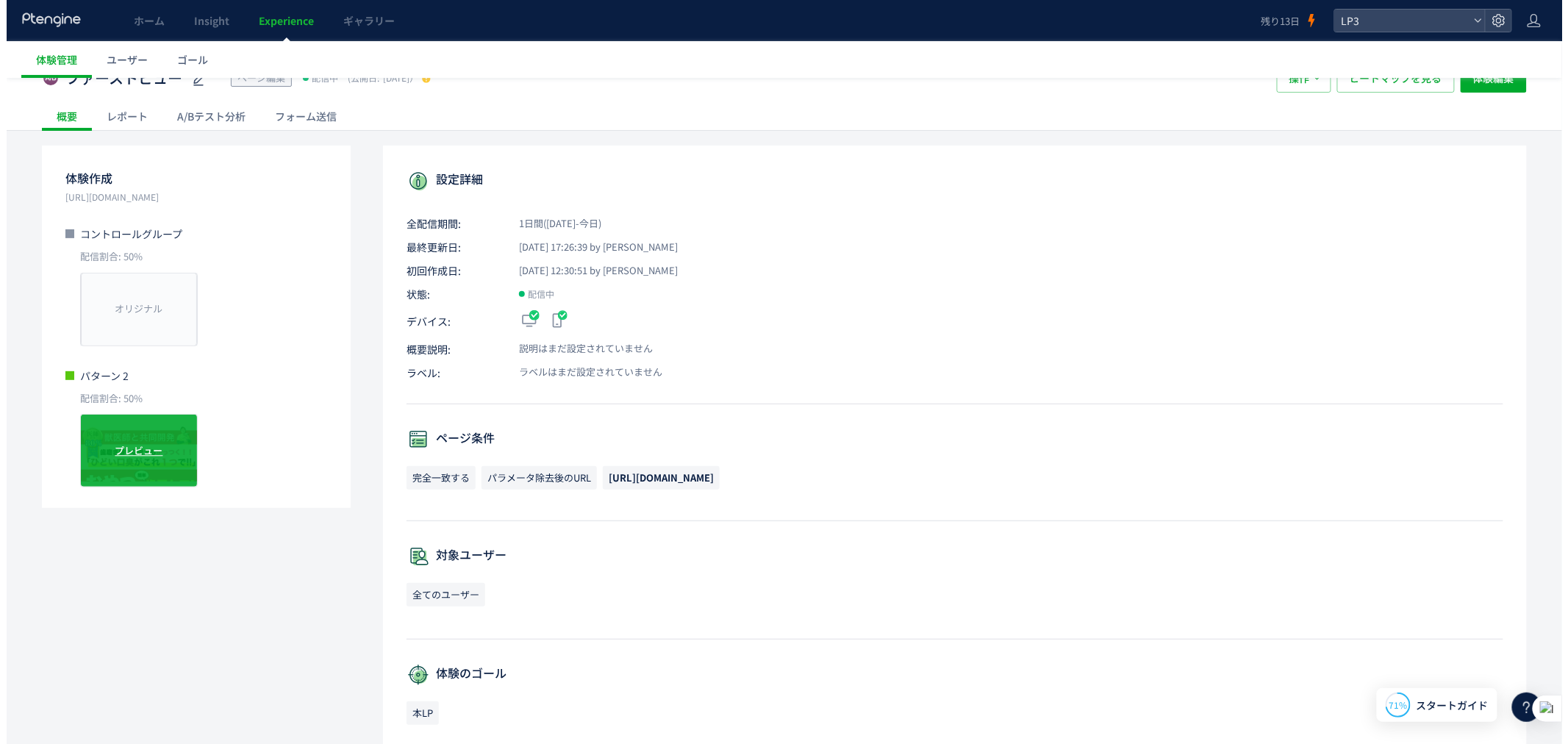
scroll to position [54, 0]
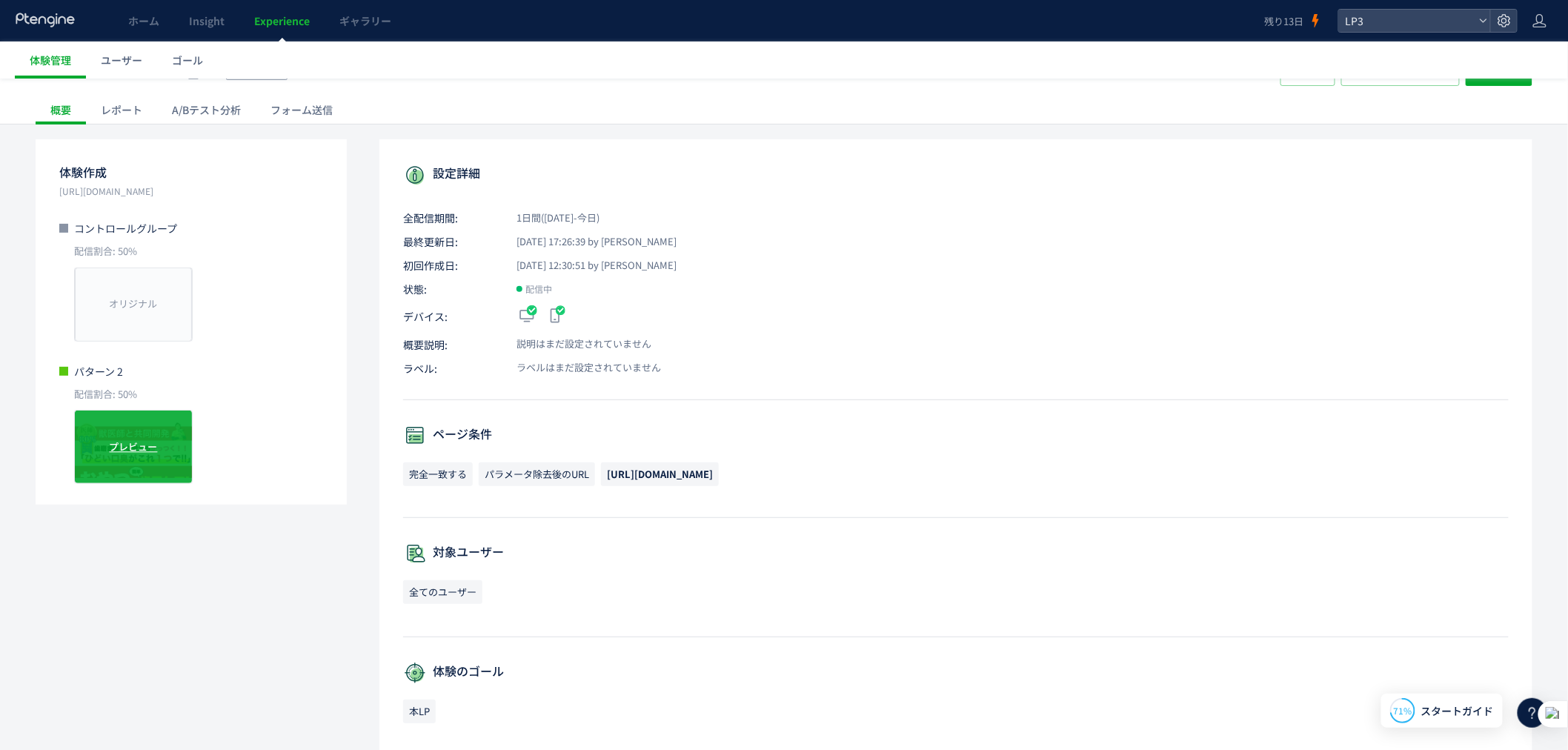
click at [129, 468] on div "プレビュー" at bounding box center [133, 446] width 119 height 74
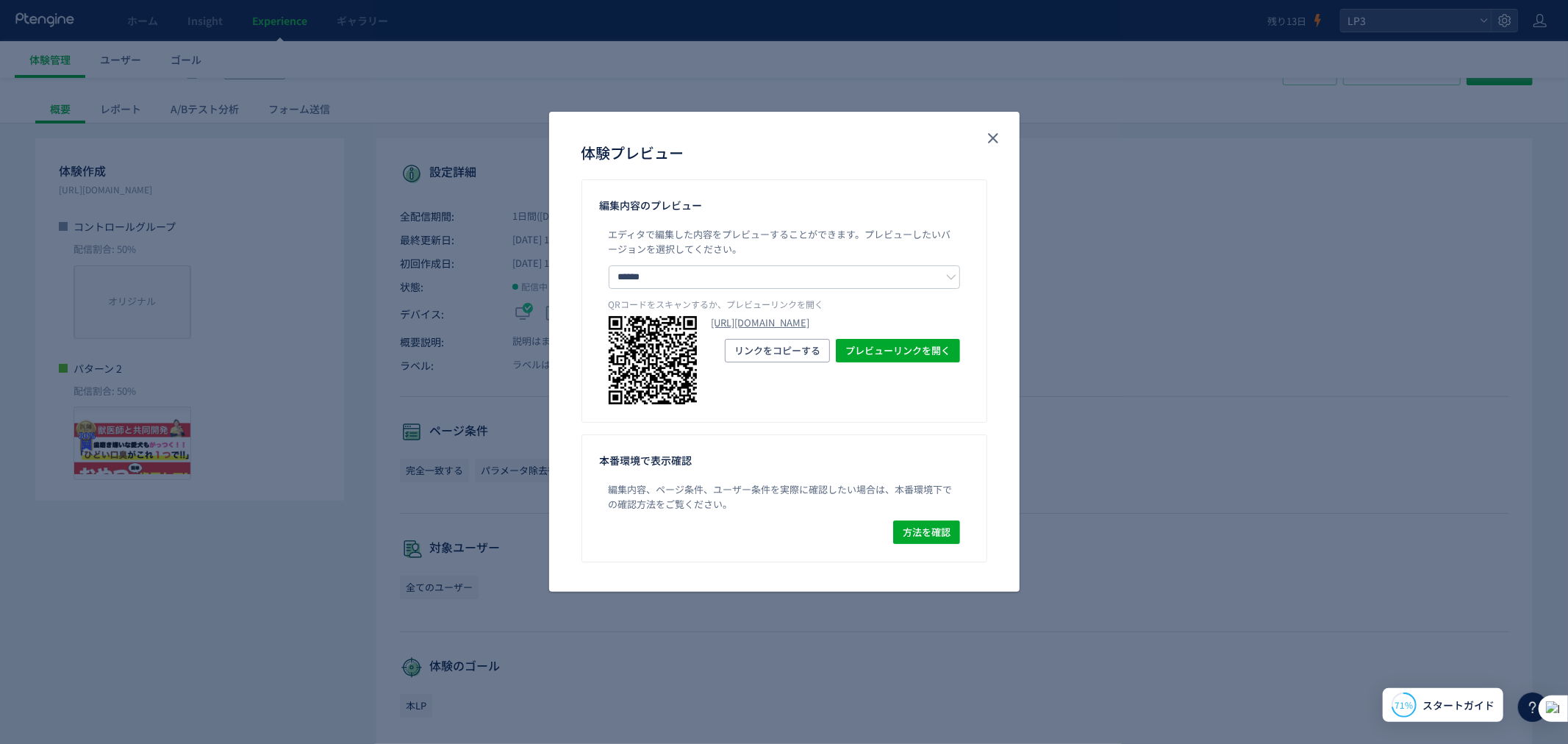
click at [995, 119] on div "体験プレビュー" at bounding box center [784, 145] width 471 height 68
click at [995, 139] on use "close" at bounding box center [993, 138] width 10 height 10
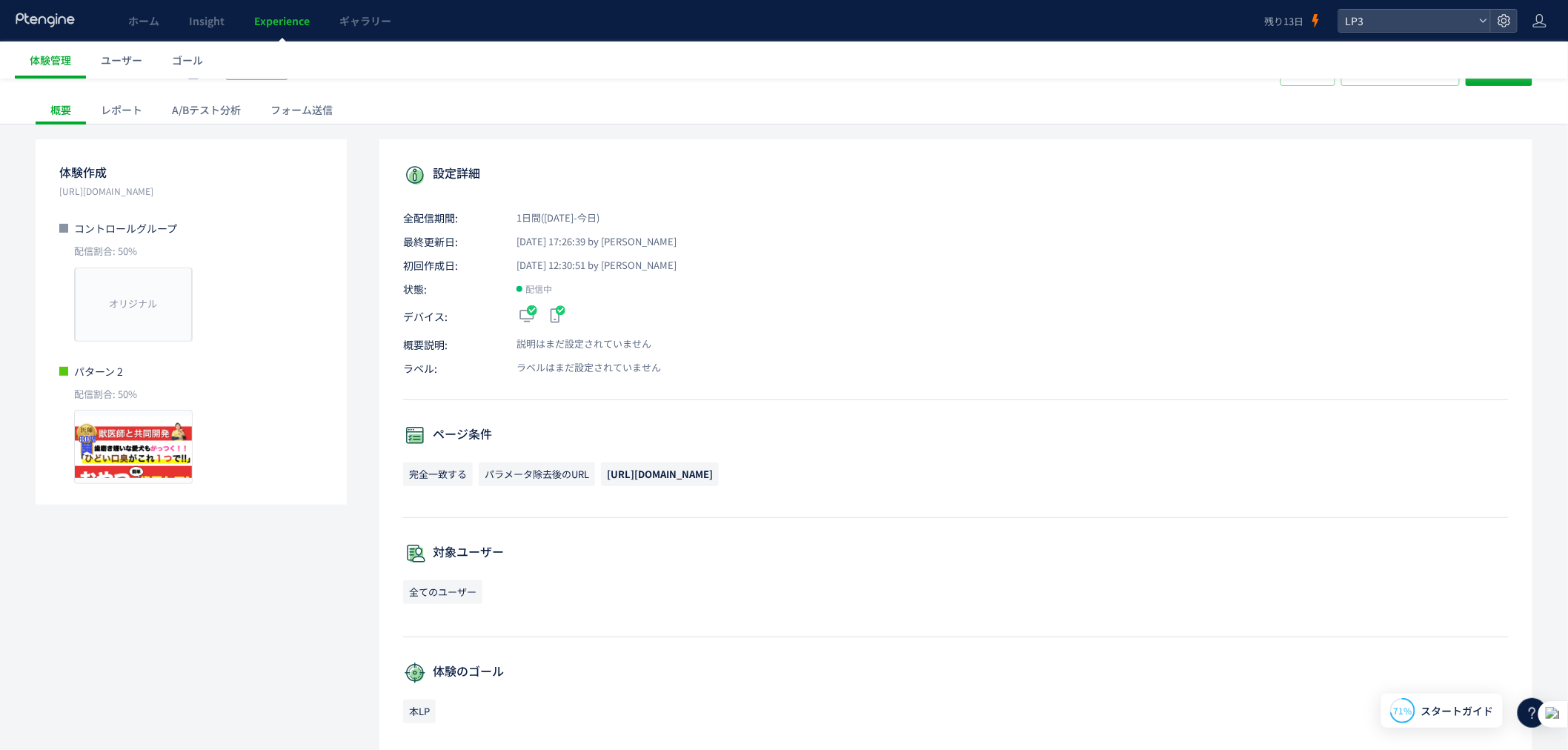
click at [100, 491] on div "体験作成 https://lp.ishitsuku.com/04 コントロールグループ 配信割合: 50% オリジナル プレビュー パターン 2 配信割合: …" at bounding box center [191, 321] width 312 height 365
click at [130, 479] on div "プレビュー" at bounding box center [133, 446] width 119 height 74
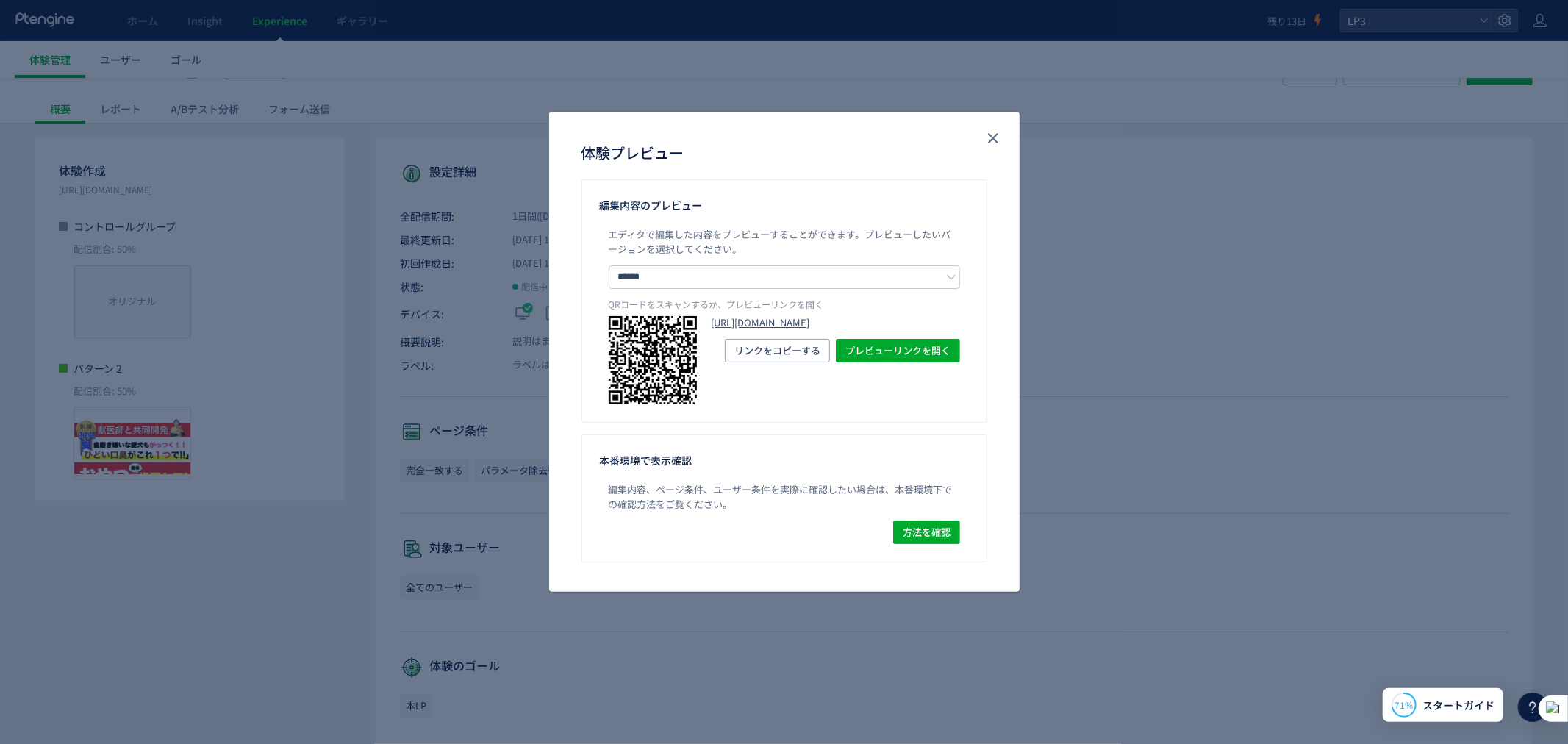
click at [848, 330] on link "https://lp.ishitsuku.com/04?preview_ptx_token=v4-5136e1b8-db78-442f-bcf4-e245d5…" at bounding box center [836, 323] width 249 height 14
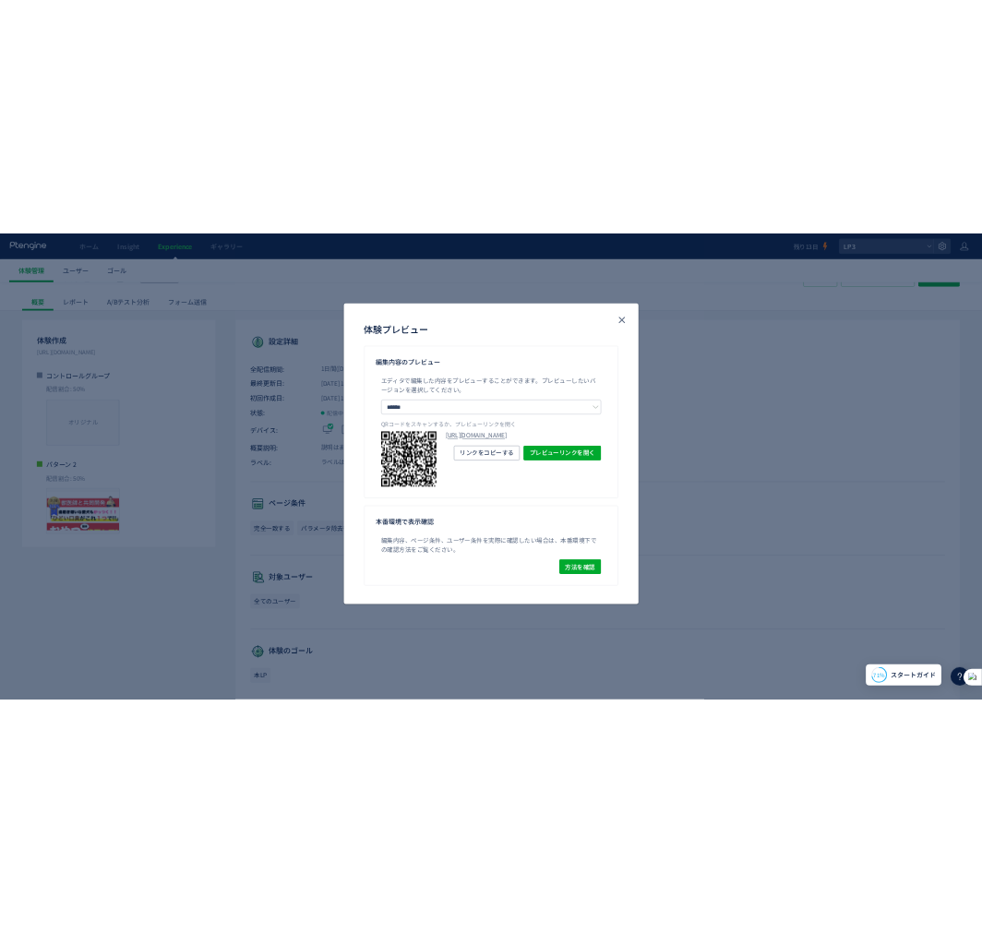
scroll to position [68, 0]
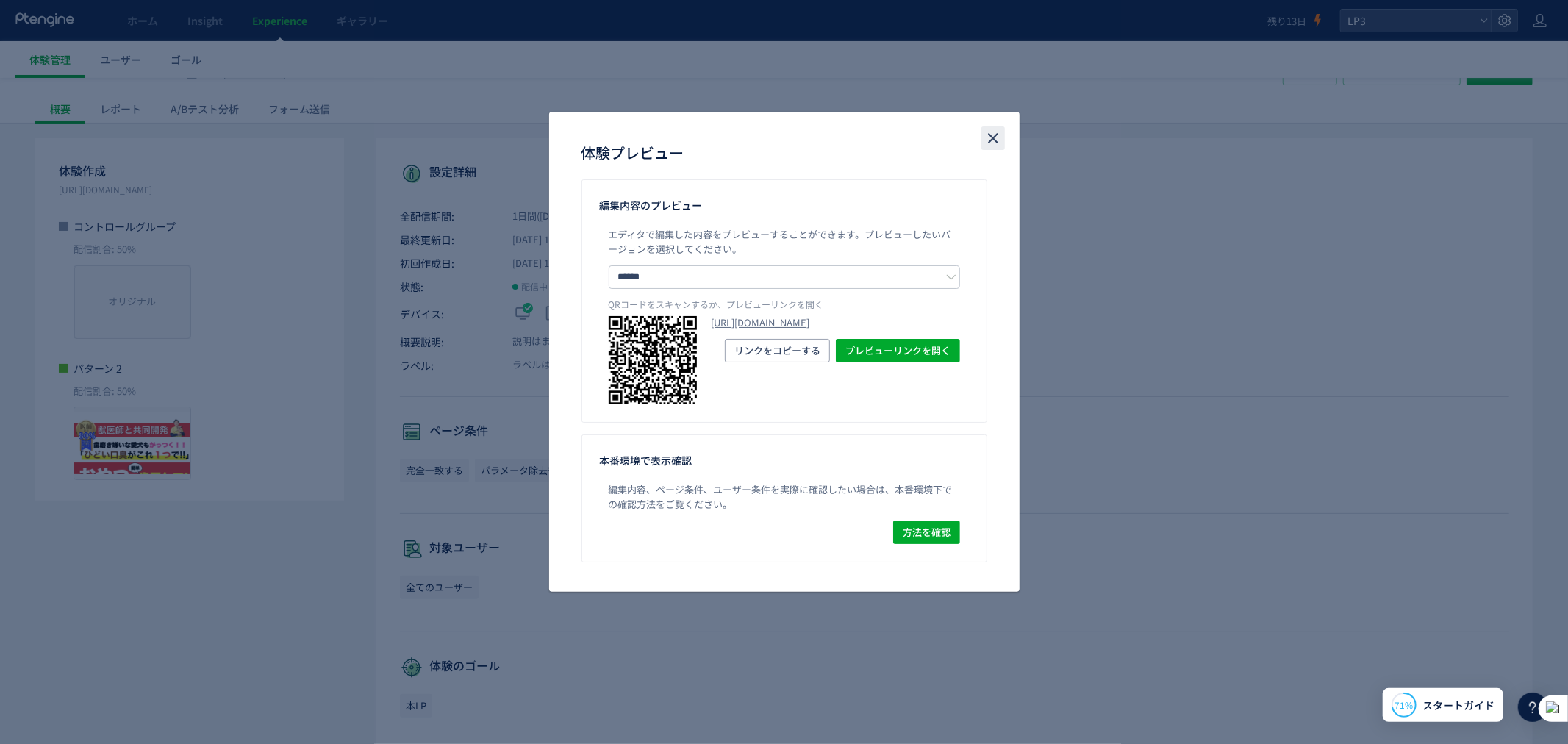
click at [994, 143] on icon "close" at bounding box center [994, 138] width 18 height 18
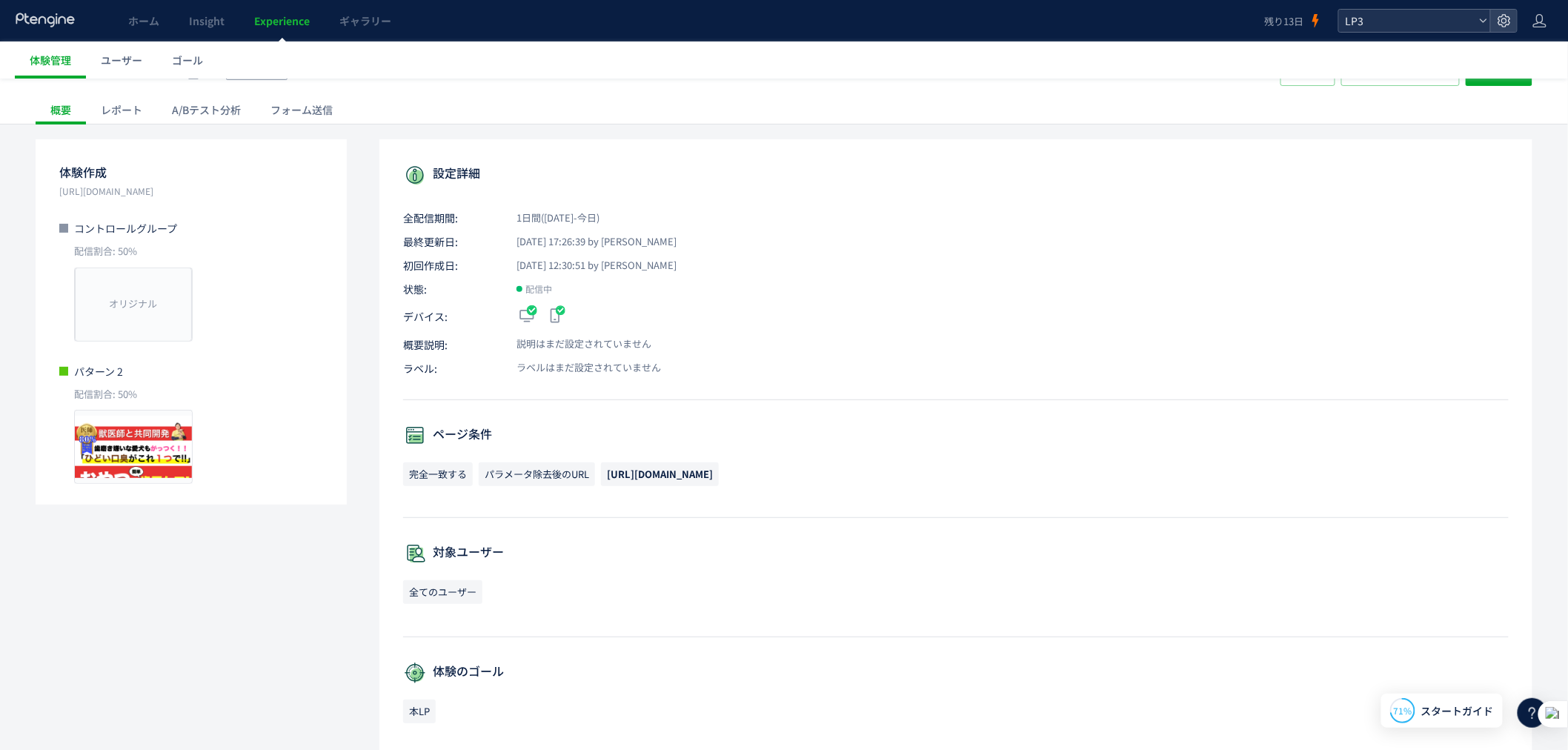
click at [1392, 28] on span "LP3" at bounding box center [1407, 21] width 132 height 22
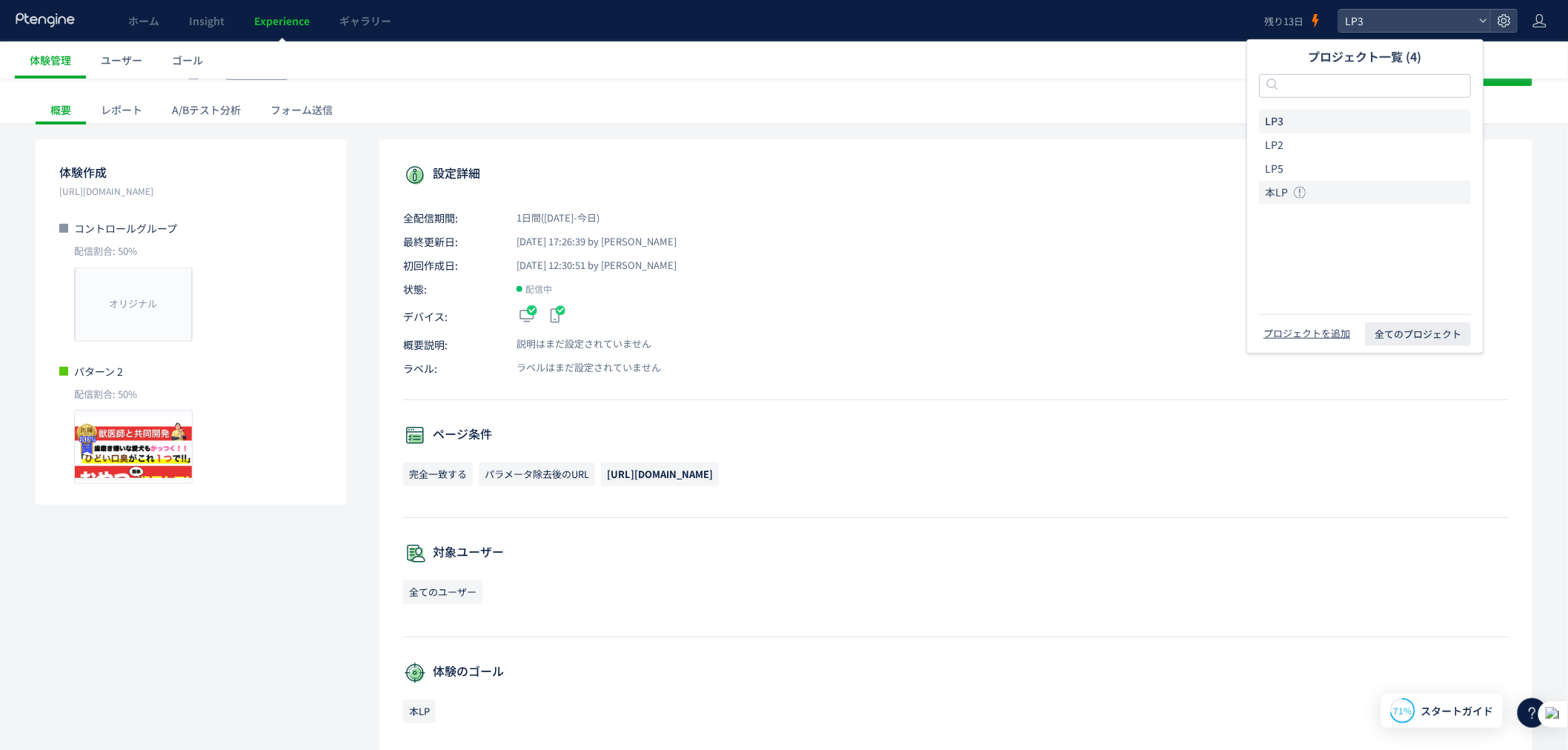
click at [1318, 188] on li "本LP" at bounding box center [1366, 193] width 212 height 24
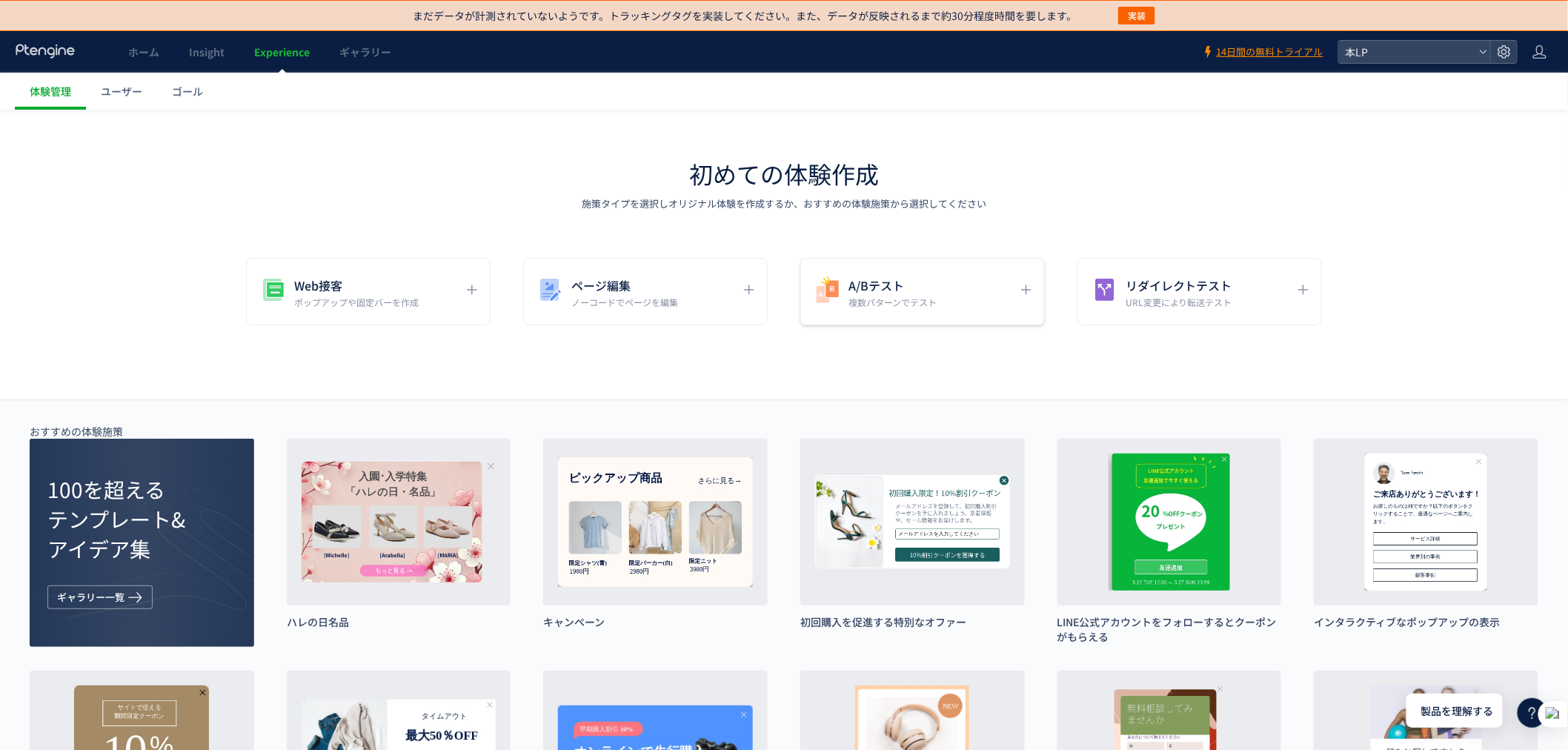
click at [892, 282] on h5 "A/Bテスト" at bounding box center [892, 285] width 88 height 21
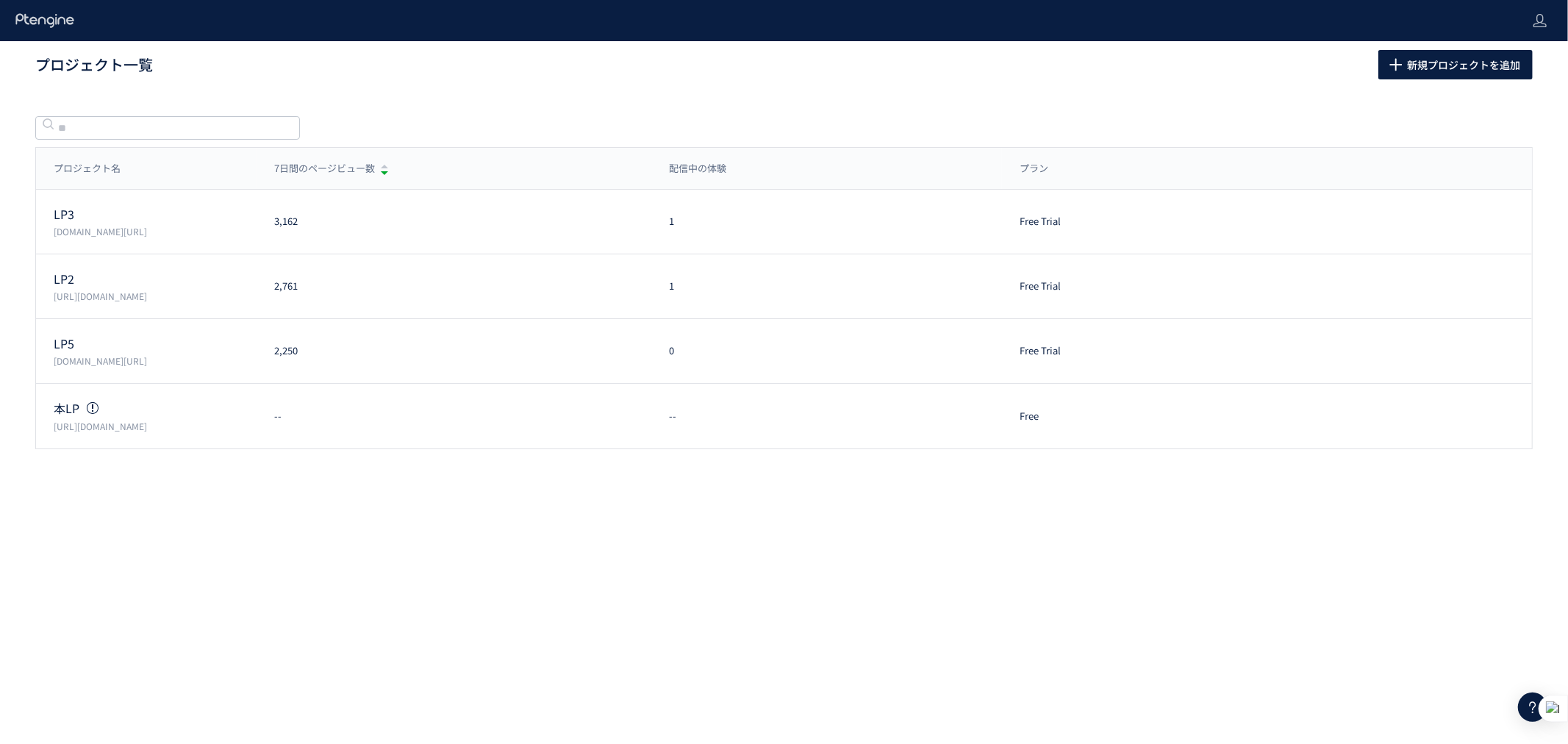
click at [904, 454] on div "プロジェクト名 7日間のページビュー数 配信中の体験 プラン プロジェクト名 7日間のページビュー数 配信中の体験 プラン LP3 [DOMAIN_NAME]…" at bounding box center [784, 309] width 1568 height 396
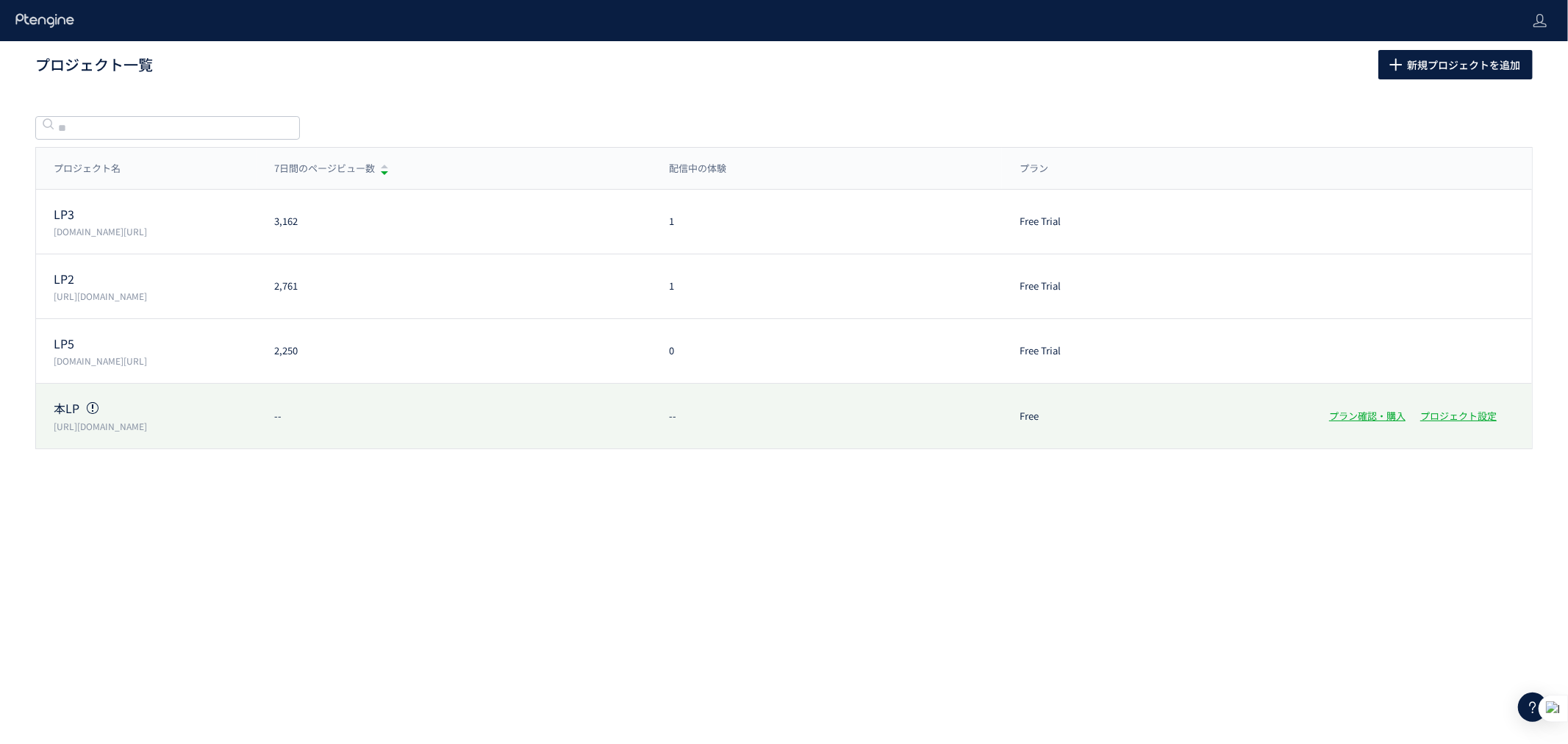
click at [689, 409] on div "--" at bounding box center [827, 417] width 351 height 14
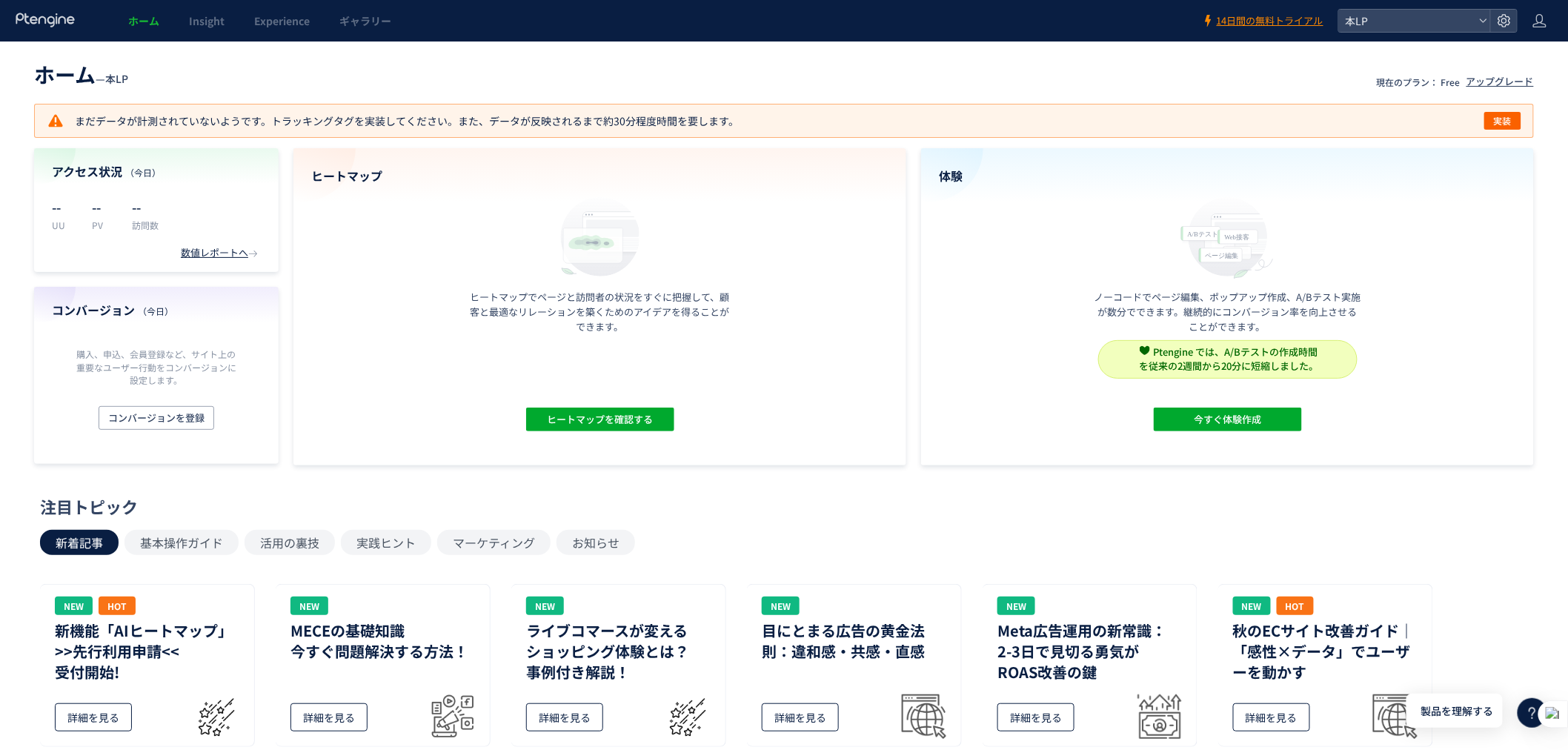
click at [163, 104] on div "まだデータが計測されていないようです。トラッキングタグを実装してください。また、データが反映されるまで約30分程度時間を要します。 実装" at bounding box center [784, 120] width 1501 height 34
click at [163, 120] on p "まだデータが計測されていないようです。トラッキングタグを実装してください。また、データが反映されるまで約30分程度時間を要します。" at bounding box center [393, 120] width 692 height 18
click at [1492, 116] on button "実装" at bounding box center [1503, 120] width 37 height 18
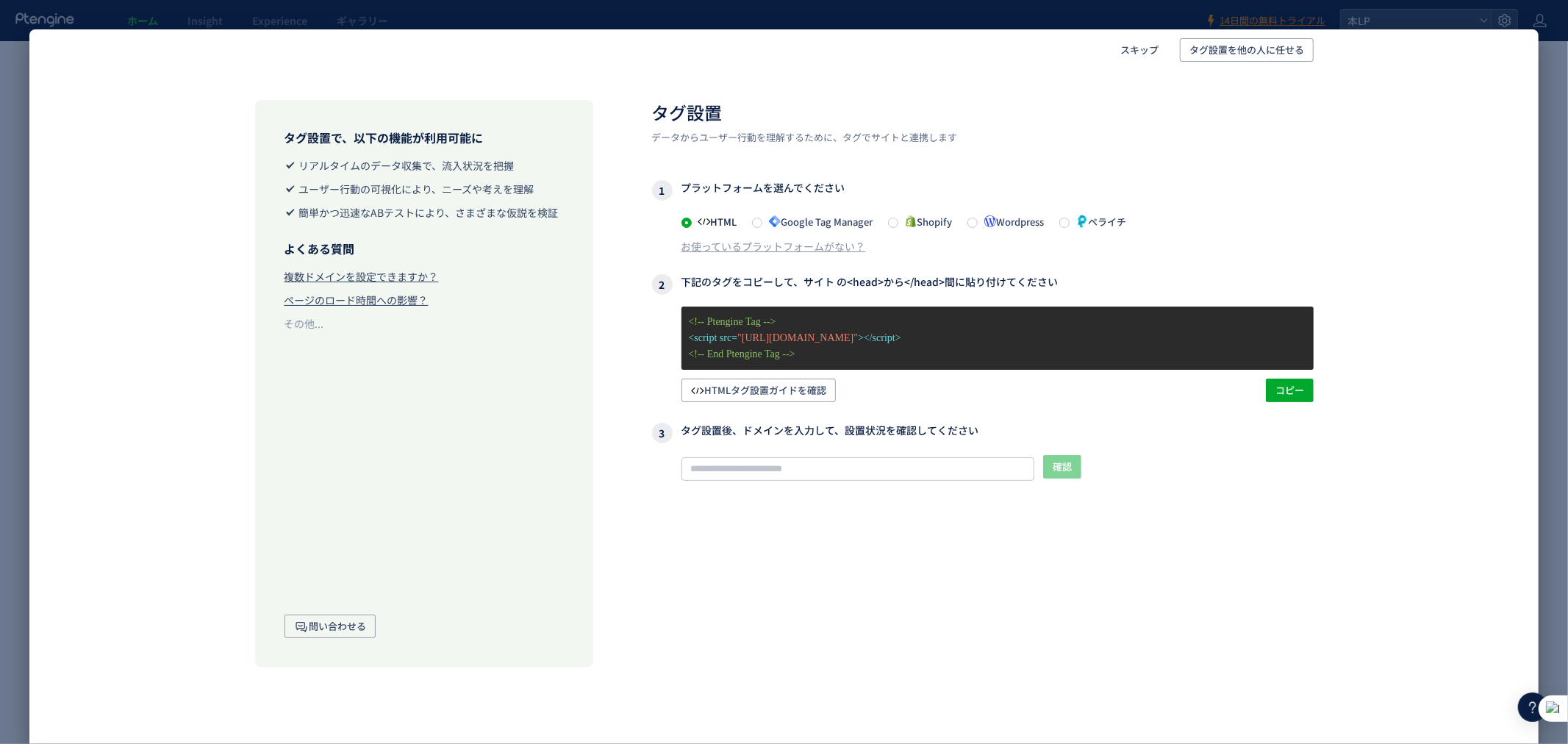
click at [1003, 340] on p "<script src= "https://js.ptengine.jp/35p3wb61.js" ></script>" at bounding box center [998, 338] width 617 height 16
click at [823, 343] on span ""https://js.ptengine.jp/35p3wb61.js"" at bounding box center [797, 338] width 120 height 11
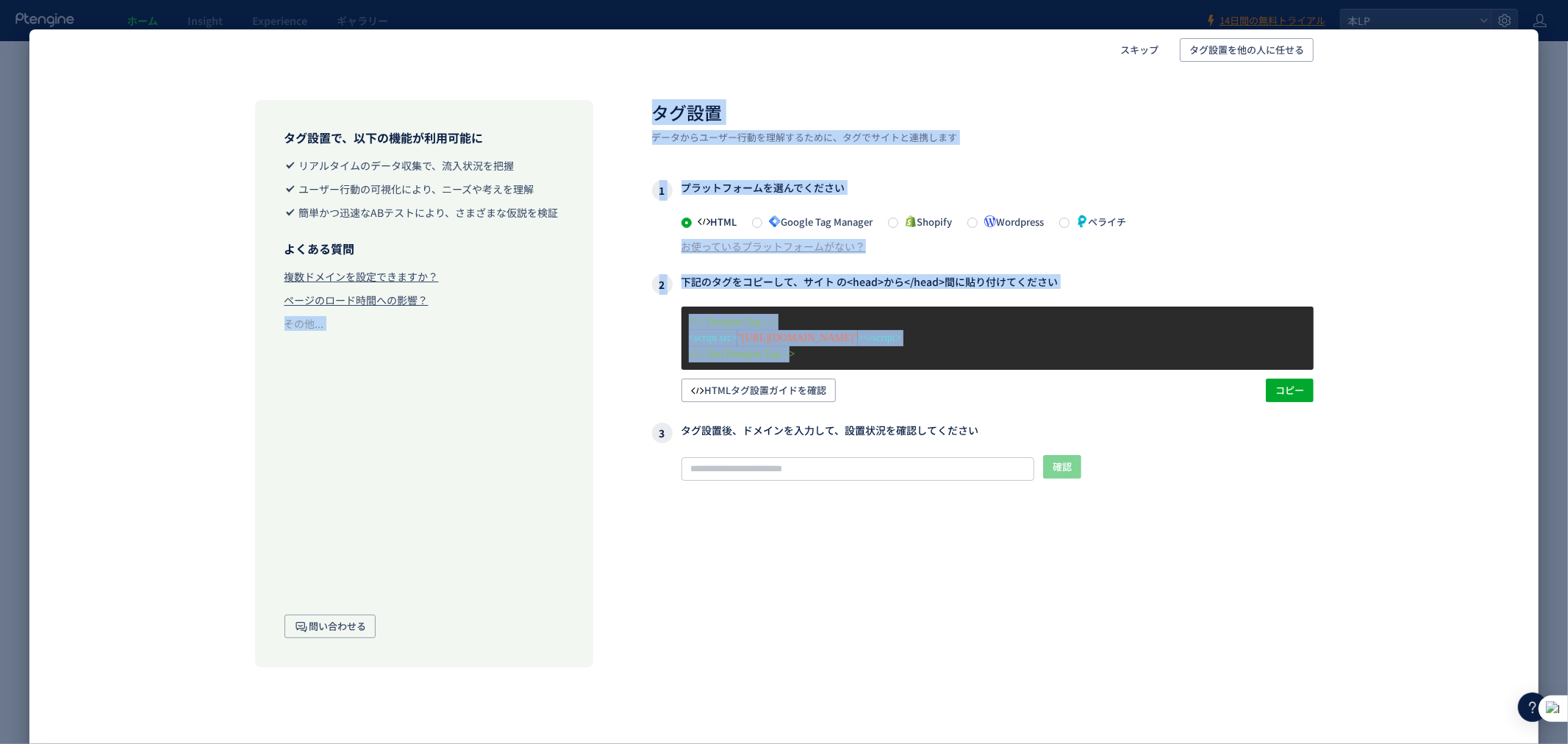
drag, startPoint x: 802, startPoint y: 354, endPoint x: 613, endPoint y: 302, distance: 196.0
click at [613, 302] on div "タグ設置で、以下の機能が利用可能に リアルタイムのデータ収集で、流入状況を把握 ユーザー行動の可視化により、ニーズや考えを理解 簡単かつ迅速なABテストにより…" at bounding box center [784, 369] width 1205 height 597
click at [858, 332] on span ""https://js.ptengine.jp/35p3wb61.js"" at bounding box center [797, 338] width 120 height 11
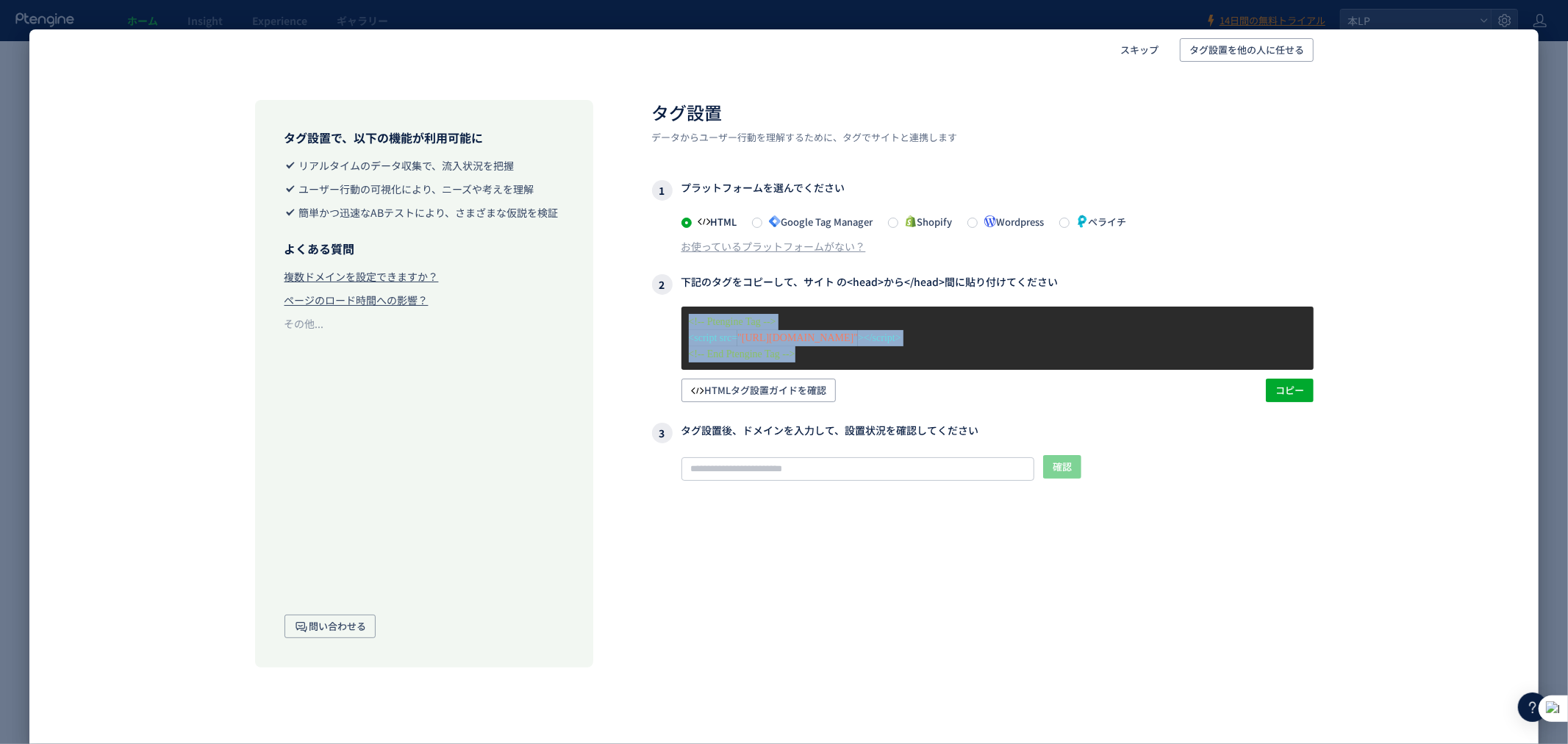
drag, startPoint x: 857, startPoint y: 357, endPoint x: 654, endPoint y: 328, distance: 205.1
click at [654, 328] on div "<!-- Ptengine Tag --> <script src= "https://js.ptengine.jp/35p3wb61.js" ></scri…" at bounding box center [982, 354] width 661 height 96
copy div "<!-- Ptengine Tag --> <script src= "https://js.ptengine.jp/35p3wb61.js" ></scri…"
click at [927, 379] on div "HTMLタグ設置ガイドを確認 コピー" at bounding box center [998, 390] width 633 height 24
click at [1309, 217] on div "HTML Google Tag Manager Shopify Wordpress ペライチ" at bounding box center [998, 221] width 633 height 18
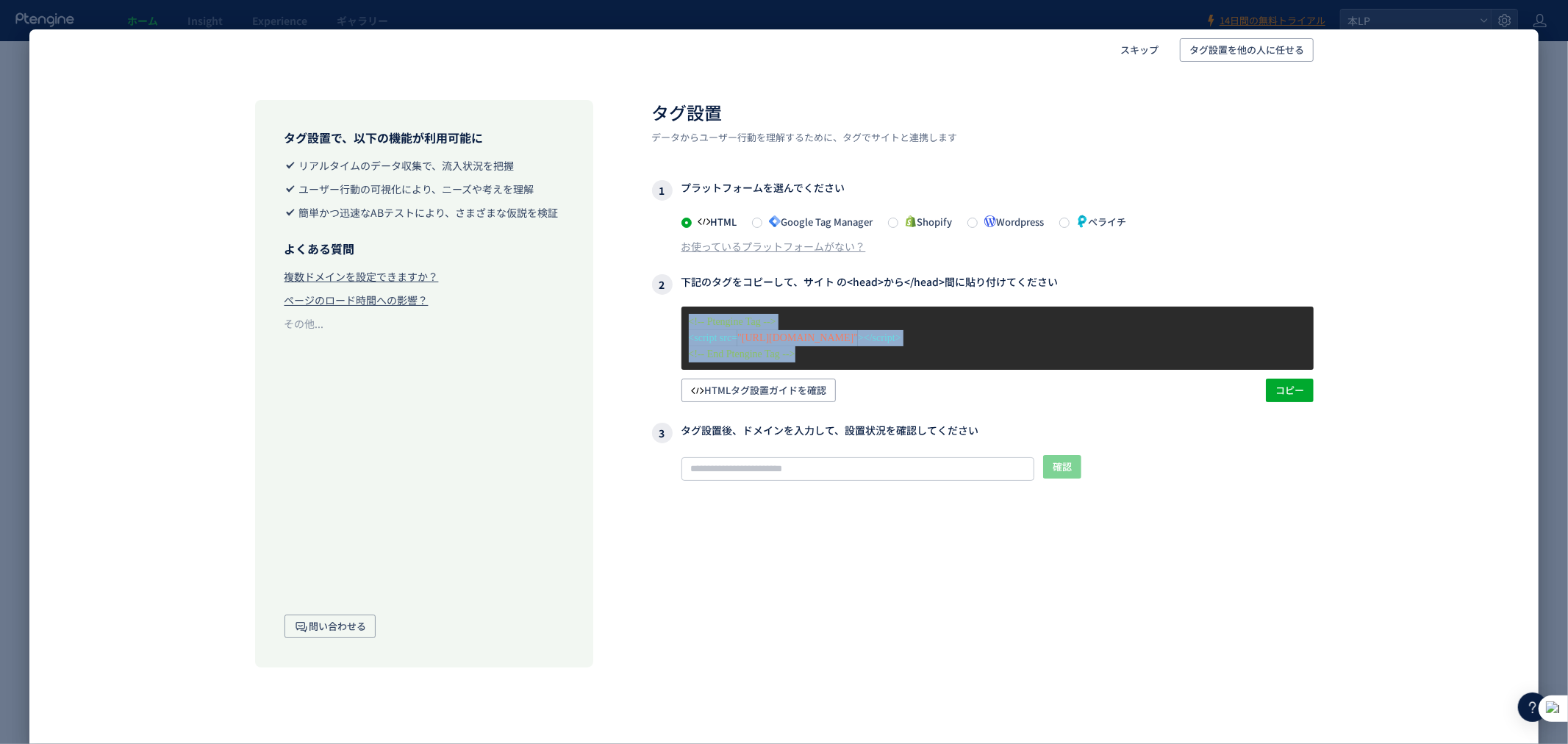
drag, startPoint x: 831, startPoint y: 354, endPoint x: 642, endPoint y: 317, distance: 192.6
click at [642, 317] on div "タグ設置で、以下の機能が利用可能に リアルタイムのデータ収集で、流入状況を把握 ユーザー行動の可視化により、ニーズや考えを理解 簡単かつ迅速なABテストにより…" at bounding box center [784, 369] width 1205 height 597
copy div "<!-- Ptengine Tag --> <script src= "https://js.ptengine.jp/35p3wb61.js" ></scri…"
click at [864, 465] on input "text" at bounding box center [857, 469] width 353 height 24
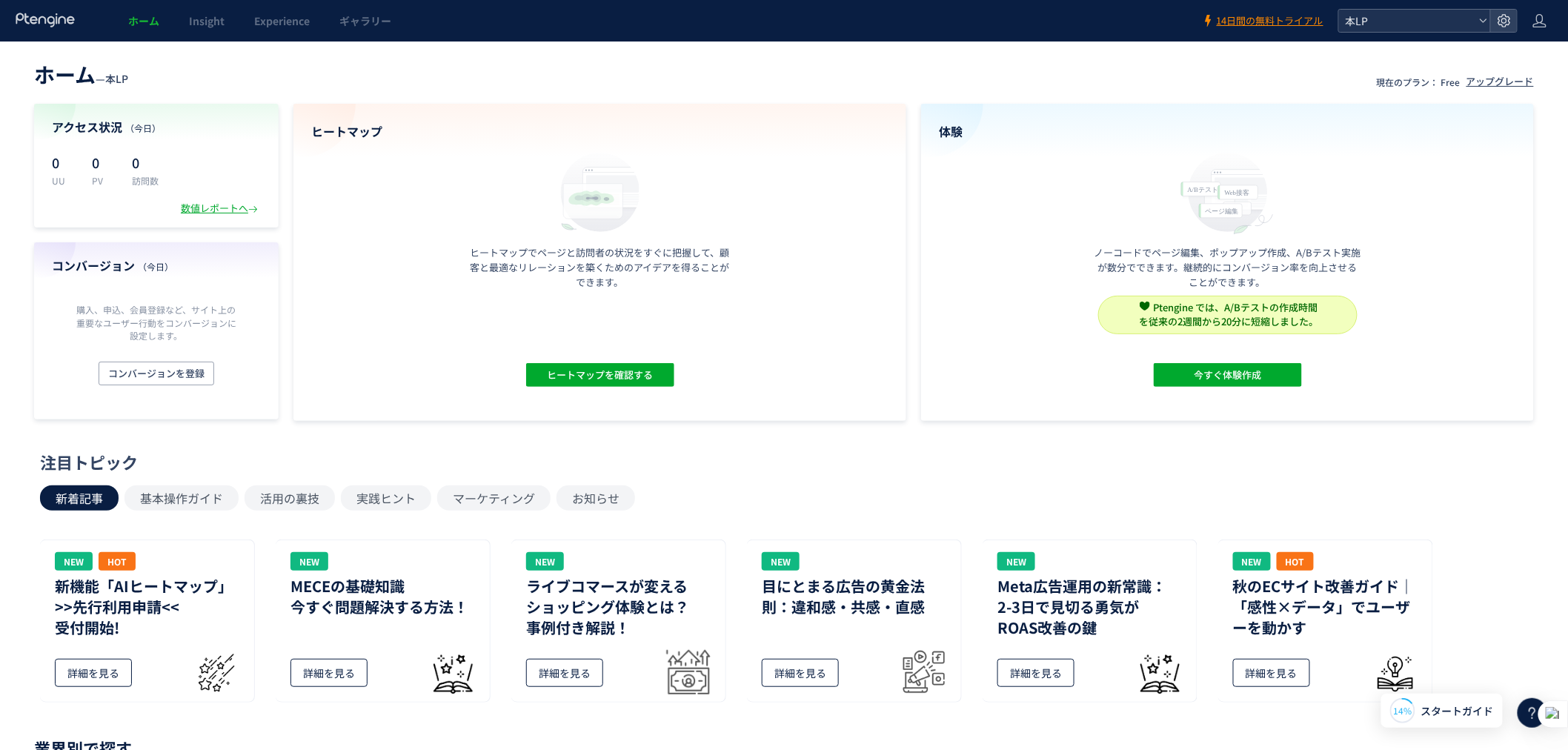
click at [1386, 17] on span "本LP" at bounding box center [1407, 21] width 132 height 22
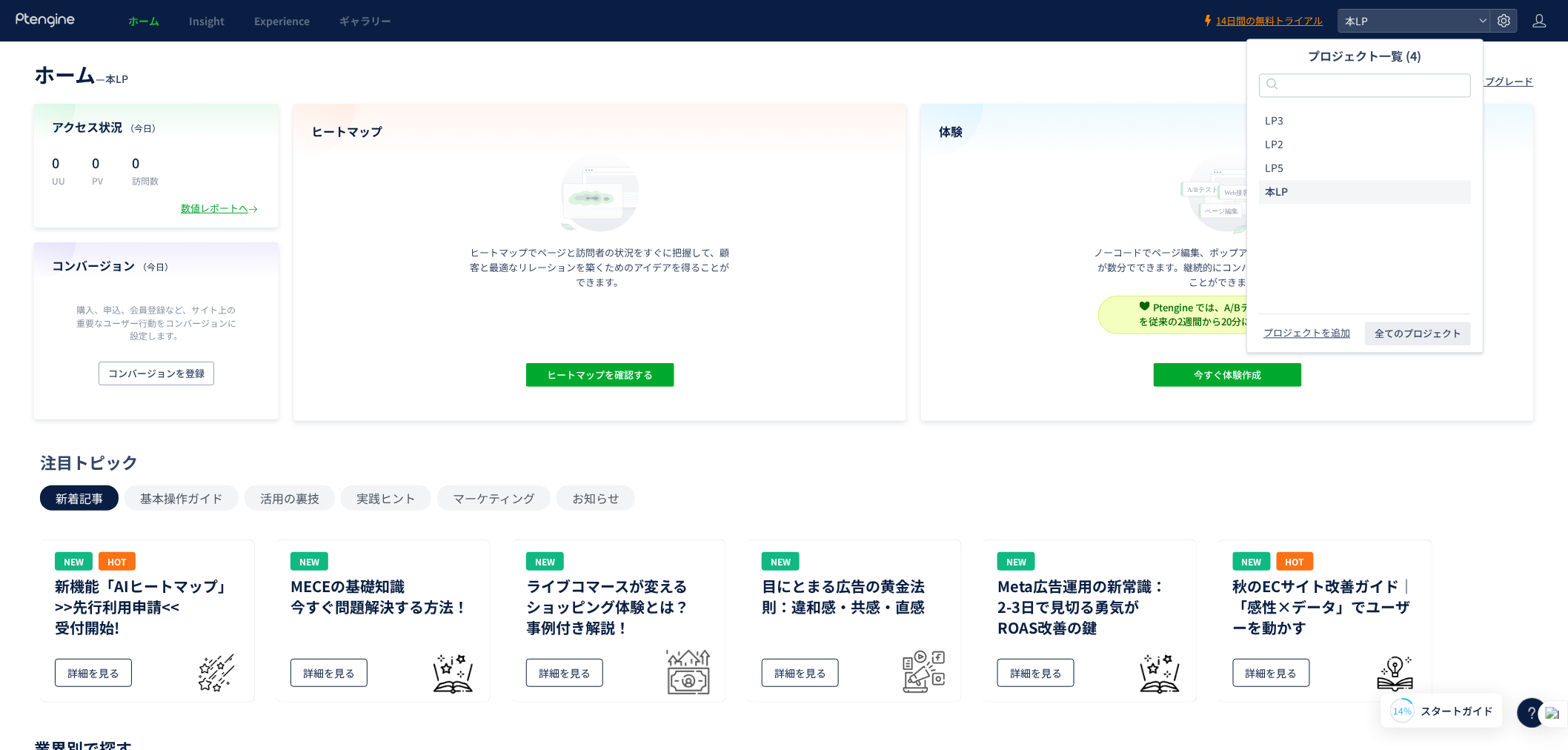
click at [1331, 197] on li "本LP" at bounding box center [1366, 192] width 212 height 24
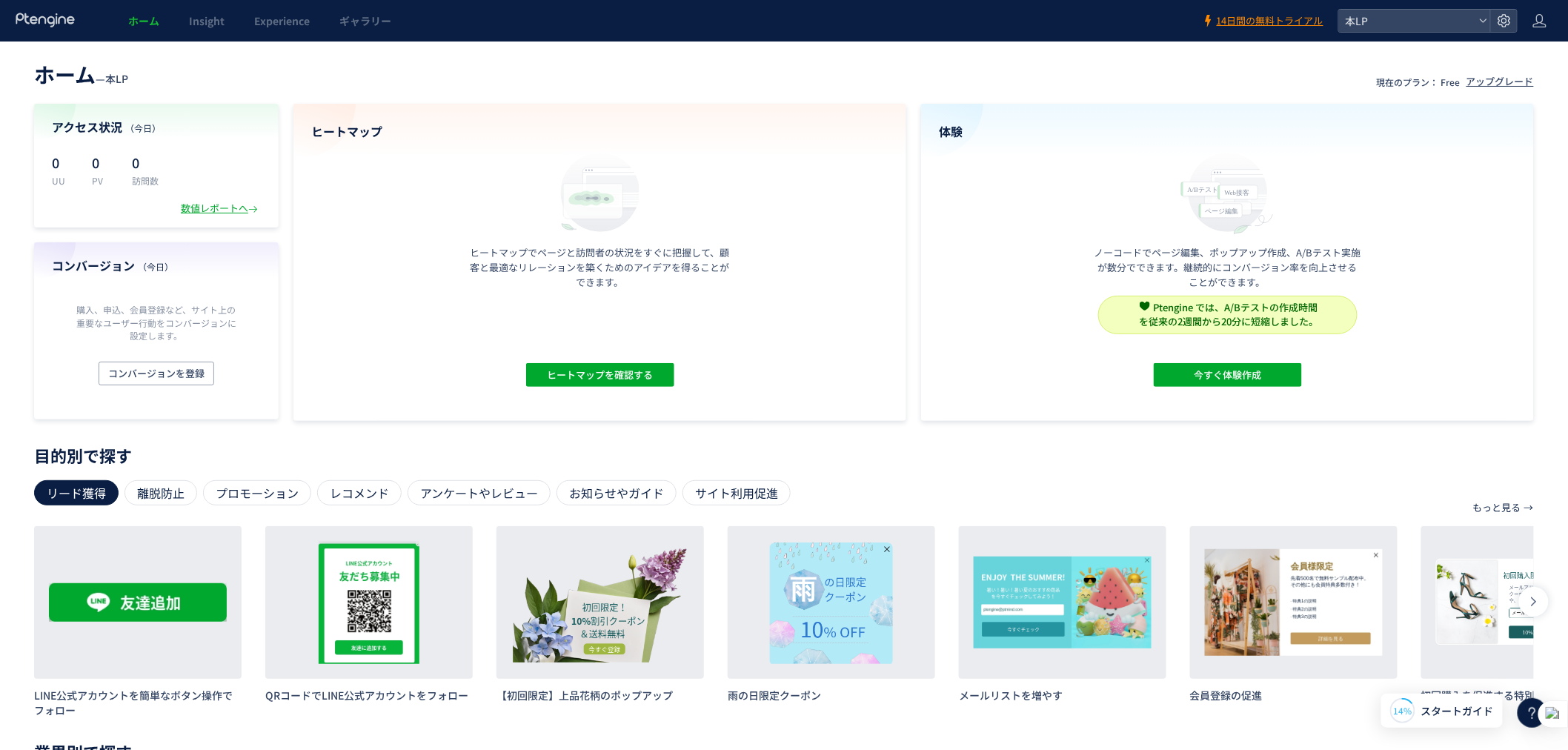
drag, startPoint x: 773, startPoint y: 46, endPoint x: 787, endPoint y: 42, distance: 14.6
click at [777, 42] on div "ホーム — 本LP 現在のプラン： Free アップグレード アクセス状況 （今日） 0 UU 0 PV 0 訪問数 数値レポートへ コンバージョン （今日）…" at bounding box center [784, 543] width 1568 height 1002
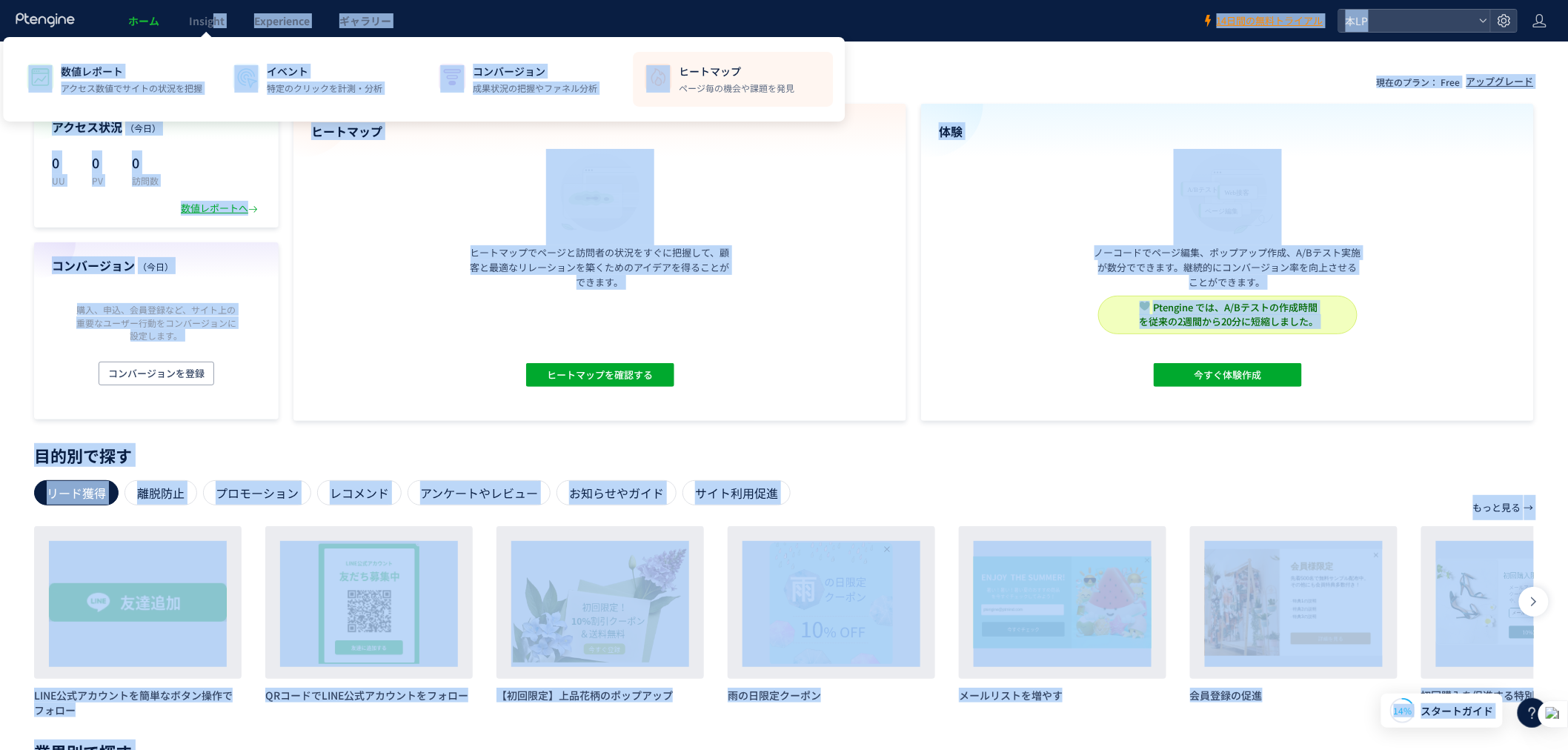
drag, startPoint x: 211, startPoint y: 18, endPoint x: 668, endPoint y: 72, distance: 460.2
click at [665, 69] on body "ホーム Insight Experience ギャラリー 14日間の無料トライアル 本LP ホーム — 本LP 現在のプラン： Free アップグレード アク…" at bounding box center [784, 521] width 1568 height 1043
click at [672, 72] on li "ヒートマップ ページ毎の機会や課題を発見" at bounding box center [733, 79] width 200 height 55
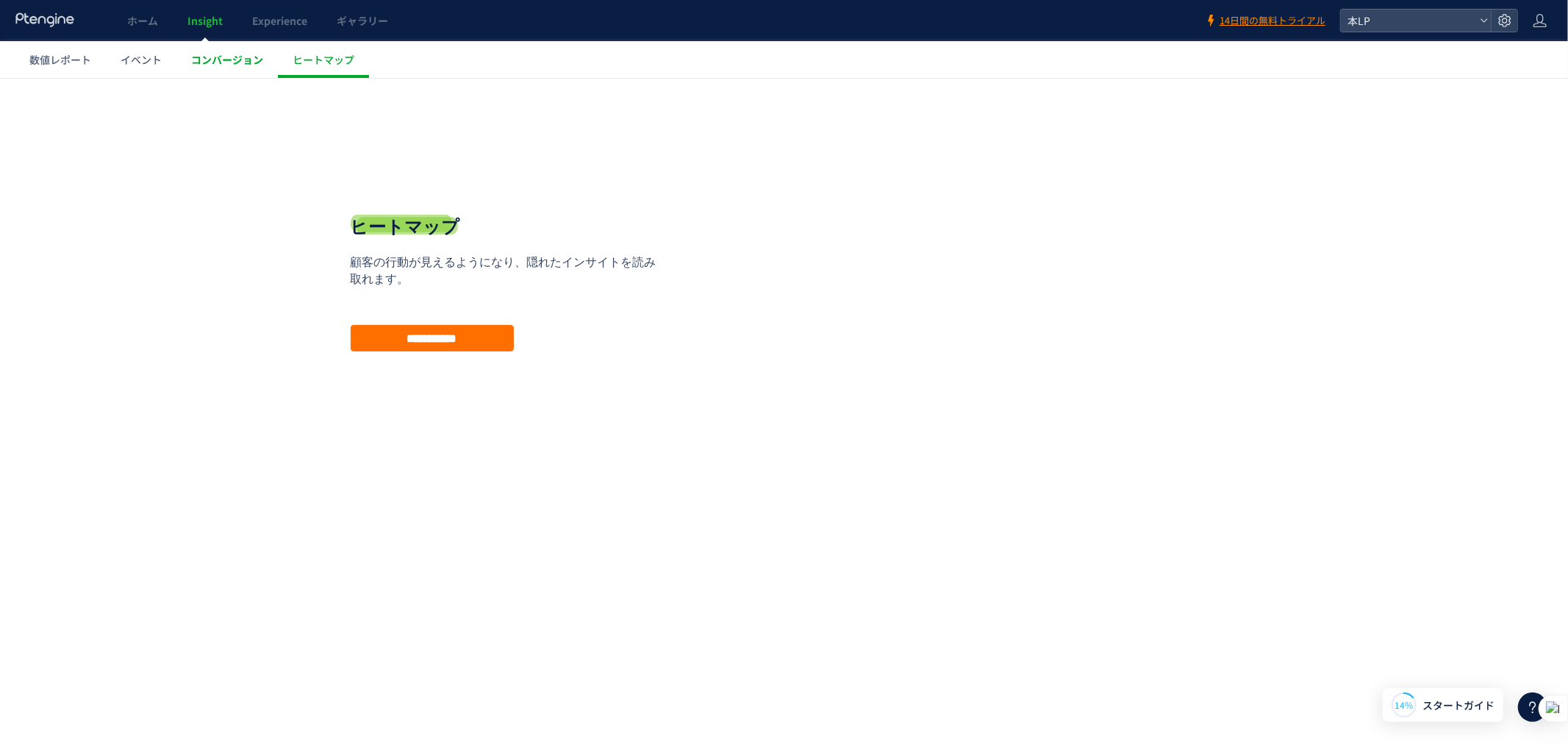
click at [259, 57] on span "コンバージョン" at bounding box center [227, 60] width 72 height 14
click at [121, 75] on link "イベント" at bounding box center [141, 60] width 71 height 37
click at [280, 26] on span "Experience" at bounding box center [279, 21] width 55 height 14
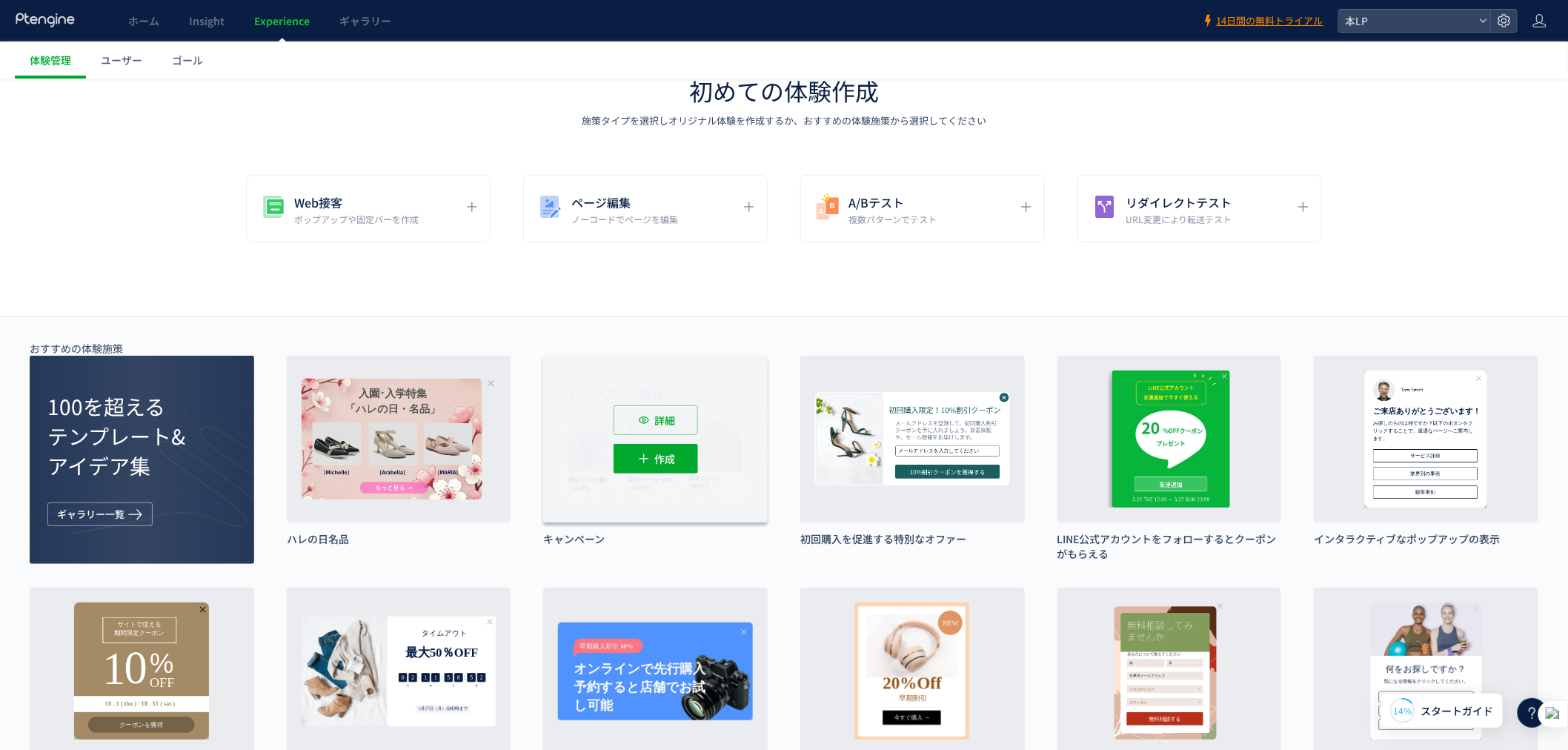
scroll to position [55, 0]
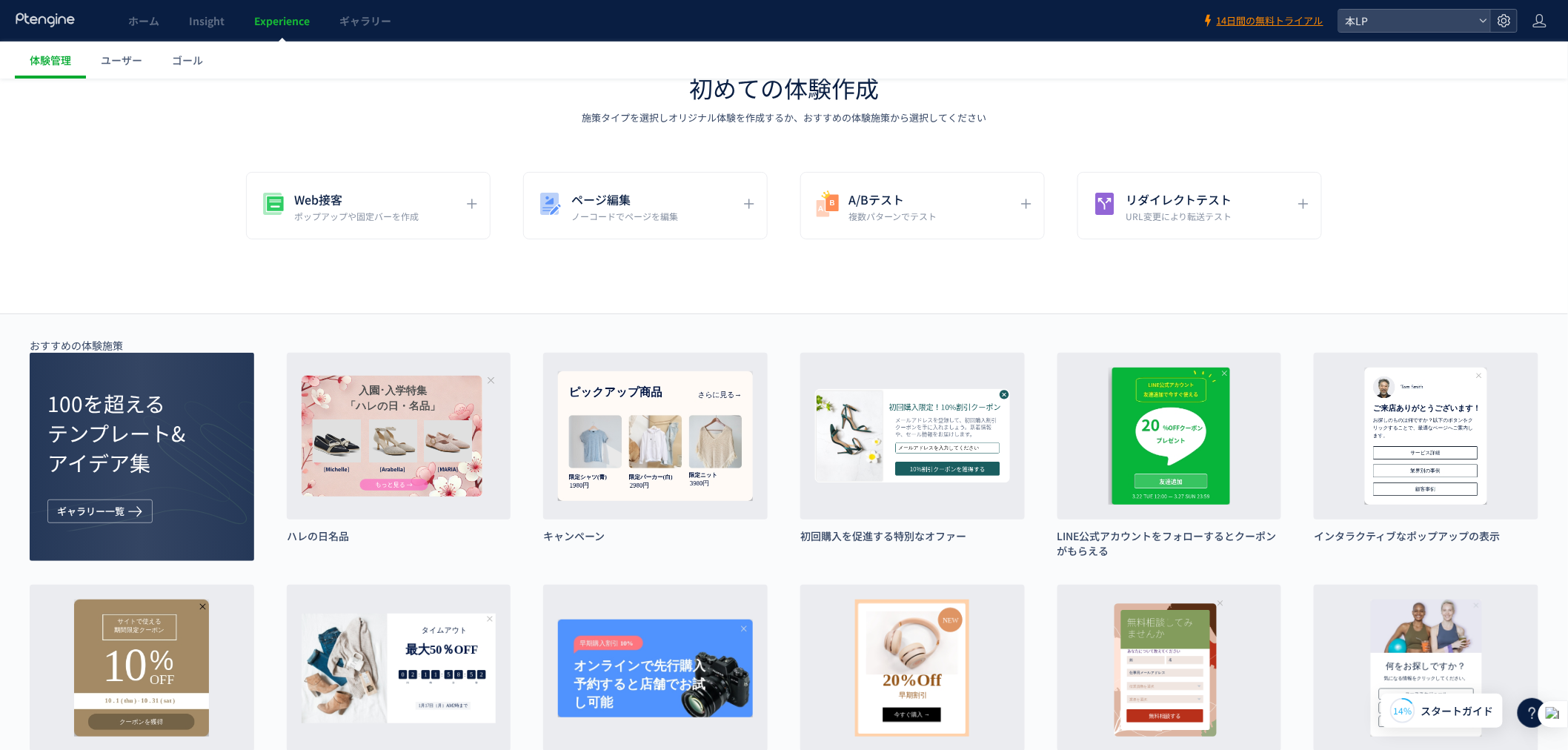
click at [1513, 16] on div at bounding box center [1504, 21] width 27 height 22
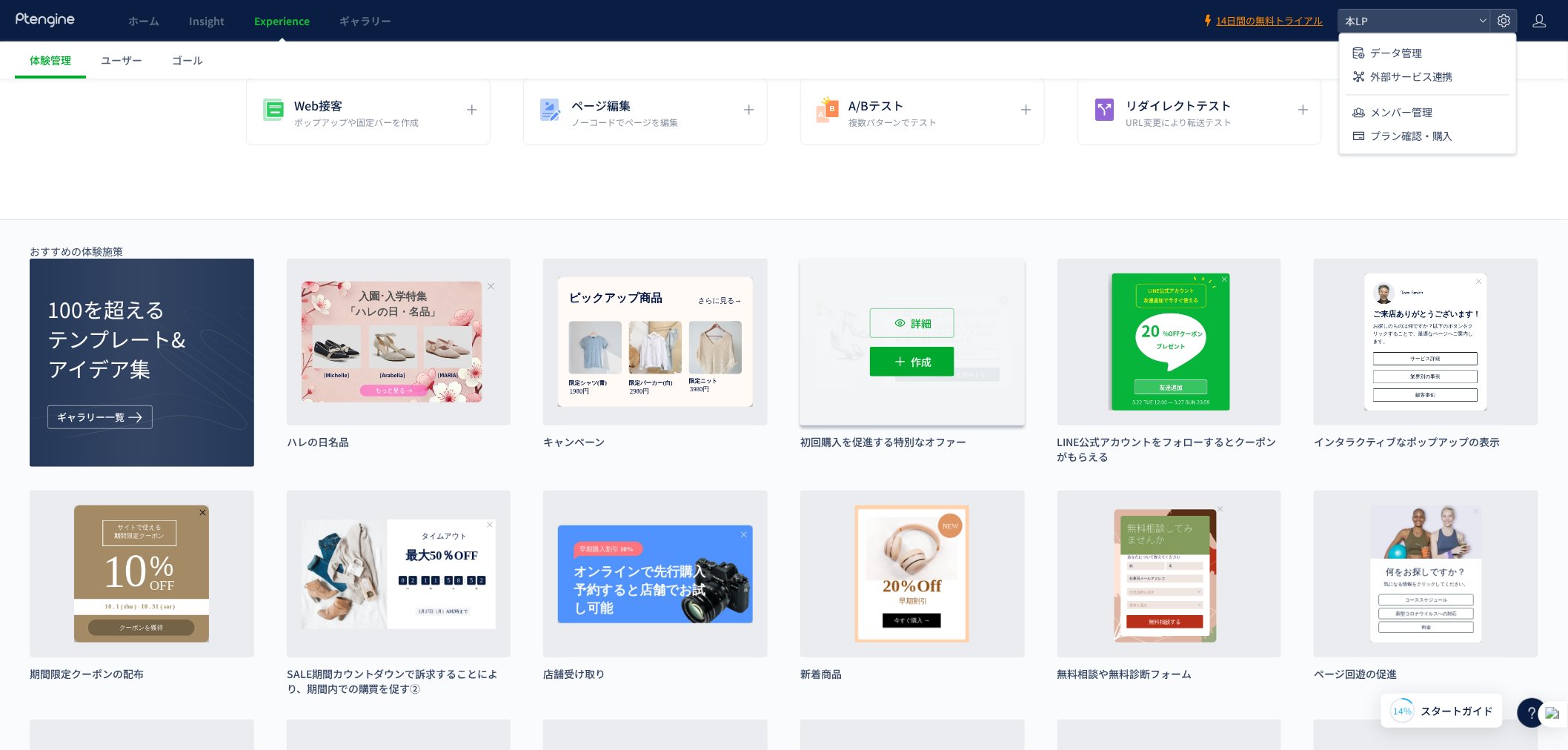
scroll to position [165, 0]
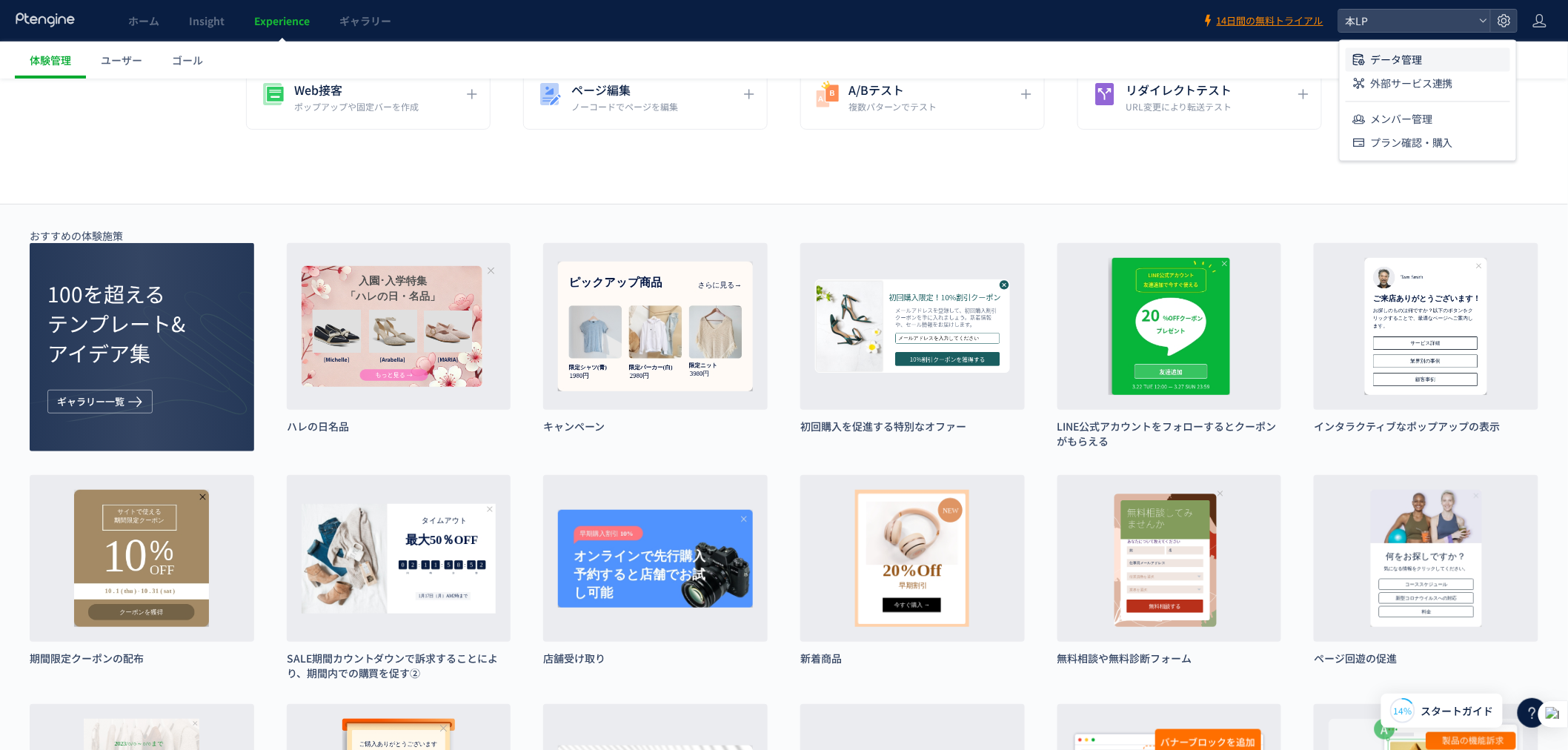
click at [1434, 67] on li "データ管理" at bounding box center [1428, 60] width 165 height 24
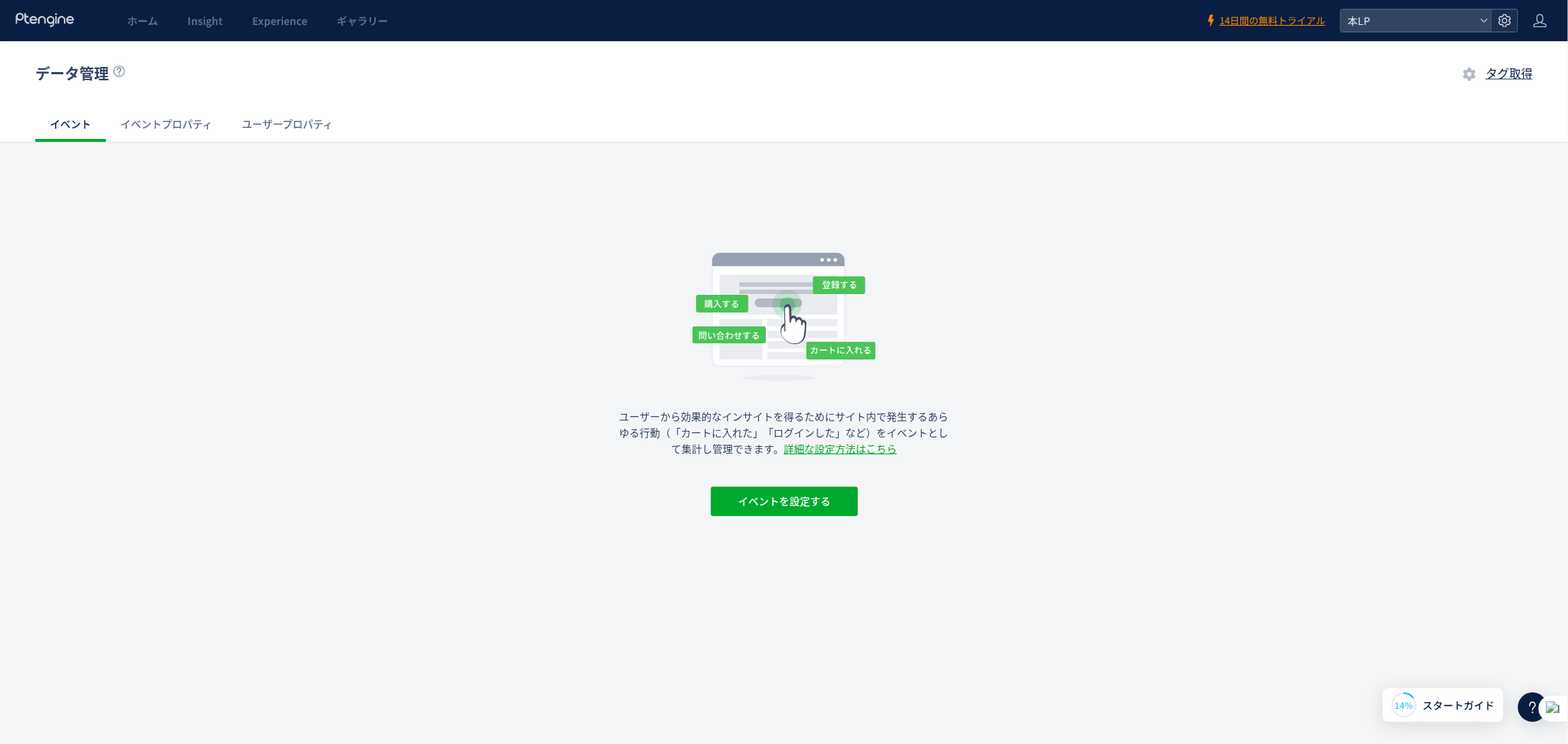
click at [1496, 24] on div at bounding box center [1503, 21] width 26 height 22
click at [1482, 83] on li "外部サービス連携" at bounding box center [1429, 83] width 163 height 24
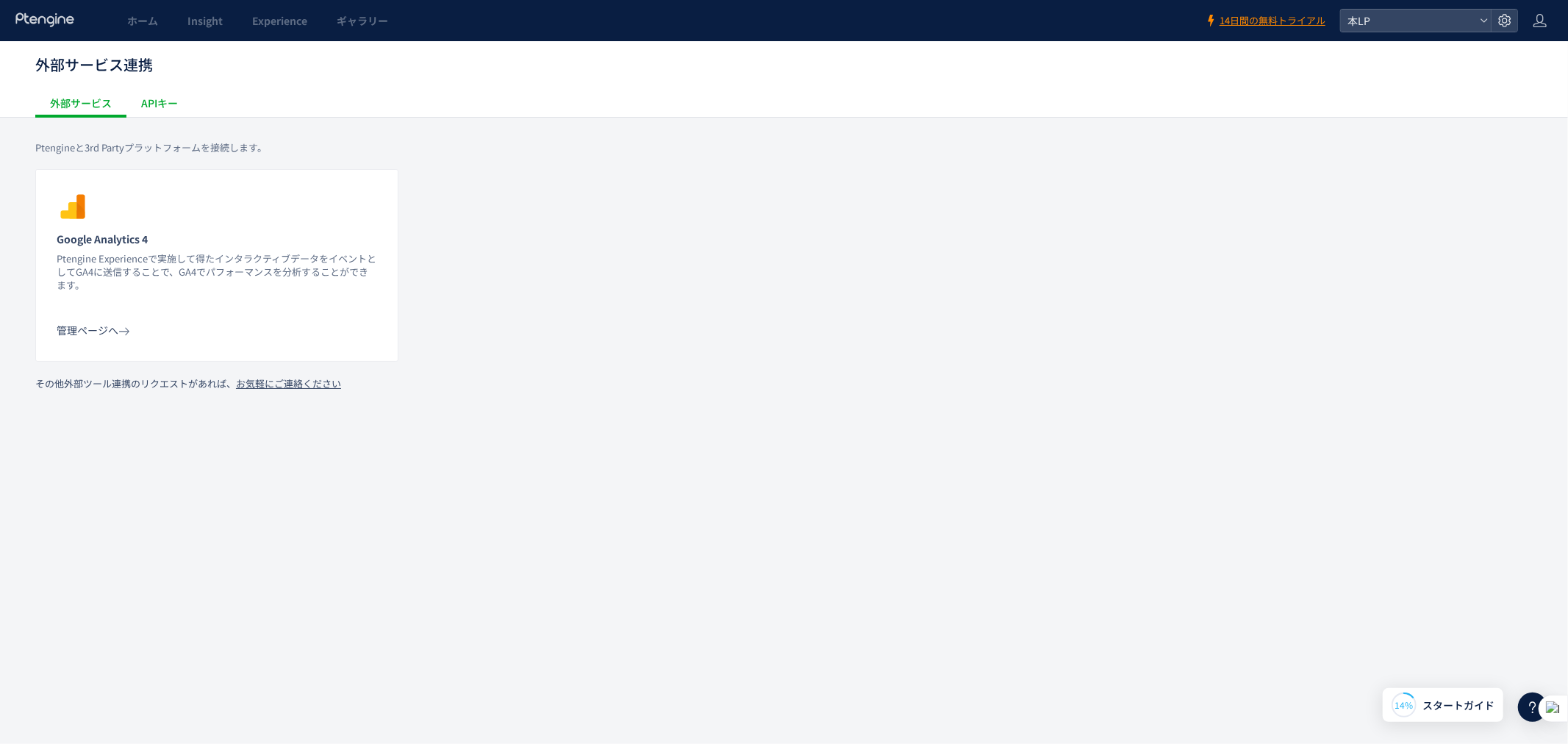
click at [163, 108] on div "APIキー" at bounding box center [159, 103] width 66 height 29
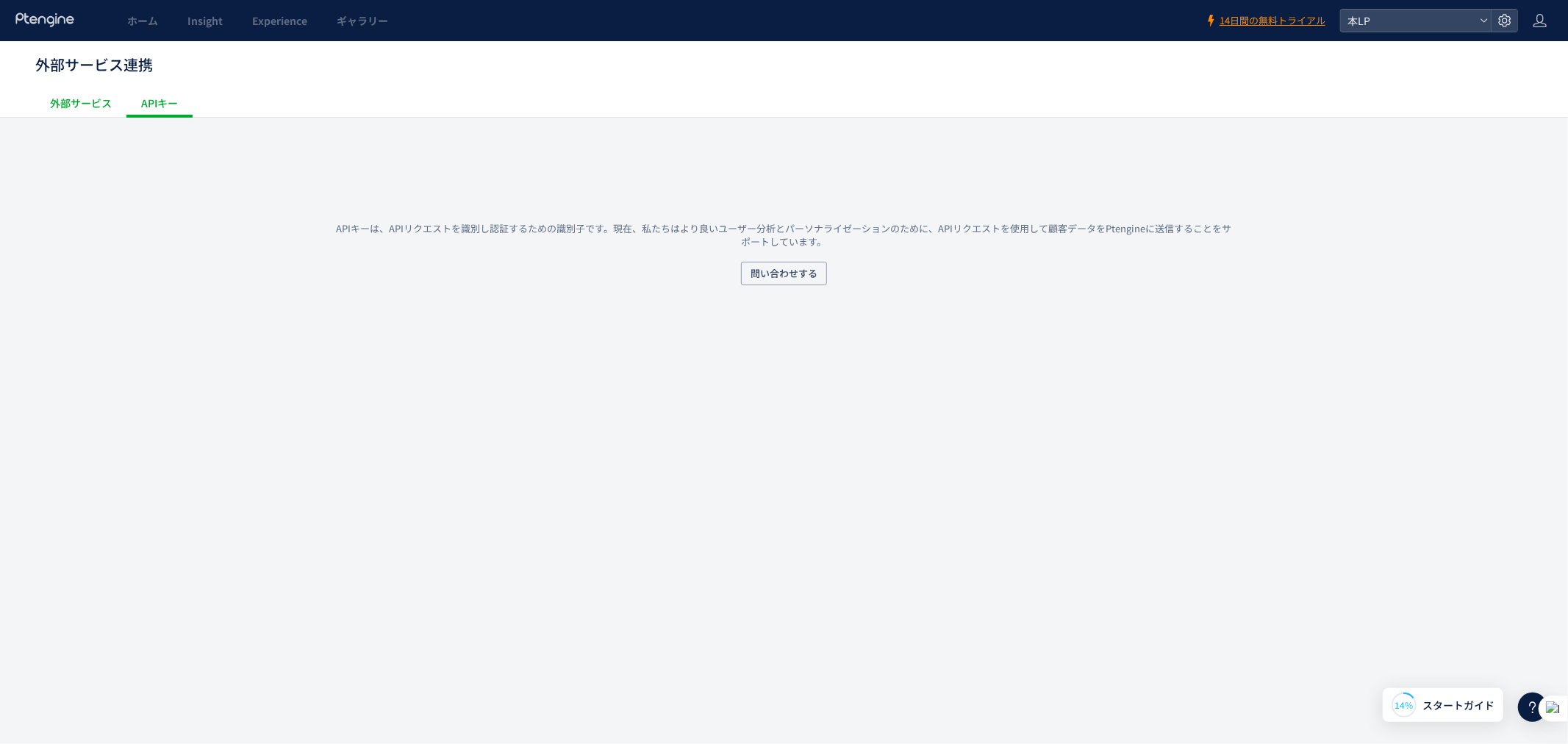
click at [78, 111] on div "外部サービス" at bounding box center [80, 103] width 91 height 29
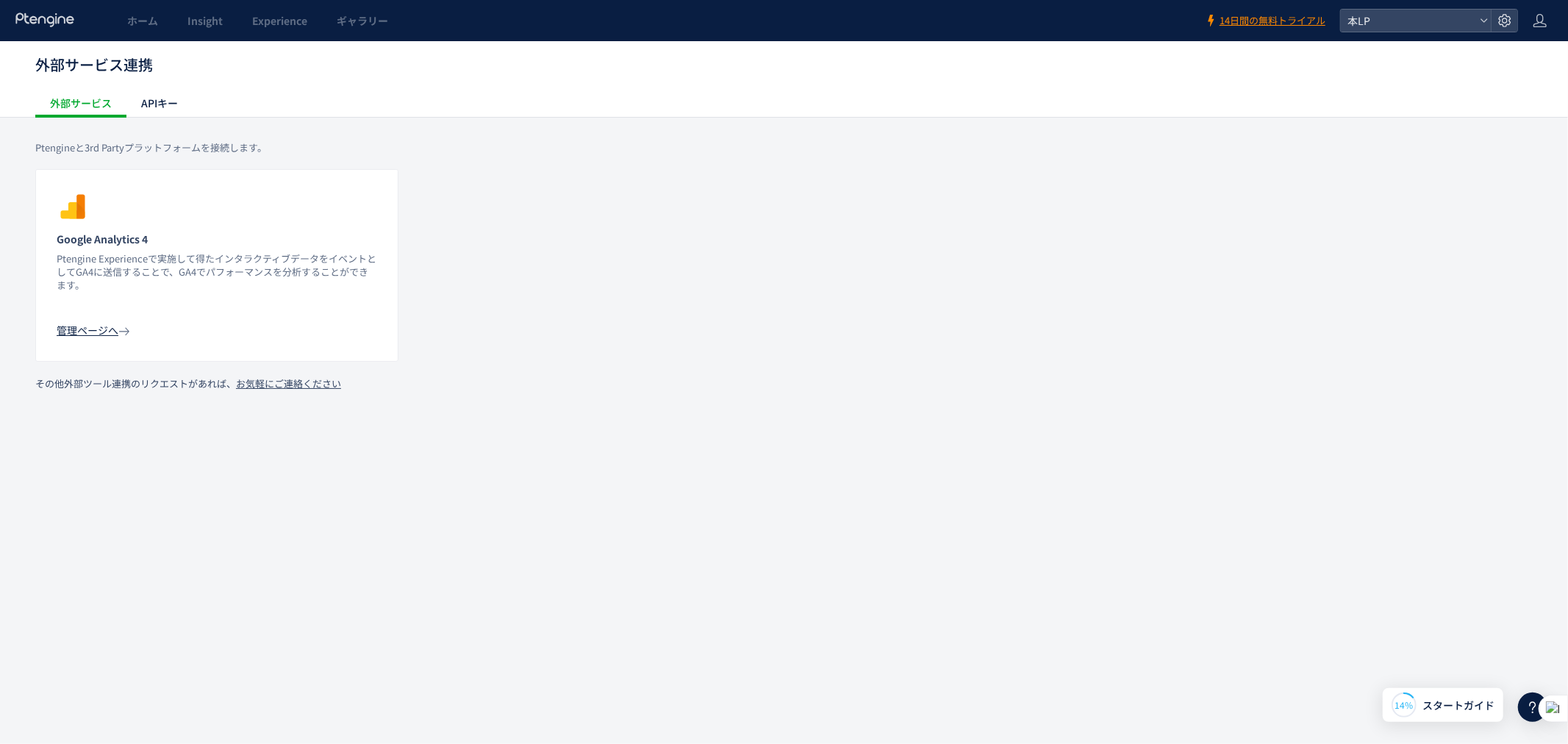
click at [69, 335] on div "管理ページへ" at bounding box center [95, 330] width 76 height 14
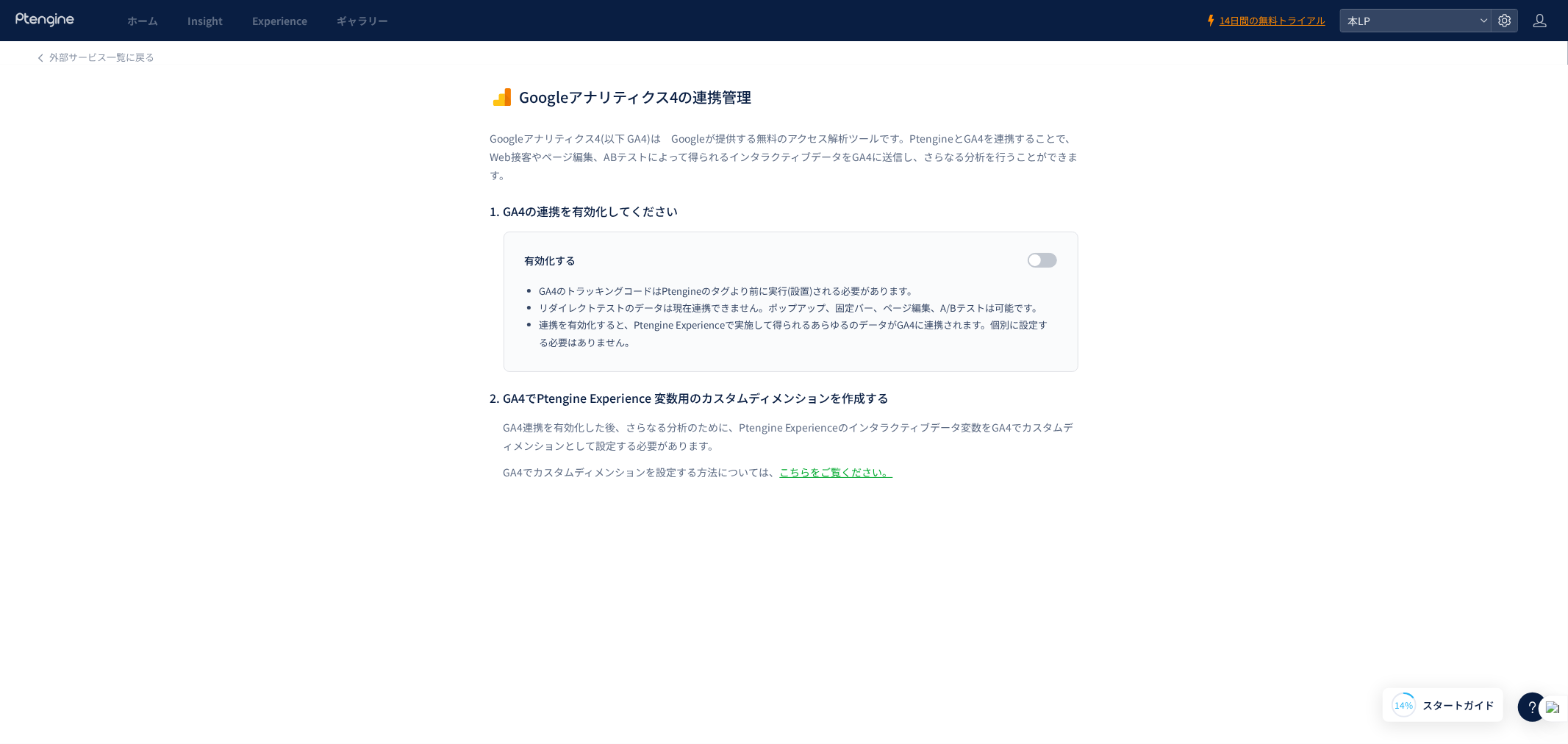
drag, startPoint x: 679, startPoint y: 303, endPoint x: 733, endPoint y: 362, distance: 80.0
click at [679, 318] on ol "GA4のトラッキングコードはPtengineのタグより前に実行(設置)される必要があります。 リダイレクトテストのデータは現在連携できません。ポップアップ、固…" at bounding box center [798, 316] width 518 height 69
click at [1066, 233] on dl "有効化する GA4のトラッキングコードはPtengineのタグより前に実行(設置)される必要があります。 リダイレクトテストのデータは現在連携できません。ポッ…" at bounding box center [791, 302] width 575 height 141
drag, startPoint x: 1066, startPoint y: 250, endPoint x: 1066, endPoint y: 263, distance: 13.0
click at [1066, 253] on dl "有効化する GA4のトラッキングコードはPtengineのタグより前に実行(設置)される必要があります。 リダイレクトテストのデータは現在連携できません。ポッ…" at bounding box center [791, 302] width 575 height 141
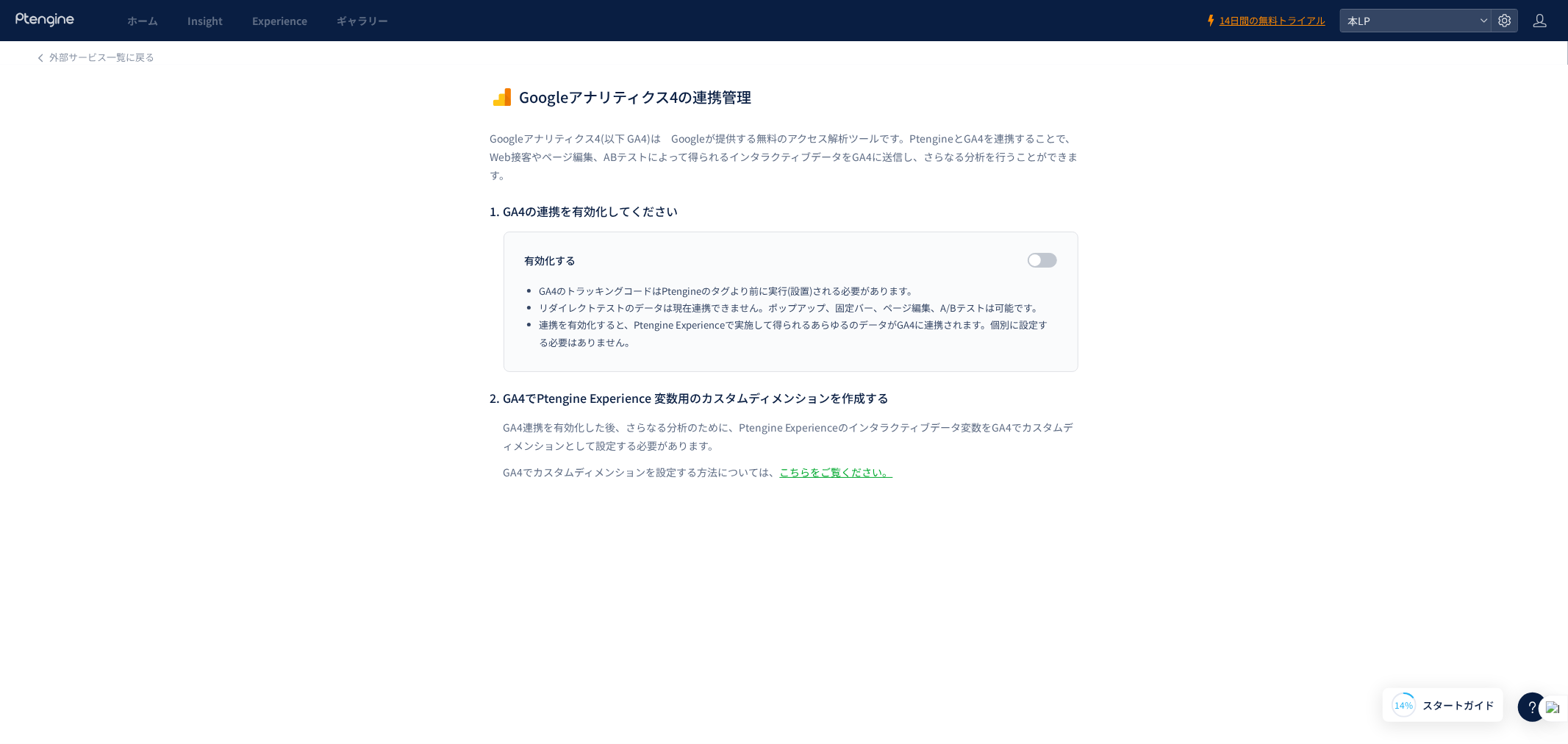
click at [1062, 271] on dl "有効化する GA4のトラッキングコードはPtengineのタグより前に実行(設置)される必要があります。 リダイレクトテストのデータは現在連携できません。ポッ…" at bounding box center [791, 302] width 575 height 141
click at [1049, 258] on span at bounding box center [1042, 260] width 29 height 14
drag, startPoint x: 1090, startPoint y: 370, endPoint x: 1025, endPoint y: 423, distance: 83.9
click at [1090, 374] on div "外部サービス一覧に戻る Googleアナリティクス4の連携管理 Googleアナリティクス4(以下 GA4)は　Googleが提供する無料のアクセス解析ツール…" at bounding box center [784, 288] width 1568 height 492
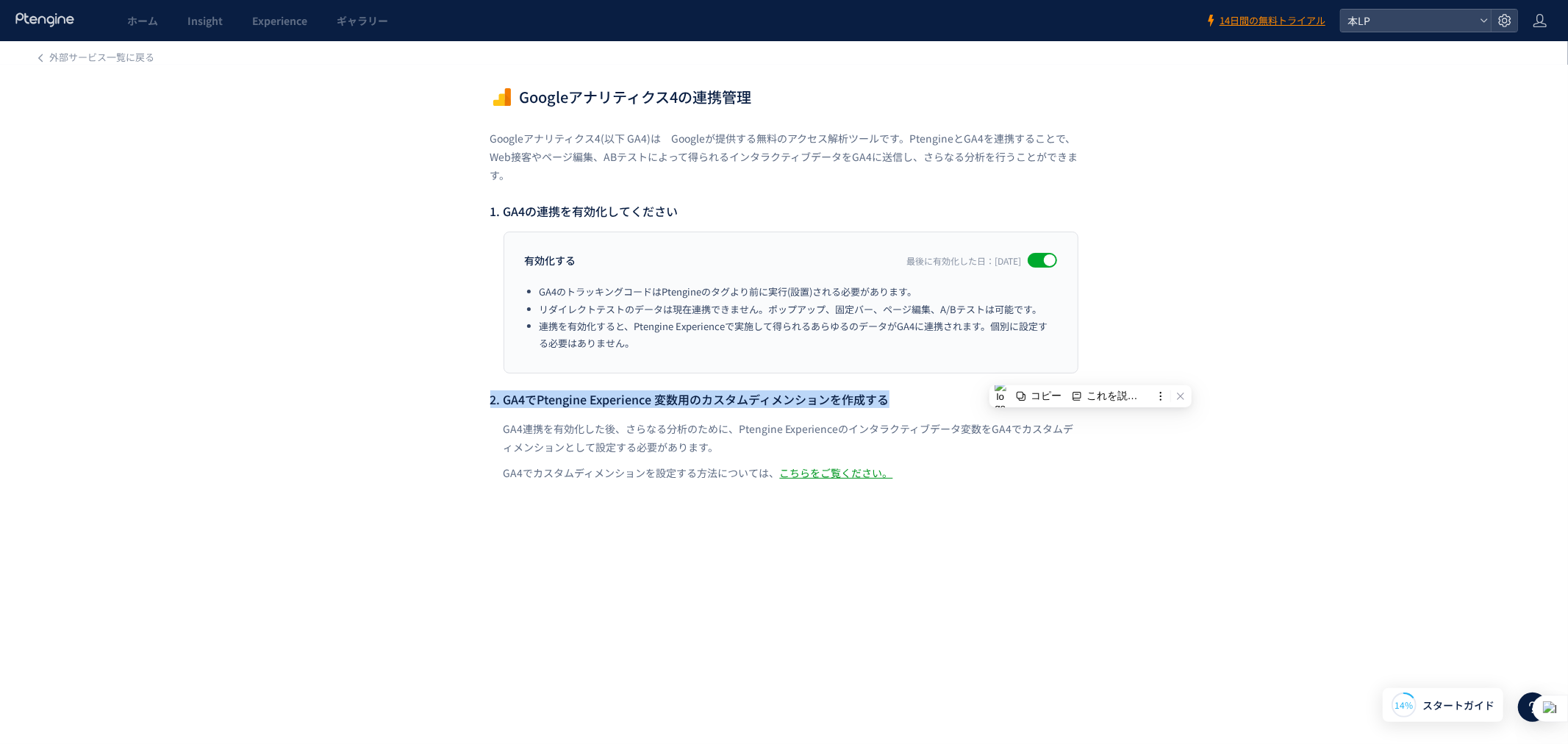
click at [834, 468] on link "こちらをご覧ください。" at bounding box center [837, 472] width 113 height 14
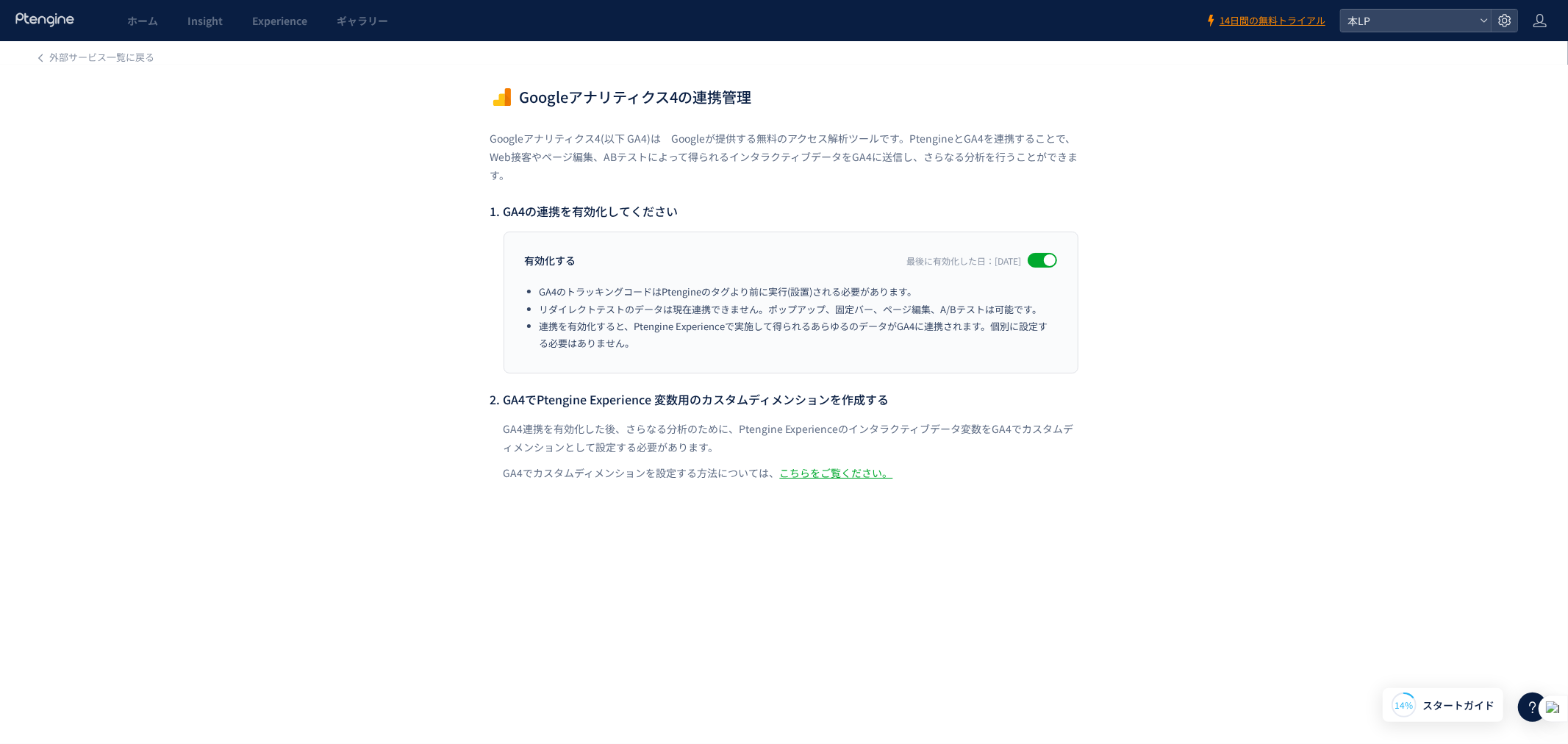
click at [970, 456] on p "GA4連携を有効化した後、さらなる分析のために、Ptengine Experienceのインタラクティブデータ変数をGA4でカスタムディメンションとして設定す…" at bounding box center [791, 438] width 575 height 37
click at [1090, 186] on div "外部サービス一覧に戻る Googleアナリティクス4の連携管理 Googleアナリティクス4(以下 GA4)は　Googleが提供する無料のアクセス解析ツール…" at bounding box center [784, 288] width 1568 height 492
click at [237, 7] on link "Experience" at bounding box center [280, 21] width 84 height 41
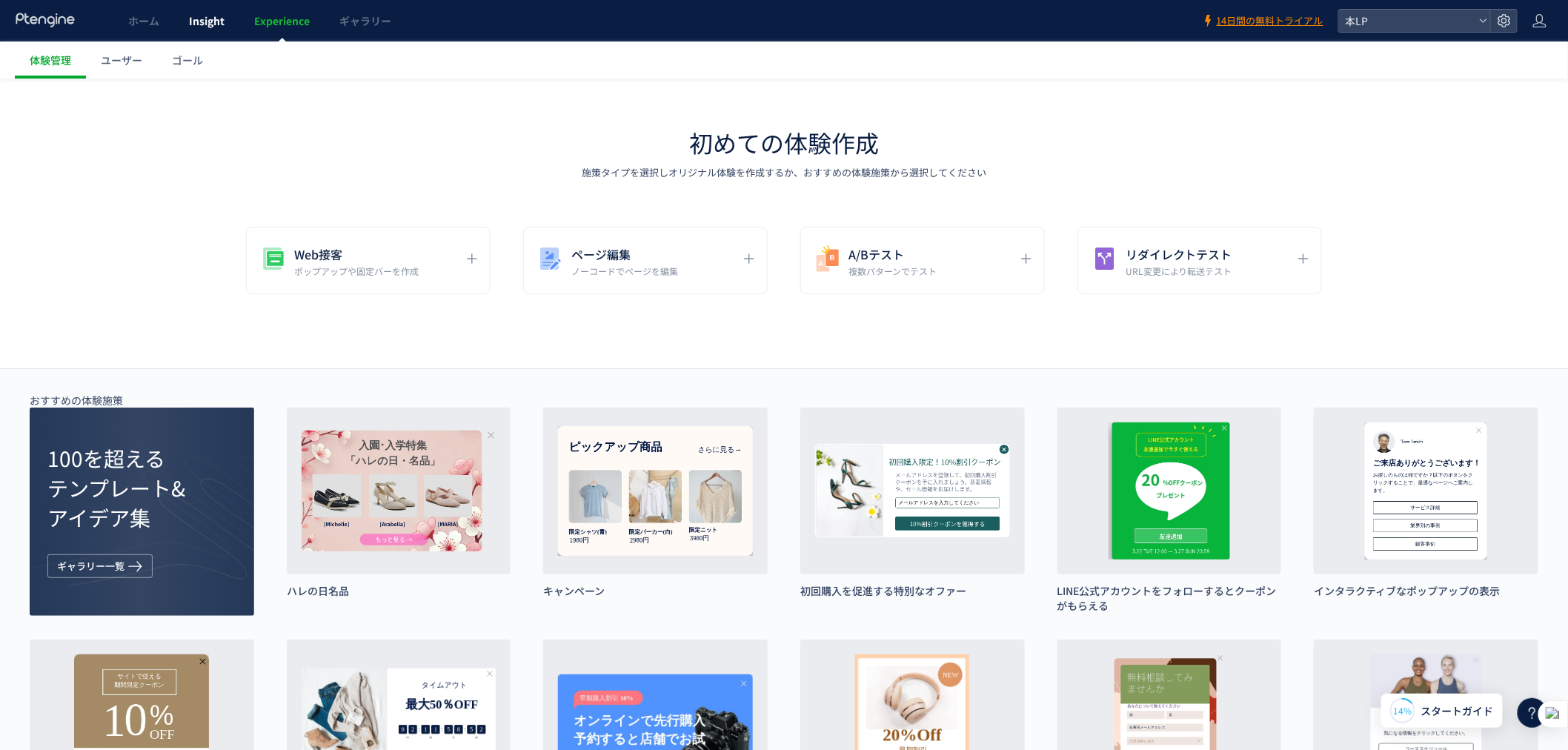
click at [225, 14] on link "Insight" at bounding box center [206, 21] width 65 height 42
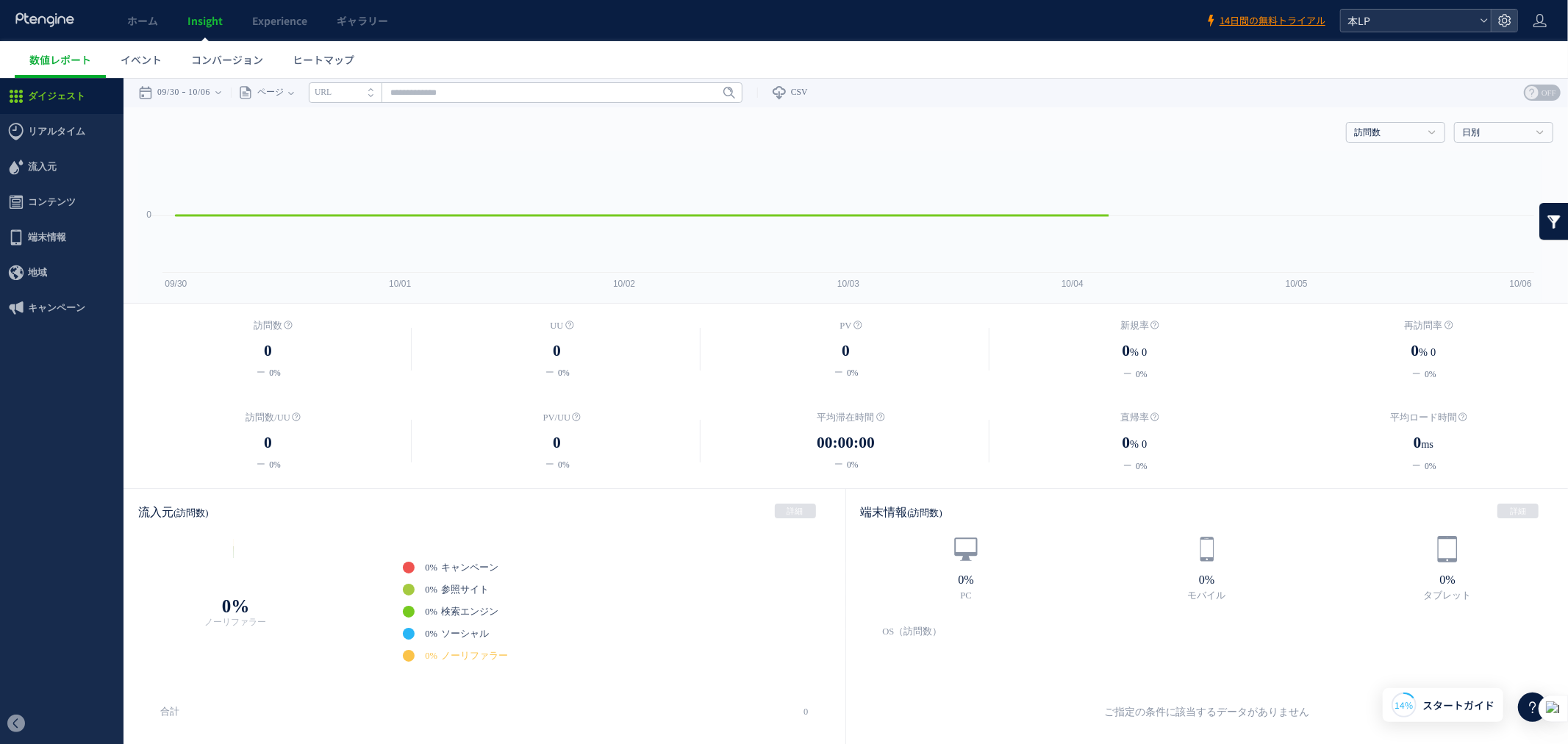
click at [1384, 24] on span "本LP" at bounding box center [1409, 21] width 131 height 22
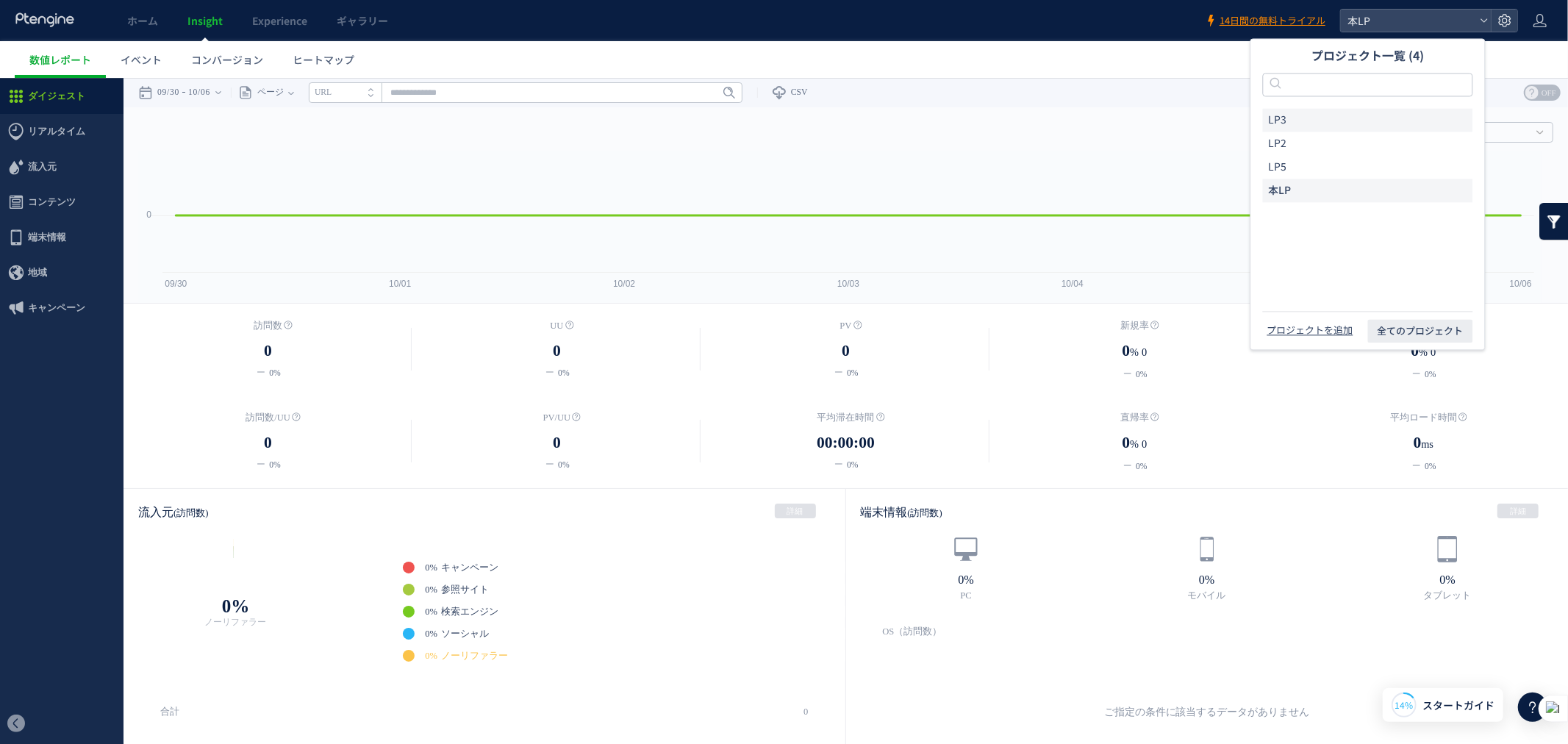
click at [1322, 129] on li "LP3" at bounding box center [1368, 120] width 210 height 24
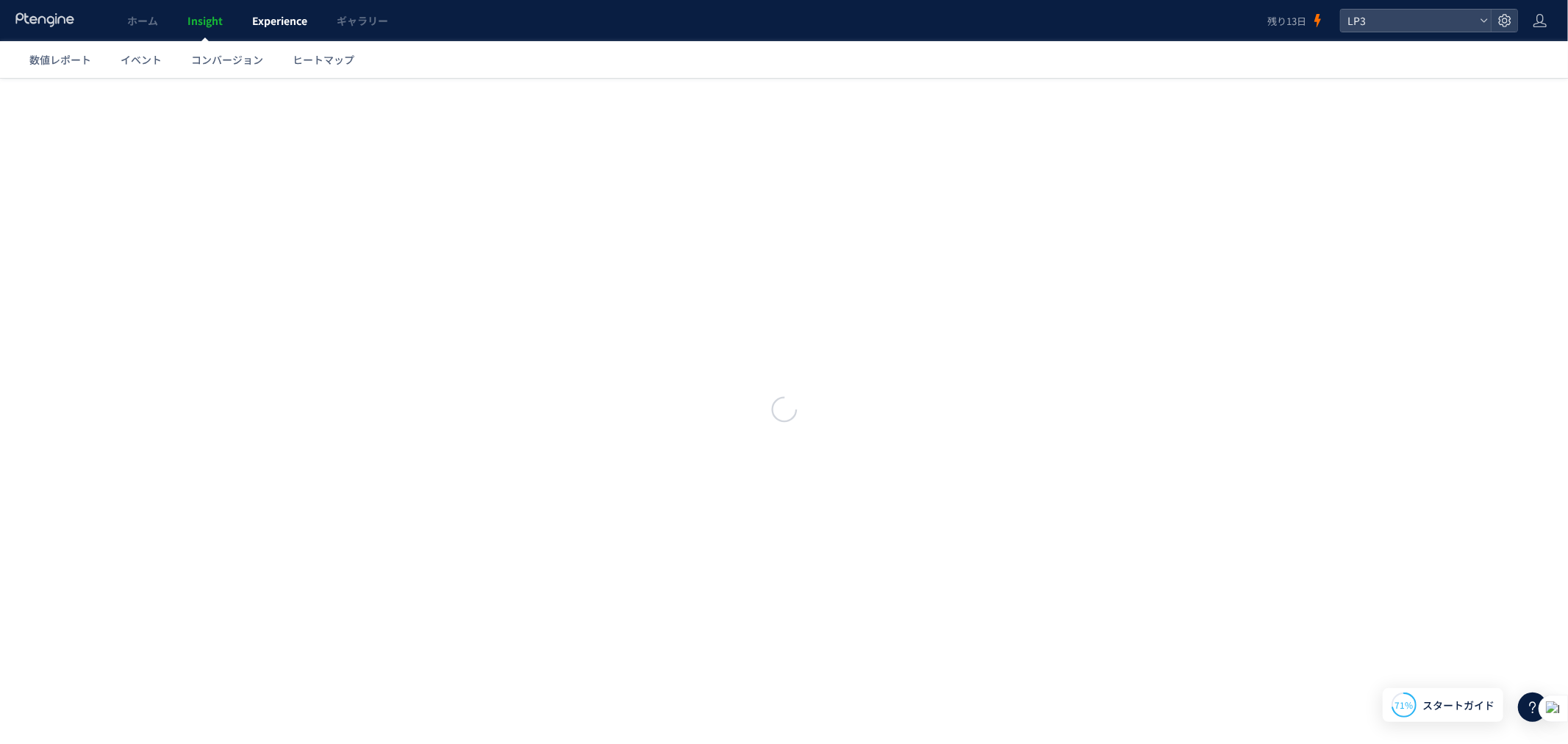
click at [303, 24] on span "Experience" at bounding box center [279, 21] width 55 height 14
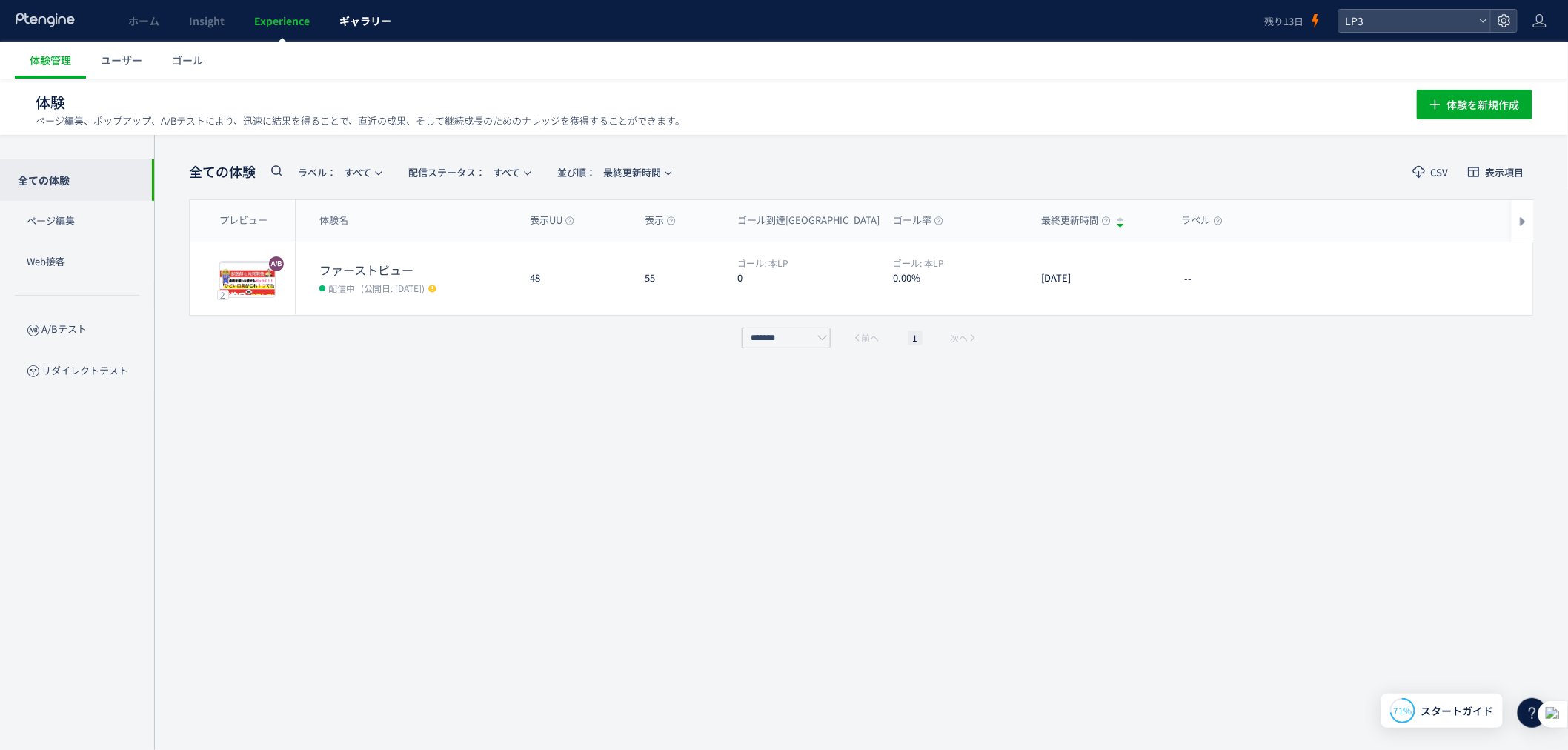
click at [340, 21] on span "ギャラリー" at bounding box center [365, 21] width 52 height 14
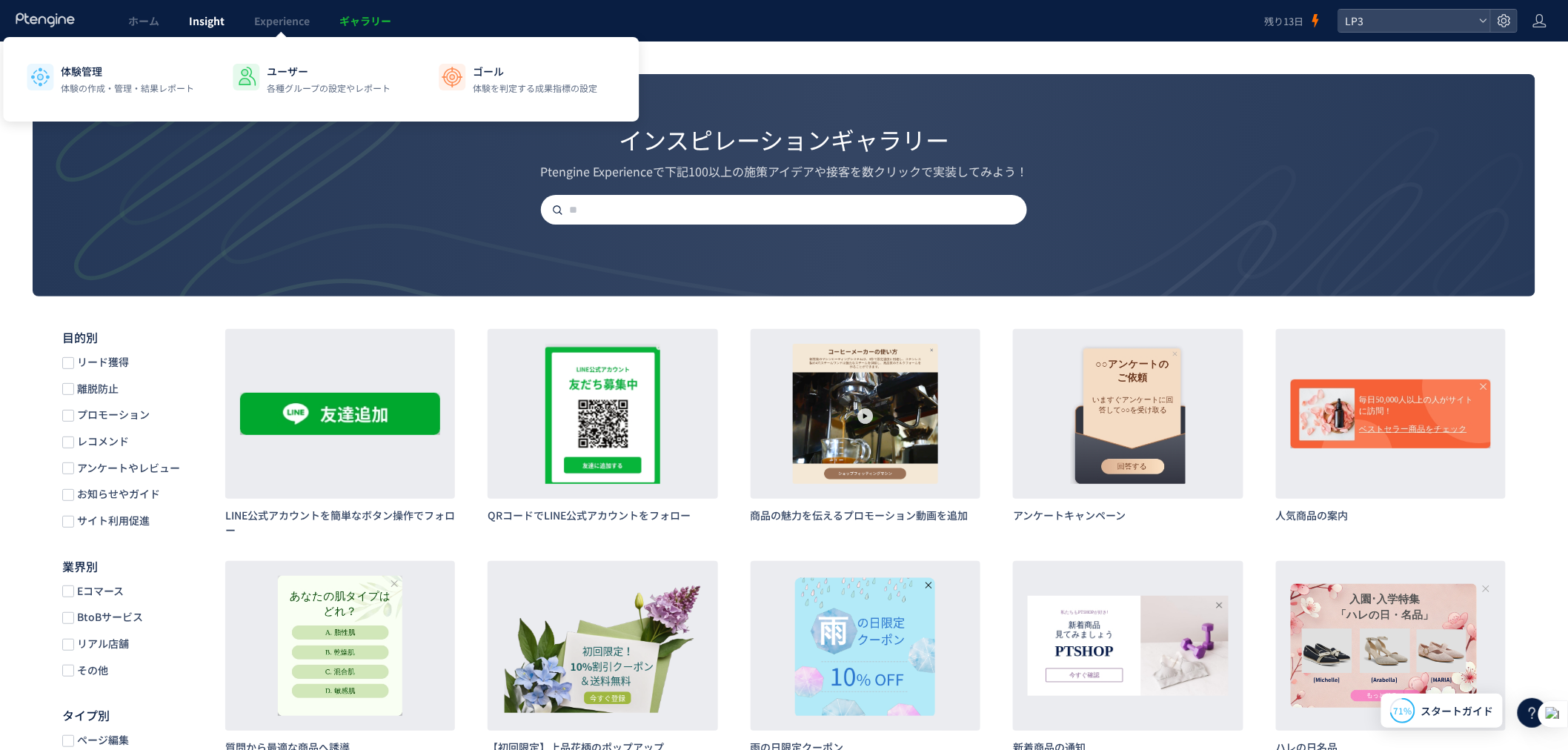
click at [217, 14] on span "Insight" at bounding box center [206, 21] width 35 height 14
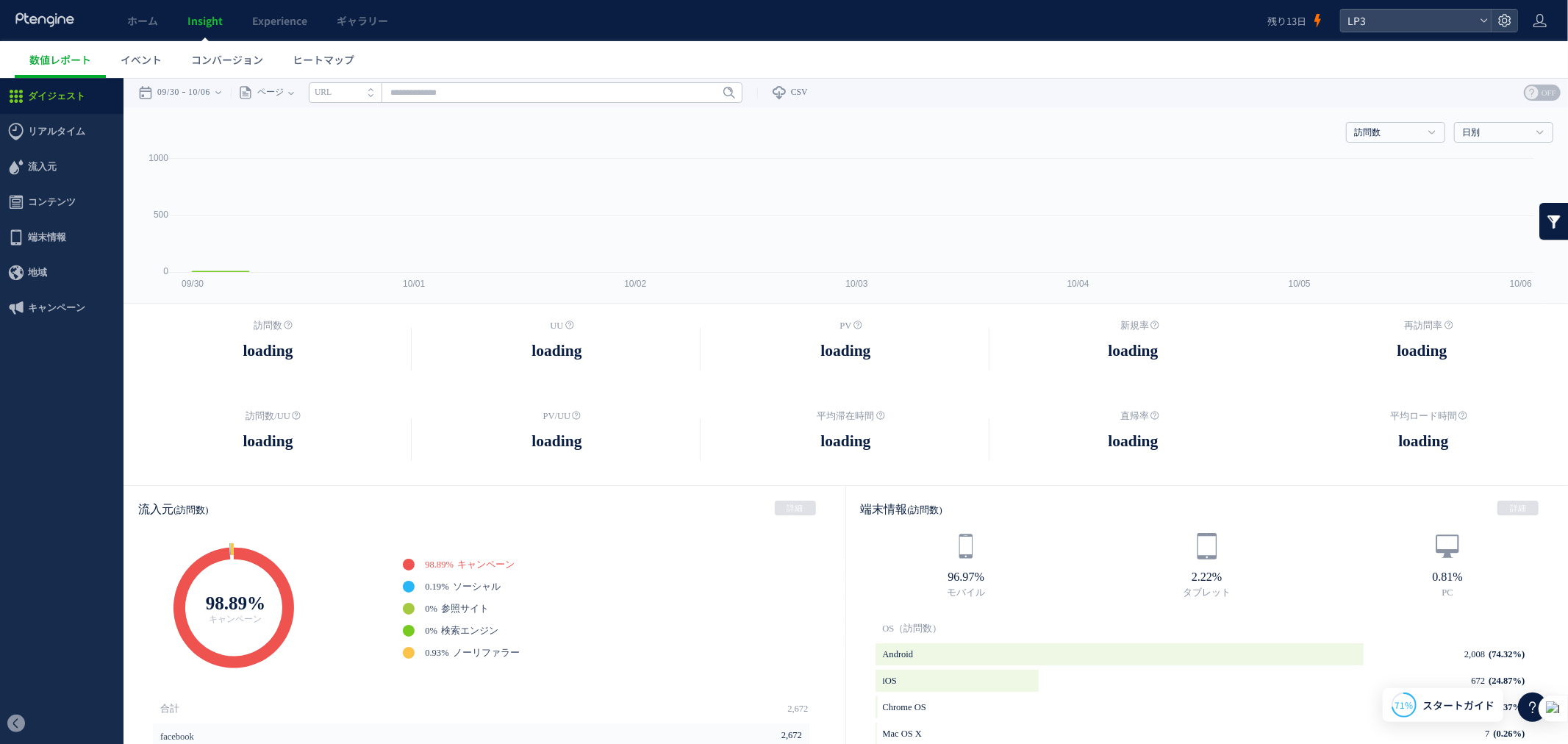
click at [271, 9] on link "Experience" at bounding box center [280, 21] width 84 height 41
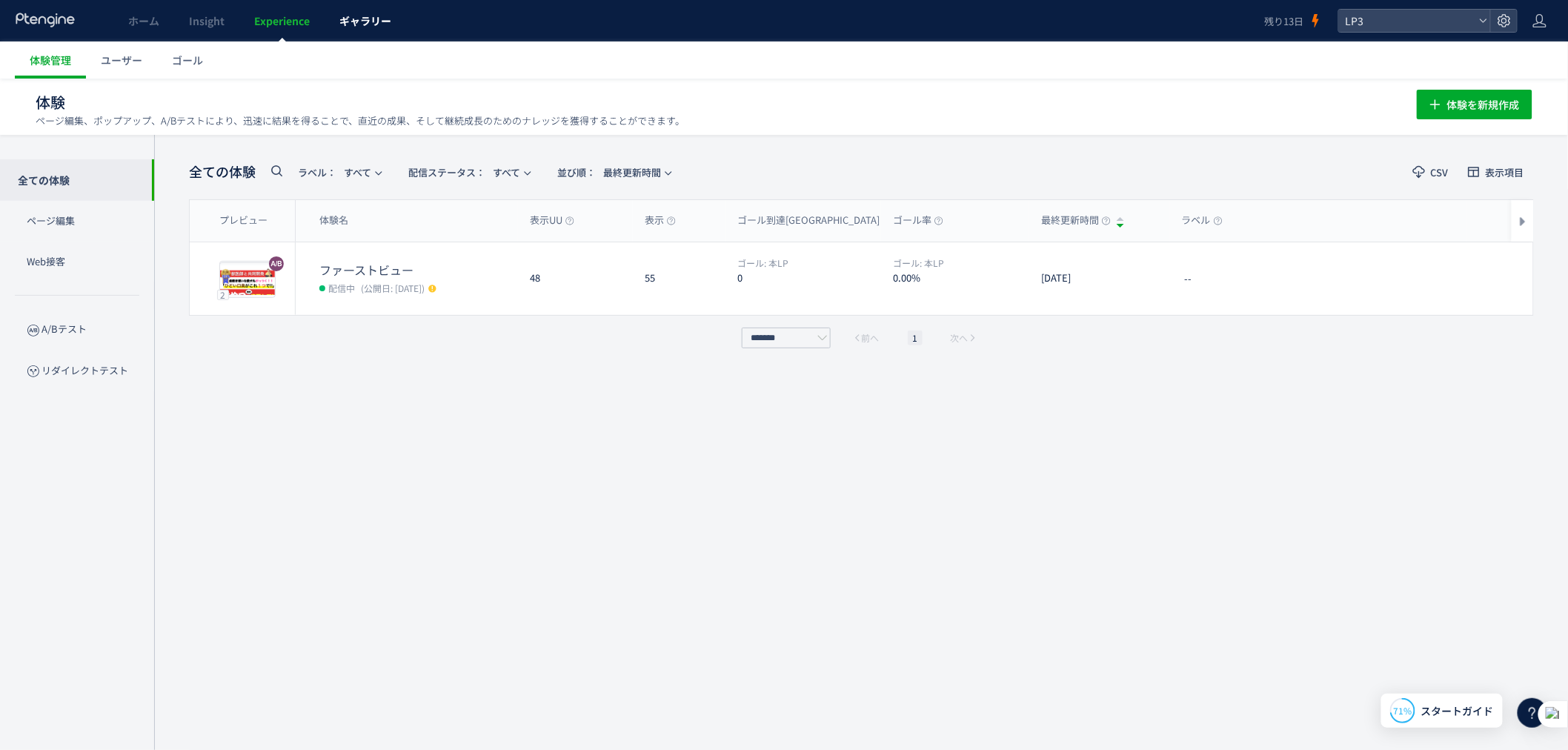
click at [345, 18] on span "ギャラリー" at bounding box center [365, 21] width 52 height 14
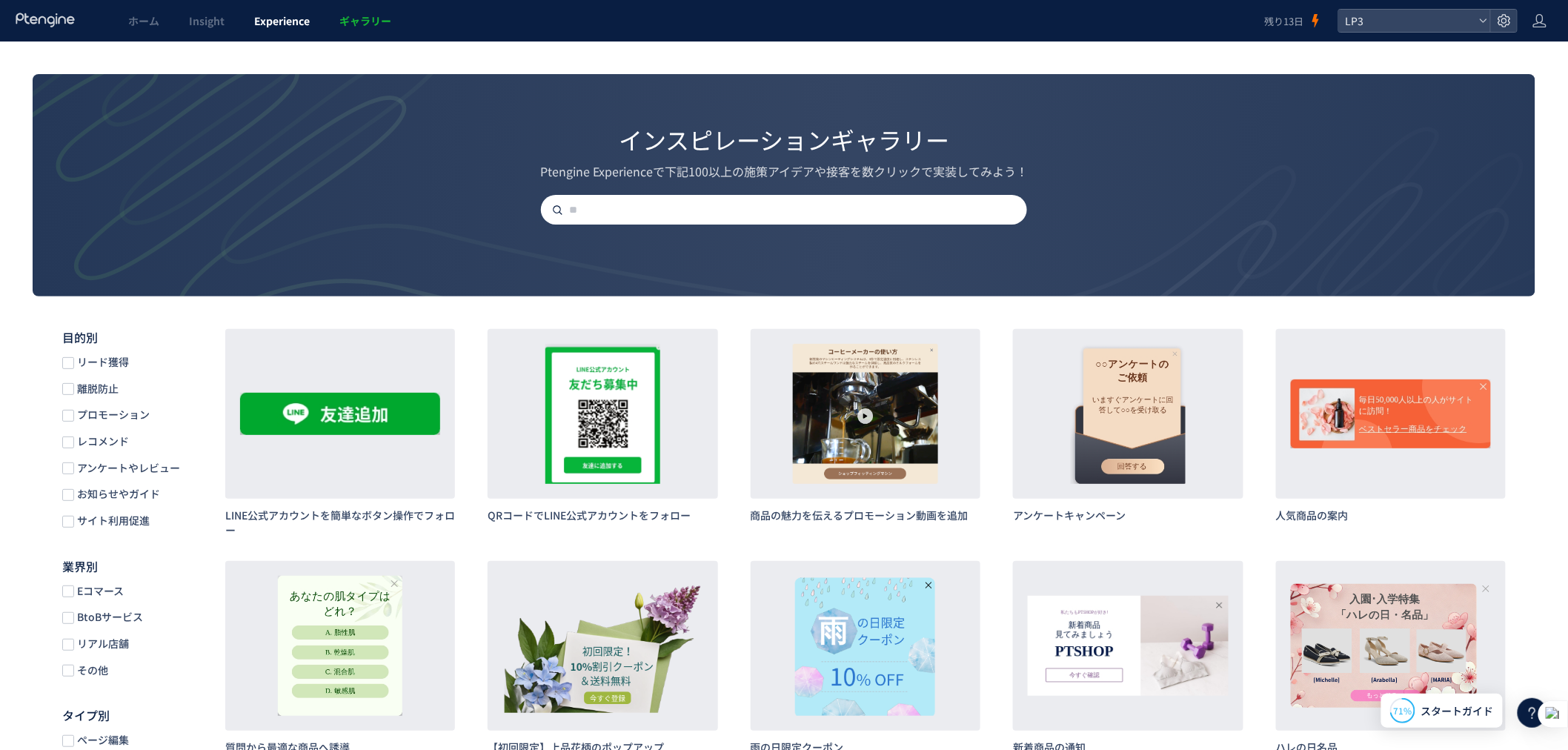
click at [302, 18] on span "Experience" at bounding box center [281, 21] width 55 height 14
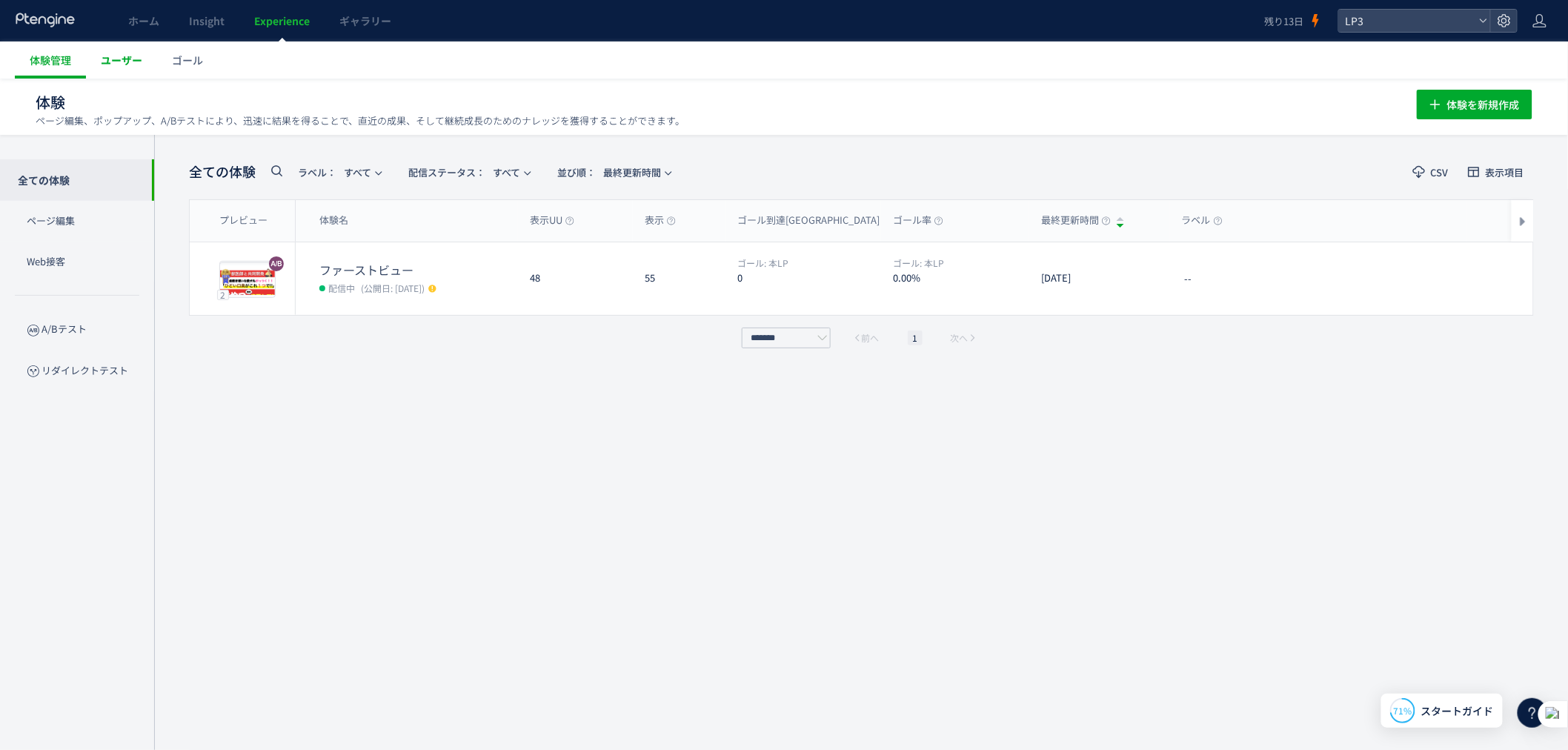
click at [109, 68] on link "ユーザー" at bounding box center [121, 60] width 71 height 37
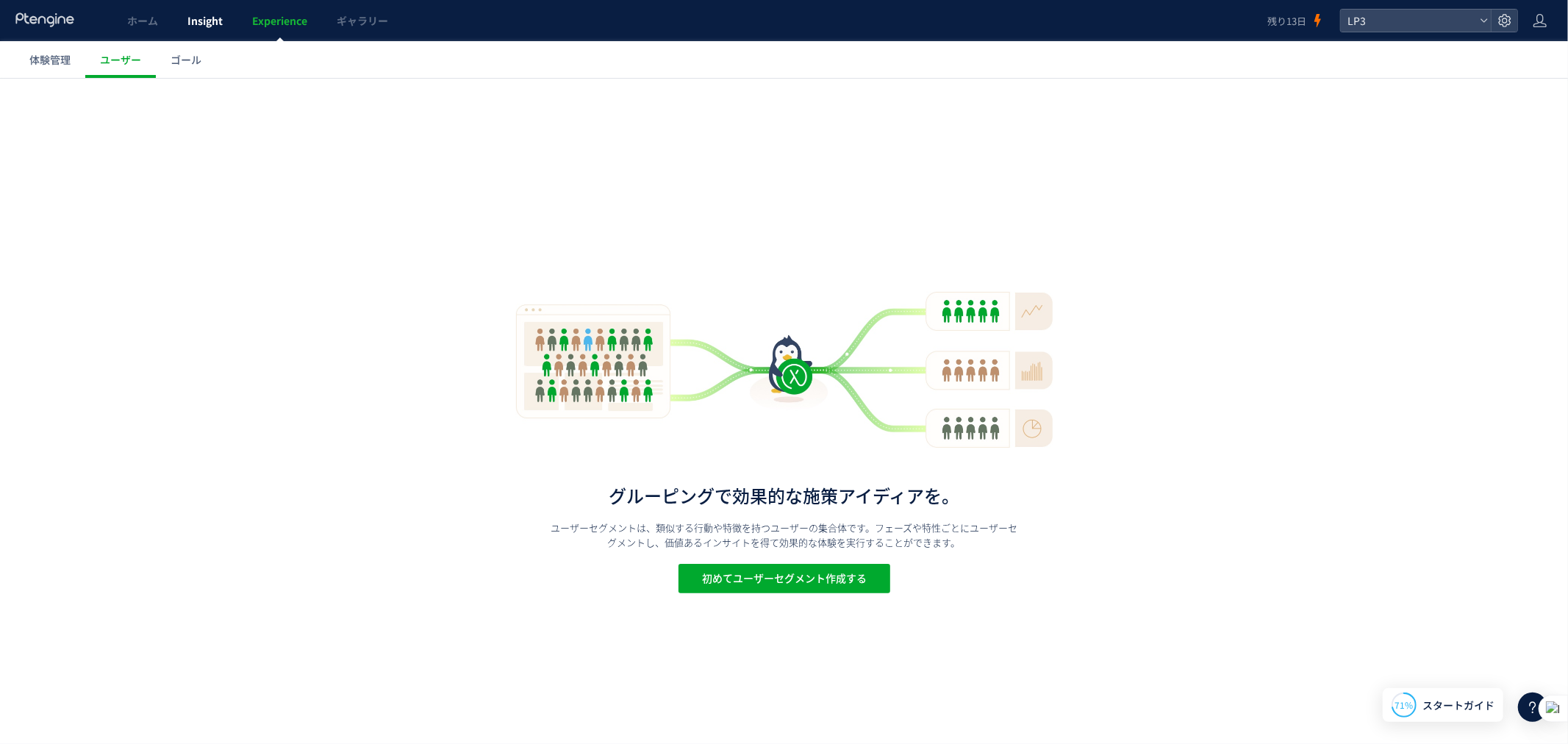
click at [222, 24] on span "Insight" at bounding box center [205, 21] width 35 height 14
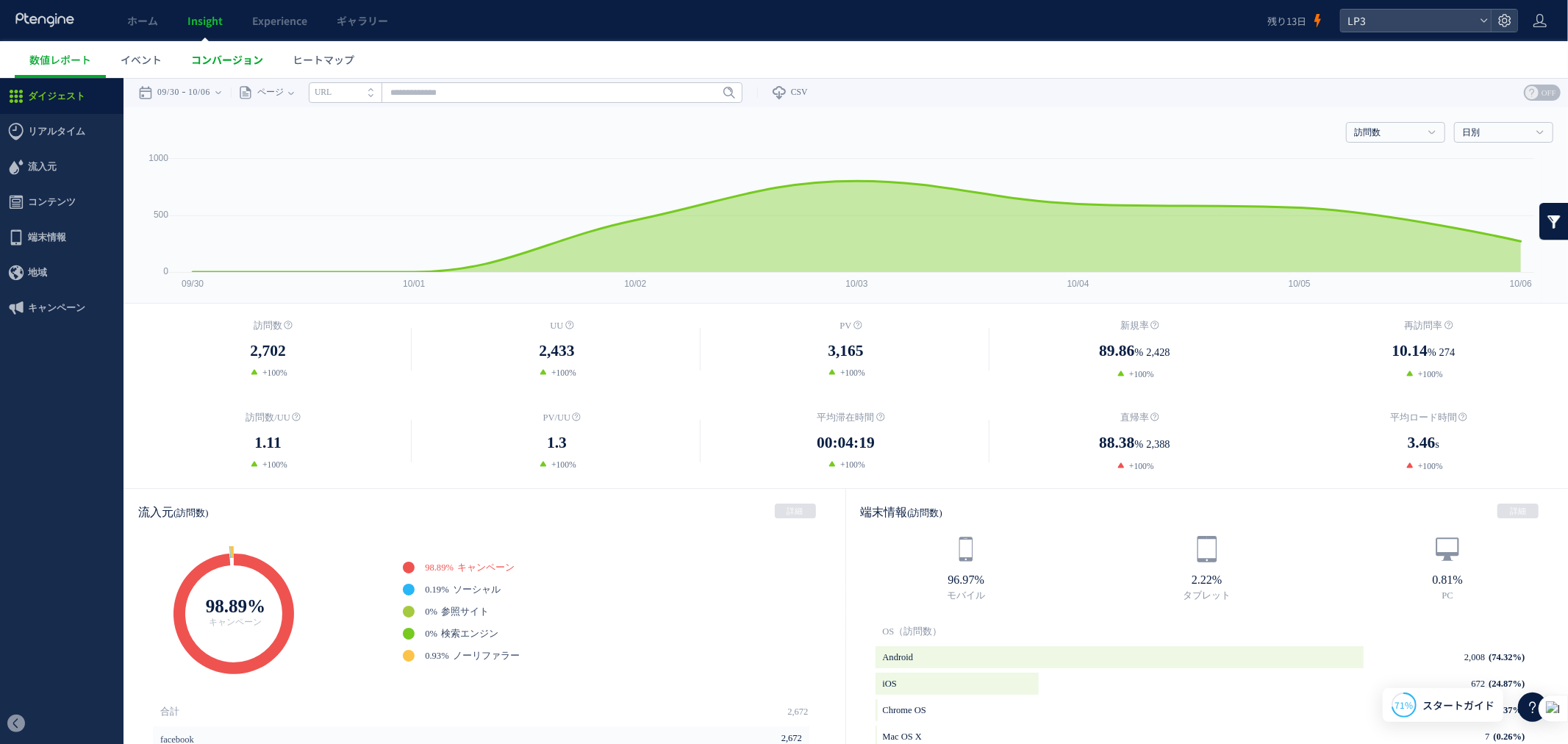
click at [204, 57] on span "コンバージョン" at bounding box center [227, 60] width 72 height 14
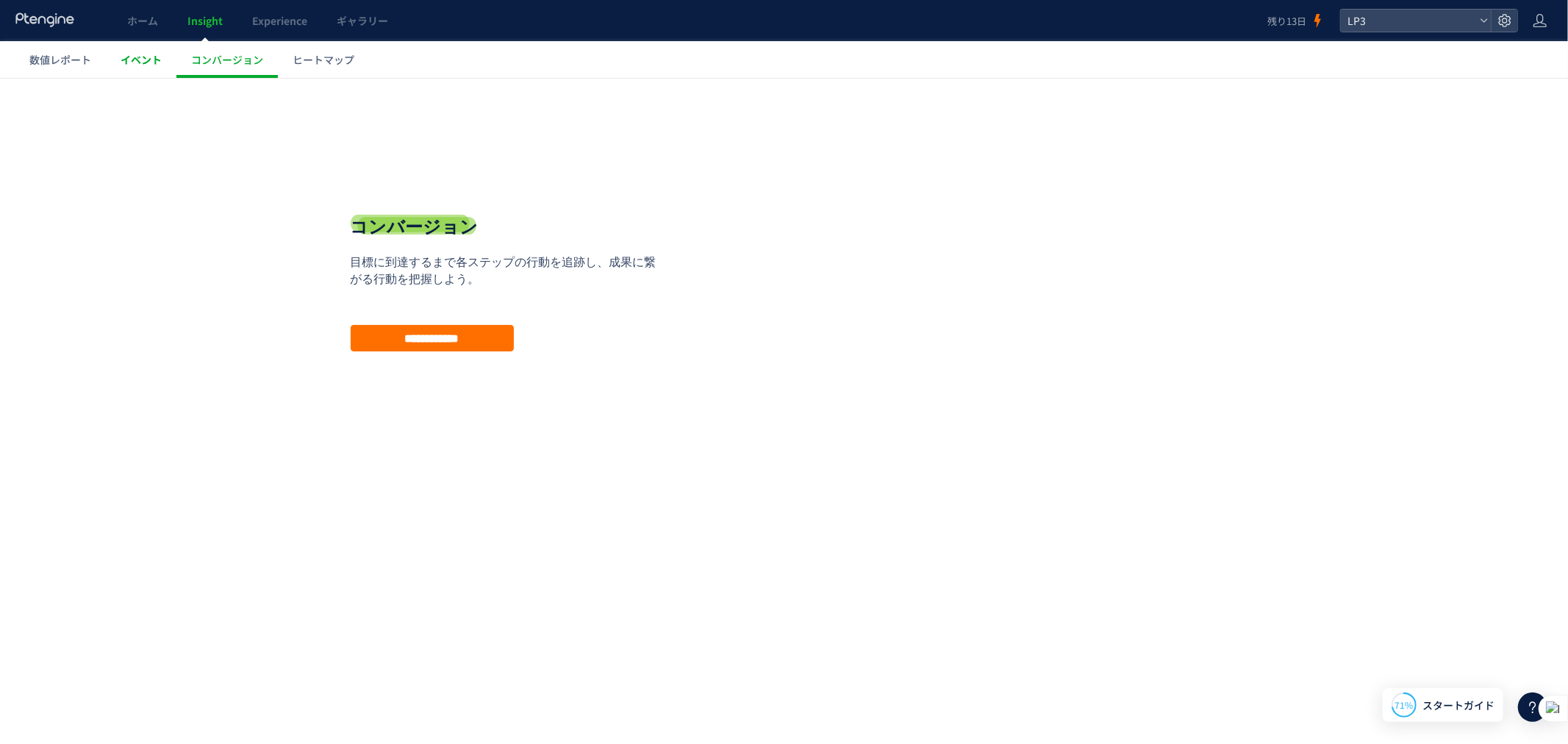
click at [144, 61] on span "イベント" at bounding box center [141, 60] width 41 height 14
click at [252, 7] on link "Experience" at bounding box center [280, 21] width 84 height 41
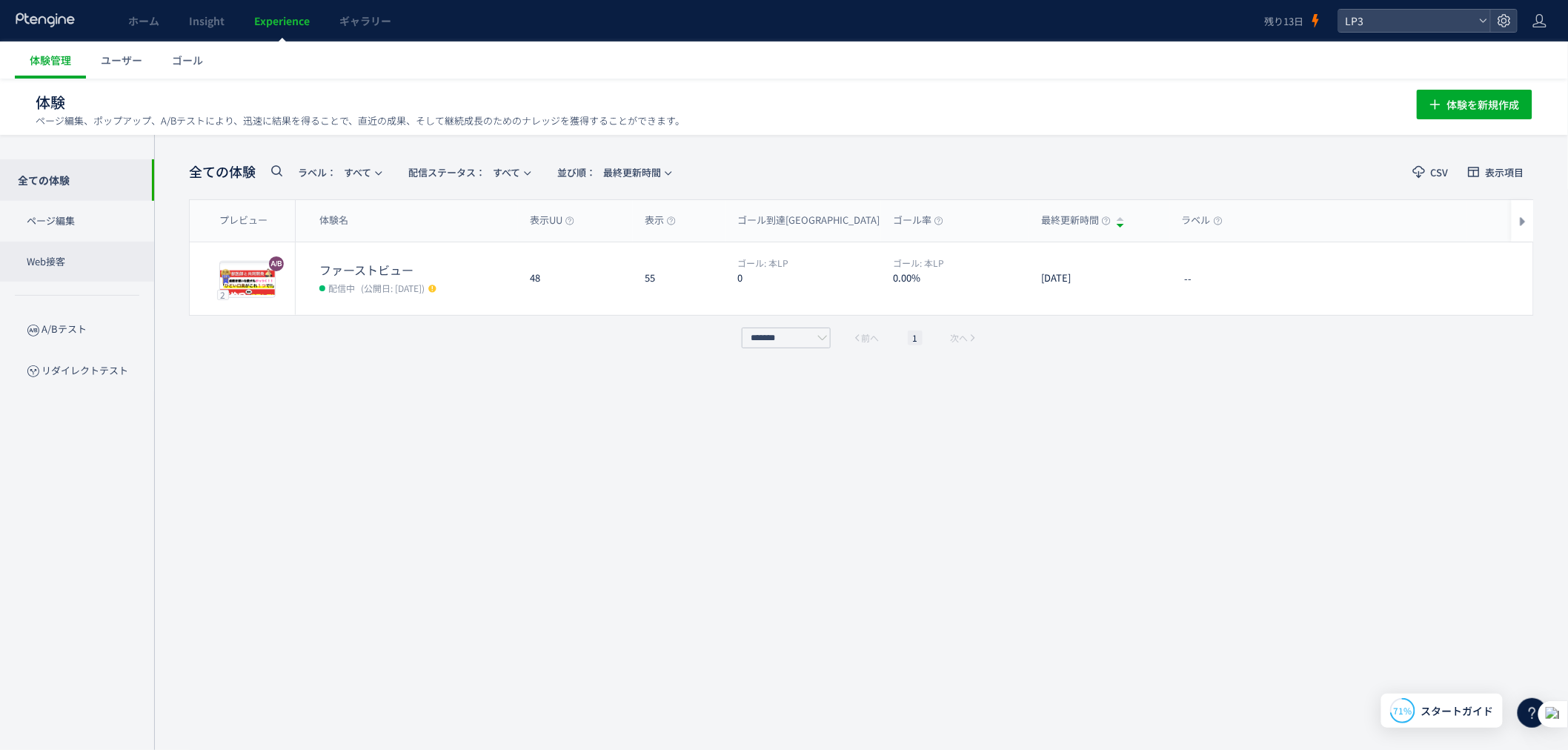
click at [63, 253] on p "Web接客" at bounding box center [77, 262] width 154 height 41
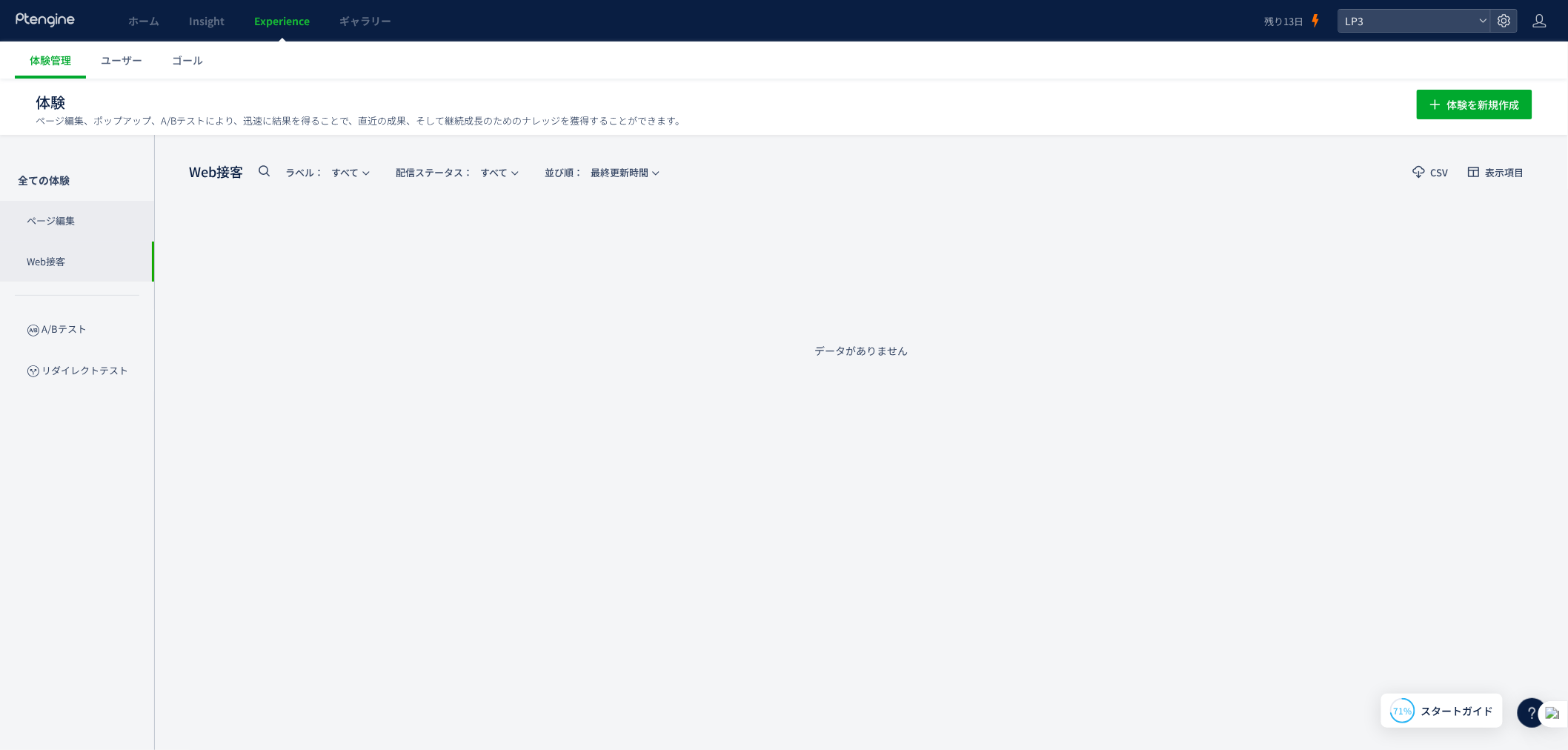
click at [77, 218] on p "ページ編集" at bounding box center [77, 221] width 154 height 41
